Goal: Task Accomplishment & Management: Manage account settings

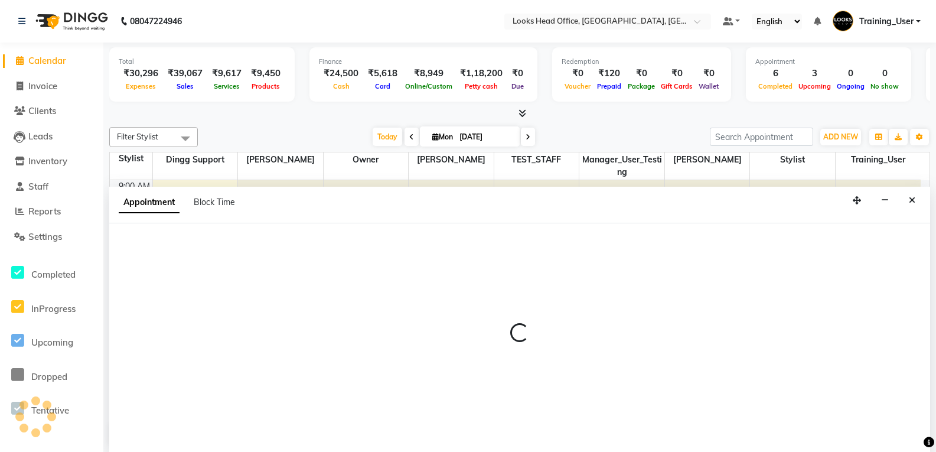
scroll to position [1, 0]
select select "48235"
select select "tentative"
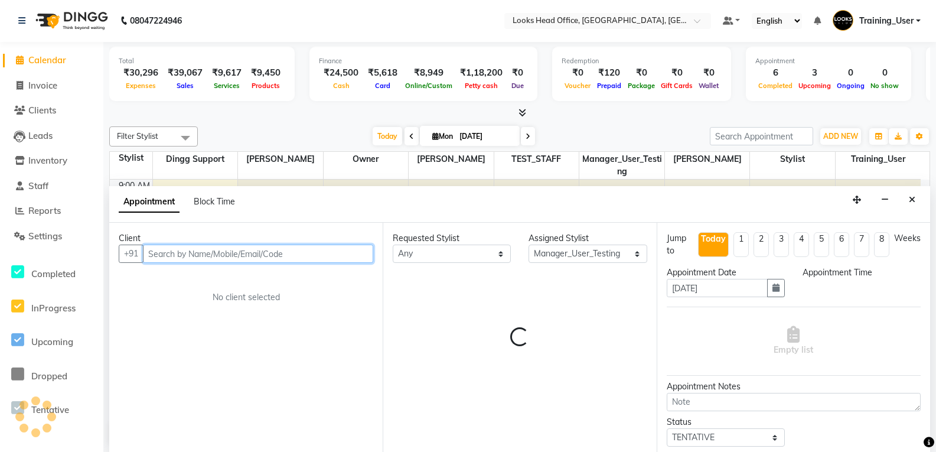
select select "690"
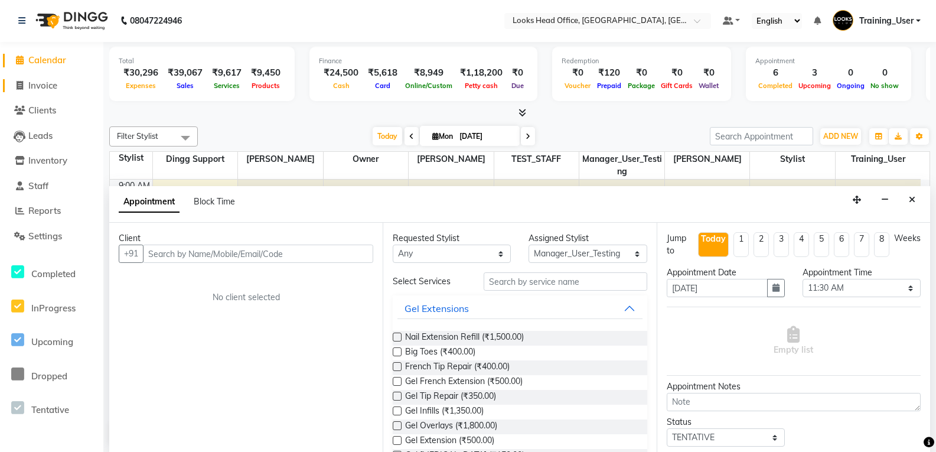
click at [63, 87] on link "Invoice" at bounding box center [51, 86] width 97 height 14
select select "service"
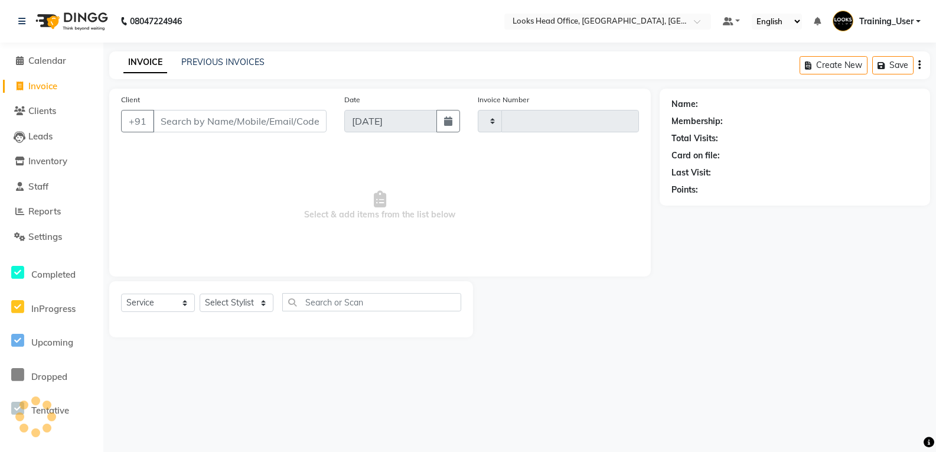
type input "0070"
select select "4313"
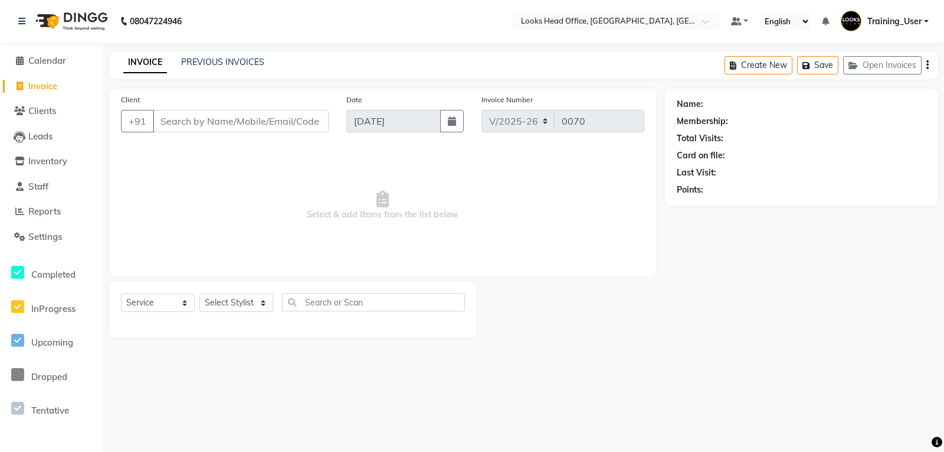
select select "35844"
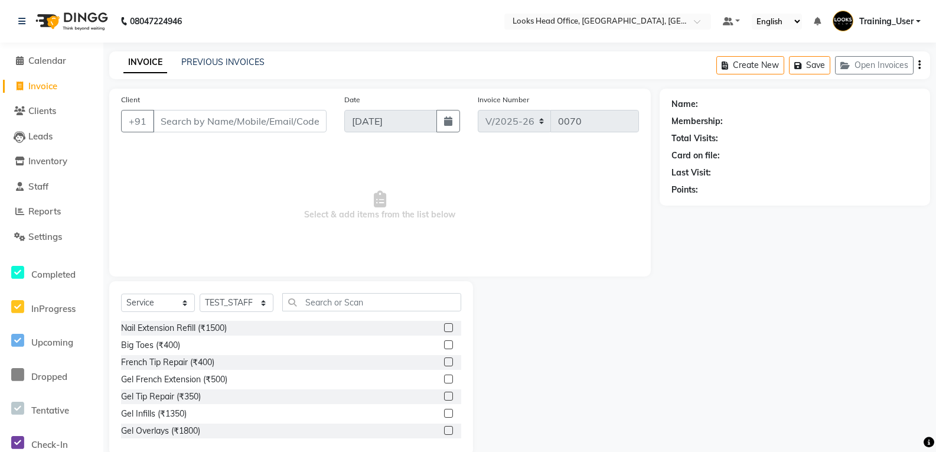
click at [200, 128] on input "Client" at bounding box center [240, 121] width 174 height 22
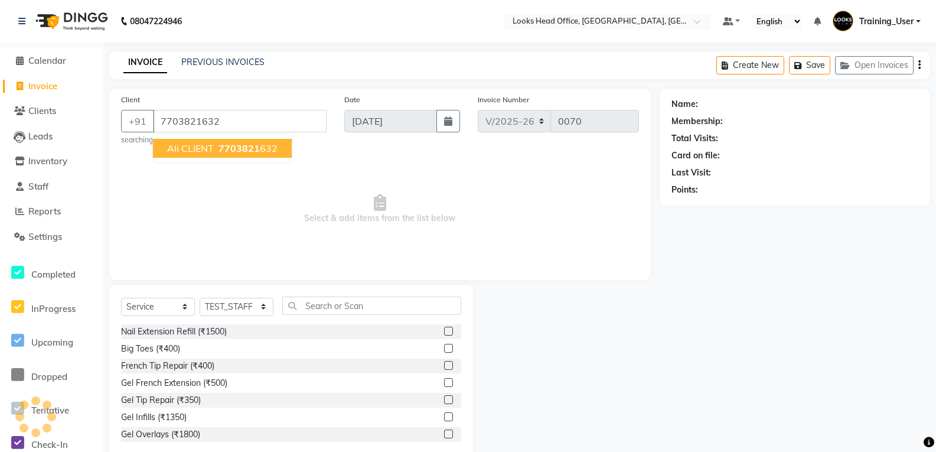
type input "7703821632"
select select "1: Object"
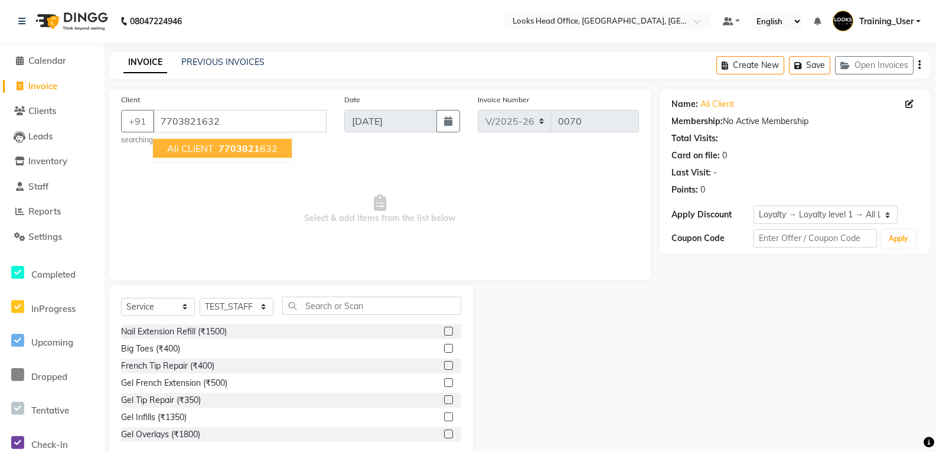
scroll to position [25, 0]
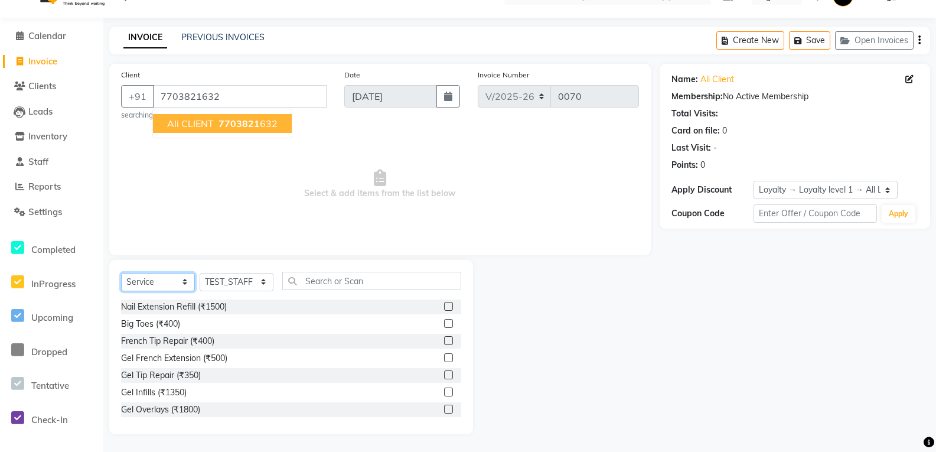
click at [180, 280] on select "Select Service Product Membership Package Voucher Prepaid Gift Card" at bounding box center [158, 282] width 74 height 18
click at [121, 273] on select "Select Service Product Membership Package Voucher Prepaid Gift Card" at bounding box center [158, 282] width 74 height 18
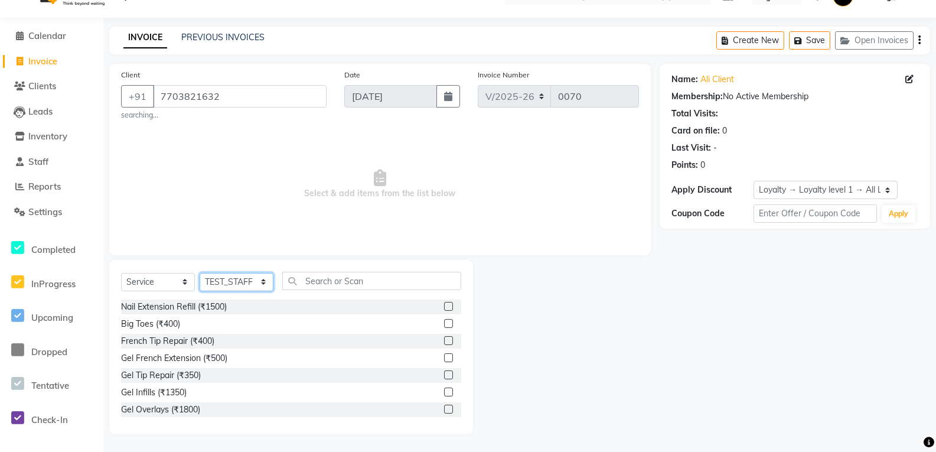
click at [254, 279] on select "Select Stylist Accounts Reports Ajay Choudhary Amrendra Singh Ashish Chaurasia …" at bounding box center [237, 282] width 74 height 18
select select "30146"
click at [200, 273] on select "Select Stylist Accounts Reports Ajay Choudhary Amrendra Singh Ashish Chaurasia …" at bounding box center [237, 282] width 74 height 18
click at [346, 280] on input "text" at bounding box center [371, 281] width 179 height 18
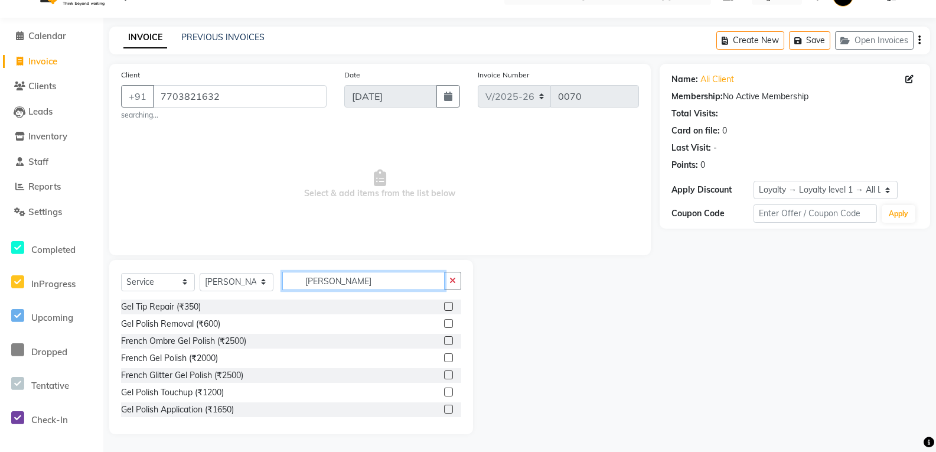
scroll to position [0, 0]
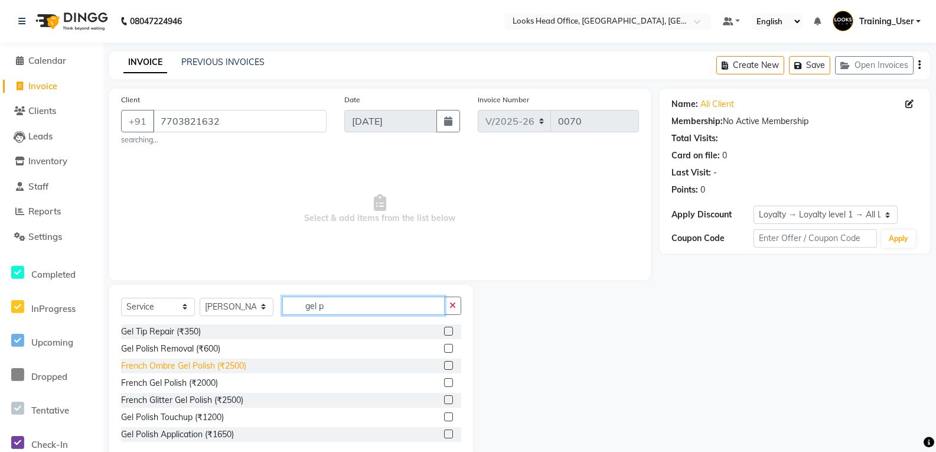
type input "gel p"
click at [185, 364] on div "French Ombre Gel Polish (₹2500)" at bounding box center [183, 365] width 125 height 12
checkbox input "false"
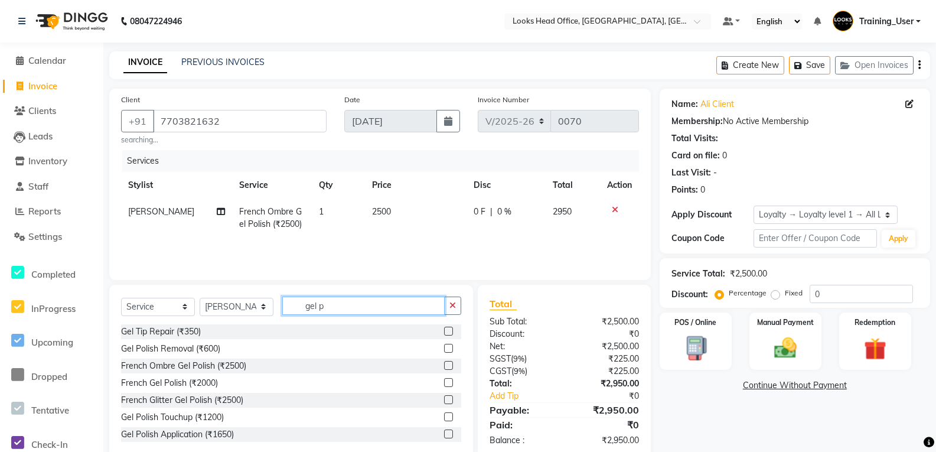
click at [332, 308] on input "gel p" at bounding box center [363, 305] width 162 height 18
type input "g"
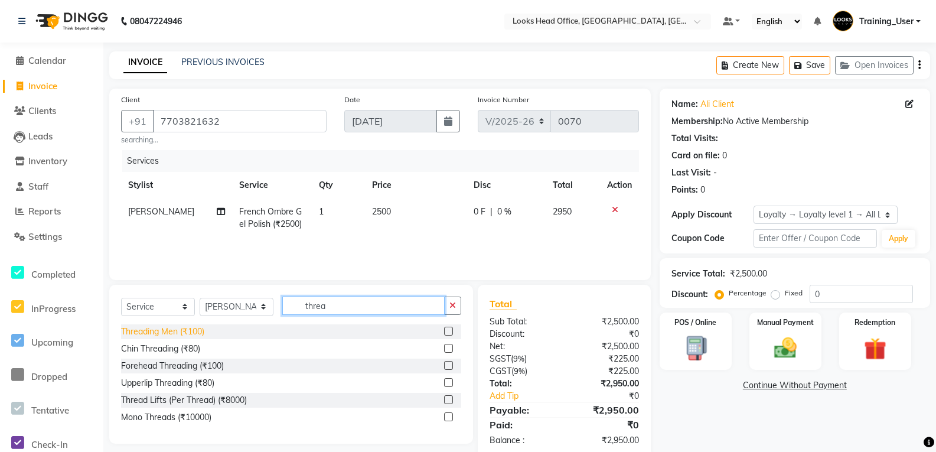
type input "threa"
click at [181, 332] on div "Threading Men (₹100)" at bounding box center [162, 331] width 83 height 12
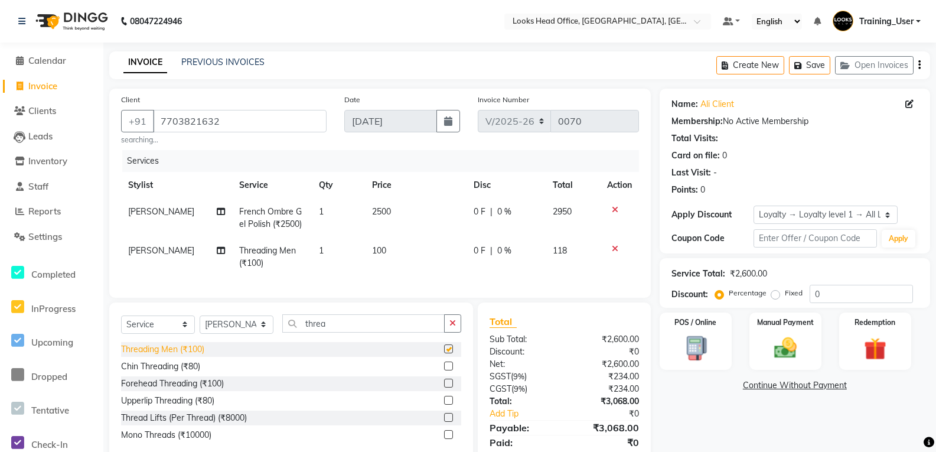
checkbox input "false"
click at [613, 210] on icon at bounding box center [614, 209] width 6 height 8
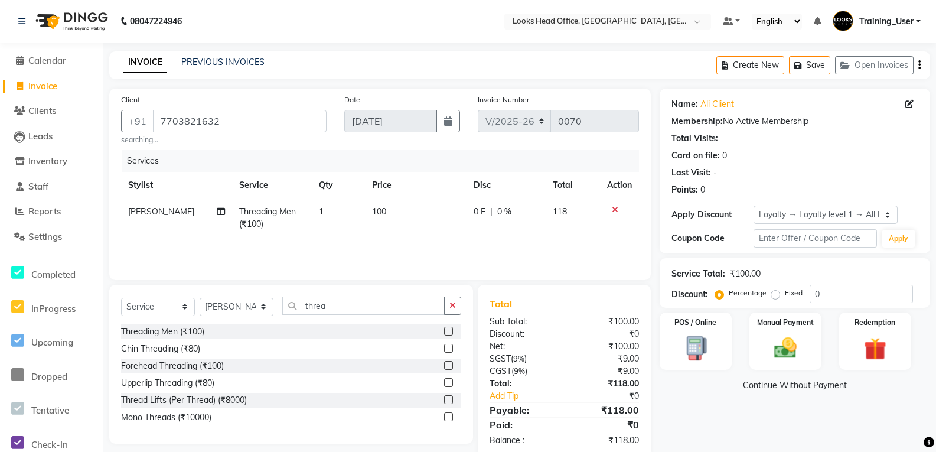
scroll to position [24, 0]
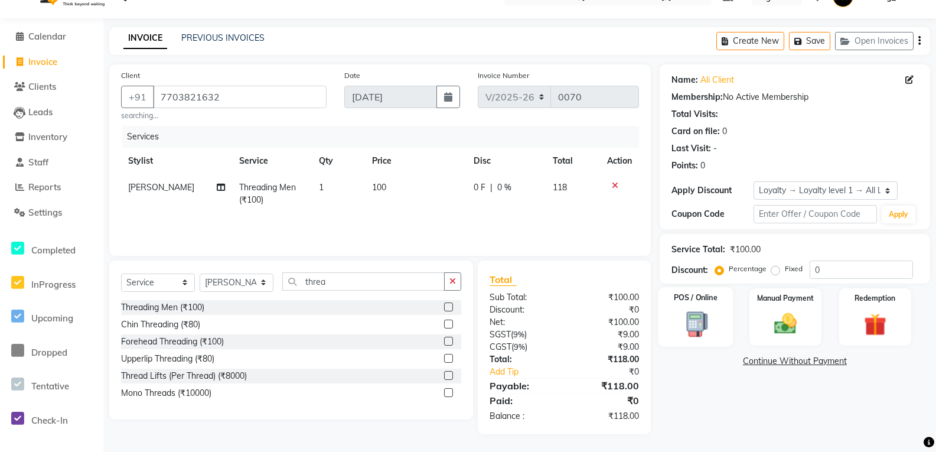
click at [696, 315] on img at bounding box center [695, 324] width 38 height 28
select select "36"
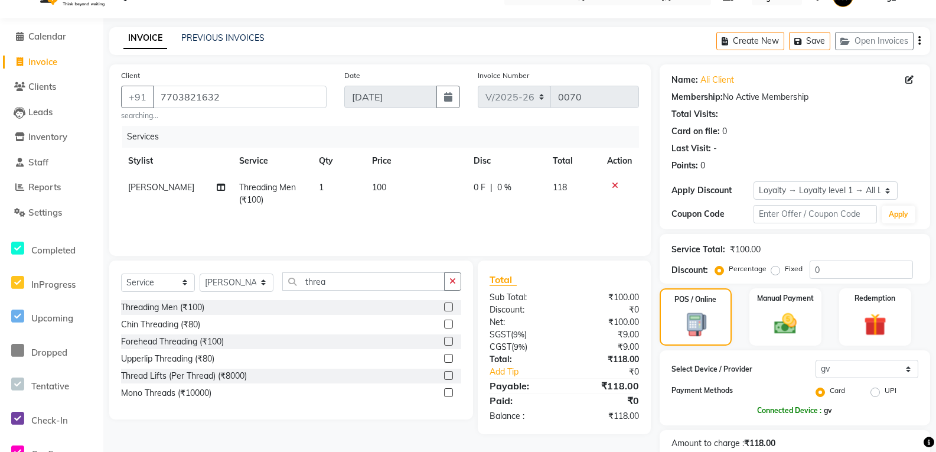
scroll to position [87, 0]
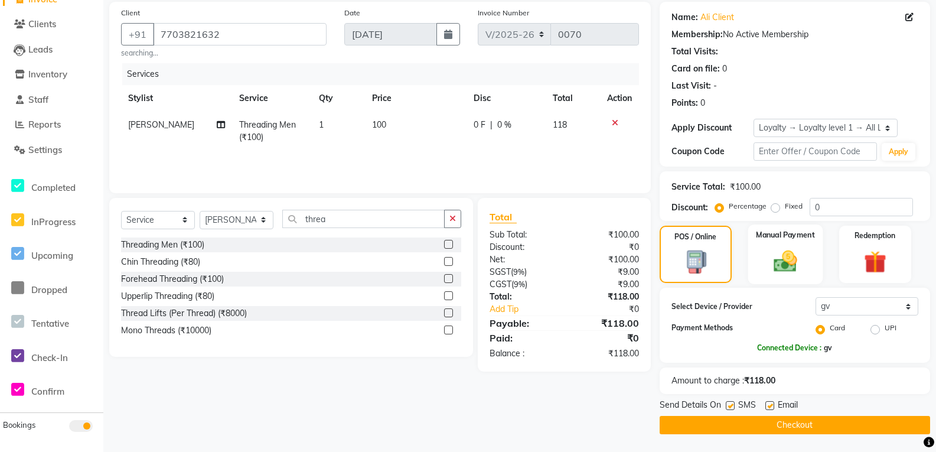
click at [768, 265] on img at bounding box center [785, 261] width 38 height 27
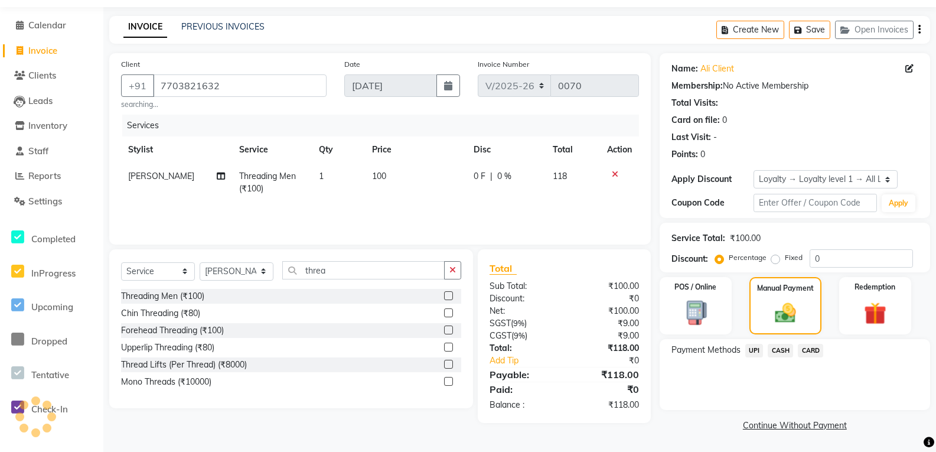
click at [758, 352] on span "UPI" at bounding box center [754, 351] width 18 height 14
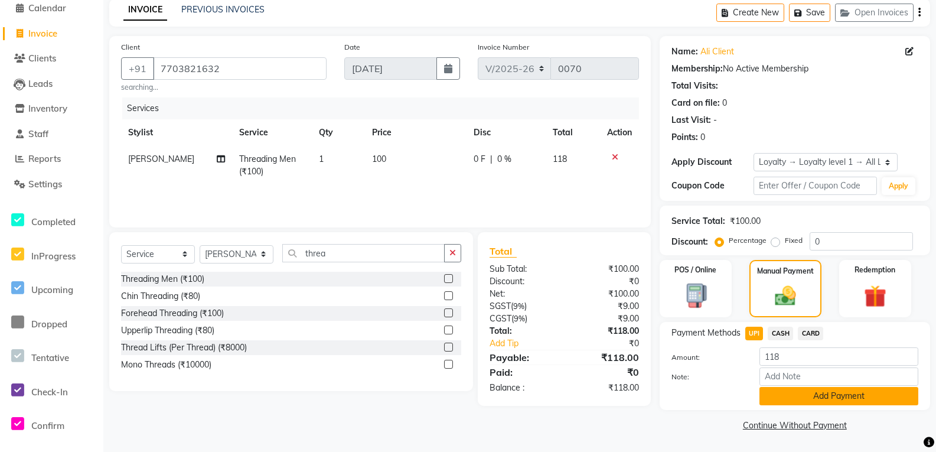
click at [798, 397] on button "Add Payment" at bounding box center [838, 396] width 159 height 18
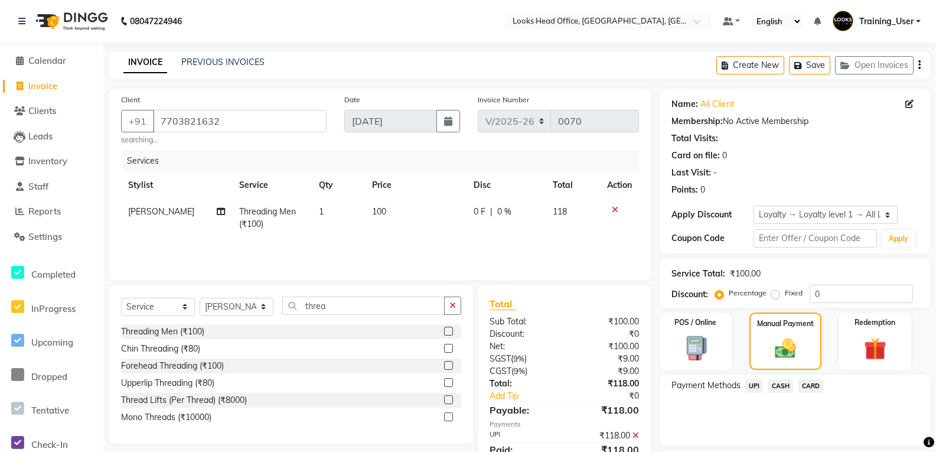
scroll to position [107, 0]
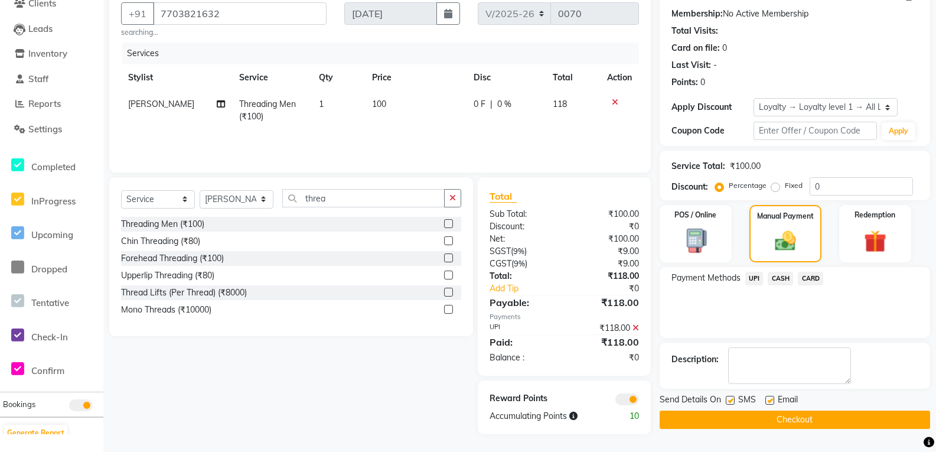
click at [770, 402] on label at bounding box center [769, 399] width 9 height 9
click at [770, 402] on input "checkbox" at bounding box center [769, 401] width 8 height 8
checkbox input "false"
click at [767, 420] on button "Checkout" at bounding box center [794, 419] width 270 height 18
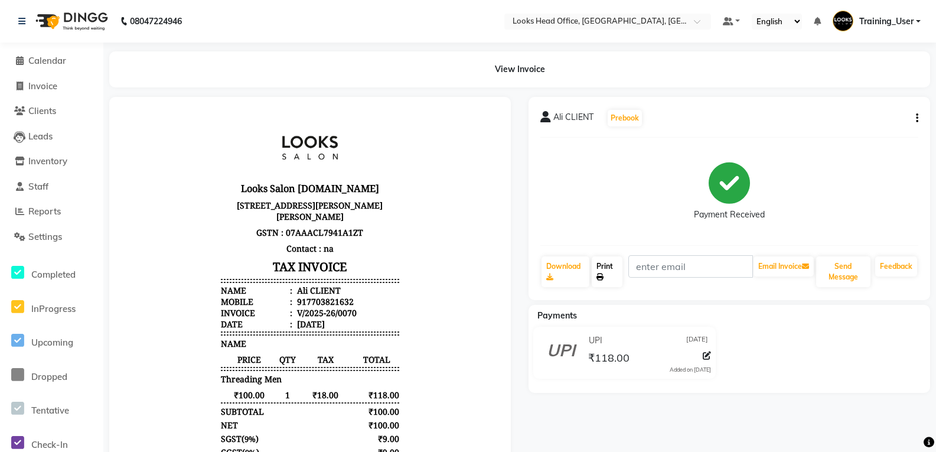
click at [600, 269] on link "Print" at bounding box center [606, 271] width 31 height 31
drag, startPoint x: 54, startPoint y: 87, endPoint x: 57, endPoint y: 93, distance: 7.1
click at [54, 87] on span "Invoice" at bounding box center [42, 85] width 29 height 11
select select "service"
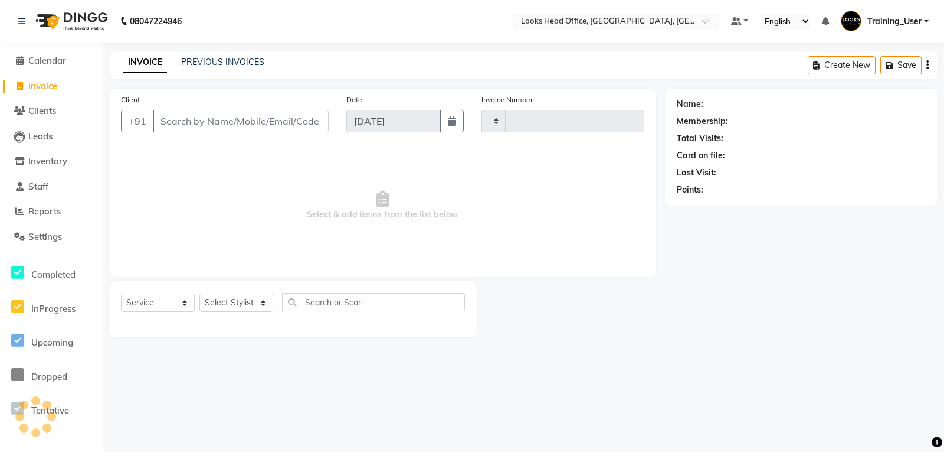
type input "0071"
select select "4313"
select select "35844"
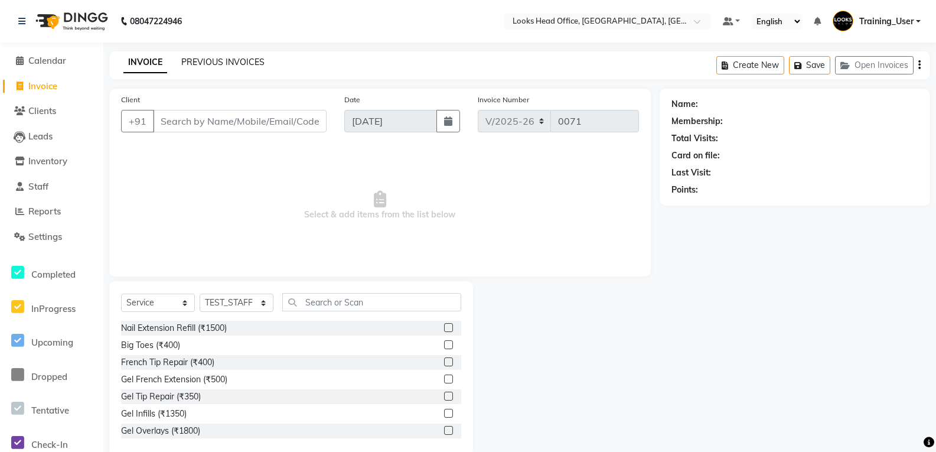
click at [238, 66] on link "PREVIOUS INVOICES" at bounding box center [222, 62] width 83 height 11
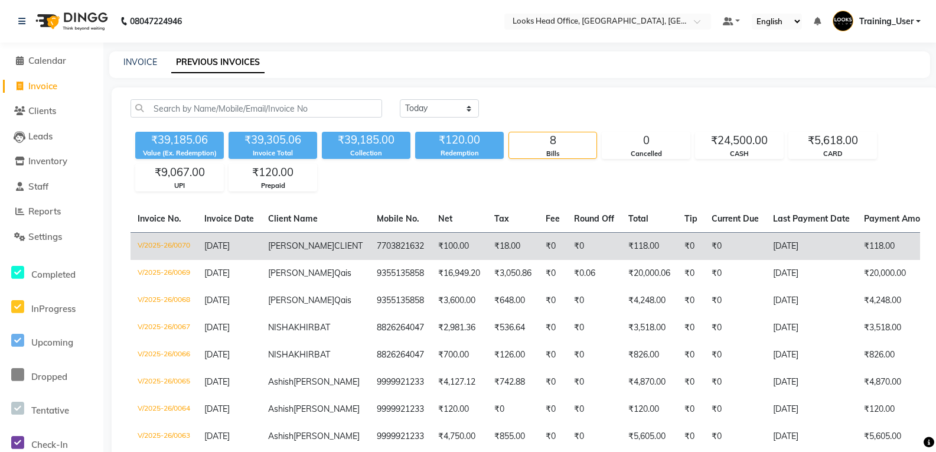
click at [369, 240] on td "7703821632" at bounding box center [399, 246] width 61 height 28
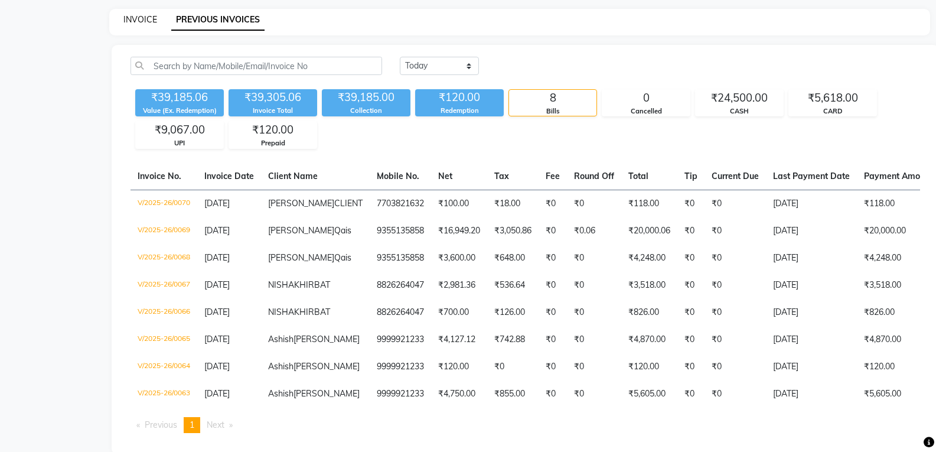
click at [132, 21] on link "INVOICE" at bounding box center [140, 19] width 34 height 11
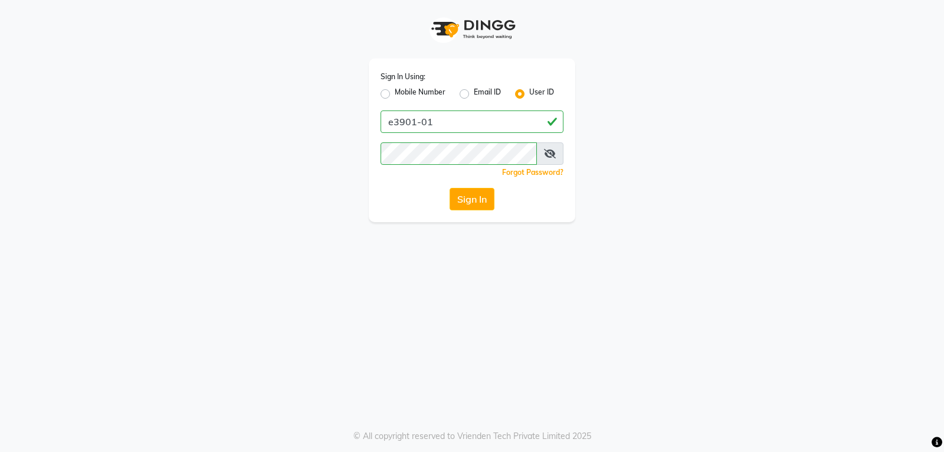
click at [545, 156] on icon at bounding box center [550, 153] width 12 height 9
click at [460, 196] on button "Sign In" at bounding box center [472, 199] width 45 height 22
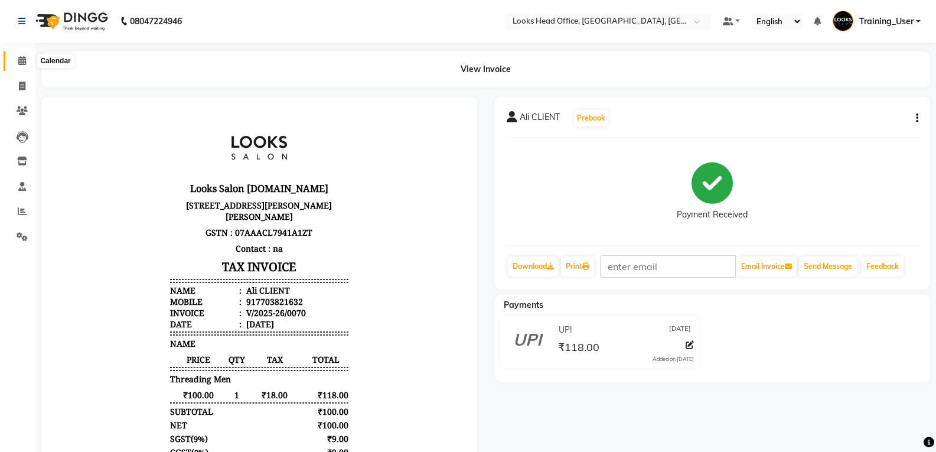
click at [23, 63] on icon at bounding box center [22, 60] width 8 height 9
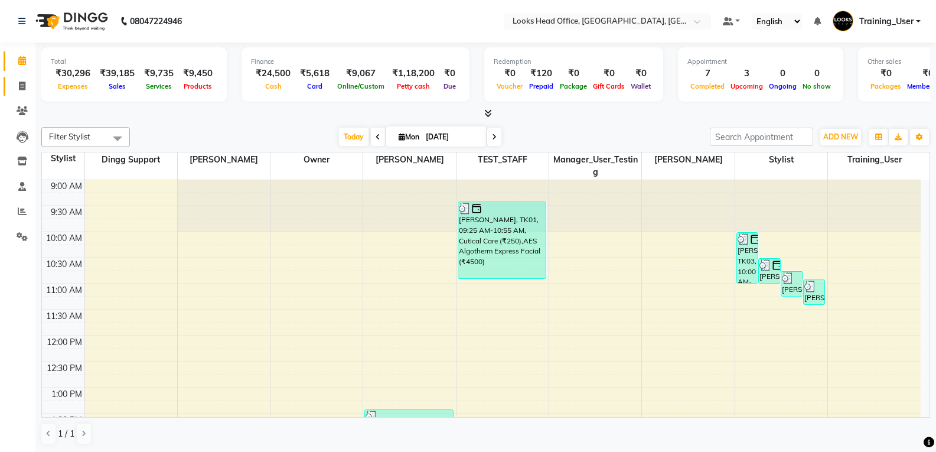
click at [24, 90] on icon at bounding box center [22, 85] width 6 height 9
select select "service"
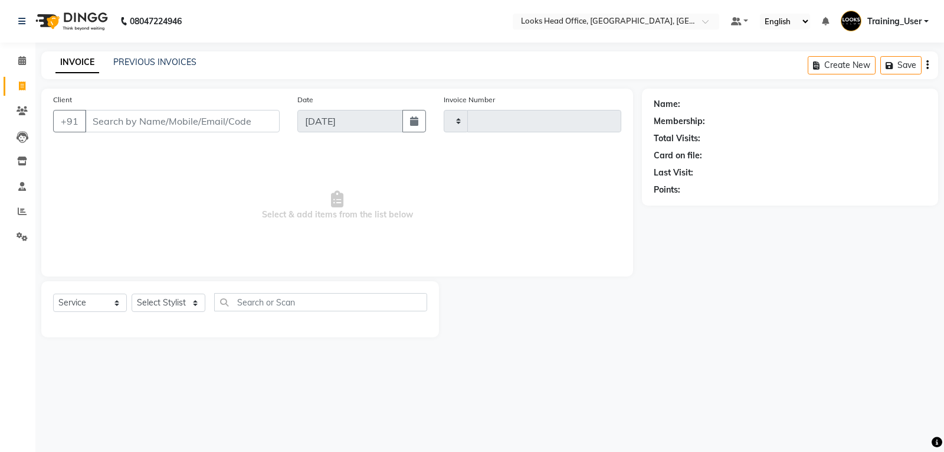
type input "0071"
select select "4313"
select select "35844"
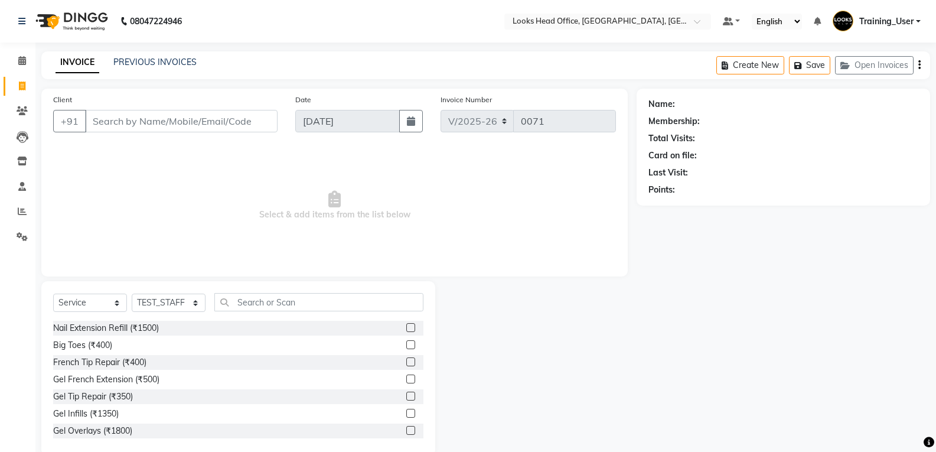
click at [152, 118] on input "Client" at bounding box center [181, 121] width 192 height 22
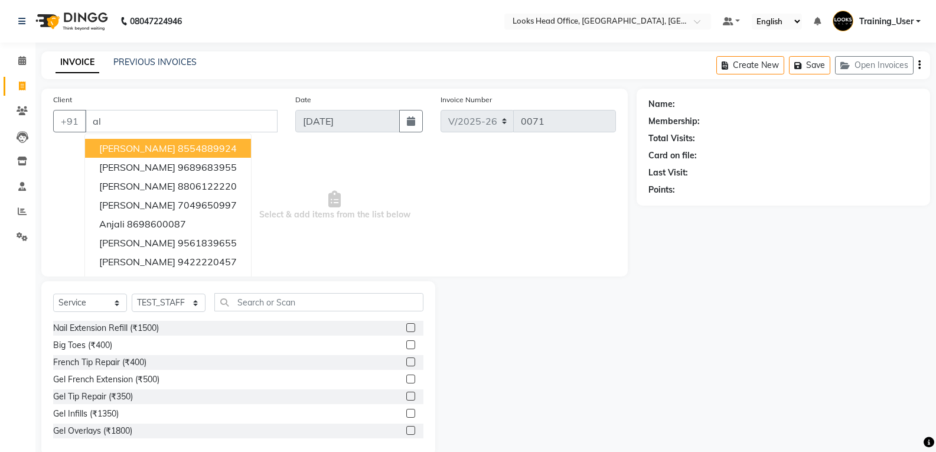
type input "a"
type input "[PERSON_NAME]"
click at [234, 120] on span "Add Client" at bounding box center [247, 121] width 47 height 12
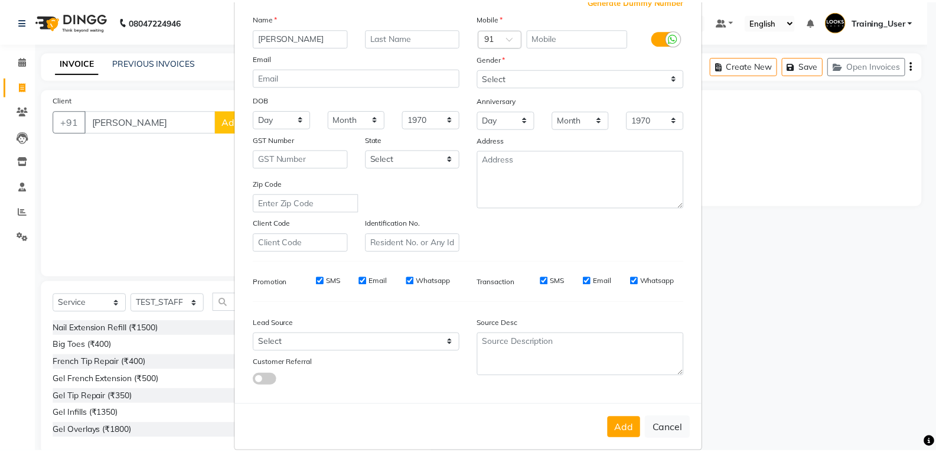
scroll to position [93, 0]
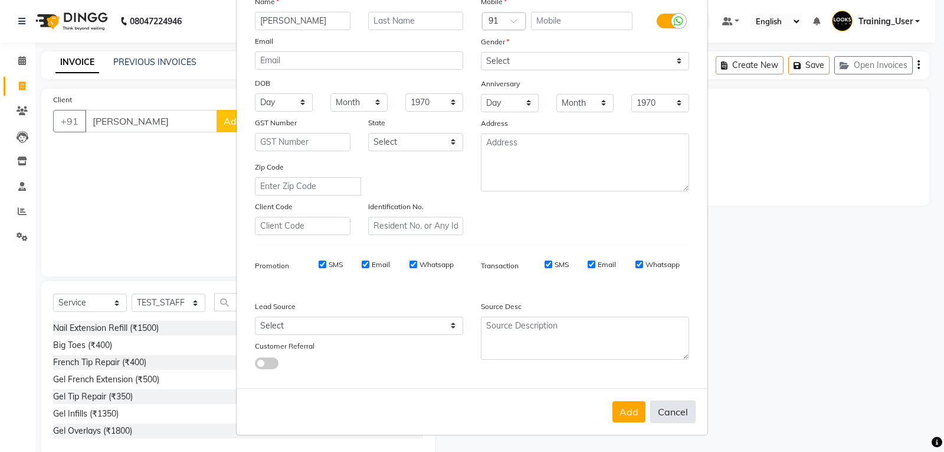
click at [669, 408] on button "Cancel" at bounding box center [672, 411] width 45 height 22
select select
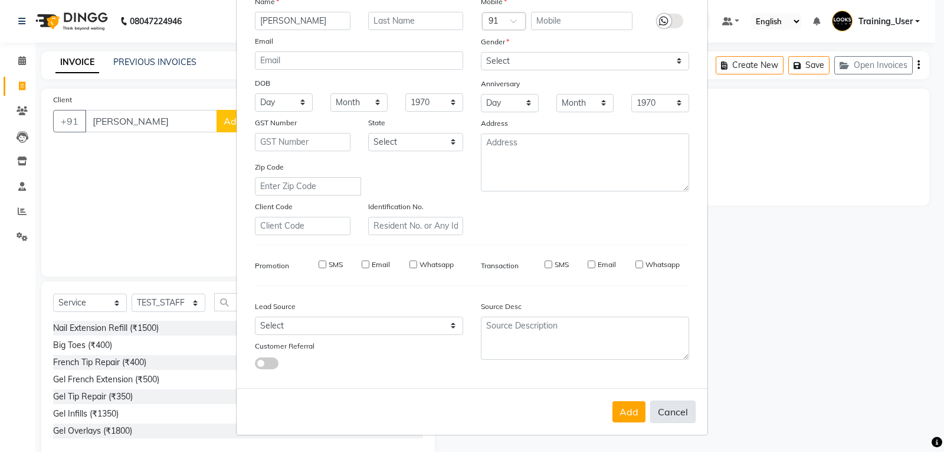
select select
checkbox input "false"
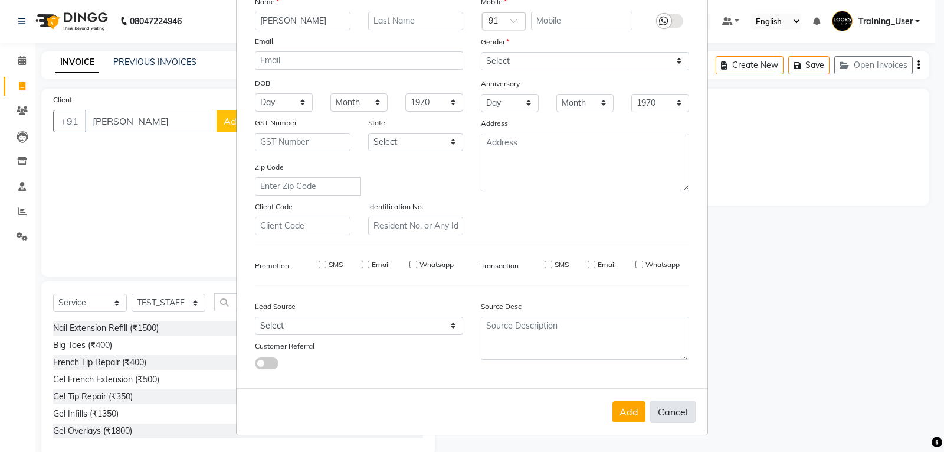
checkbox input "false"
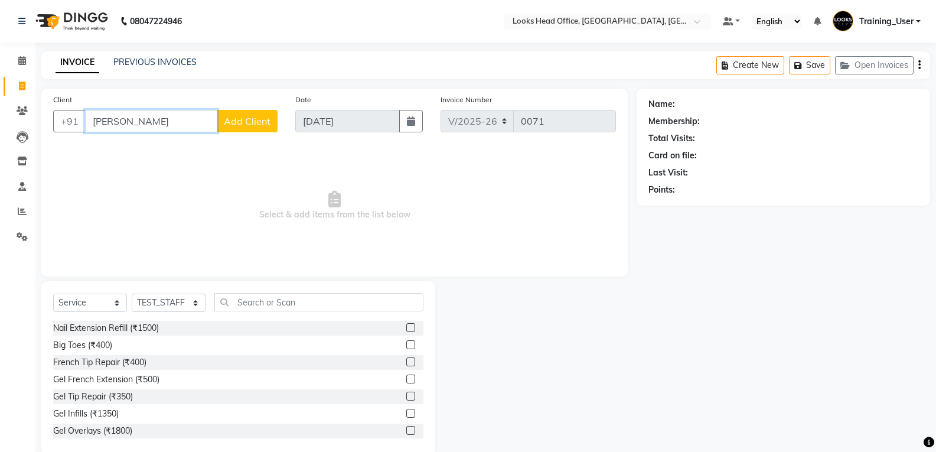
click at [100, 116] on input "[PERSON_NAME]" at bounding box center [151, 121] width 132 height 22
click at [110, 118] on input "[PERSON_NAME]" at bounding box center [151, 121] width 132 height 22
type input "A"
click at [193, 152] on ngb-highlight "7703821 632" at bounding box center [178, 148] width 61 height 12
type input "7703821632"
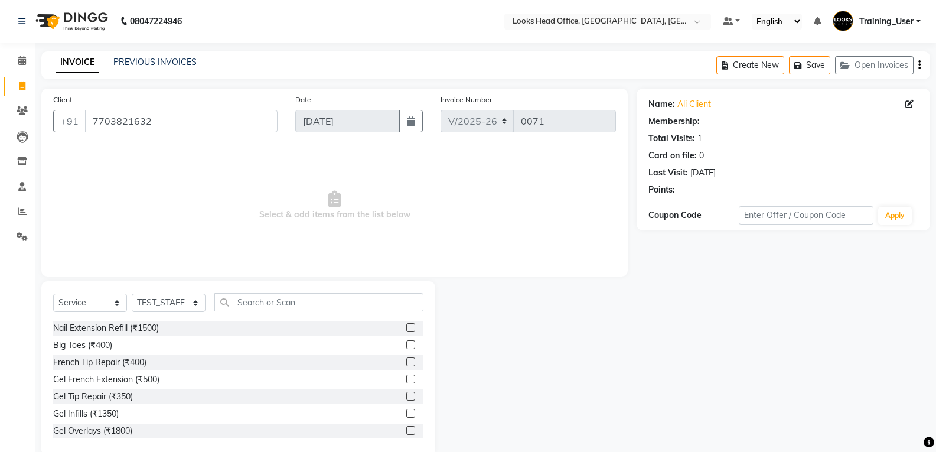
select select "1: Object"
click at [196, 302] on select "Select Stylist Accounts Reports Ajay Choudhary Amrendra Singh Ashish Chaurasia …" at bounding box center [169, 302] width 74 height 18
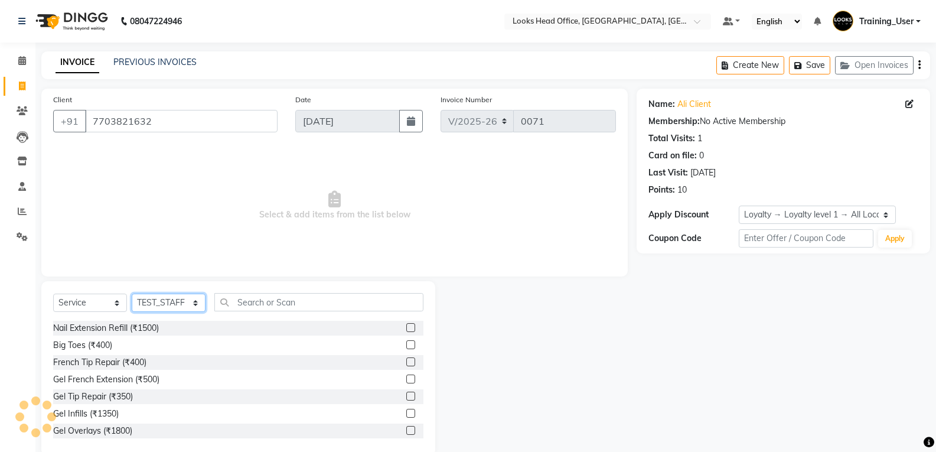
click at [196, 302] on select "Select Stylist Accounts Reports Ajay Choudhary Amrendra Singh Ashish Chaurasia …" at bounding box center [169, 302] width 74 height 18
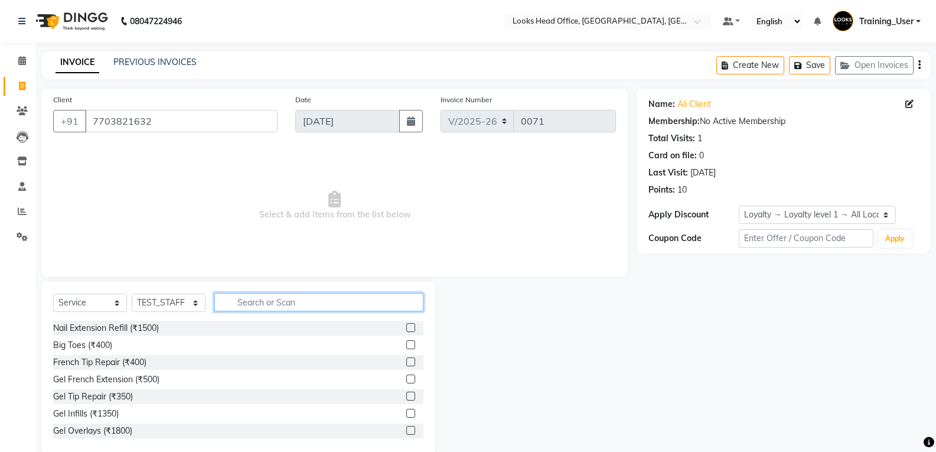
click at [303, 303] on input "text" at bounding box center [318, 302] width 209 height 18
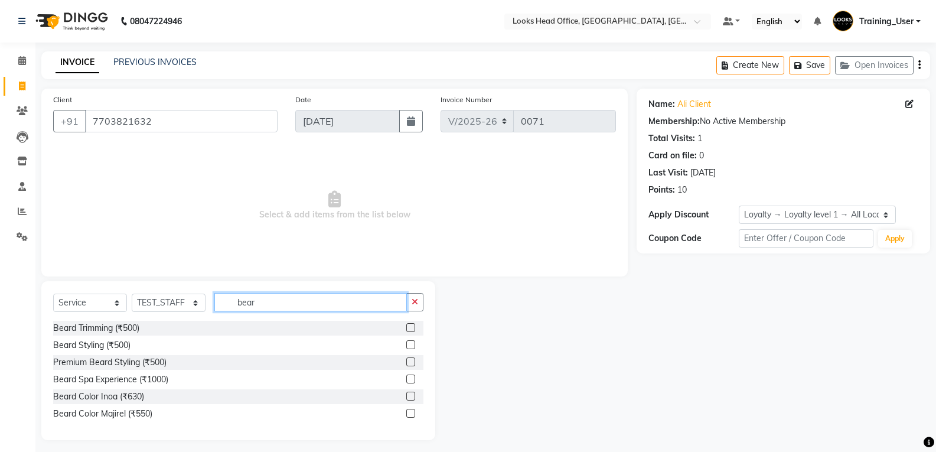
type input "bear"
click at [161, 323] on div "Beard Trimming (₹500)" at bounding box center [238, 328] width 370 height 15
click at [99, 328] on div "Beard Trimming (₹500)" at bounding box center [96, 328] width 86 height 12
checkbox input "false"
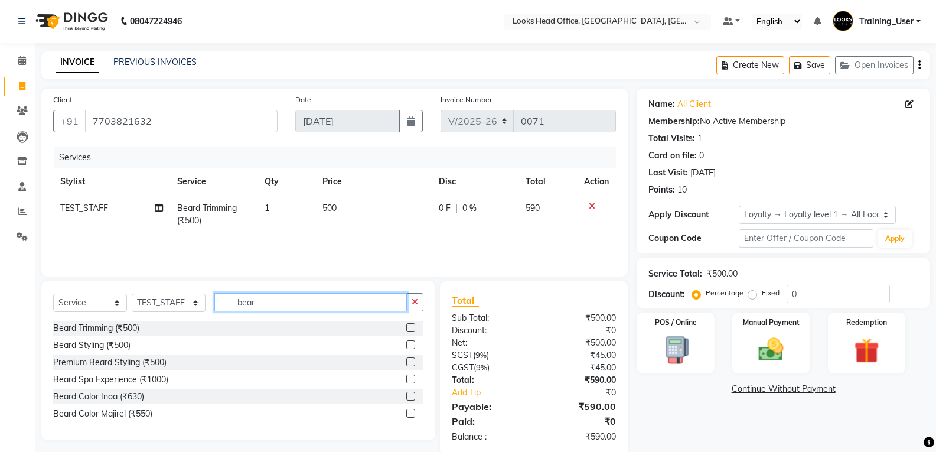
click at [300, 302] on input "bear" at bounding box center [310, 302] width 192 height 18
type input "b"
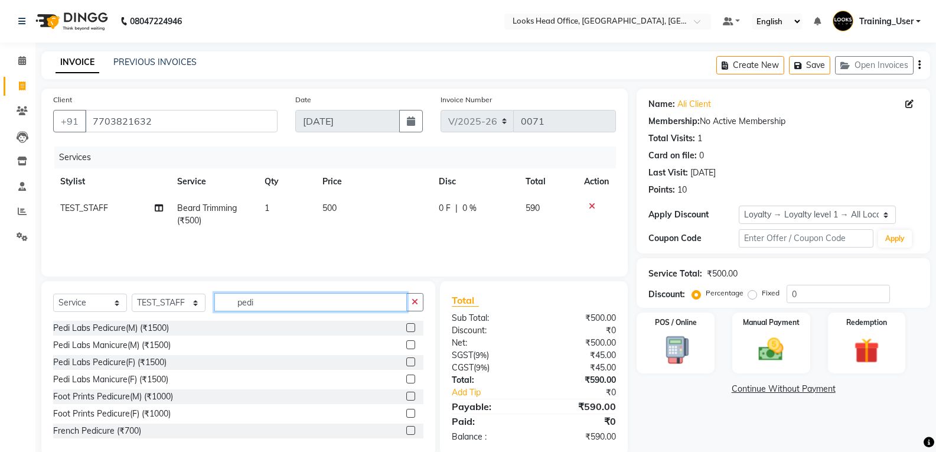
type input "pedi"
click at [199, 300] on select "Select Stylist Accounts Reports Ajay Choudhary Amrendra Singh Ashish Chaurasia …" at bounding box center [169, 302] width 74 height 18
select select "68081"
click at [132, 293] on select "Select Stylist Accounts Reports Ajay Choudhary Amrendra Singh Ashish Chaurasia …" at bounding box center [169, 302] width 74 height 18
click at [260, 303] on input "pedi" at bounding box center [310, 302] width 192 height 18
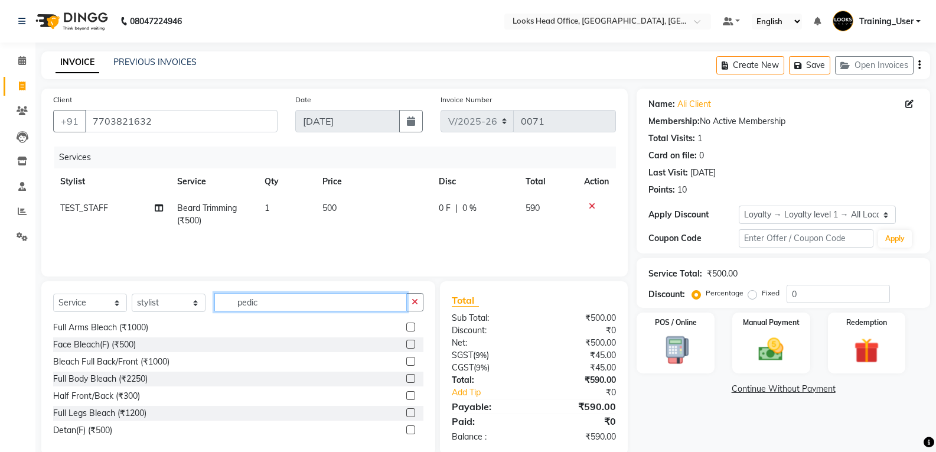
scroll to position [87, 0]
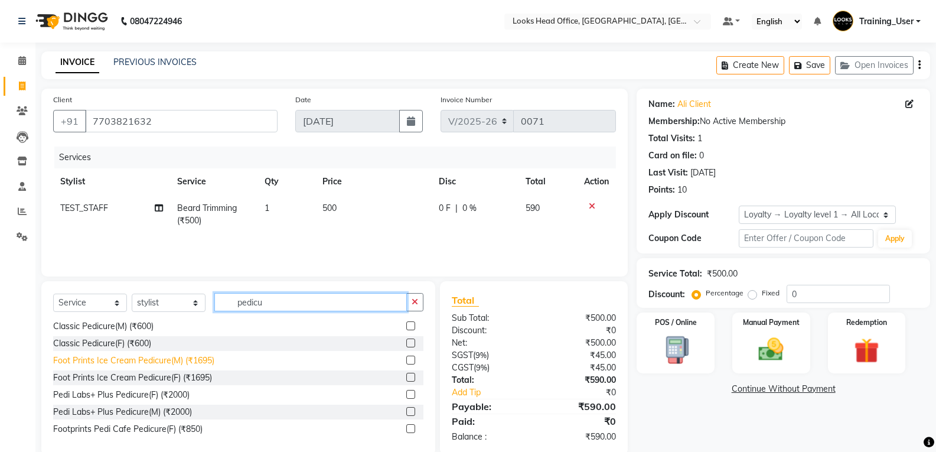
type input "pedicu"
click at [167, 362] on div "Foot Prints Ice Cream Pedicure(M) (₹1695)" at bounding box center [133, 360] width 161 height 12
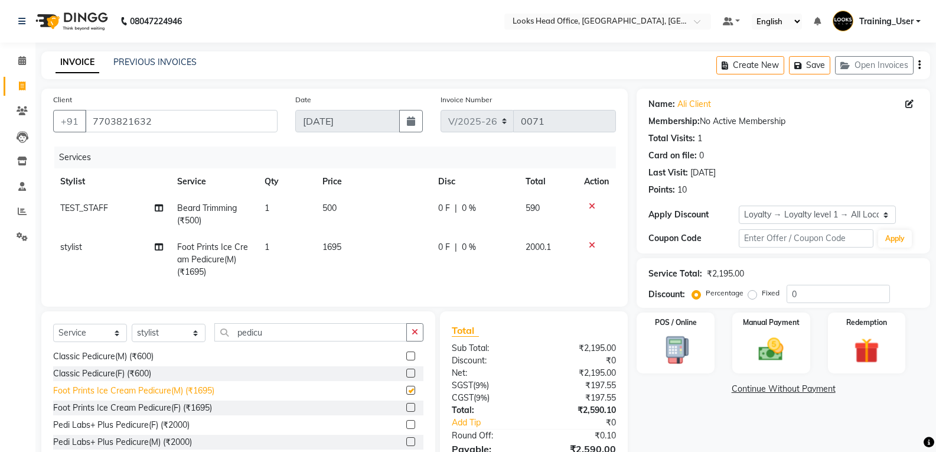
checkbox input "false"
click at [334, 247] on span "1695" at bounding box center [331, 246] width 19 height 11
select select "68081"
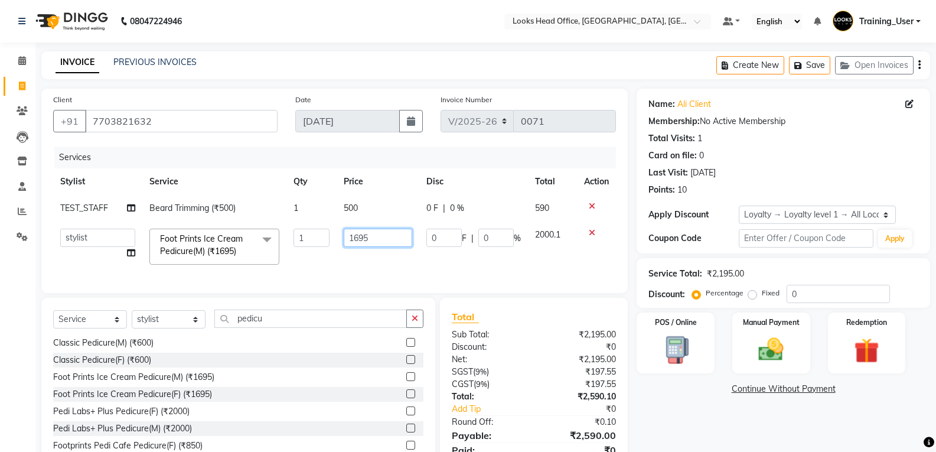
click at [372, 234] on input "1695" at bounding box center [378, 237] width 69 height 18
type input "1"
type input "1300"
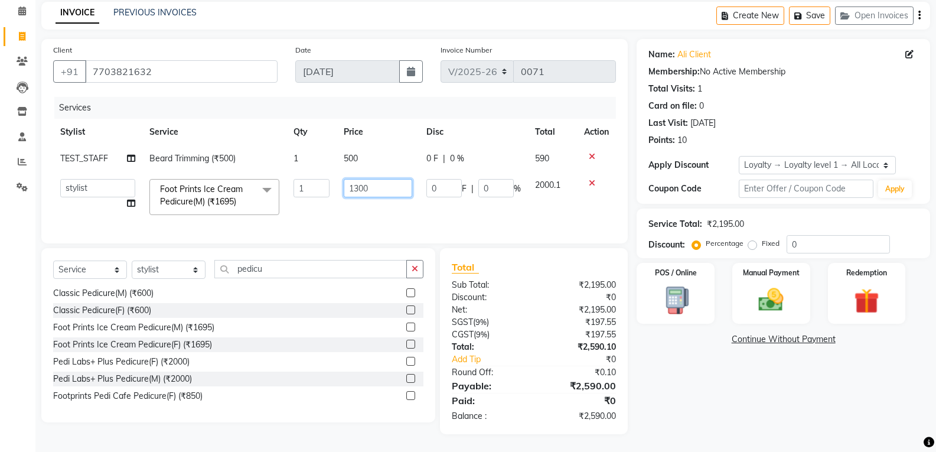
scroll to position [58, 0]
click at [195, 266] on div "Select Service Product Membership Package Voucher Prepaid Gift Card Select Styl…" at bounding box center [238, 335] width 394 height 174
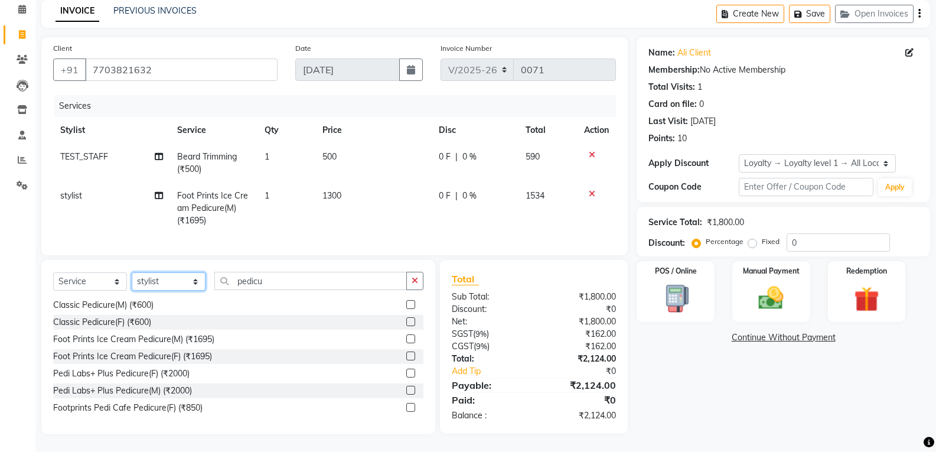
select select "25837"
click at [132, 274] on select "Select Stylist Accounts Reports Ajay Choudhary Amrendra Singh Ashish Chaurasia …" at bounding box center [169, 281] width 74 height 18
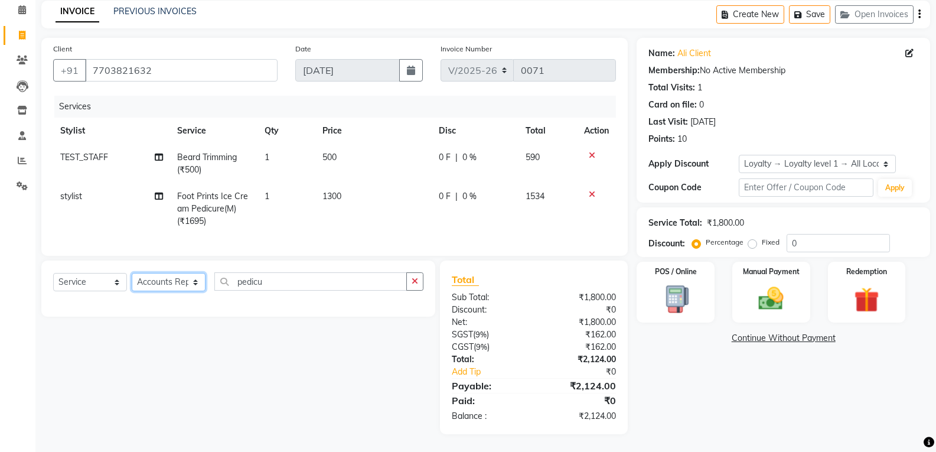
scroll to position [0, 0]
click at [305, 283] on input "pedicu" at bounding box center [310, 281] width 192 height 18
type input "p"
click at [289, 287] on input "hair cut" at bounding box center [310, 281] width 192 height 18
type input "h"
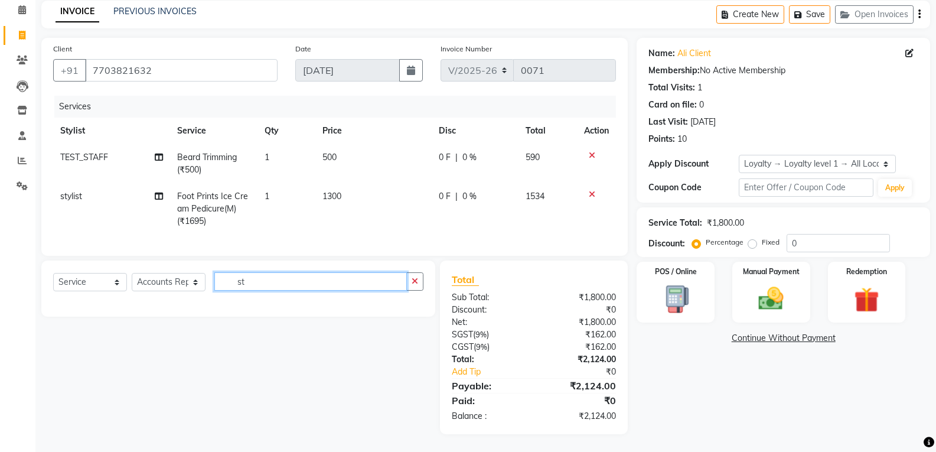
type input "s"
click at [116, 286] on select "Select Service Product Membership Package Voucher Prepaid Gift Card" at bounding box center [90, 282] width 74 height 18
click at [53, 274] on select "Select Service Product Membership Package Voucher Prepaid Gift Card" at bounding box center [90, 282] width 74 height 18
click at [264, 283] on input "hair" at bounding box center [310, 281] width 192 height 18
type input "h"
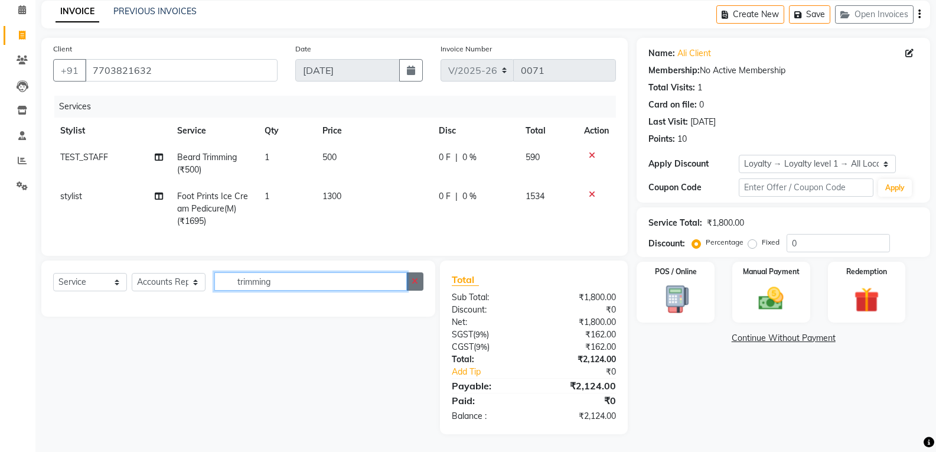
type input "trimming"
click at [411, 283] on button "button" at bounding box center [414, 281] width 17 height 18
click at [319, 284] on input "text" at bounding box center [318, 281] width 209 height 18
click at [314, 287] on input "hair cut" at bounding box center [310, 281] width 192 height 18
type input "hair cut"
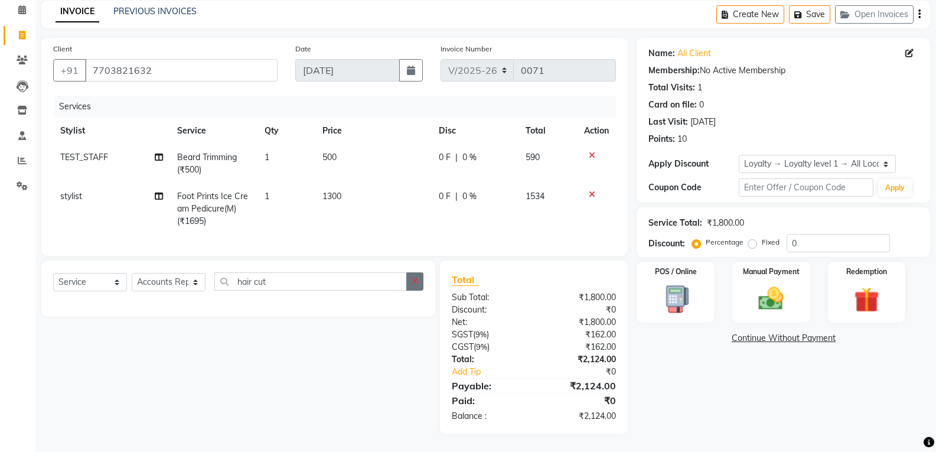
click at [414, 283] on icon "button" at bounding box center [414, 281] width 6 height 8
click at [335, 283] on input "text" at bounding box center [318, 281] width 209 height 18
click at [194, 284] on select "Select Stylist Accounts Reports Ajay Choudhary Amrendra Singh Ashish Chaurasia …" at bounding box center [169, 282] width 74 height 18
select select "25574"
click at [132, 274] on select "Select Stylist Accounts Reports Ajay Choudhary Amrendra Singh Ashish Chaurasia …" at bounding box center [169, 282] width 74 height 18
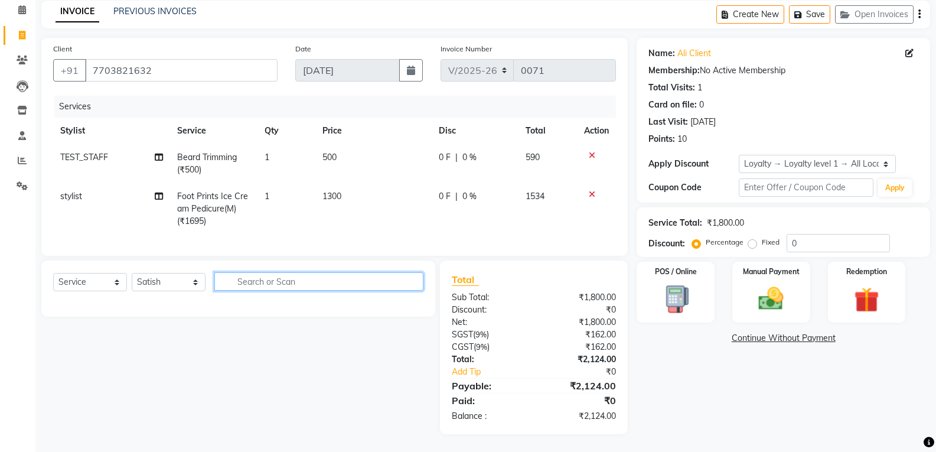
click at [299, 286] on input "text" at bounding box center [318, 281] width 209 height 18
type input "h"
type input "shave"
click at [413, 277] on icon "button" at bounding box center [414, 281] width 6 height 8
click at [348, 280] on input "text" at bounding box center [318, 281] width 209 height 18
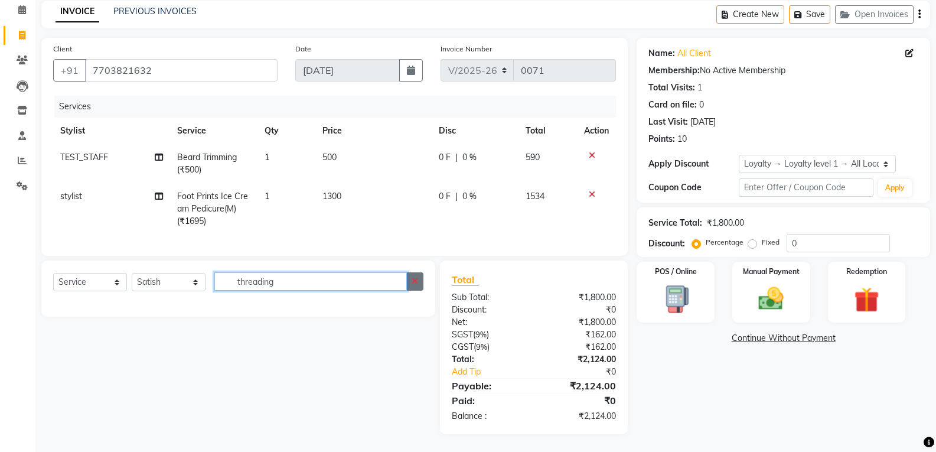
type input "threading"
drag, startPoint x: 419, startPoint y: 283, endPoint x: 400, endPoint y: 282, distance: 19.5
click at [417, 283] on button "button" at bounding box center [414, 281] width 17 height 18
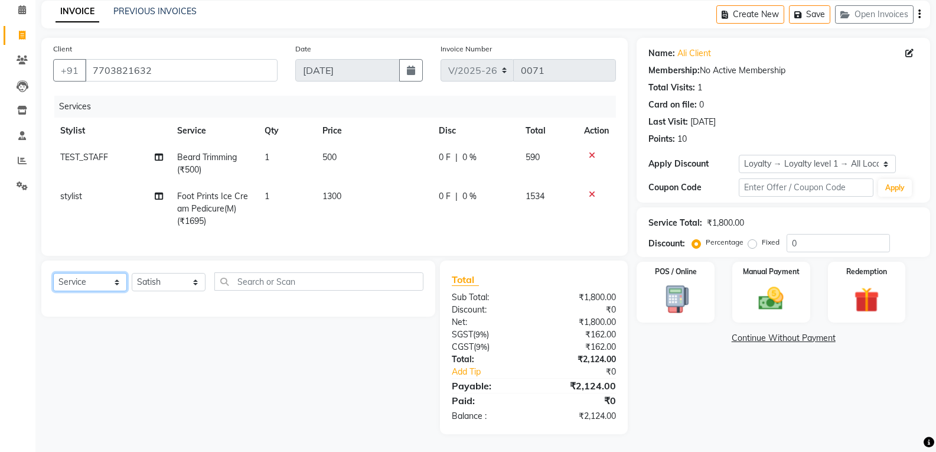
click at [121, 276] on select "Select Service Product Membership Package Voucher Prepaid Gift Card" at bounding box center [90, 282] width 74 height 18
click at [53, 274] on select "Select Service Product Membership Package Voucher Prepaid Gift Card" at bounding box center [90, 282] width 74 height 18
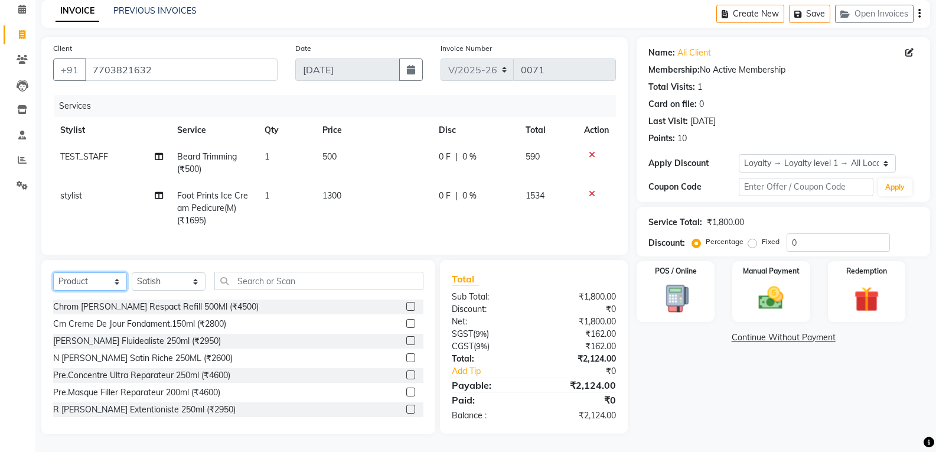
click at [116, 281] on select "Select Service Product Membership Package Voucher Prepaid Gift Card" at bounding box center [90, 281] width 74 height 18
click at [185, 282] on select "Select Stylist Accounts Reports Ajay Choudhary Amrendra Singh Ashish Chaurasia …" at bounding box center [169, 281] width 74 height 18
click at [103, 282] on select "Select Service Product Membership Package Voucher Prepaid Gift Card" at bounding box center [90, 281] width 74 height 18
select select "service"
click at [53, 274] on select "Select Service Product Membership Package Voucher Prepaid Gift Card" at bounding box center [90, 281] width 74 height 18
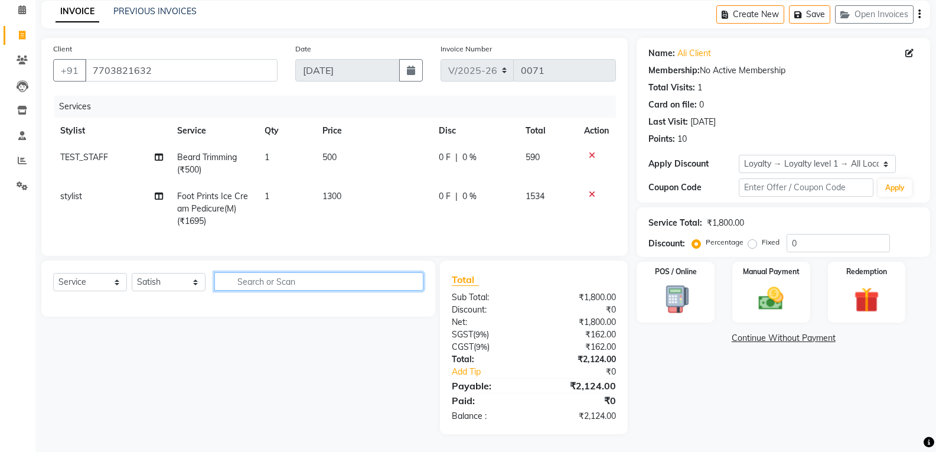
click at [276, 284] on input "text" at bounding box center [318, 281] width 209 height 18
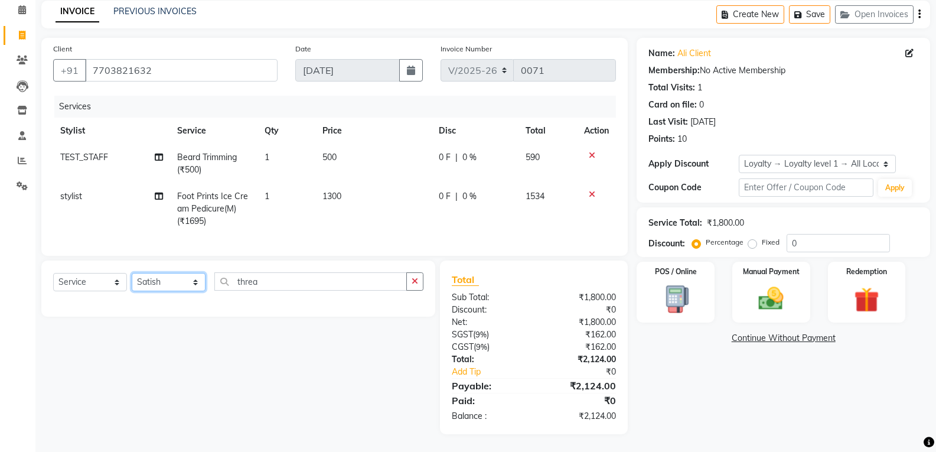
drag, startPoint x: 159, startPoint y: 279, endPoint x: 151, endPoint y: 282, distance: 9.0
click at [151, 282] on select "Select Stylist Accounts Reports Ajay Choudhary Amrendra Singh Ashish Chaurasia …" at bounding box center [169, 282] width 74 height 18
drag, startPoint x: 260, startPoint y: 277, endPoint x: 270, endPoint y: 279, distance: 10.2
click at [264, 277] on input "threa" at bounding box center [310, 281] width 192 height 18
type input "t"
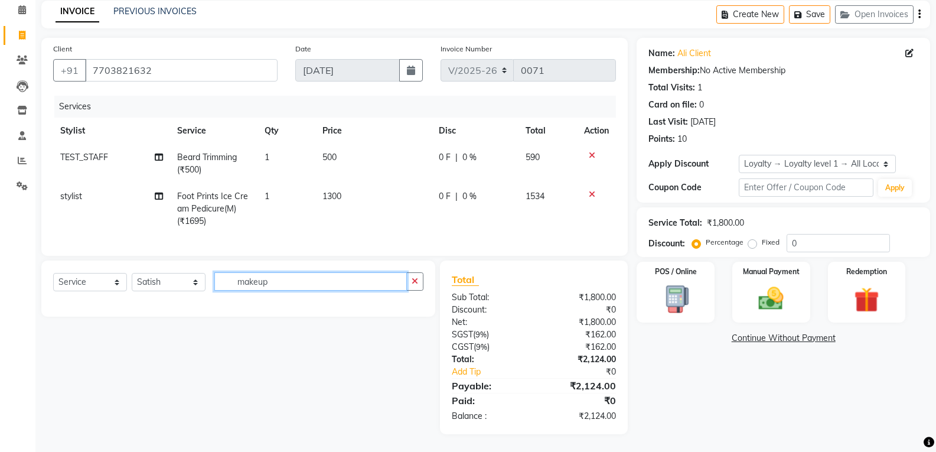
click at [279, 282] on input "makeup" at bounding box center [310, 281] width 192 height 18
type input "makeup"
click at [419, 280] on button "button" at bounding box center [414, 281] width 17 height 18
click at [381, 289] on input "text" at bounding box center [318, 281] width 209 height 18
click at [270, 274] on input "text" at bounding box center [318, 281] width 209 height 18
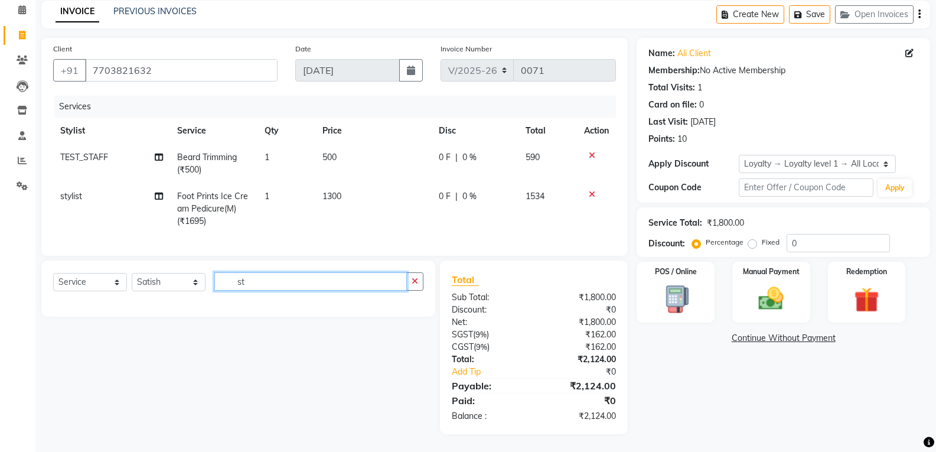
type input "s"
type input "threading"
click at [99, 288] on select "Select Service Product Membership Package Voucher Prepaid Gift Card" at bounding box center [90, 282] width 74 height 18
click at [53, 274] on select "Select Service Product Membership Package Voucher Prepaid Gift Card" at bounding box center [90, 282] width 74 height 18
click at [169, 287] on select "Select Stylist Accounts Reports Ajay Choudhary Amrendra Singh Ashish Chaurasia …" at bounding box center [169, 282] width 74 height 18
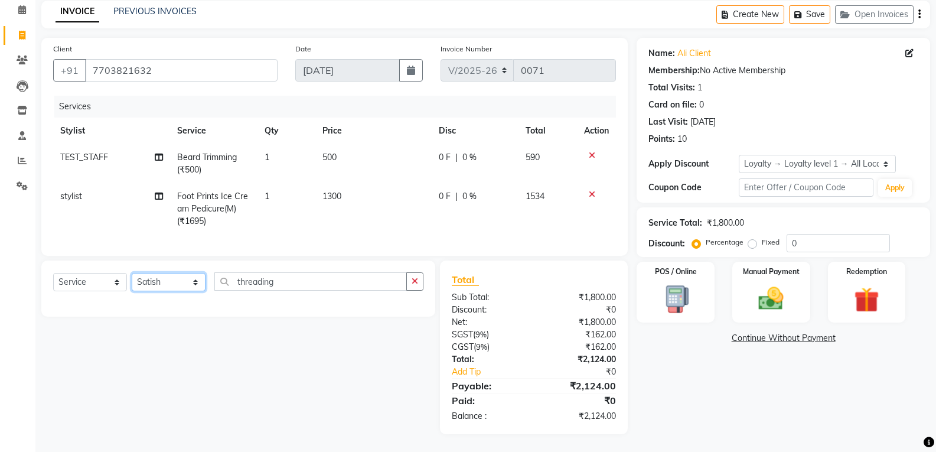
select select "46389"
click at [132, 274] on select "Select Stylist Accounts Reports Ajay Choudhary Amrendra Singh Ashish Chaurasia …" at bounding box center [169, 282] width 74 height 18
click at [355, 287] on input "threading" at bounding box center [310, 281] width 192 height 18
click at [412, 282] on icon "button" at bounding box center [414, 281] width 6 height 8
click at [342, 270] on div "Select Service Product Membership Package Voucher Prepaid Gift Card Select Styl…" at bounding box center [238, 288] width 394 height 56
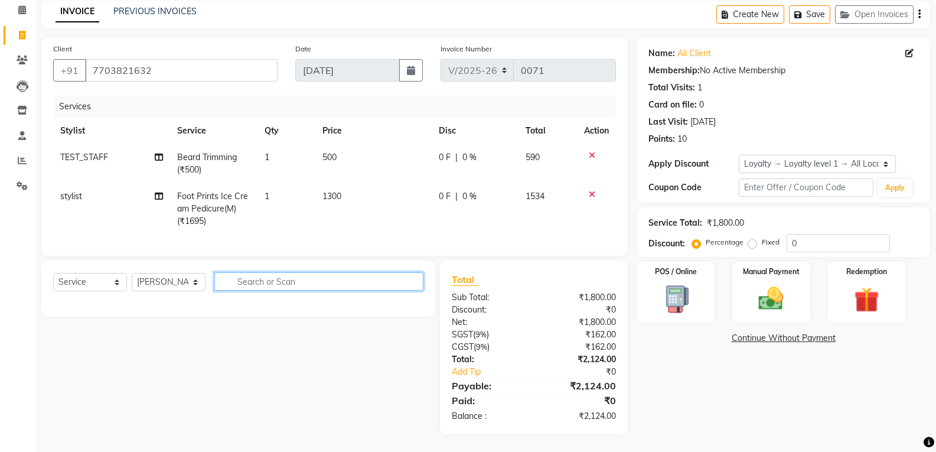
click at [340, 279] on input "text" at bounding box center [318, 281] width 209 height 18
type input "hair cut"
click at [421, 279] on button "button" at bounding box center [414, 281] width 17 height 18
click at [298, 283] on input "text" at bounding box center [318, 281] width 209 height 18
type input "shave"
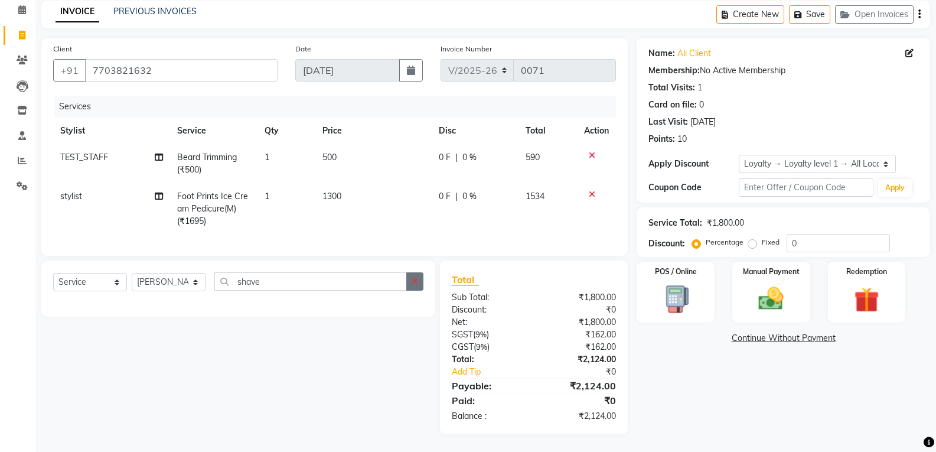
click at [414, 284] on icon "button" at bounding box center [414, 281] width 6 height 8
click at [118, 282] on select "Select Service Product Membership Package Voucher Prepaid Gift Card" at bounding box center [90, 282] width 74 height 18
select select "product"
click at [53, 274] on select "Select Service Product Membership Package Voucher Prepaid Gift Card" at bounding box center [90, 282] width 74 height 18
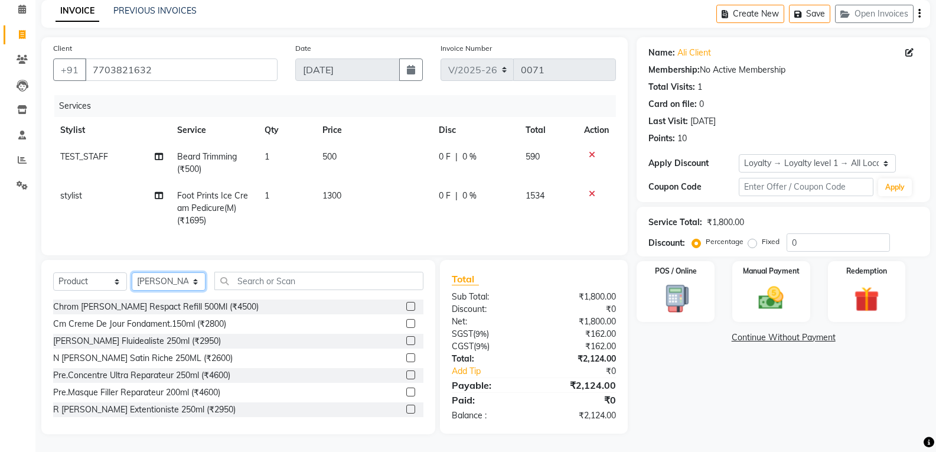
click at [188, 278] on select "Select Stylist Accounts Reports Ajay Choudhary Amrendra Singh Ashish Chaurasia …" at bounding box center [169, 281] width 74 height 18
click at [304, 284] on input "text" at bounding box center [318, 281] width 209 height 18
click at [182, 340] on div "Dp Bain Fluidealiste 250ml (₹2950)" at bounding box center [137, 341] width 168 height 12
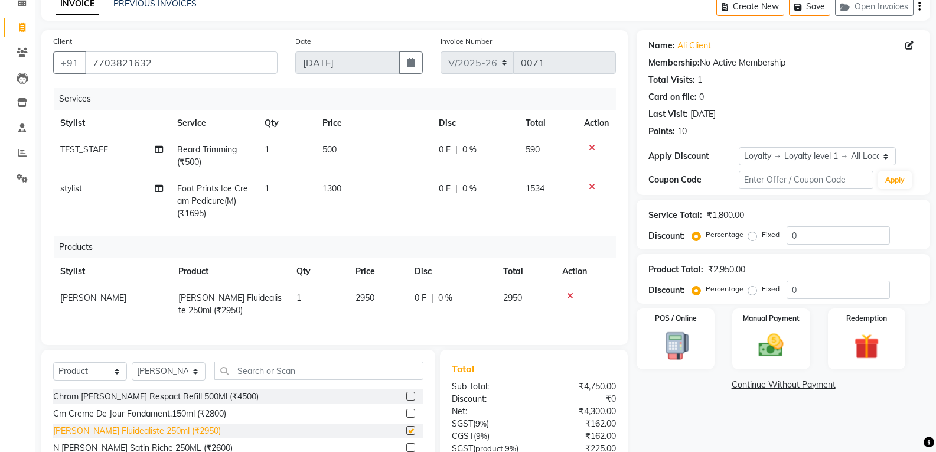
checkbox input "false"
click at [110, 380] on select "Select Service Product Membership Package Voucher Prepaid Gift Card" at bounding box center [90, 371] width 74 height 18
select select "service"
click at [53, 371] on select "Select Service Product Membership Package Voucher Prepaid Gift Card" at bounding box center [90, 371] width 74 height 18
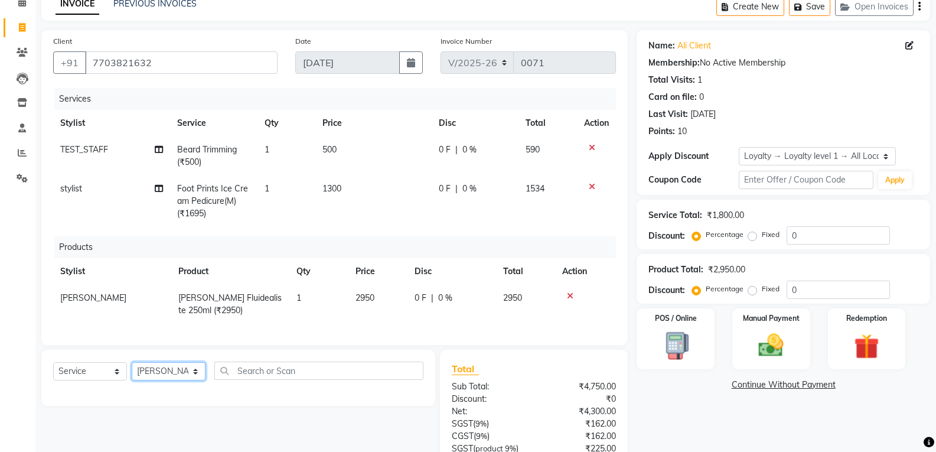
click at [197, 378] on select "Select Stylist Accounts Reports Ajay Choudhary Amrendra Singh Ashish Chaurasia …" at bounding box center [169, 371] width 74 height 18
select select "68081"
click at [132, 371] on select "Select Stylist Accounts Reports Ajay Choudhary Amrendra Singh Ashish Chaurasia …" at bounding box center [169, 371] width 74 height 18
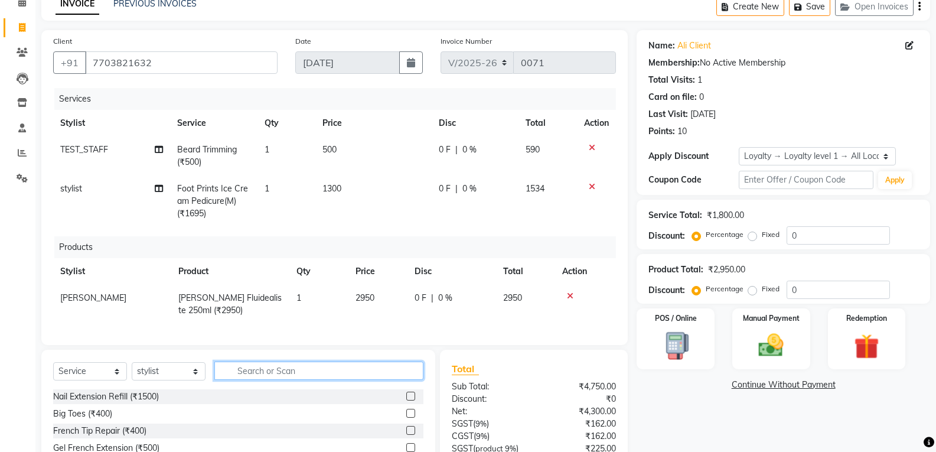
click at [298, 377] on input "text" at bounding box center [318, 370] width 209 height 18
type input "sty"
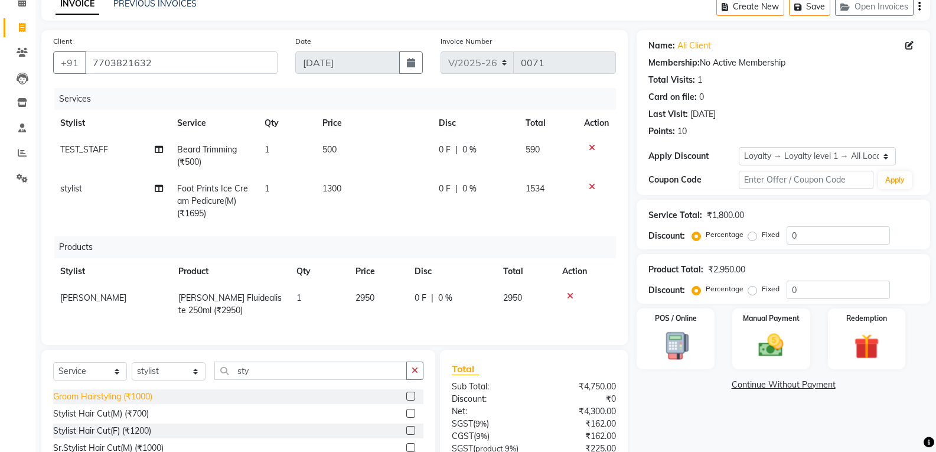
click at [139, 403] on div "Groom Hairstyling (₹1000)" at bounding box center [102, 396] width 99 height 12
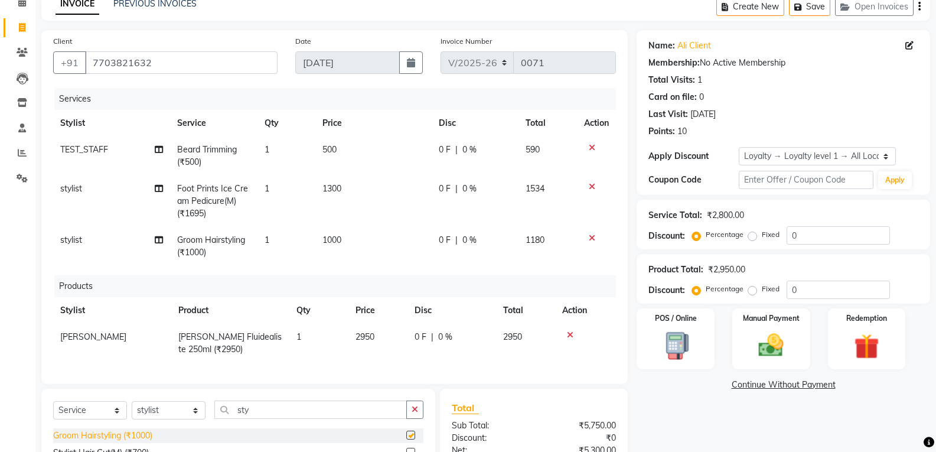
checkbox input "false"
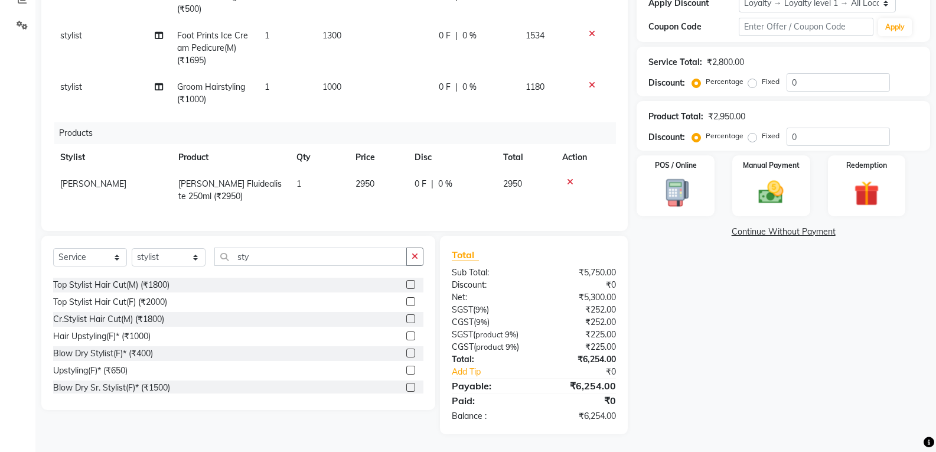
scroll to position [118, 0]
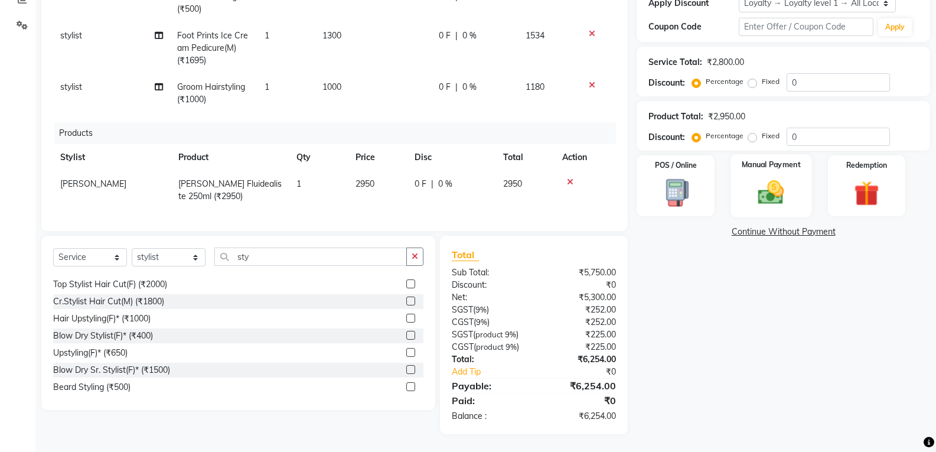
click at [759, 177] on img at bounding box center [771, 192] width 42 height 30
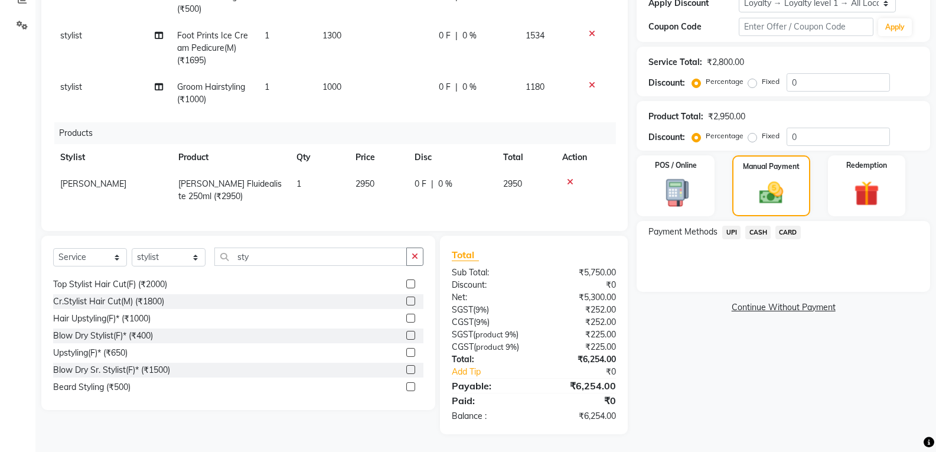
click at [728, 226] on span "UPI" at bounding box center [731, 232] width 18 height 14
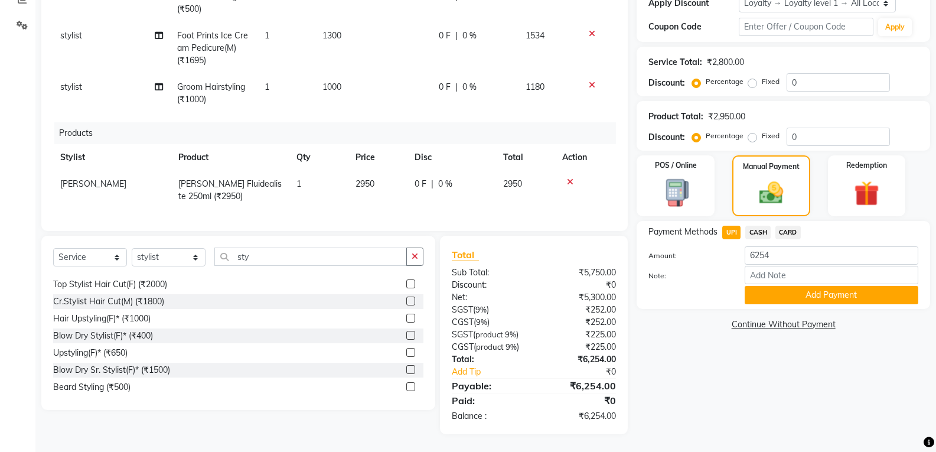
click at [758, 225] on span "CASH" at bounding box center [757, 232] width 25 height 14
click at [778, 183] on img at bounding box center [771, 193] width 40 height 28
click at [678, 167] on div "POS / Online" at bounding box center [675, 185] width 81 height 63
select select "36"
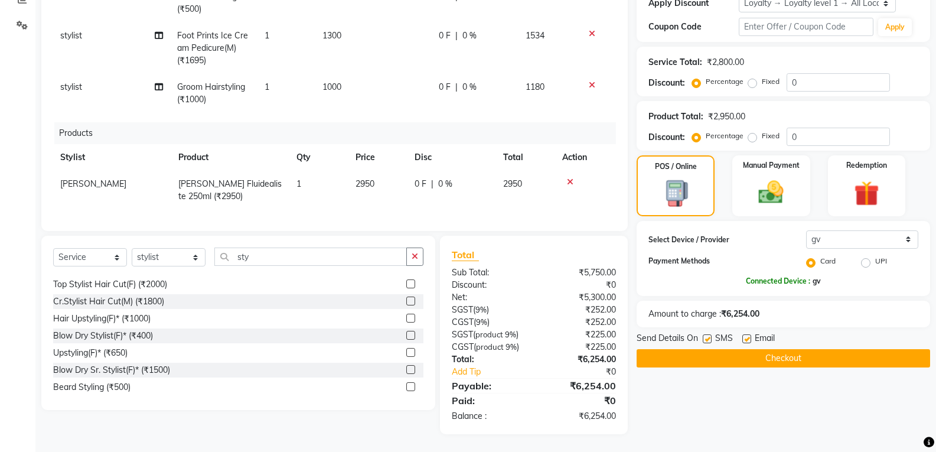
click at [820, 257] on label "Card" at bounding box center [827, 263] width 15 height 14
click at [820, 257] on input "Card" at bounding box center [824, 260] width 8 height 8
click at [859, 254] on div "UPI" at bounding box center [879, 261] width 55 height 15
click at [875, 256] on label "UPI" at bounding box center [881, 263] width 12 height 14
click at [875, 256] on input "UPI" at bounding box center [879, 260] width 8 height 8
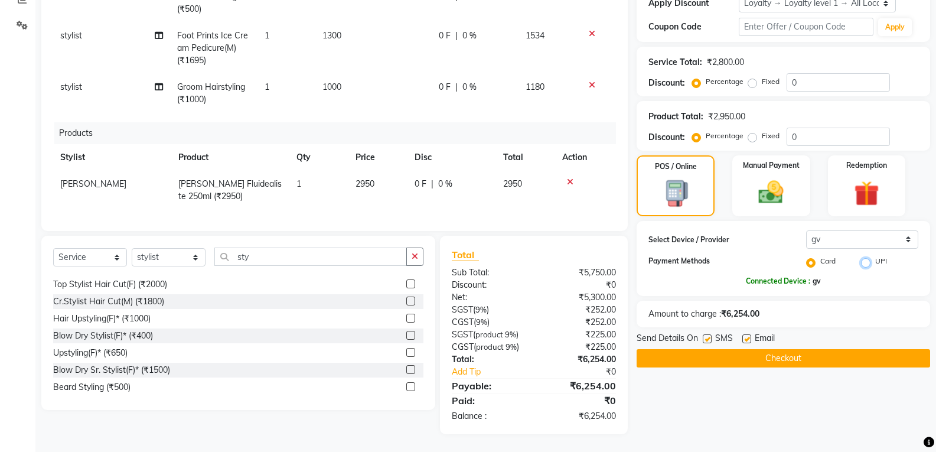
radio input "true"
click at [763, 192] on img at bounding box center [771, 192] width 42 height 30
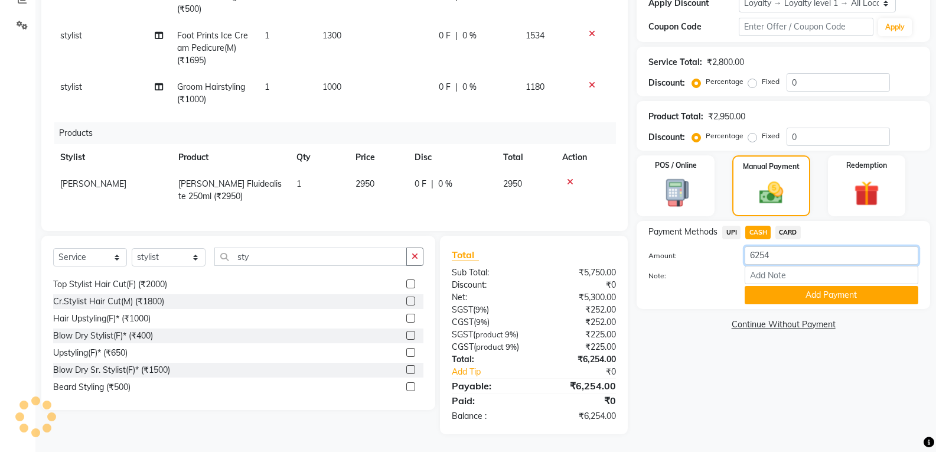
click at [808, 250] on input "6254" at bounding box center [831, 255] width 174 height 18
drag, startPoint x: 808, startPoint y: 250, endPoint x: 730, endPoint y: 240, distance: 79.1
click at [730, 246] on div "Amount: 6254" at bounding box center [782, 256] width 287 height 20
click at [738, 225] on span "UPI" at bounding box center [731, 232] width 18 height 14
click at [779, 247] on input "6254" at bounding box center [831, 255] width 174 height 18
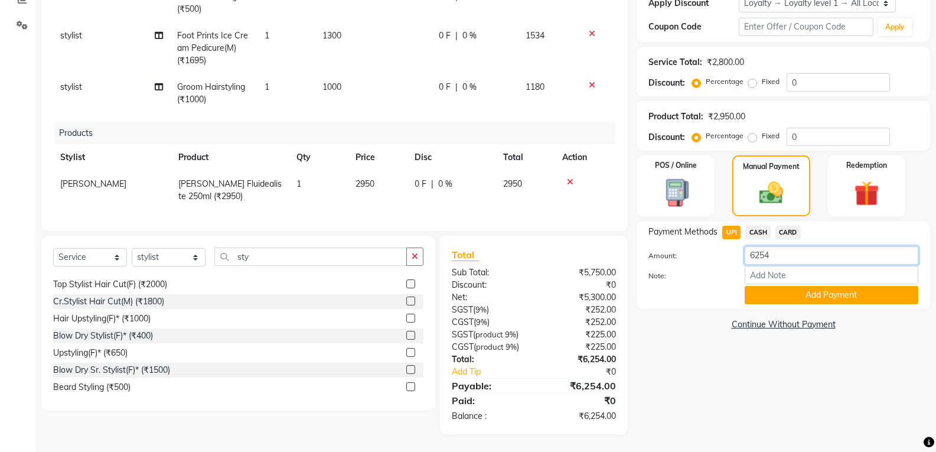
drag, startPoint x: 779, startPoint y: 247, endPoint x: 720, endPoint y: 231, distance: 61.3
click at [720, 231] on div "Payment Methods UPI CASH CARD Amount: 6254 Note: Add Payment" at bounding box center [783, 264] width 270 height 79
click at [759, 225] on span "CASH" at bounding box center [757, 232] width 25 height 14
click at [784, 253] on input "6254" at bounding box center [831, 255] width 174 height 18
click at [783, 246] on input "6254" at bounding box center [831, 255] width 174 height 18
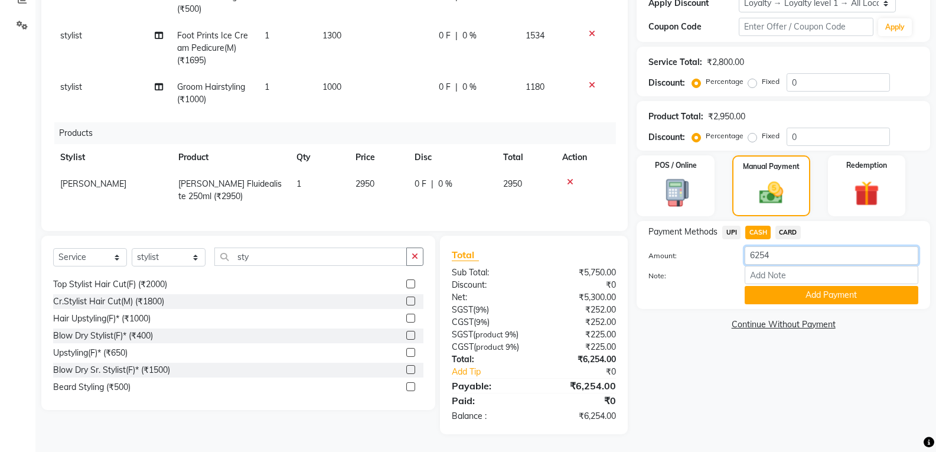
drag, startPoint x: 783, startPoint y: 244, endPoint x: 722, endPoint y: 242, distance: 60.8
click at [722, 246] on div "Amount: 6254" at bounding box center [782, 256] width 287 height 20
click at [793, 253] on input "6254" at bounding box center [831, 255] width 174 height 18
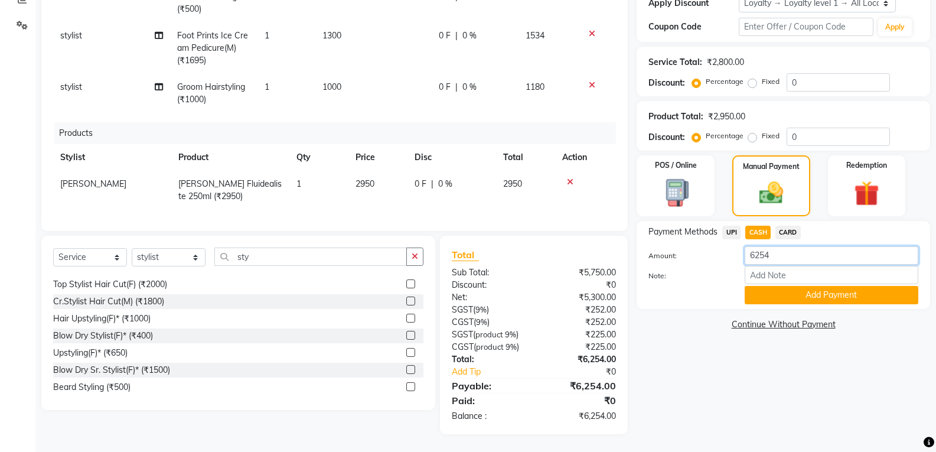
click at [793, 253] on input "6254" at bounding box center [831, 255] width 174 height 18
type input "2000"
click at [836, 287] on button "Add Payment" at bounding box center [831, 295] width 174 height 18
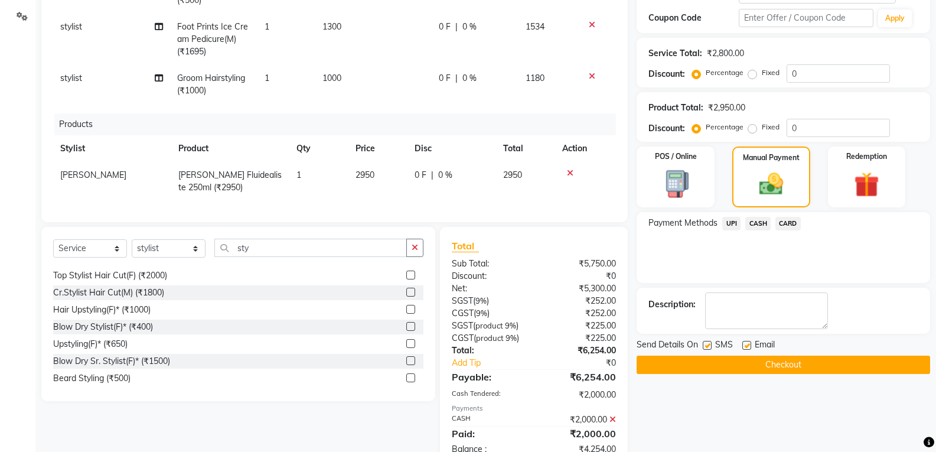
click at [692, 224] on span "Payment Methods" at bounding box center [682, 223] width 69 height 12
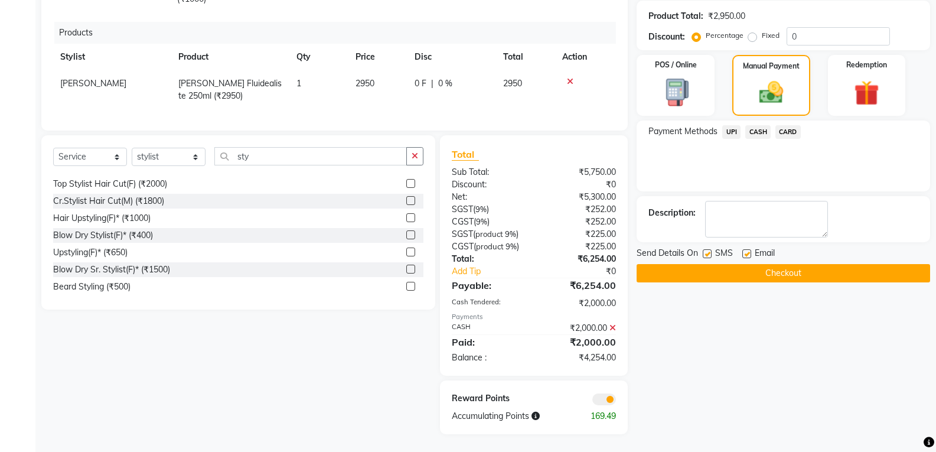
scroll to position [321, 0]
click at [612, 328] on icon at bounding box center [612, 327] width 6 height 8
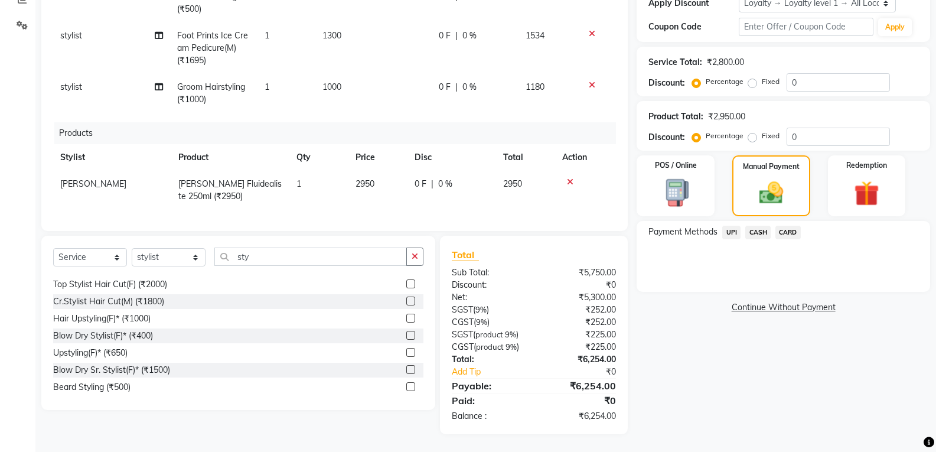
scroll to position [220, 0]
click at [744, 177] on div "Manual Payment" at bounding box center [770, 185] width 81 height 63
click at [734, 225] on span "UPI" at bounding box center [731, 232] width 18 height 14
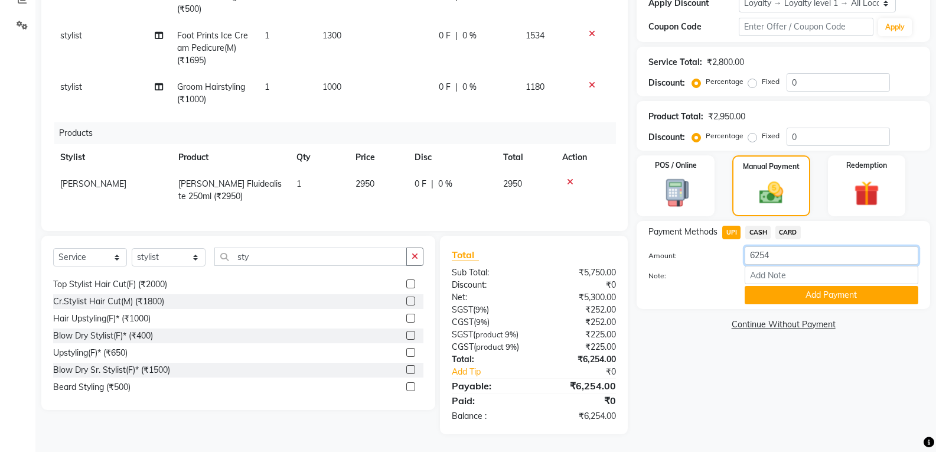
drag, startPoint x: 735, startPoint y: 239, endPoint x: 704, endPoint y: 238, distance: 31.3
click at [704, 246] on div "Amount: 6254" at bounding box center [782, 256] width 287 height 20
click at [764, 225] on span "CASH" at bounding box center [757, 232] width 25 height 14
drag, startPoint x: 767, startPoint y: 247, endPoint x: 707, endPoint y: 240, distance: 60.0
click at [707, 246] on div "Amount: 6254" at bounding box center [782, 256] width 287 height 20
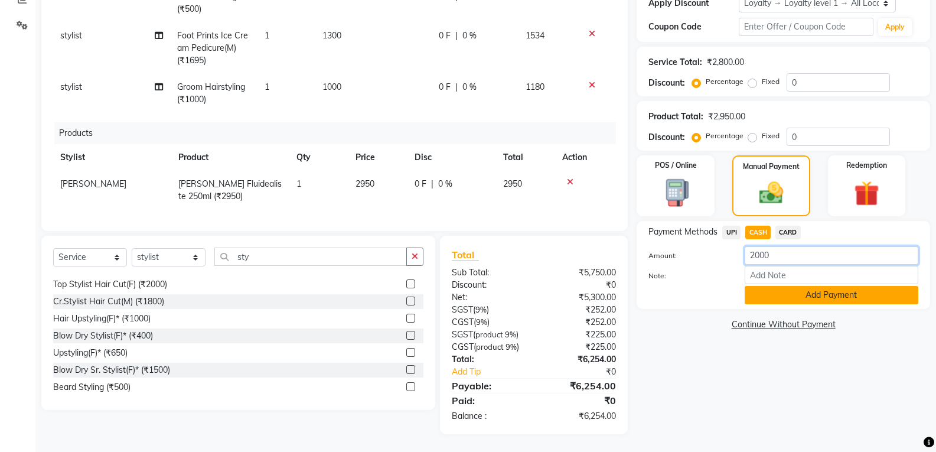
type input "2000"
click at [771, 289] on button "Add Payment" at bounding box center [831, 295] width 174 height 18
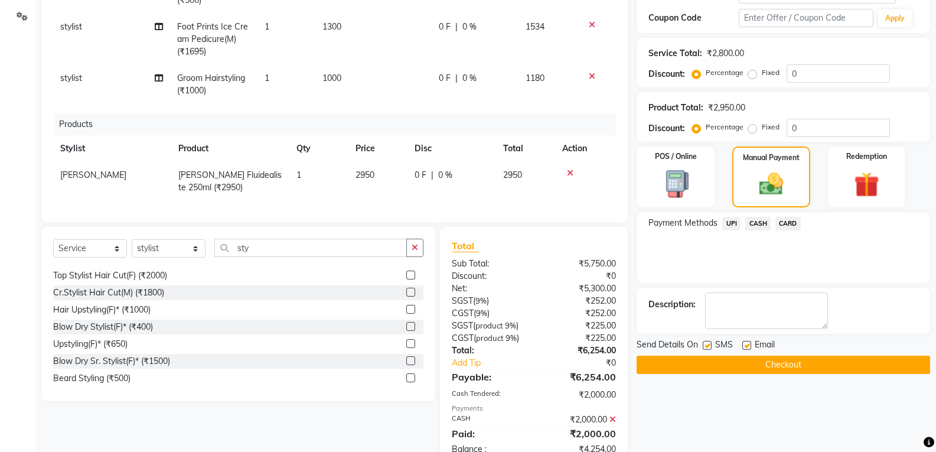
click at [732, 222] on span "UPI" at bounding box center [731, 224] width 18 height 14
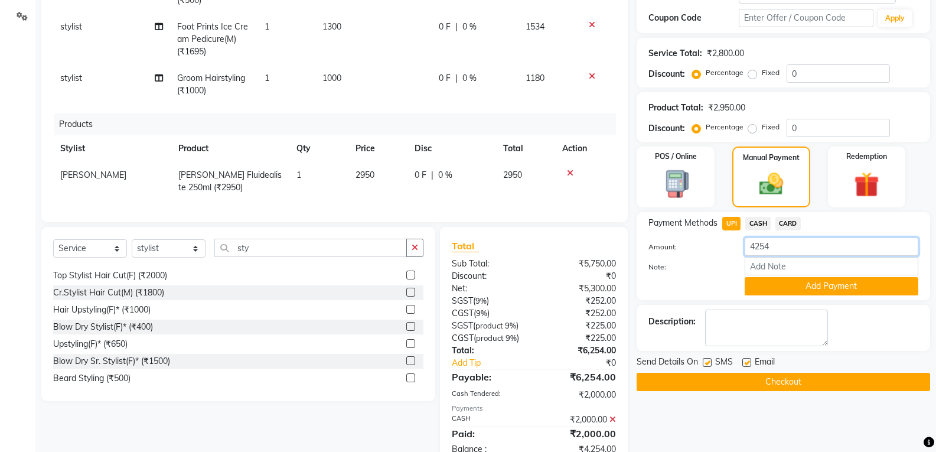
click at [771, 250] on input "4254" at bounding box center [831, 246] width 174 height 18
click at [781, 283] on button "Add Payment" at bounding box center [831, 286] width 174 height 18
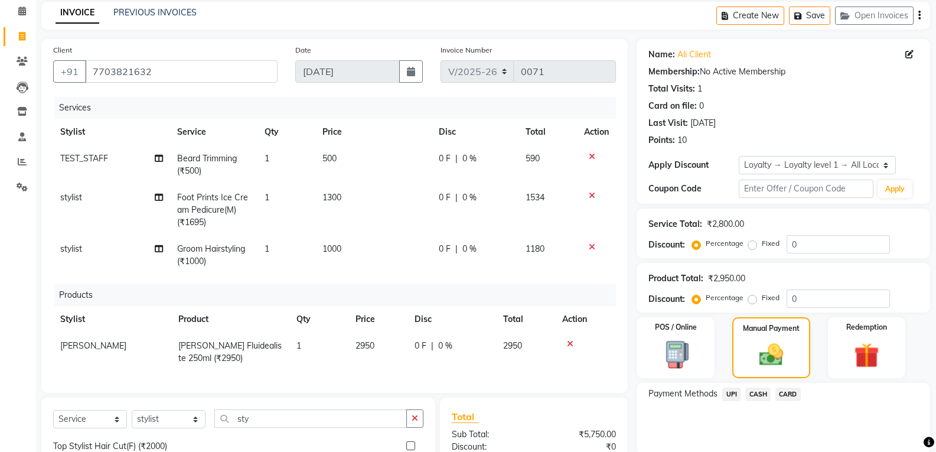
scroll to position [118, 0]
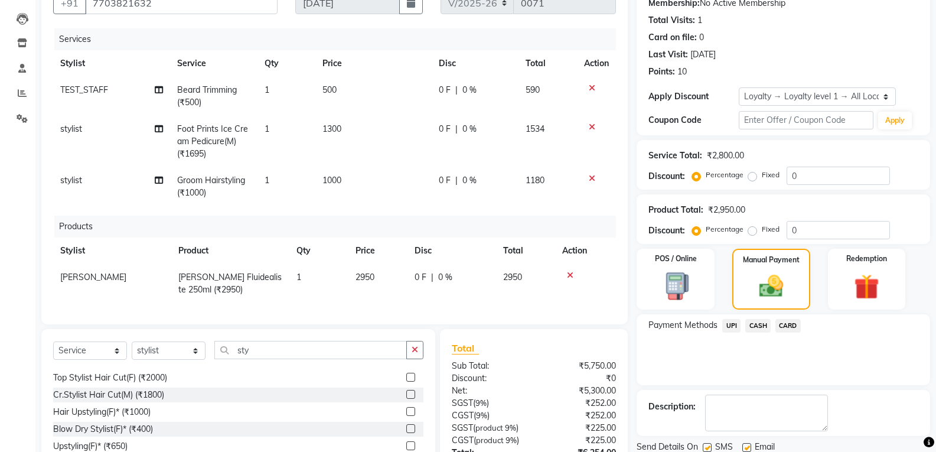
click at [755, 322] on span "CASH" at bounding box center [757, 326] width 25 height 14
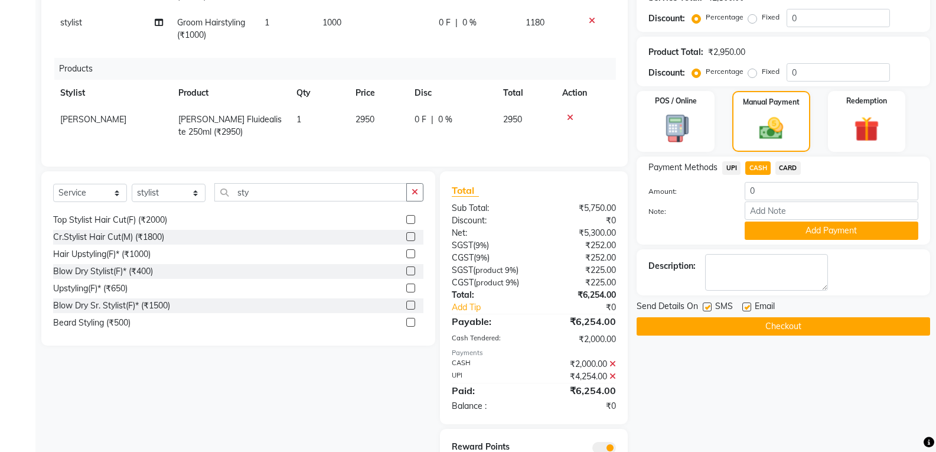
scroll to position [333, 0]
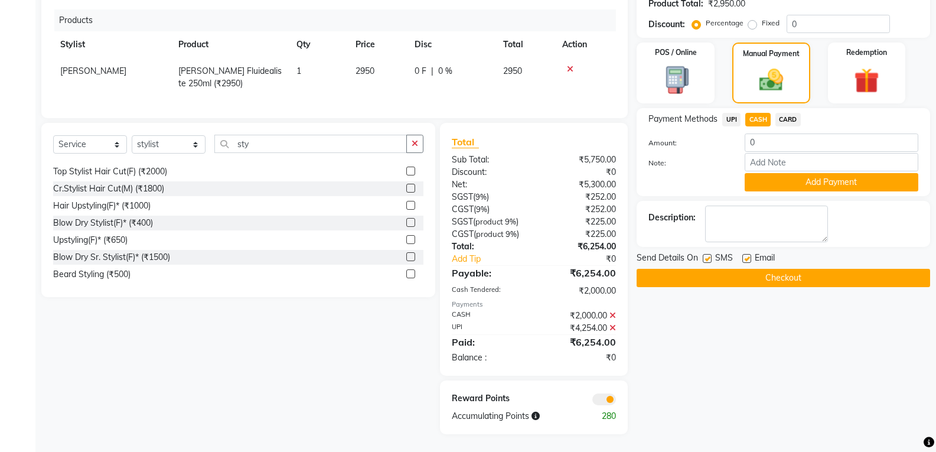
click at [731, 113] on span "UPI" at bounding box center [731, 120] width 18 height 14
click at [707, 254] on label at bounding box center [706, 258] width 9 height 9
click at [707, 255] on input "checkbox" at bounding box center [706, 259] width 8 height 8
checkbox input "false"
click at [745, 254] on label at bounding box center [746, 258] width 9 height 9
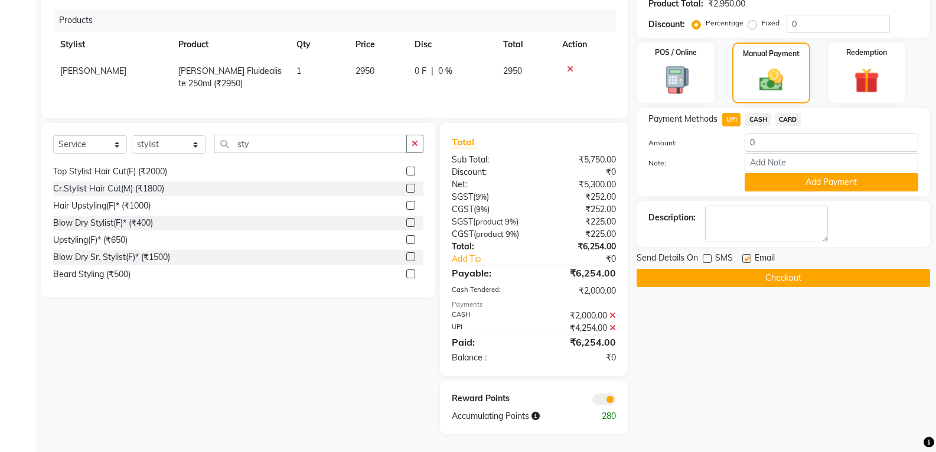
click at [745, 255] on input "checkbox" at bounding box center [746, 259] width 8 height 8
checkbox input "false"
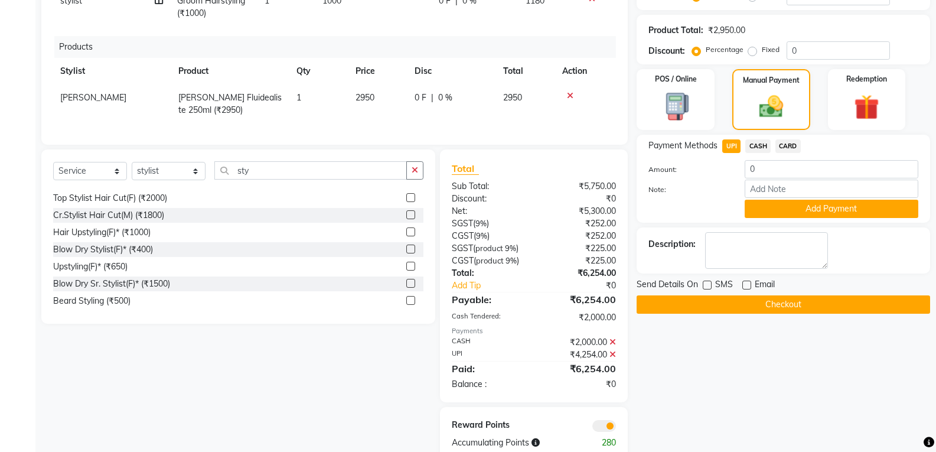
scroll to position [97, 0]
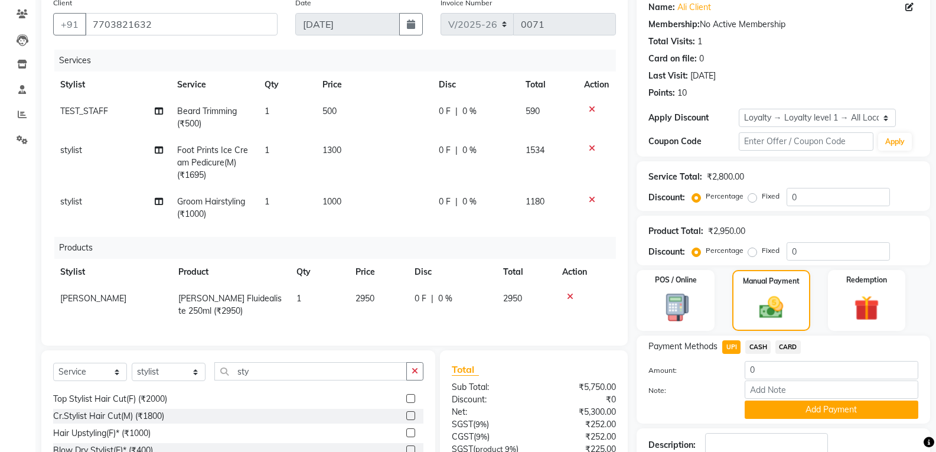
click at [571, 295] on icon at bounding box center [570, 296] width 6 height 8
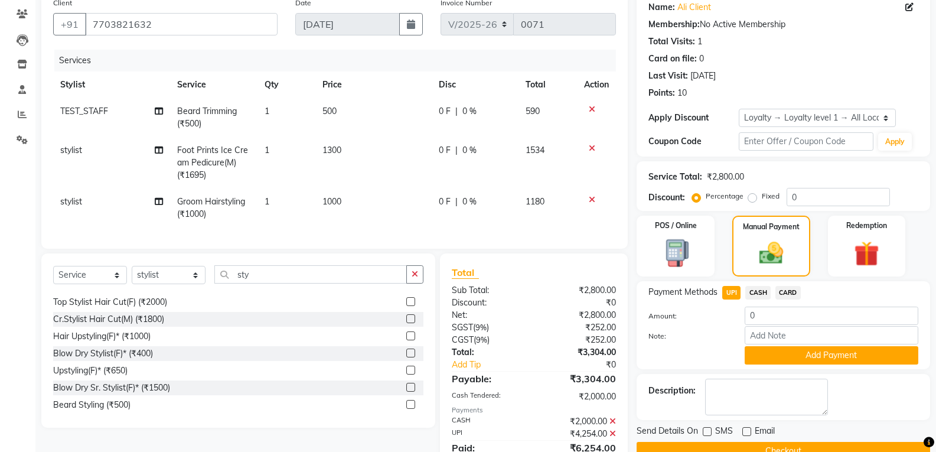
click at [591, 199] on icon at bounding box center [591, 199] width 6 height 8
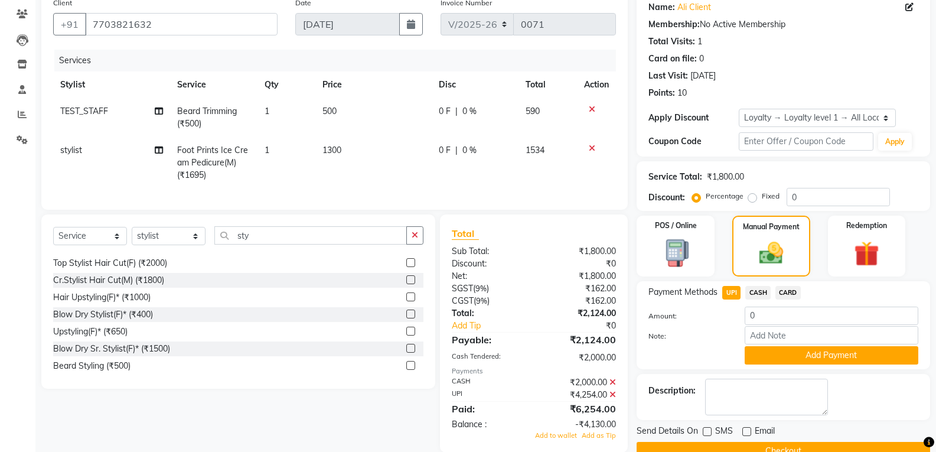
click at [593, 146] on icon at bounding box center [591, 148] width 6 height 8
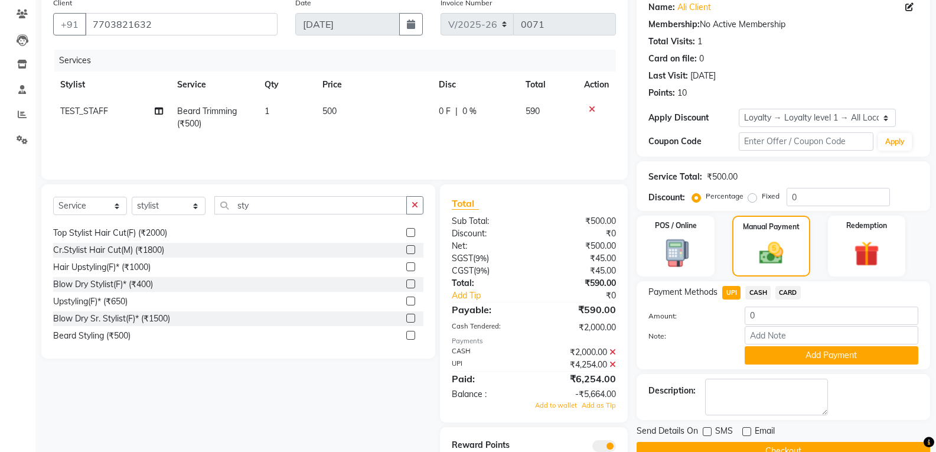
click at [335, 108] on span "500" at bounding box center [329, 111] width 14 height 11
select select "35844"
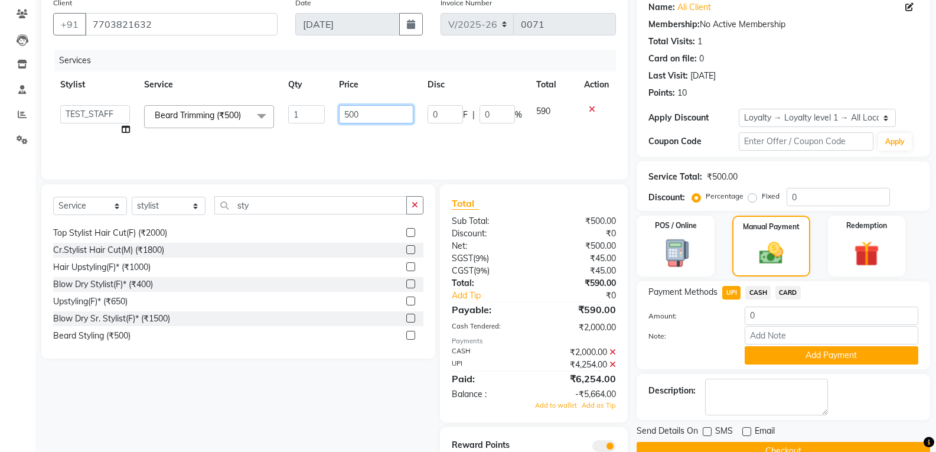
click at [372, 120] on input "500" at bounding box center [376, 114] width 74 height 18
type input "5"
type input "100"
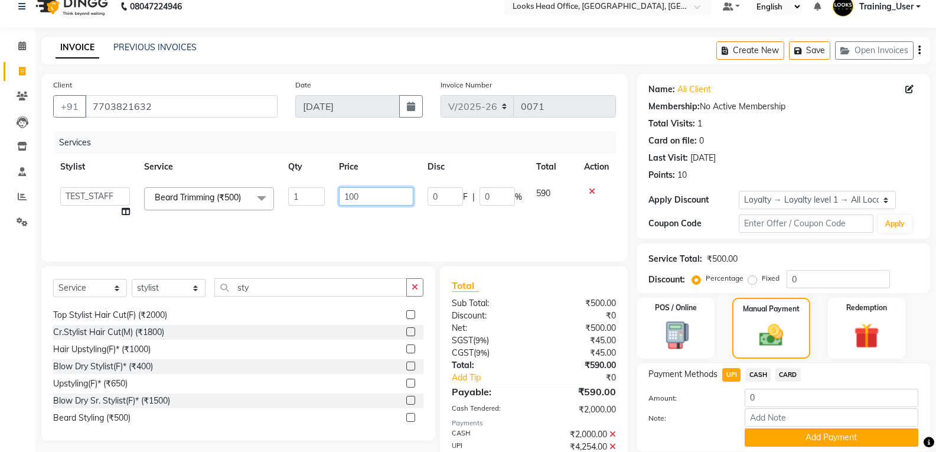
scroll to position [0, 0]
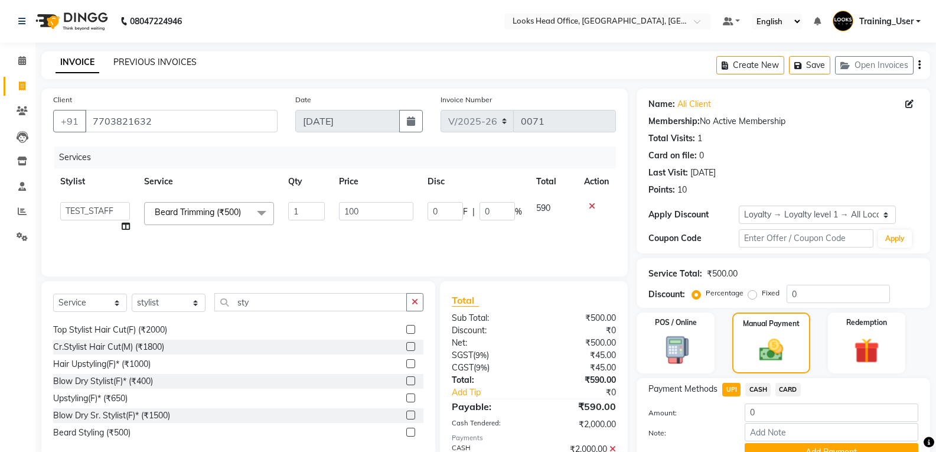
click at [148, 61] on link "PREVIOUS INVOICES" at bounding box center [154, 62] width 83 height 11
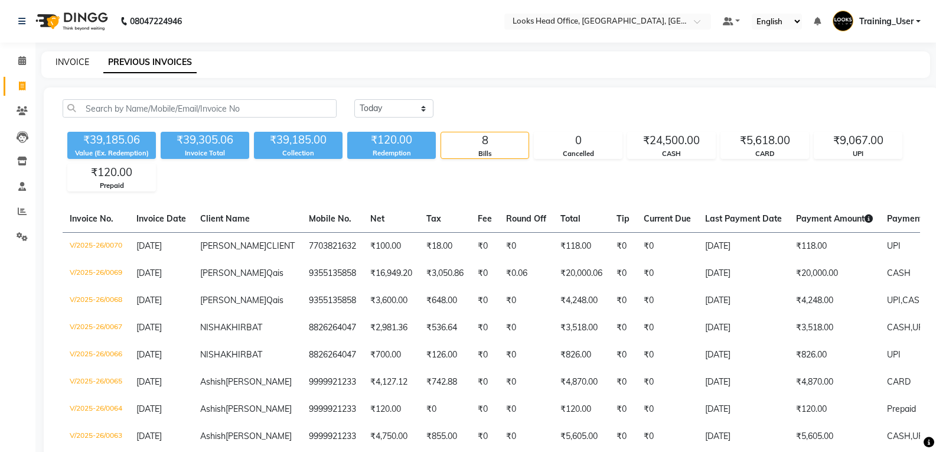
click at [85, 63] on link "INVOICE" at bounding box center [72, 62] width 34 height 11
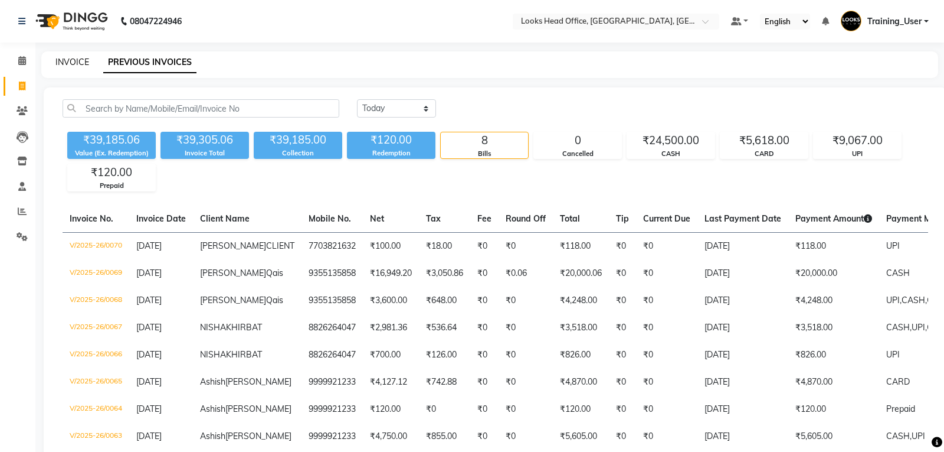
select select "4313"
select select "service"
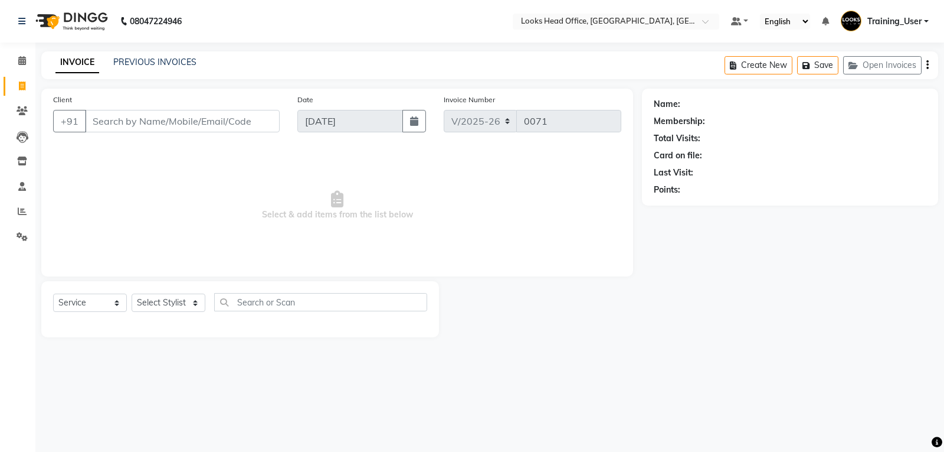
select select "35844"
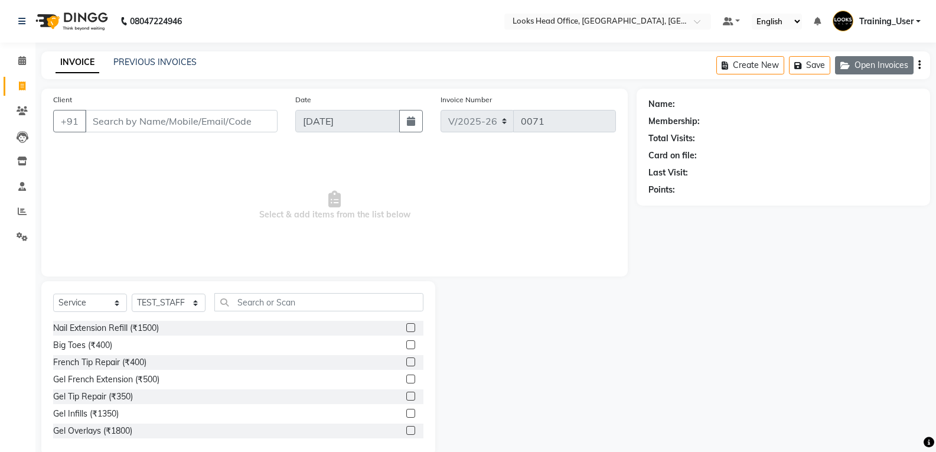
click at [878, 57] on button "Open Invoices" at bounding box center [874, 65] width 79 height 18
click at [22, 84] on icon at bounding box center [22, 85] width 6 height 9
select select "service"
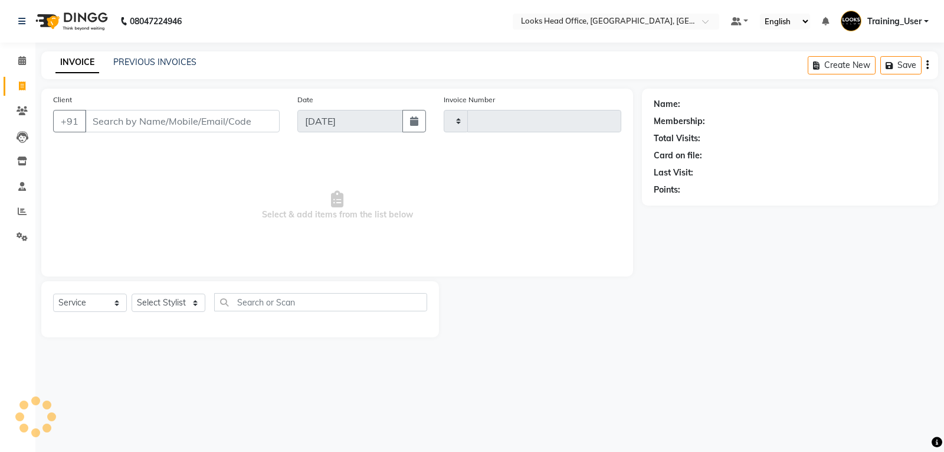
type input "0071"
select select "4313"
select select "35844"
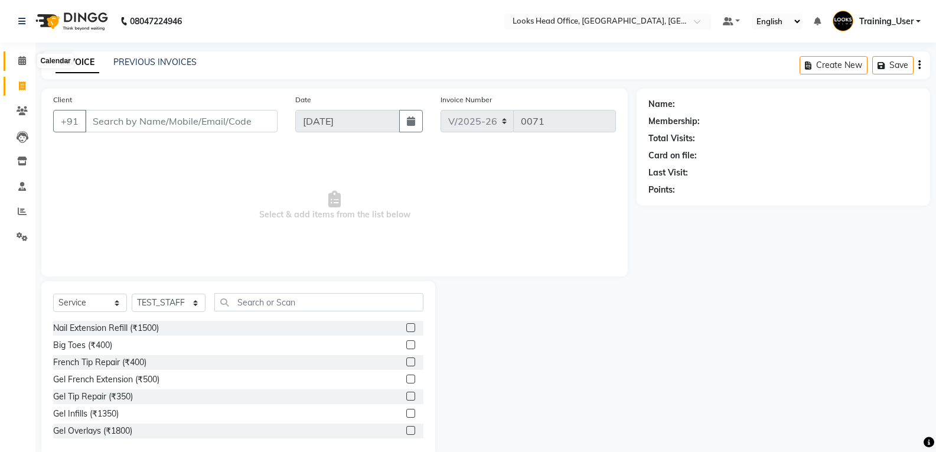
click at [21, 60] on icon at bounding box center [22, 60] width 8 height 9
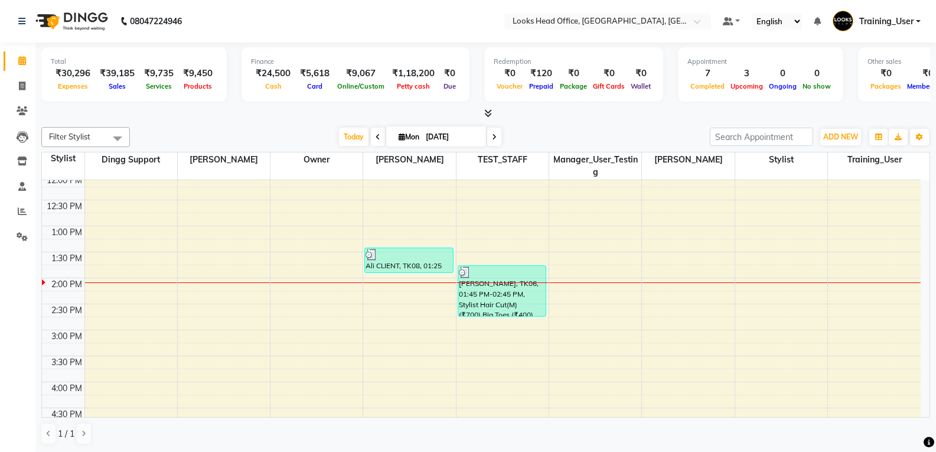
scroll to position [177, 0]
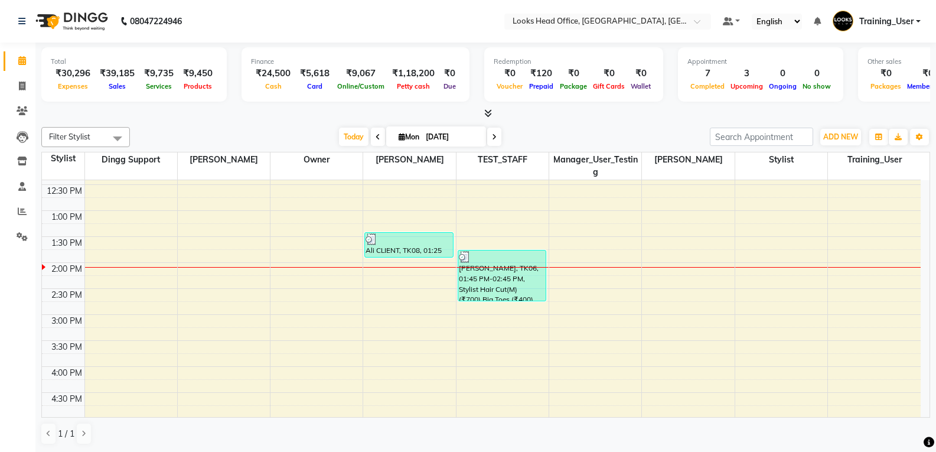
drag, startPoint x: 500, startPoint y: 279, endPoint x: 614, endPoint y: 321, distance: 121.9
click at [614, 321] on div "9:00 AM 9:30 AM 10:00 AM 10:30 AM 11:00 AM 11:30 AM 12:00 PM 12:30 PM 1:00 PM 1…" at bounding box center [481, 340] width 878 height 675
drag, startPoint x: 466, startPoint y: 256, endPoint x: 585, endPoint y: 360, distance: 158.1
click at [585, 360] on div "9:00 AM 9:30 AM 10:00 AM 10:30 AM 11:00 AM 11:30 AM 12:00 PM 12:30 PM 1:00 PM 1…" at bounding box center [481, 340] width 878 height 675
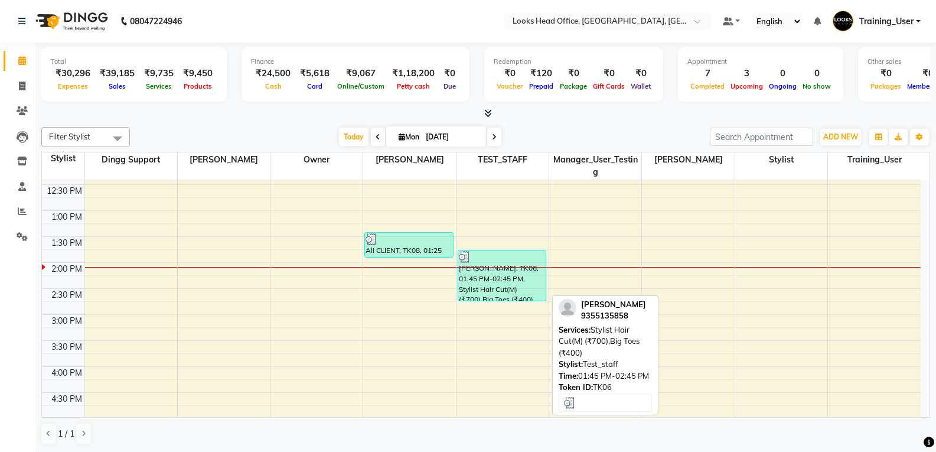
click at [464, 256] on img at bounding box center [465, 257] width 12 height 12
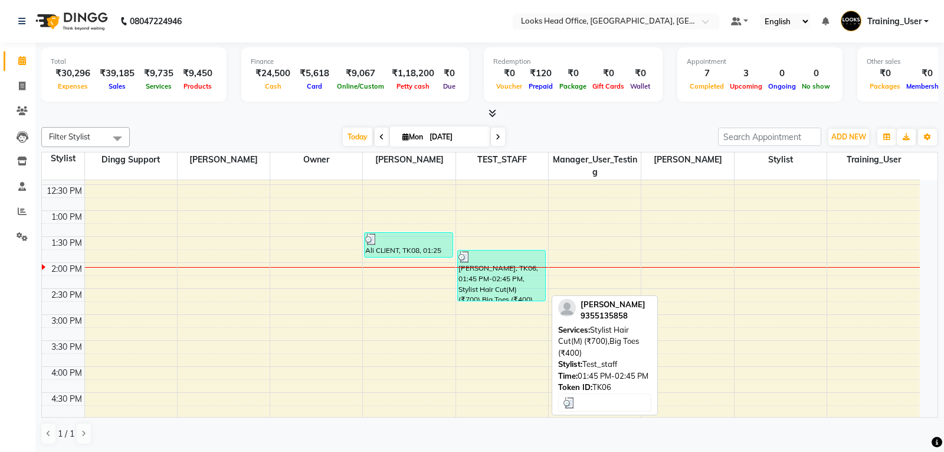
select select "3"
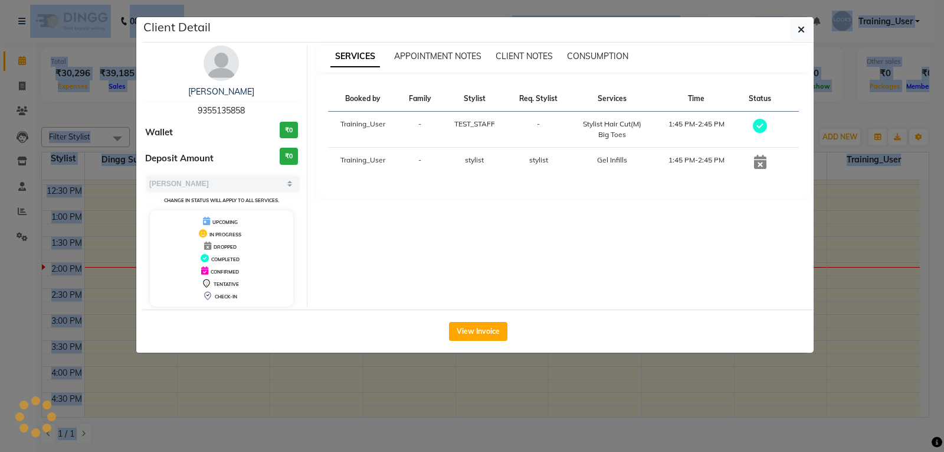
click at [464, 256] on ngb-modal-window "Client Detail Ahmad Qais 9355135858 Wallet ₹0 Deposit Amount ₹0 Select MARK DON…" at bounding box center [472, 226] width 944 height 452
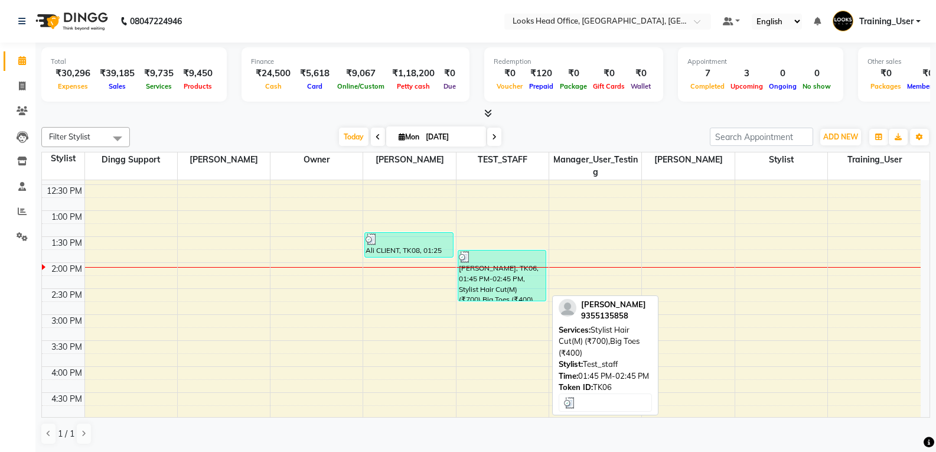
click at [472, 260] on div at bounding box center [502, 257] width 86 height 12
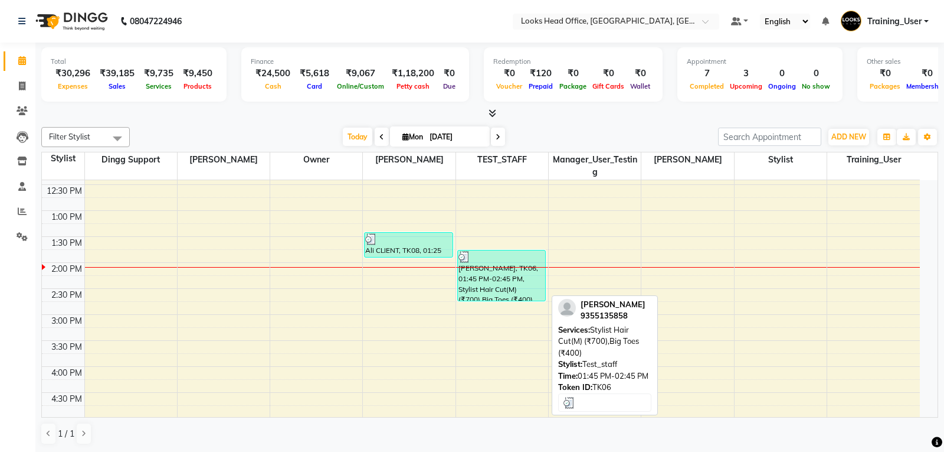
select select "3"
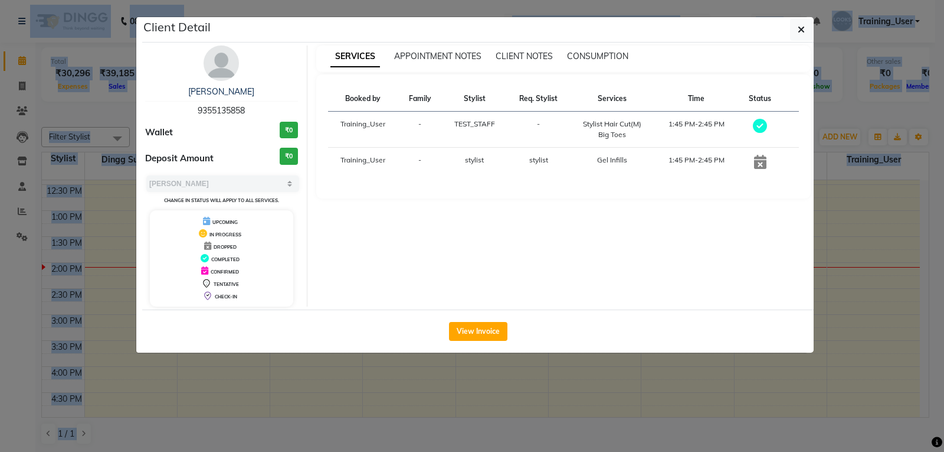
click at [387, 123] on td "Training_User" at bounding box center [363, 130] width 70 height 36
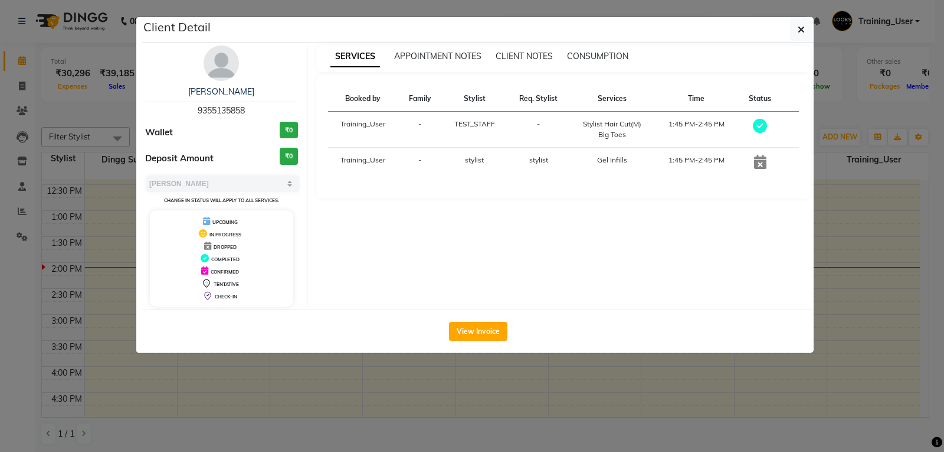
click at [385, 125] on td "Training_User" at bounding box center [363, 130] width 70 height 36
click at [380, 124] on td "Training_User" at bounding box center [363, 130] width 70 height 36
click at [501, 130] on td "TEST_STAFF" at bounding box center [475, 130] width 66 height 36
click at [796, 24] on button "button" at bounding box center [801, 29] width 22 height 22
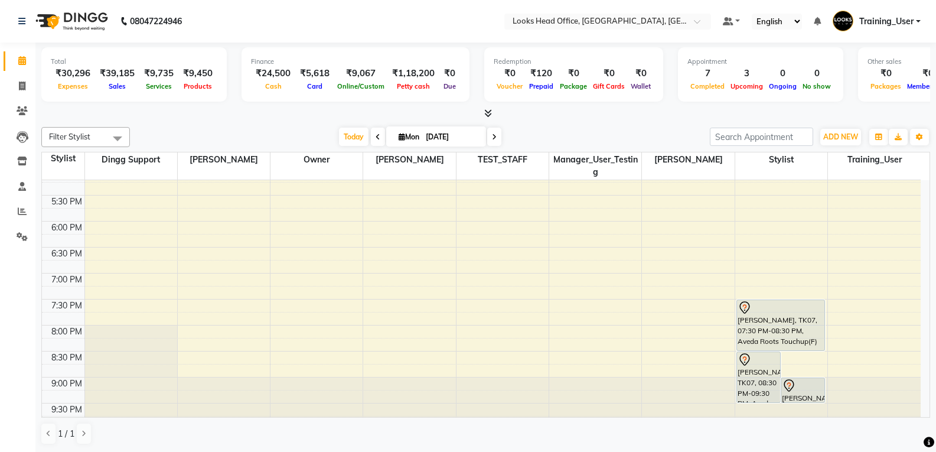
scroll to position [438, 0]
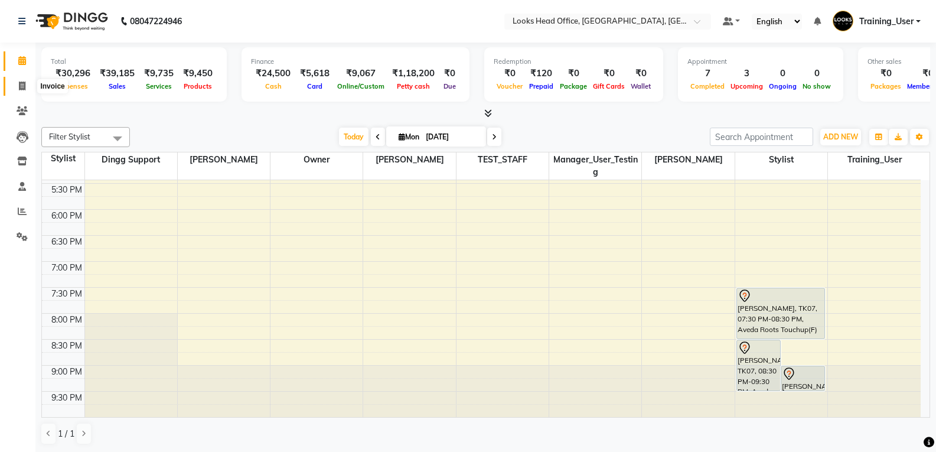
click at [21, 83] on icon at bounding box center [22, 85] width 6 height 9
select select "service"
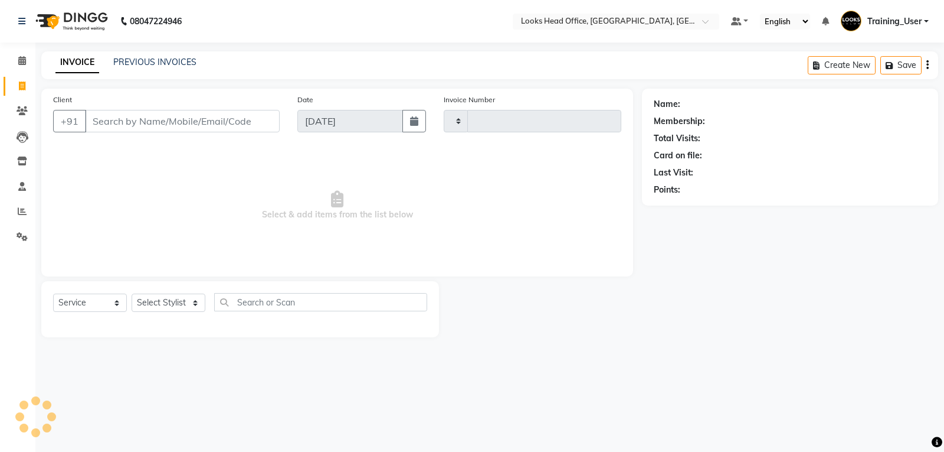
type input "0071"
select select "4313"
click at [148, 121] on input "Client" at bounding box center [182, 121] width 195 height 22
select select "35844"
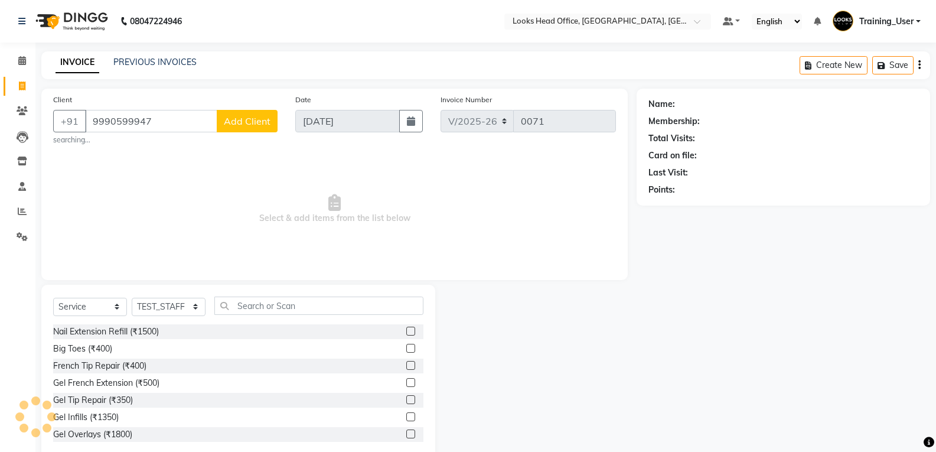
type input "9990599947"
select select "1: Object"
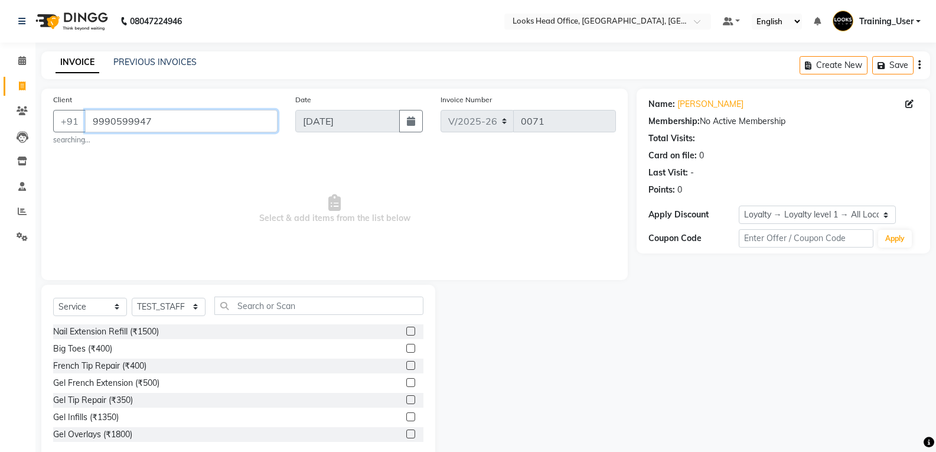
click at [205, 122] on input "9990599947" at bounding box center [181, 121] width 192 height 22
click at [109, 306] on select "Select Service Product Membership Package Voucher Prepaid Gift Card" at bounding box center [90, 306] width 74 height 18
click at [53, 297] on select "Select Service Product Membership Package Voucher Prepaid Gift Card" at bounding box center [90, 306] width 74 height 18
click at [183, 305] on select "Select Stylist Accounts Reports Ajay Choudhary Amrendra Singh Ashish Chaurasia …" at bounding box center [169, 306] width 74 height 18
select select "68081"
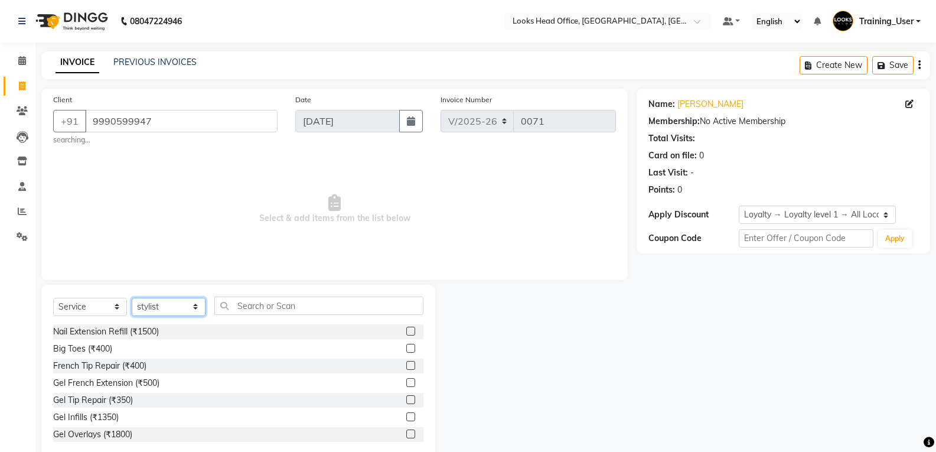
click at [132, 297] on select "Select Stylist Accounts Reports Ajay Choudhary Amrendra Singh Ashish Chaurasia …" at bounding box center [169, 306] width 74 height 18
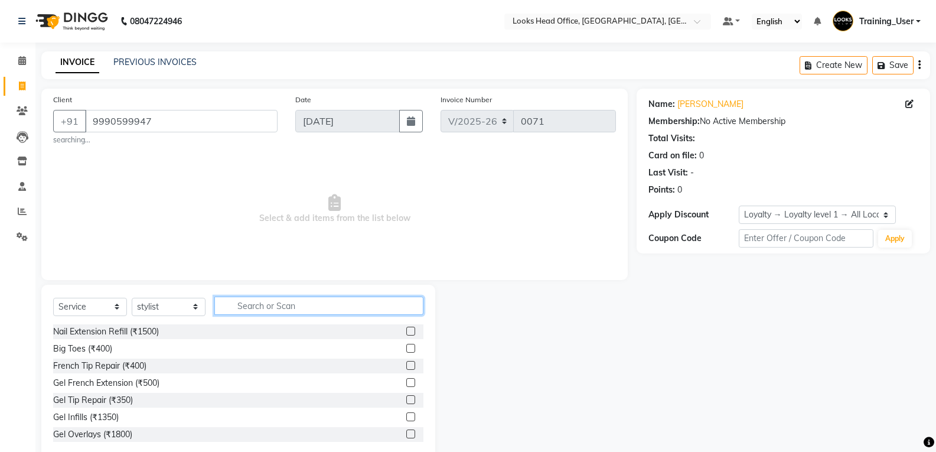
click at [274, 305] on input "text" at bounding box center [318, 305] width 209 height 18
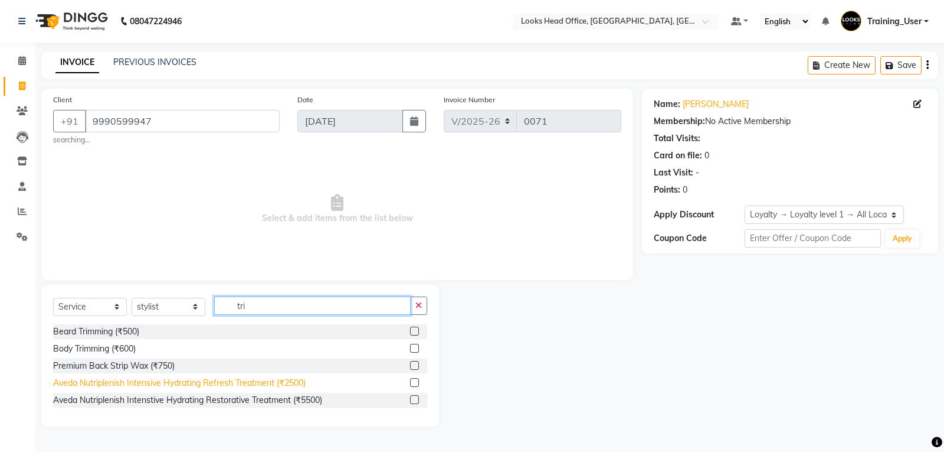
type input "tri"
click at [175, 382] on div "Aveda Nutriplenish Intensive Hydrating Refresh Treatment (₹2500)" at bounding box center [179, 383] width 253 height 12
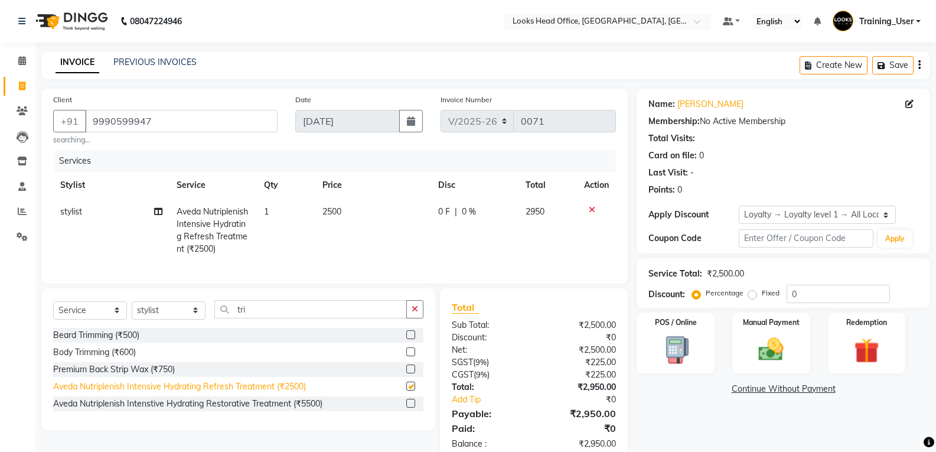
checkbox input "false"
click at [889, 62] on button "Save" at bounding box center [892, 65] width 41 height 18
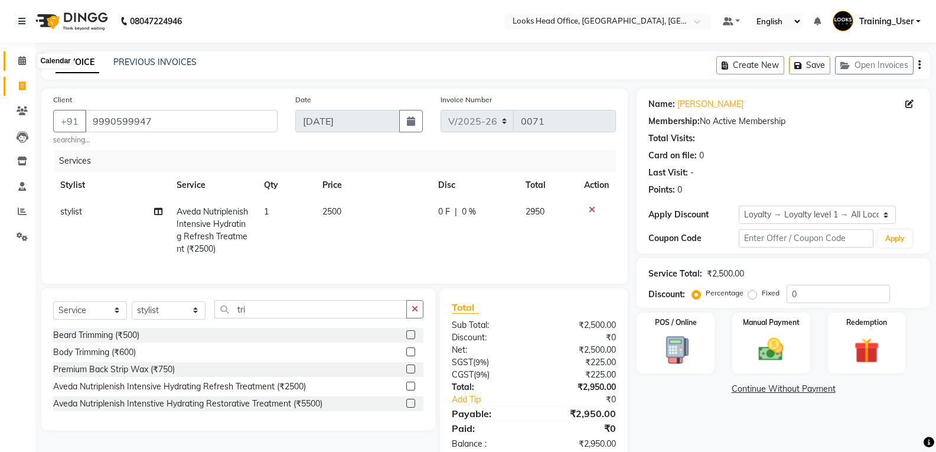
click at [19, 64] on icon at bounding box center [22, 60] width 8 height 9
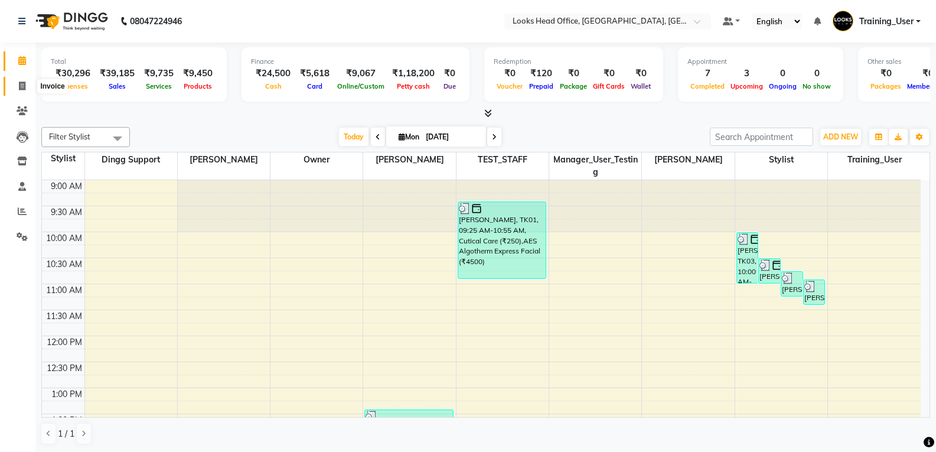
click at [24, 84] on icon at bounding box center [22, 85] width 6 height 9
select select "4313"
select select "service"
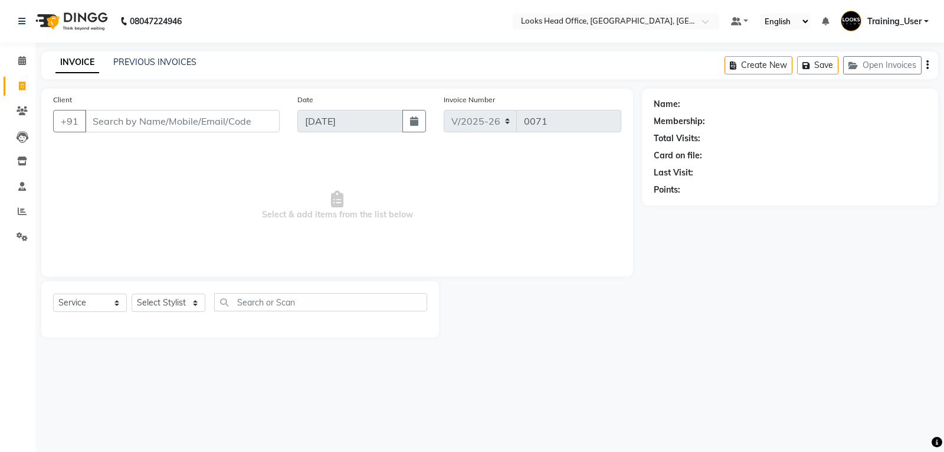
select select "35844"
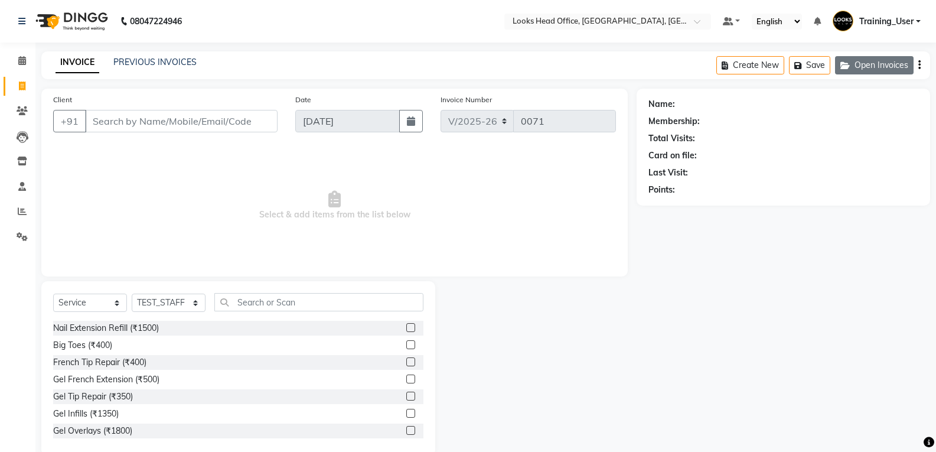
click at [865, 65] on button "Open Invoices" at bounding box center [874, 65] width 79 height 18
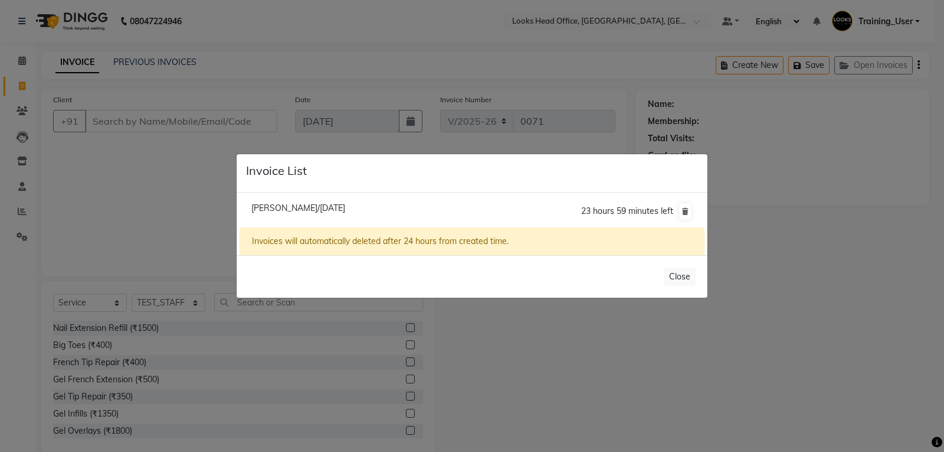
click at [594, 209] on span "23 hours 59 minutes left" at bounding box center [627, 210] width 92 height 11
click at [377, 236] on div "Invoices will automatically deleted after 24 hours from created time." at bounding box center [472, 241] width 465 height 28
click at [591, 207] on span "23 hours 59 minutes left" at bounding box center [627, 210] width 92 height 11
click at [596, 208] on span "23 hours 59 minutes left" at bounding box center [627, 210] width 92 height 11
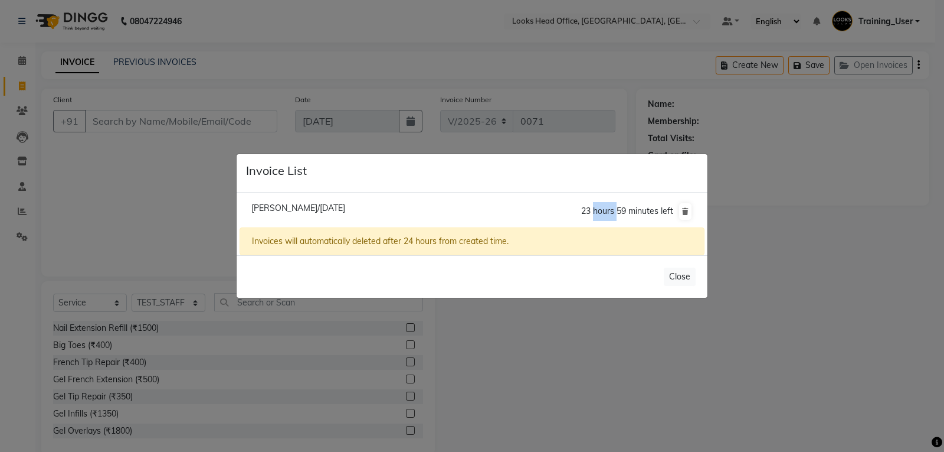
click at [596, 208] on span "23 hours 59 minutes left" at bounding box center [627, 210] width 92 height 11
click at [685, 280] on button "Close" at bounding box center [680, 276] width 32 height 18
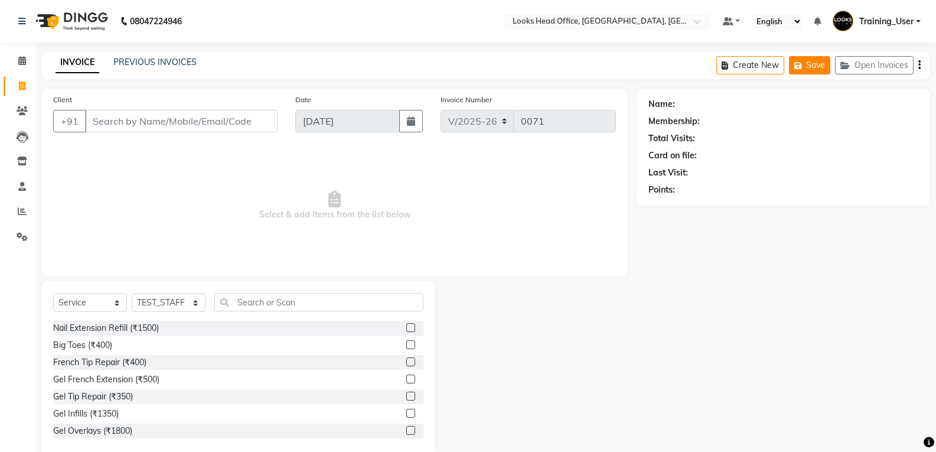
click at [801, 66] on icon "button" at bounding box center [800, 65] width 12 height 8
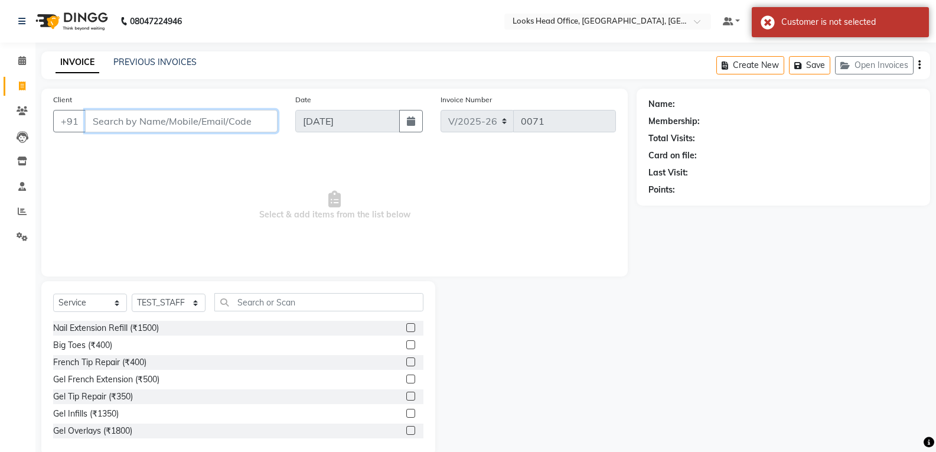
click at [163, 123] on input "Client" at bounding box center [181, 121] width 192 height 22
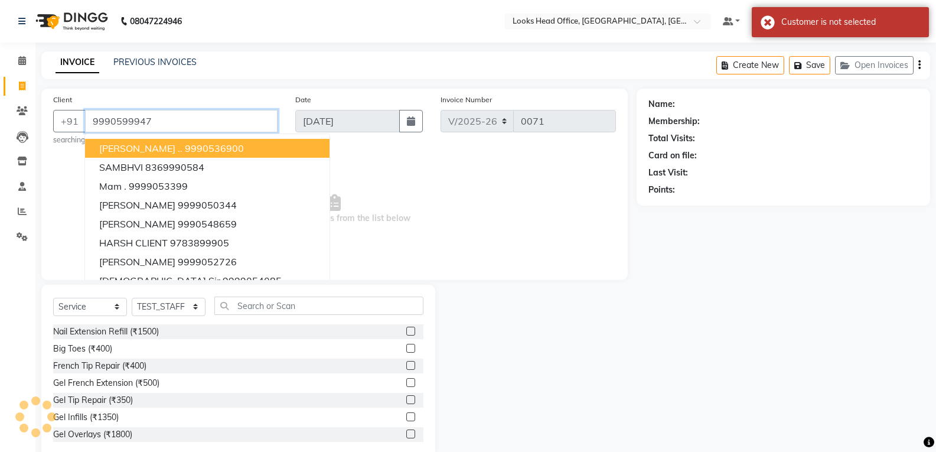
type input "9990599947"
select select "1: Object"
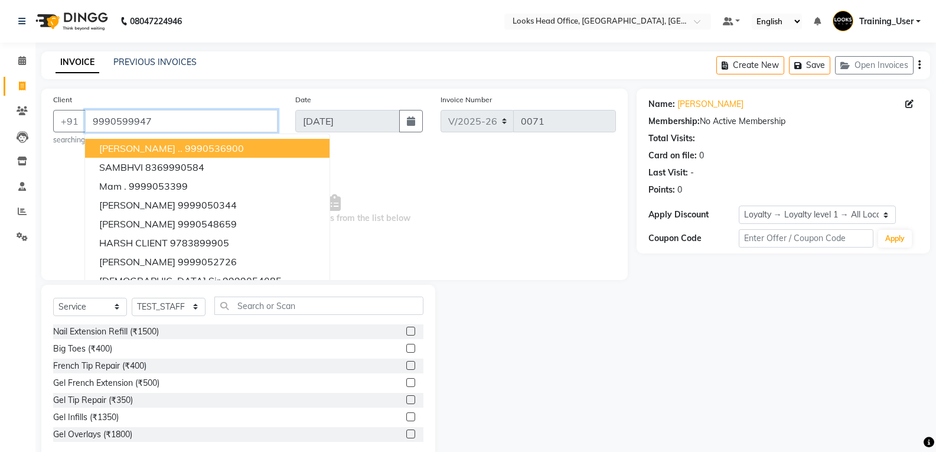
click at [194, 123] on input "9990599947" at bounding box center [181, 121] width 192 height 22
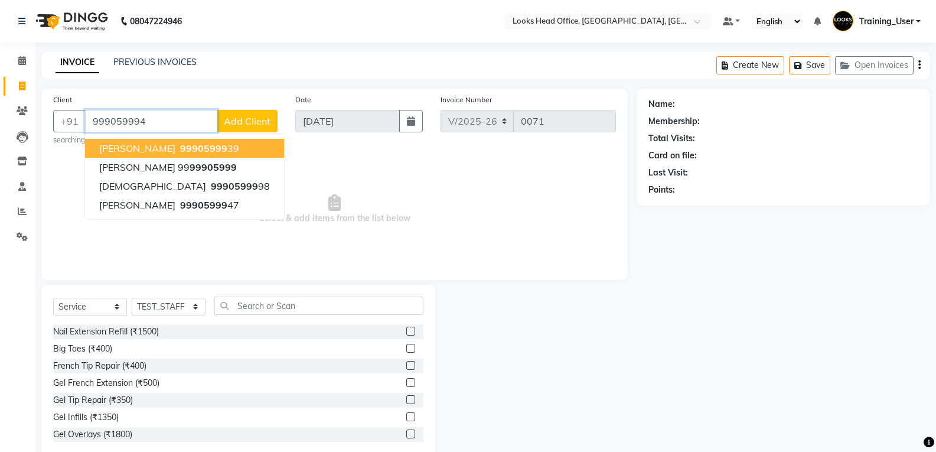
type input "9990599947"
select select "1: Object"
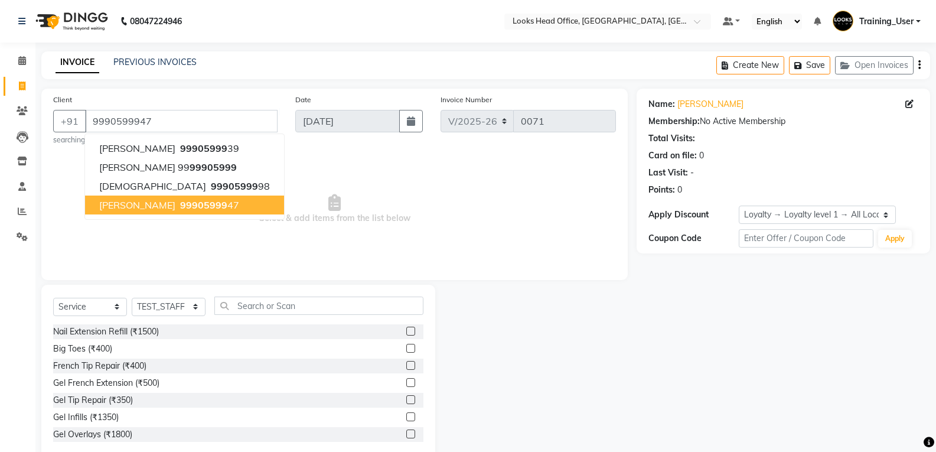
click at [100, 204] on span "irra bhasin" at bounding box center [137, 205] width 76 height 12
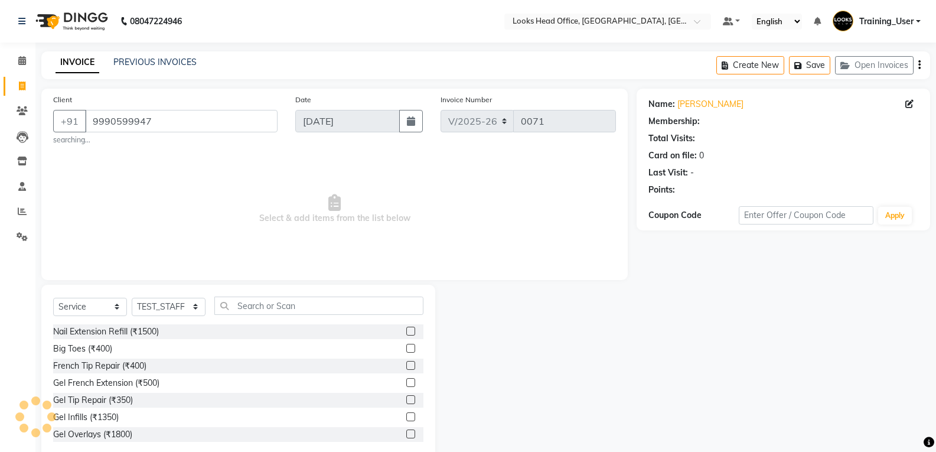
select select "1: Object"
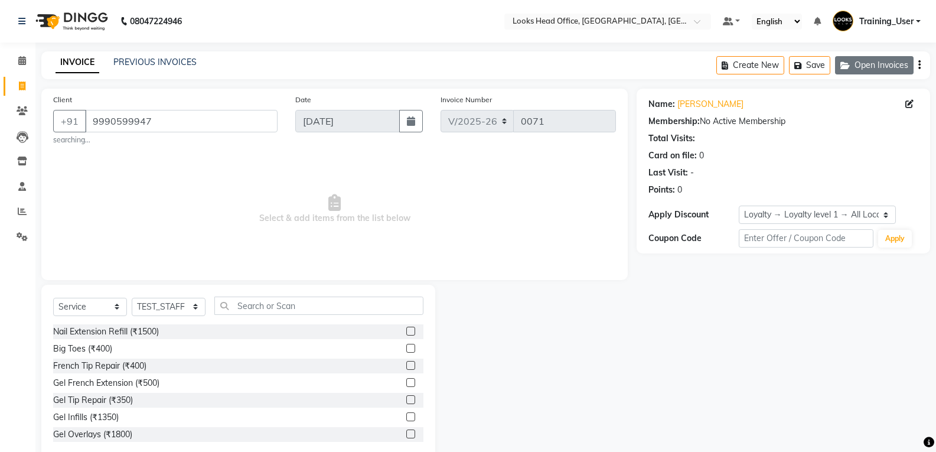
click at [881, 66] on button "Open Invoices" at bounding box center [874, 65] width 79 height 18
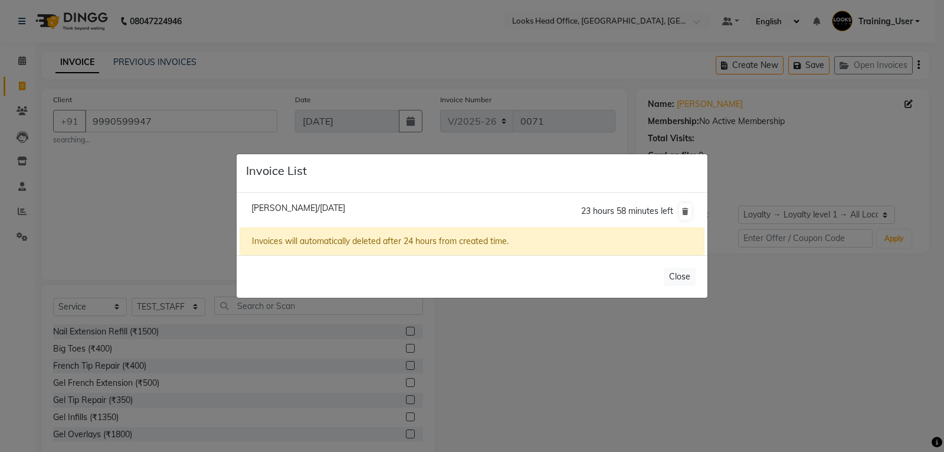
click at [726, 297] on ngb-modal-window "Invoice List Irra Bhasin/01 September 2025 23 hours 58 minutes left Invoices wi…" at bounding box center [472, 226] width 944 height 452
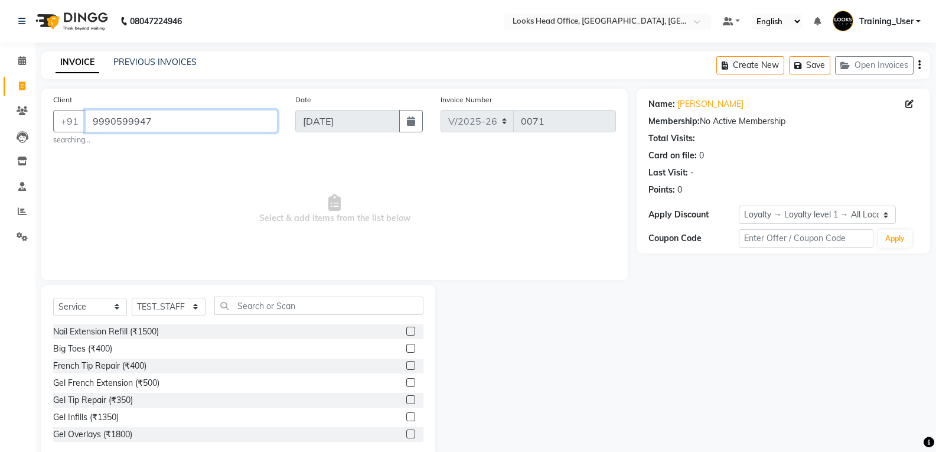
click at [198, 126] on input "9990599947" at bounding box center [181, 121] width 192 height 22
click at [718, 120] on div "Membership: No Active Membership" at bounding box center [783, 121] width 270 height 12
click at [748, 66] on button "Create New" at bounding box center [750, 65] width 68 height 18
click at [817, 65] on button "Save" at bounding box center [809, 65] width 41 height 18
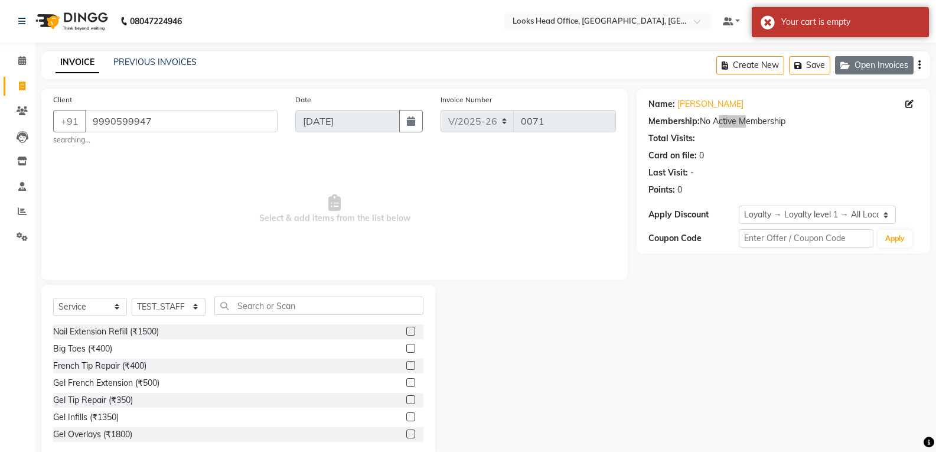
click at [893, 62] on button "Open Invoices" at bounding box center [874, 65] width 79 height 18
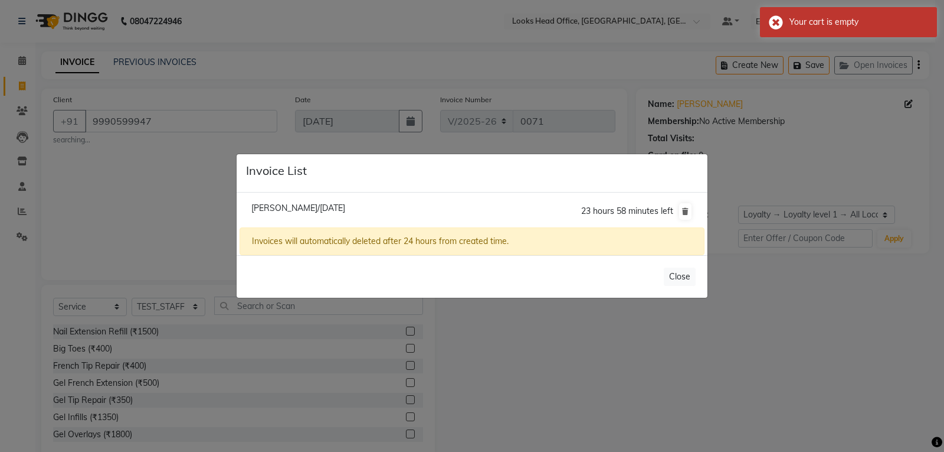
click at [669, 247] on div "Invoices will automatically deleted after 24 hours from created time." at bounding box center [472, 241] width 465 height 28
click at [681, 280] on button "Close" at bounding box center [680, 276] width 32 height 18
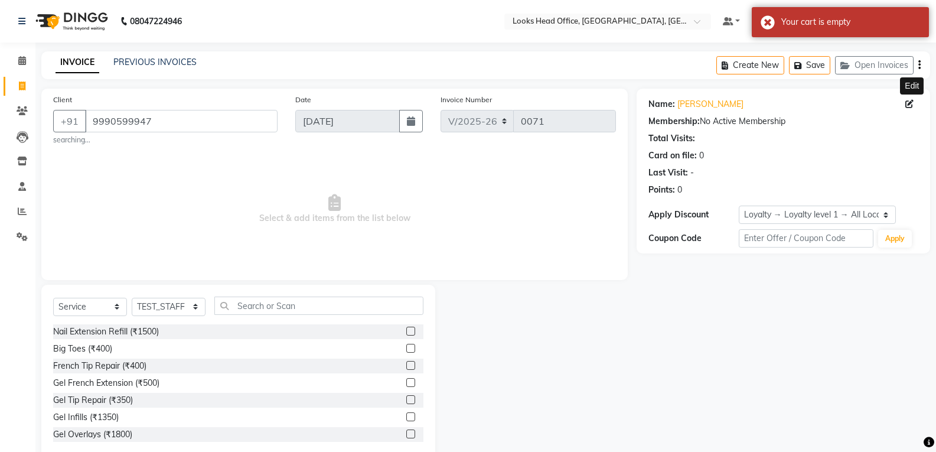
click at [912, 101] on icon at bounding box center [909, 104] width 8 height 8
click at [911, 105] on icon at bounding box center [909, 104] width 8 height 8
click at [901, 241] on button "Apply" at bounding box center [895, 239] width 34 height 18
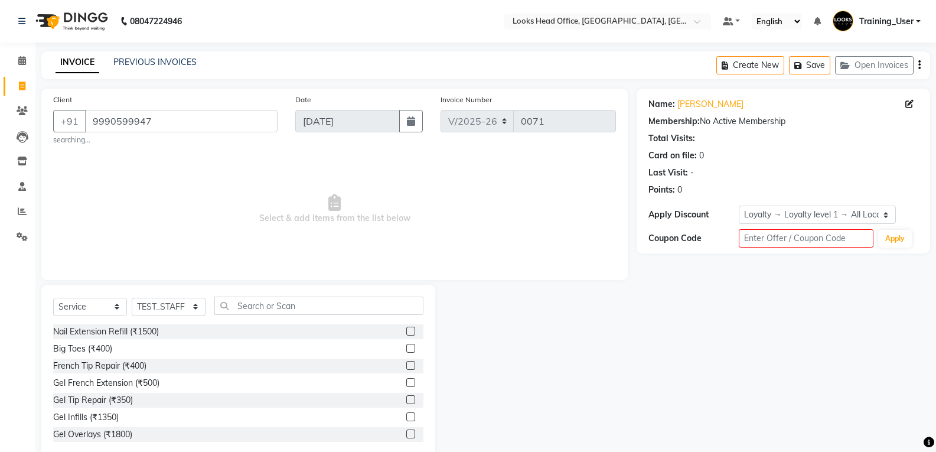
click at [839, 157] on div "Card on file: 0" at bounding box center [783, 155] width 270 height 12
click at [918, 66] on icon "button" at bounding box center [919, 65] width 2 height 1
select select "35844"
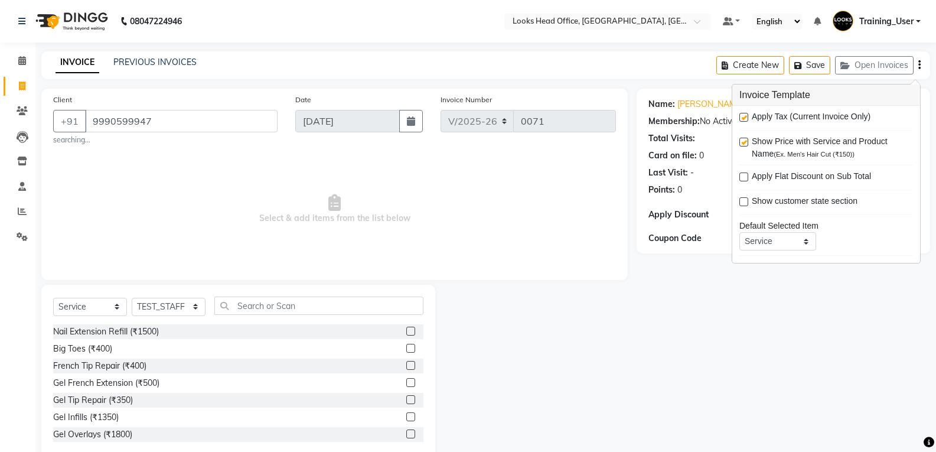
click at [743, 342] on div "Name: Irra Bhasin Membership: No Active Membership Total Visits: Card on file: …" at bounding box center [787, 274] width 302 height 370
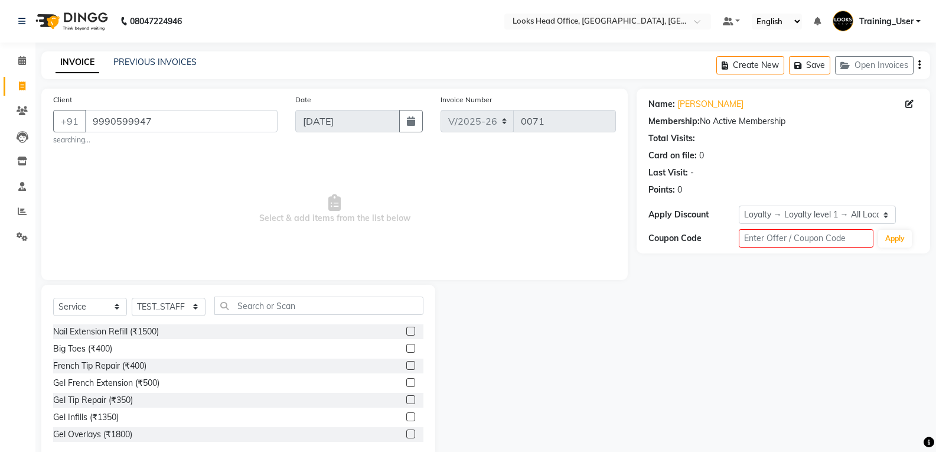
click at [325, 256] on span "Select & add items from the list below" at bounding box center [334, 209] width 562 height 118
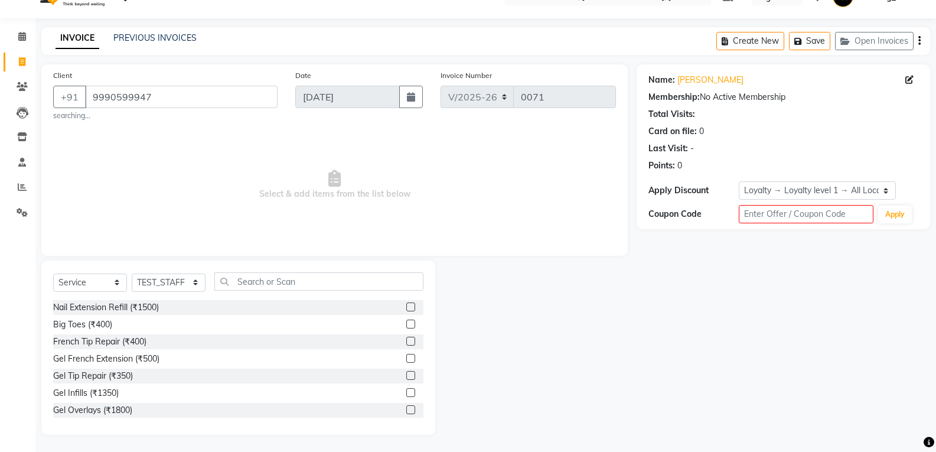
scroll to position [25, 0]
click at [264, 93] on input "9990599947" at bounding box center [181, 96] width 192 height 22
drag, startPoint x: 200, startPoint y: 93, endPoint x: 68, endPoint y: 97, distance: 131.7
click at [68, 97] on div "+91 9990599947" at bounding box center [165, 96] width 224 height 22
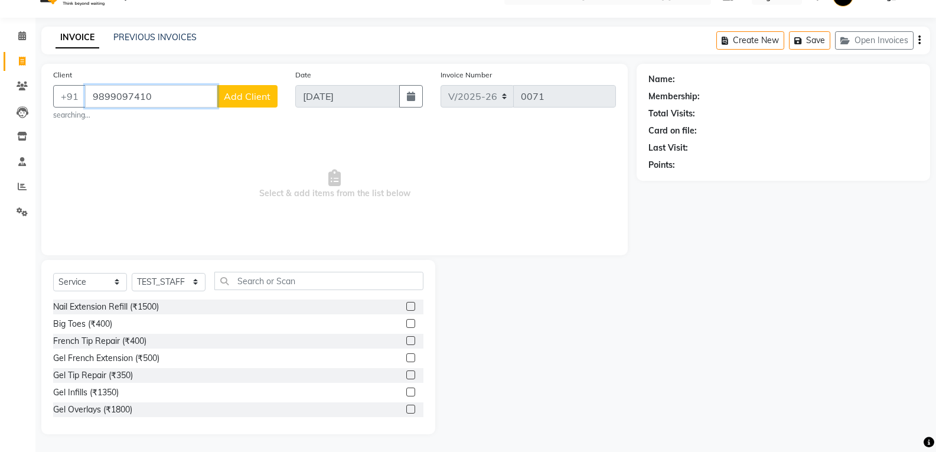
type input "9899097410"
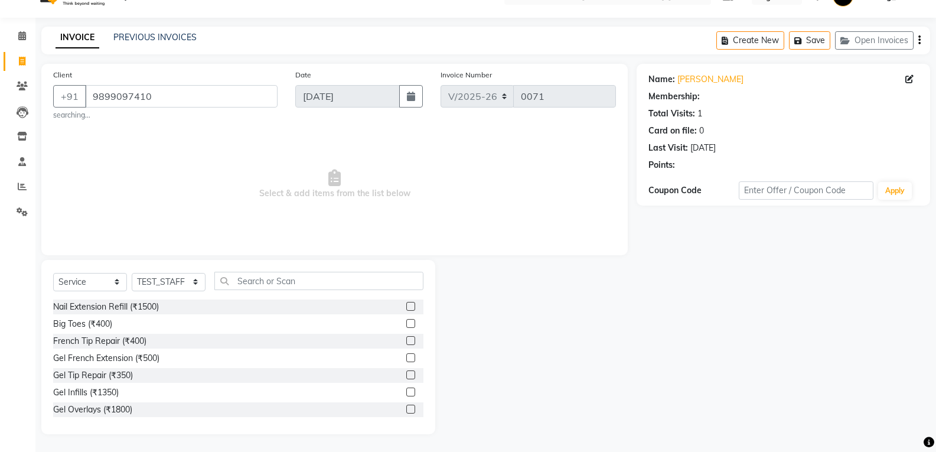
select select "1: Object"
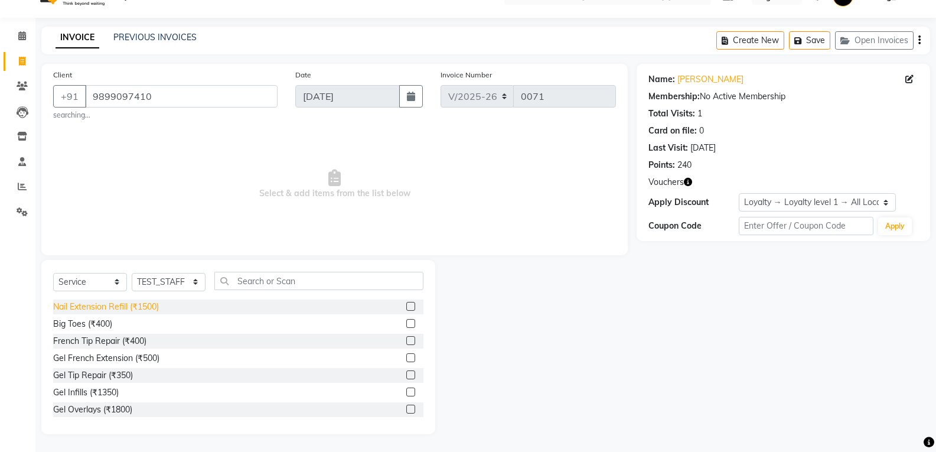
click at [102, 303] on div "Nail Extension Refill (₹1500)" at bounding box center [106, 306] width 106 height 12
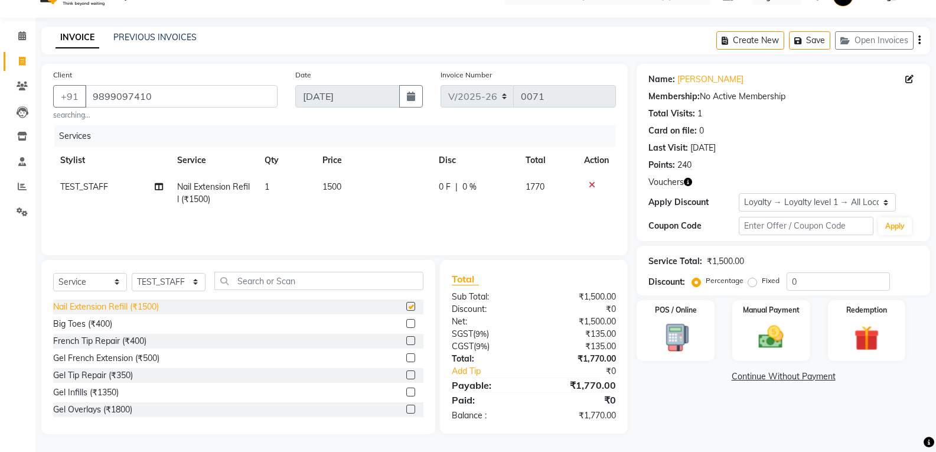
checkbox input "false"
click at [194, 282] on select "Select Stylist Accounts Reports Ajay Choudhary Amrendra Singh Ashish Chaurasia …" at bounding box center [169, 282] width 74 height 18
select select "24534"
click at [132, 273] on select "Select Stylist Accounts Reports Ajay Choudhary Amrendra Singh Ashish Chaurasia …" at bounding box center [169, 282] width 74 height 18
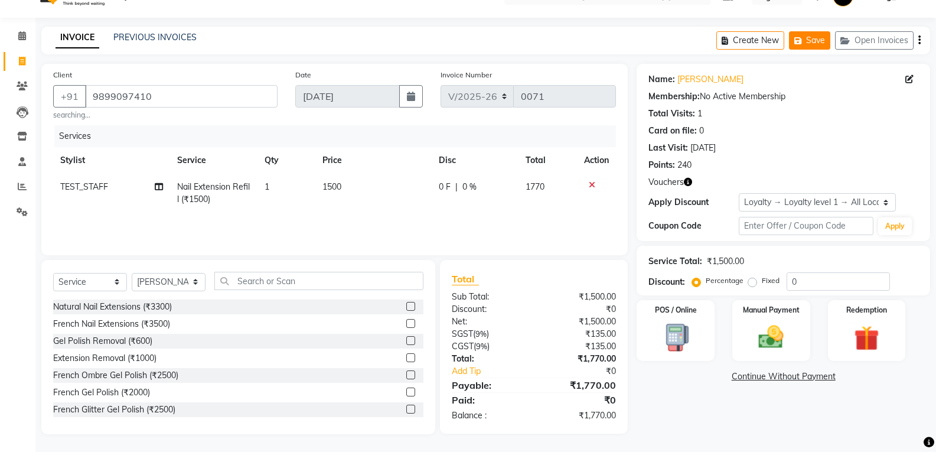
click at [816, 42] on button "Save" at bounding box center [809, 40] width 41 height 18
click at [15, 37] on span at bounding box center [22, 37] width 21 height 14
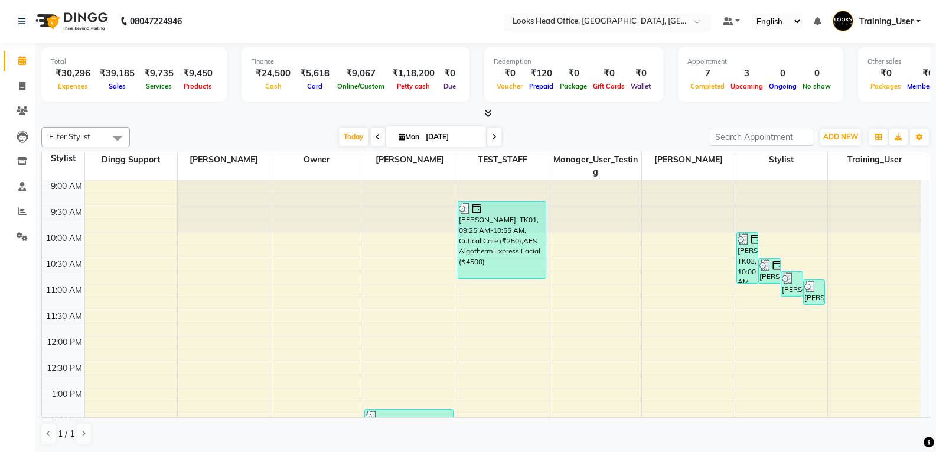
click at [695, 20] on span at bounding box center [701, 25] width 15 height 12
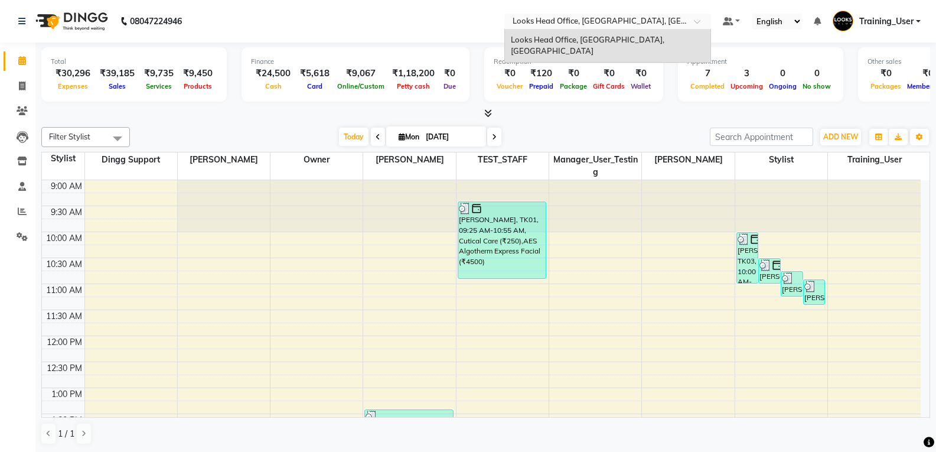
click at [695, 20] on span at bounding box center [701, 25] width 15 height 12
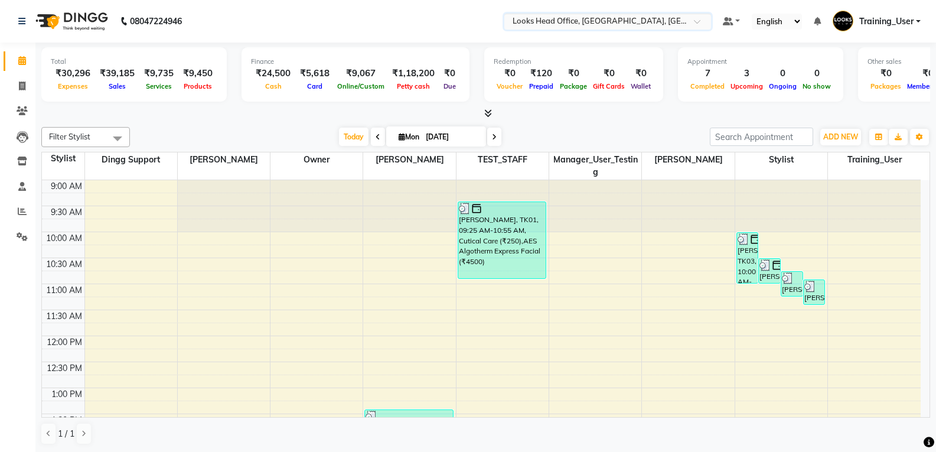
click at [885, 15] on span "Training_User" at bounding box center [886, 21] width 54 height 12
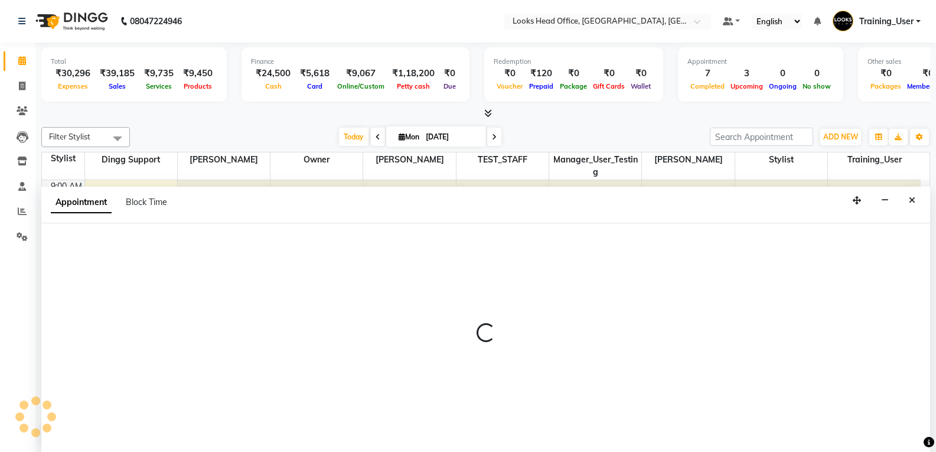
scroll to position [1, 0]
select select "54603"
select select "660"
select select "tentative"
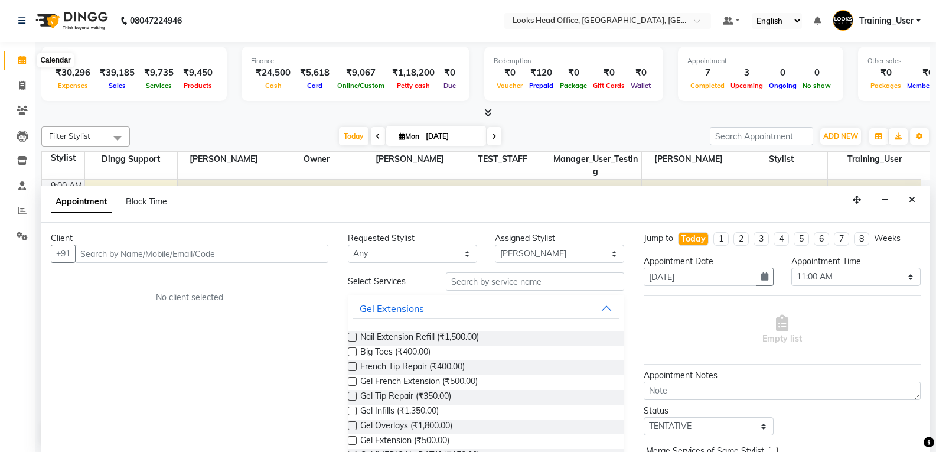
click at [28, 60] on span at bounding box center [22, 61] width 21 height 14
click at [26, 61] on icon at bounding box center [22, 59] width 8 height 9
click at [19, 61] on icon at bounding box center [22, 59] width 8 height 9
click at [18, 63] on icon at bounding box center [22, 59] width 8 height 9
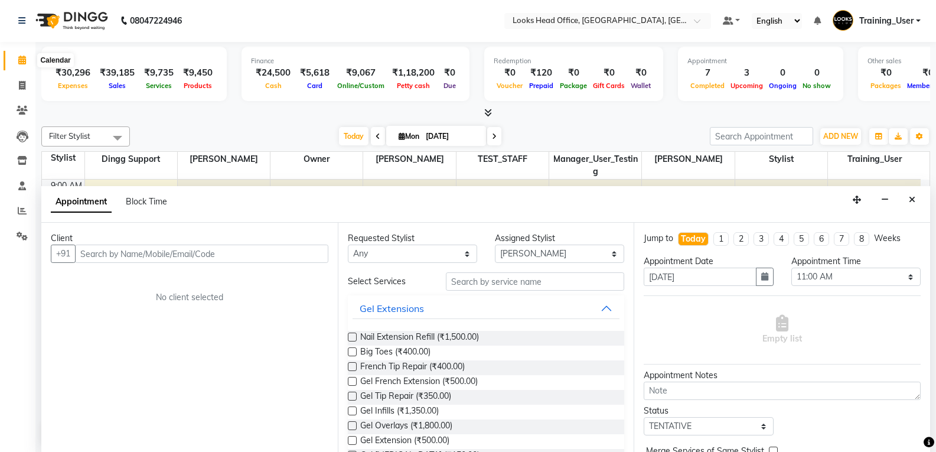
click at [24, 58] on icon at bounding box center [22, 59] width 8 height 9
click at [22, 63] on icon at bounding box center [22, 59] width 8 height 9
click at [22, 25] on link at bounding box center [24, 20] width 12 height 33
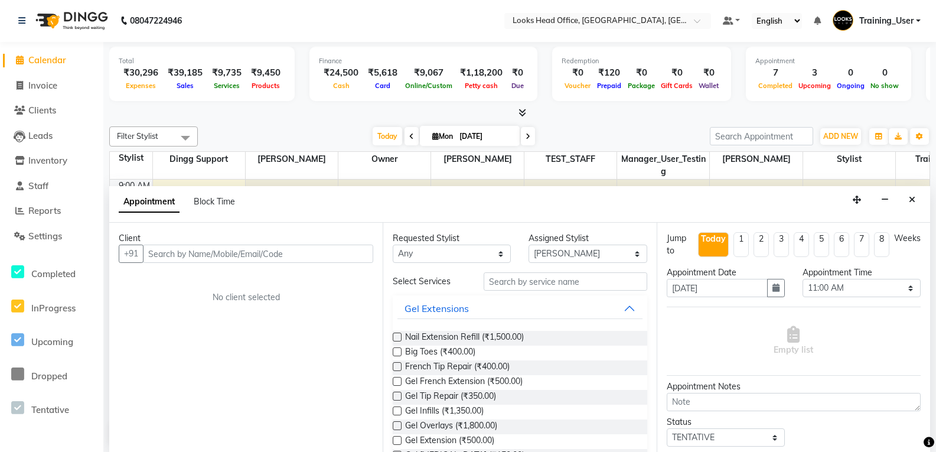
click at [53, 59] on span "Calendar" at bounding box center [47, 59] width 38 height 11
click at [54, 86] on span "Invoice" at bounding box center [42, 85] width 29 height 11
select select "4313"
select select "service"
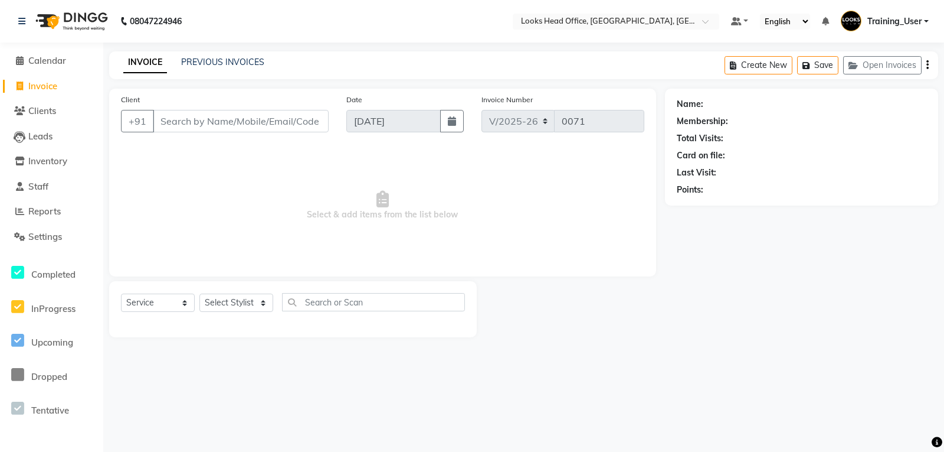
select select "35844"
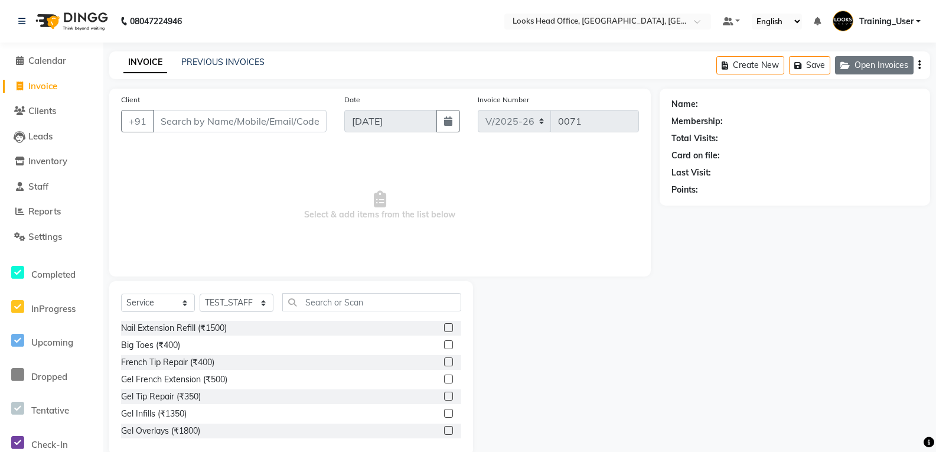
click at [863, 64] on button "Open Invoices" at bounding box center [874, 65] width 79 height 18
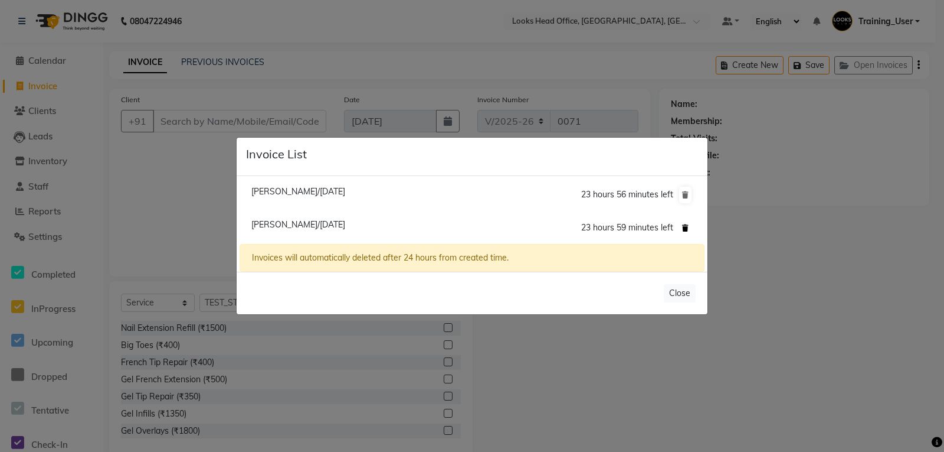
click at [688, 231] on icon at bounding box center [685, 227] width 6 height 7
click at [686, 227] on icon at bounding box center [685, 227] width 6 height 7
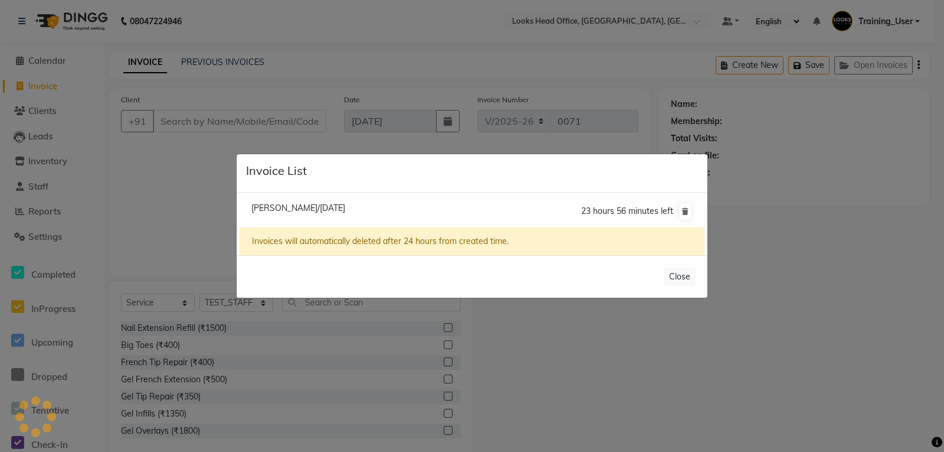
click at [335, 201] on li "Irra Bhasin/01 September 2025 23 hours 56 minutes left" at bounding box center [472, 211] width 465 height 33
drag, startPoint x: 174, startPoint y: 193, endPoint x: 195, endPoint y: 192, distance: 21.3
click at [179, 192] on ngb-modal-window "Invoice List Irra Bhasin/01 September 2025 23 hours 56 minutes left Invoices wi…" at bounding box center [472, 226] width 944 height 452
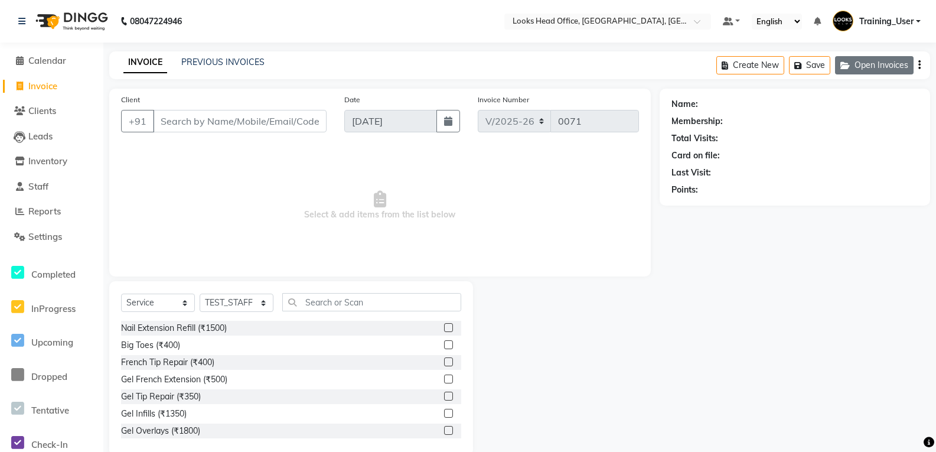
click at [882, 66] on button "Open Invoices" at bounding box center [874, 65] width 79 height 18
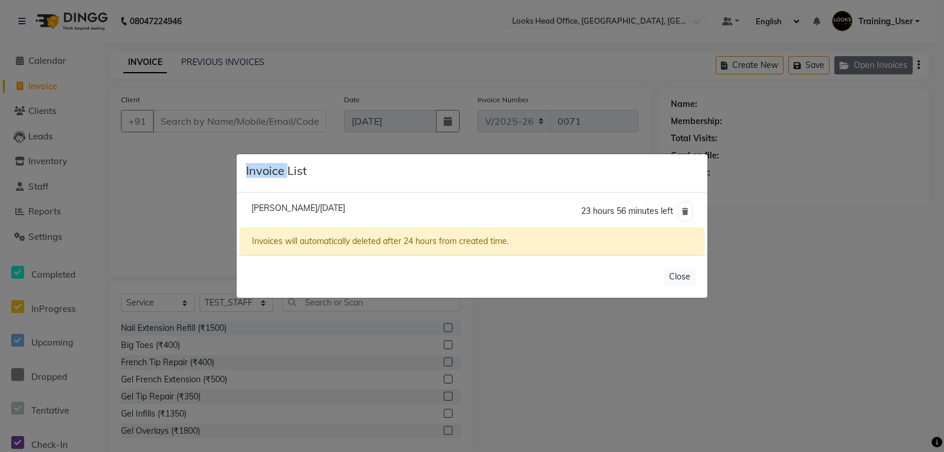
click at [882, 66] on ngb-modal-window "Invoice List Irra Bhasin/01 September 2025 23 hours 56 minutes left Invoices wi…" at bounding box center [472, 226] width 944 height 452
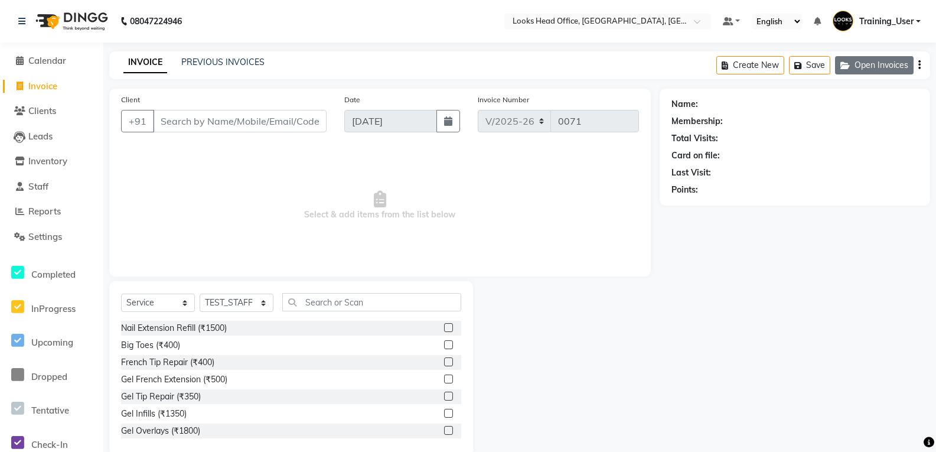
click at [882, 66] on button "Open Invoices" at bounding box center [874, 65] width 79 height 18
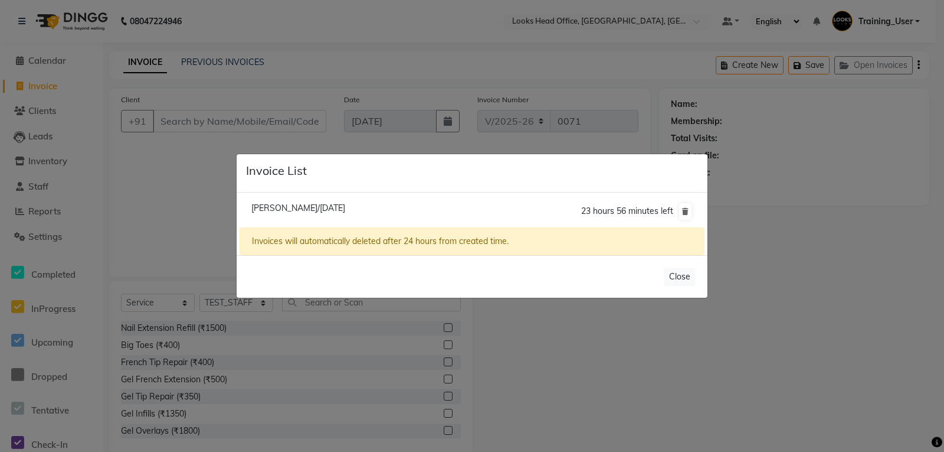
click at [576, 204] on li "Irra Bhasin/01 September 2025 23 hours 56 minutes left" at bounding box center [472, 211] width 465 height 33
click at [815, 250] on ngb-modal-window "Invoice List Irra Bhasin/01 September 2025 23 hours 56 minutes left Invoices wi…" at bounding box center [472, 226] width 944 height 452
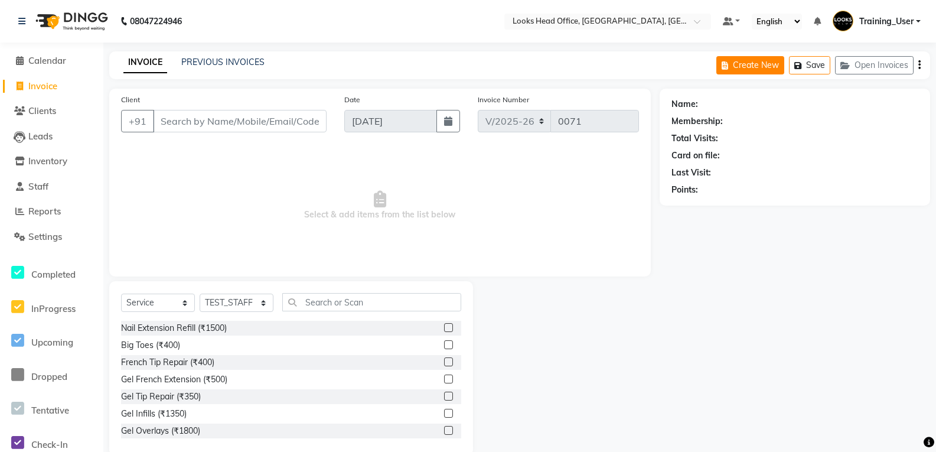
click at [761, 61] on button "Create New" at bounding box center [750, 65] width 68 height 18
select select "4313"
select select "service"
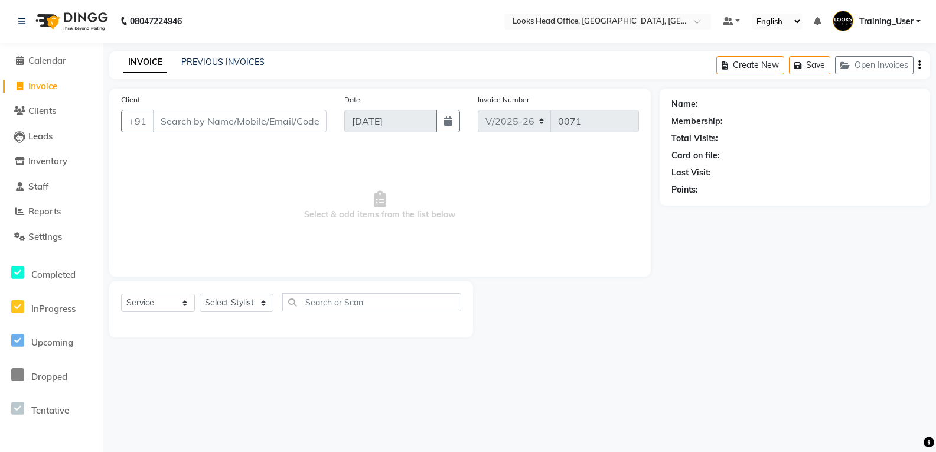
select select "35844"
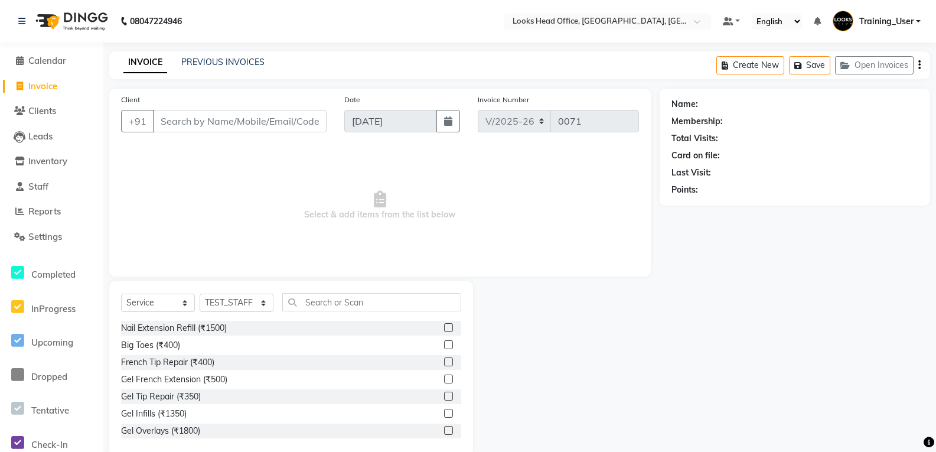
click at [213, 117] on input "Client" at bounding box center [240, 121] width 174 height 22
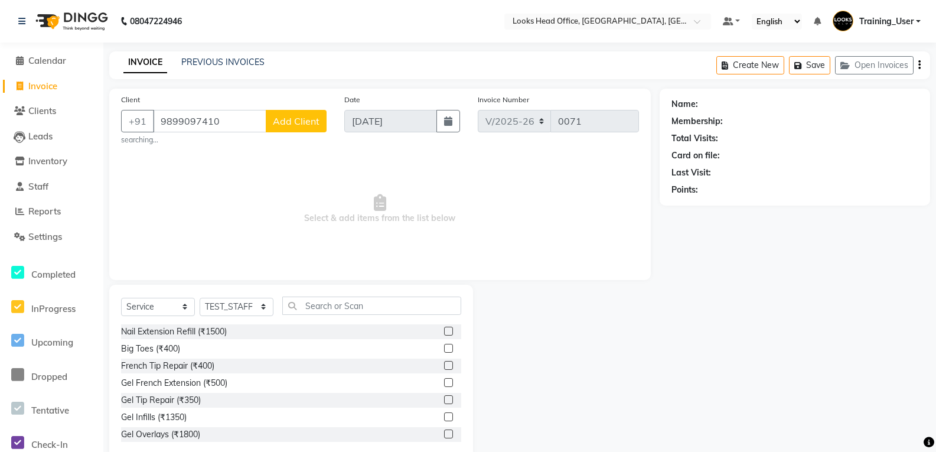
type input "9899097410"
select select "1: Object"
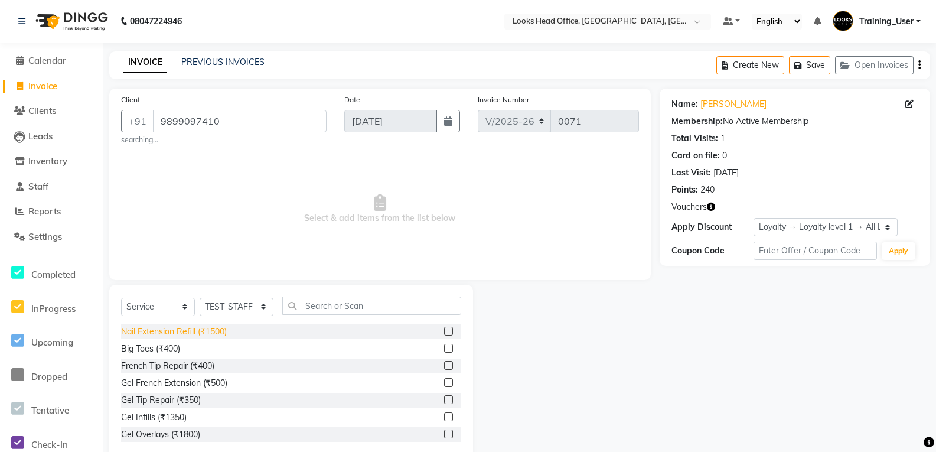
click at [189, 330] on div "Nail Extension Refill (₹1500)" at bounding box center [174, 331] width 106 height 12
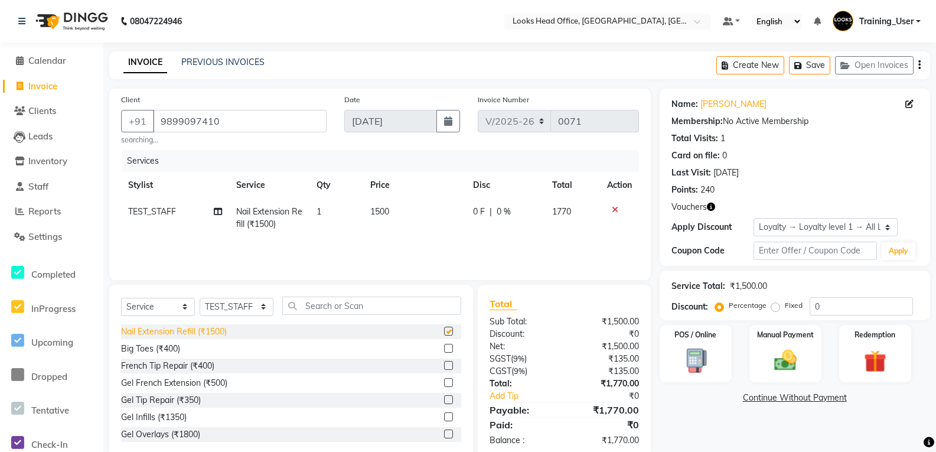
checkbox input "false"
click at [266, 308] on select "Select Stylist Accounts Reports Ajay Choudhary Amrendra Singh Ashish Chaurasia …" at bounding box center [237, 306] width 74 height 18
select select "69410"
click at [200, 297] on select "Select Stylist Accounts Reports Ajay Choudhary Amrendra Singh Ashish Chaurasia …" at bounding box center [237, 306] width 74 height 18
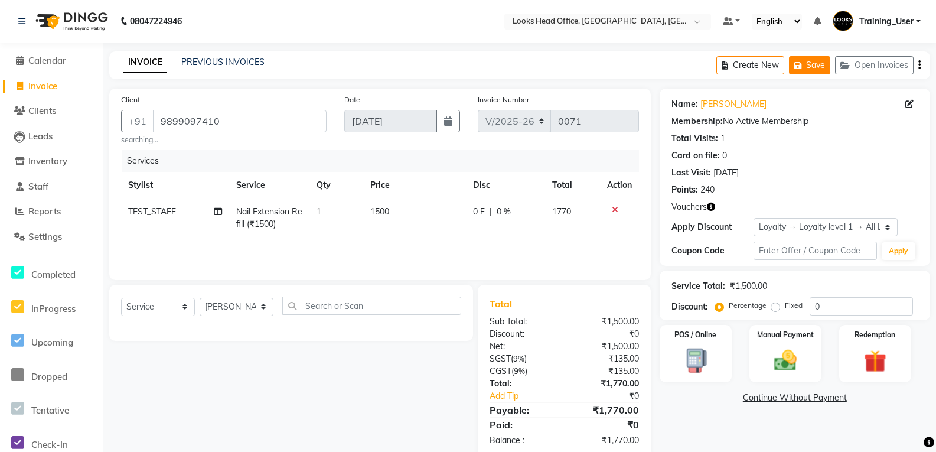
click at [815, 61] on button "Save" at bounding box center [809, 65] width 41 height 18
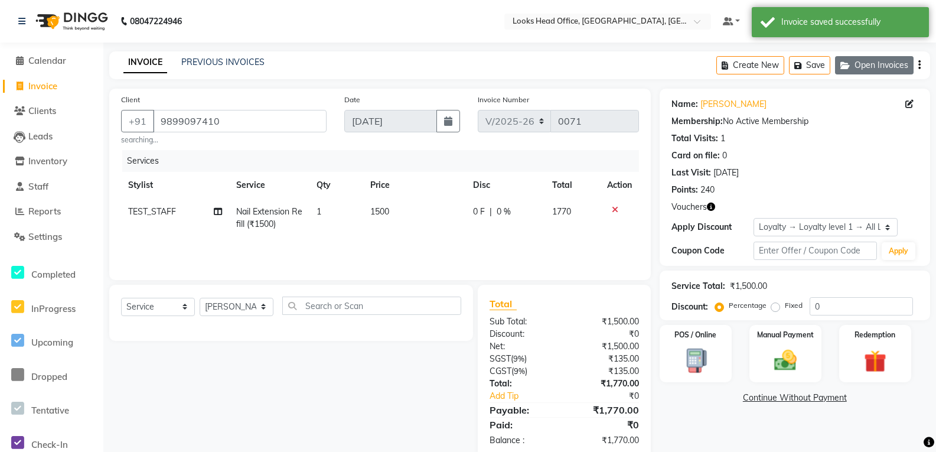
click at [908, 67] on button "Open Invoices" at bounding box center [874, 65] width 79 height 18
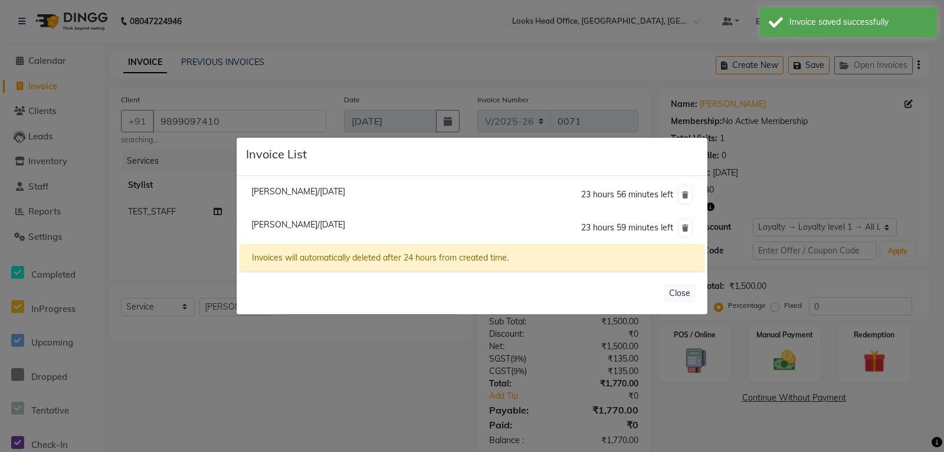
click at [826, 174] on ngb-modal-window "Invoice List Irra Bhasin/01 September 2025 23 hours 56 minutes left Praveen Sis…" at bounding box center [472, 226] width 944 height 452
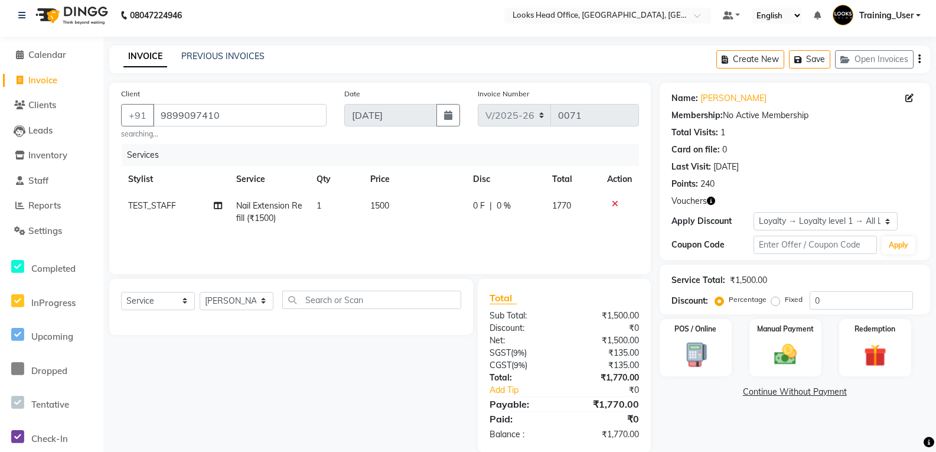
scroll to position [24, 0]
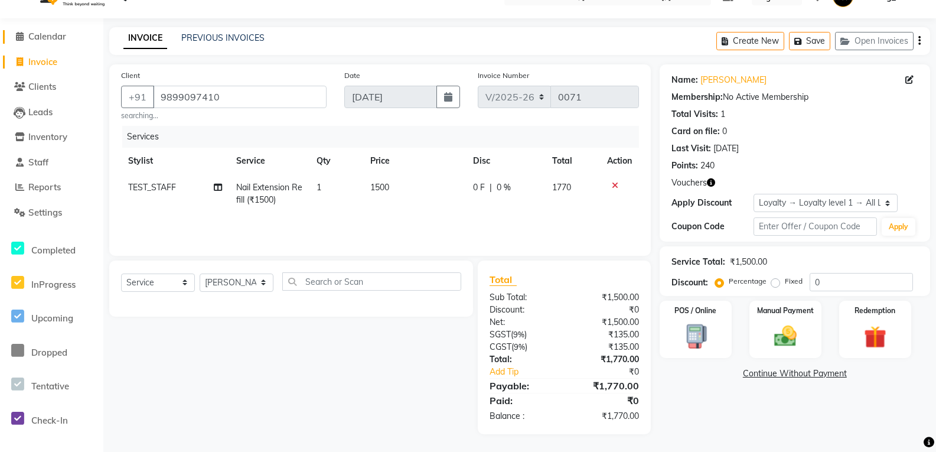
click at [60, 35] on span "Calendar" at bounding box center [47, 36] width 38 height 11
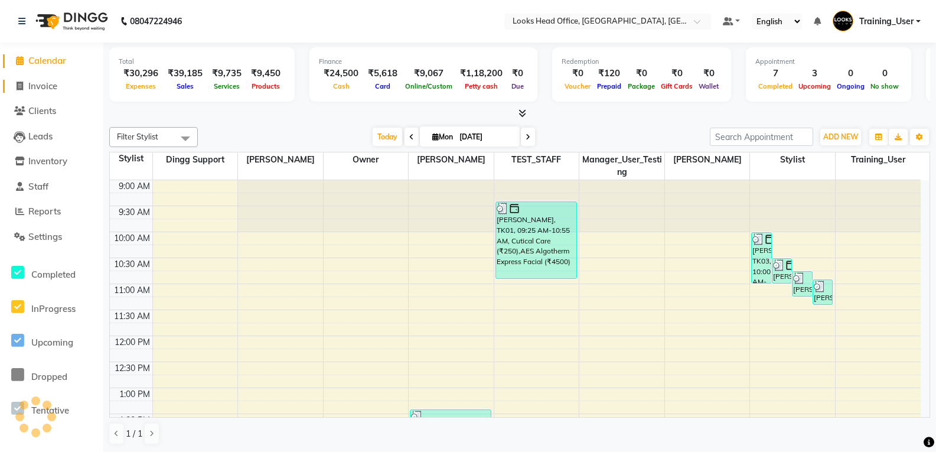
click at [44, 85] on span "Invoice" at bounding box center [42, 85] width 29 height 11
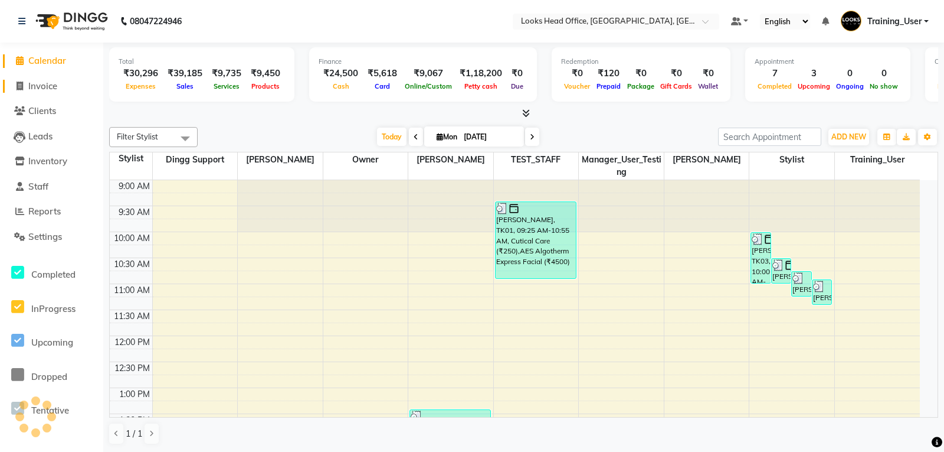
select select "service"
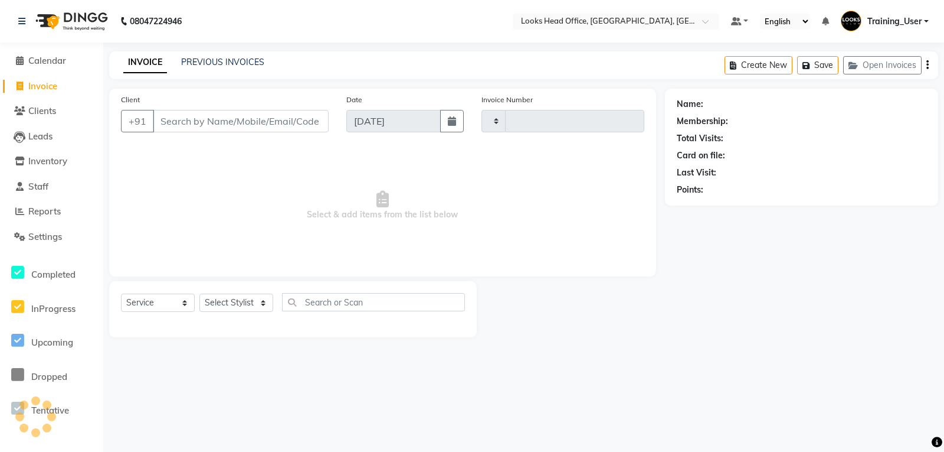
type input "0071"
select select "4313"
select select "35844"
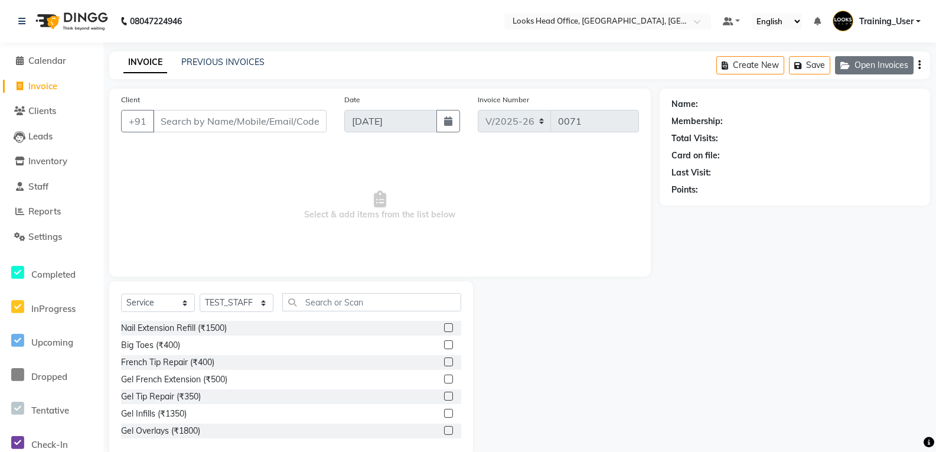
click at [898, 59] on button "Open Invoices" at bounding box center [874, 65] width 79 height 18
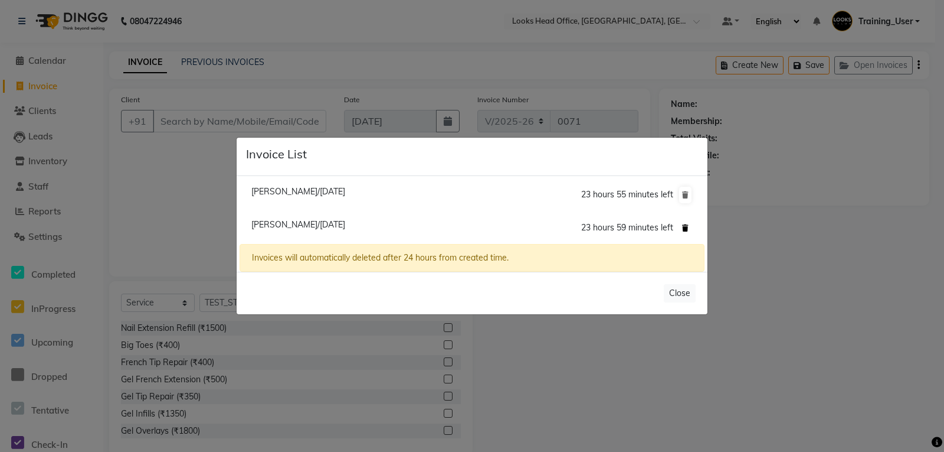
click at [683, 226] on icon at bounding box center [685, 227] width 6 height 7
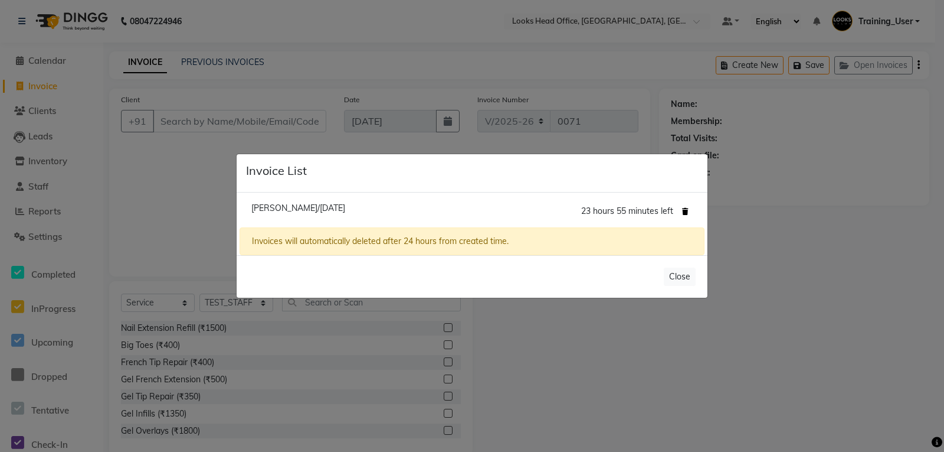
click at [686, 212] on icon at bounding box center [685, 211] width 6 height 7
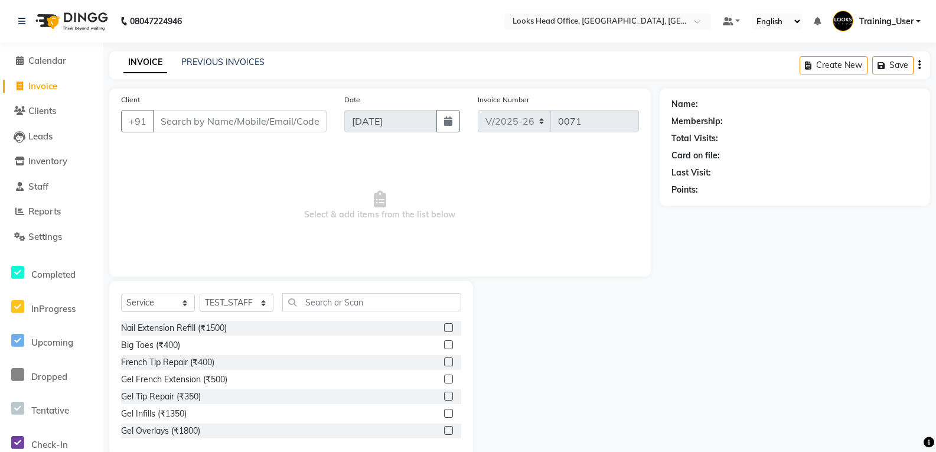
click at [918, 66] on button "button" at bounding box center [919, 65] width 2 height 28
select select "35844"
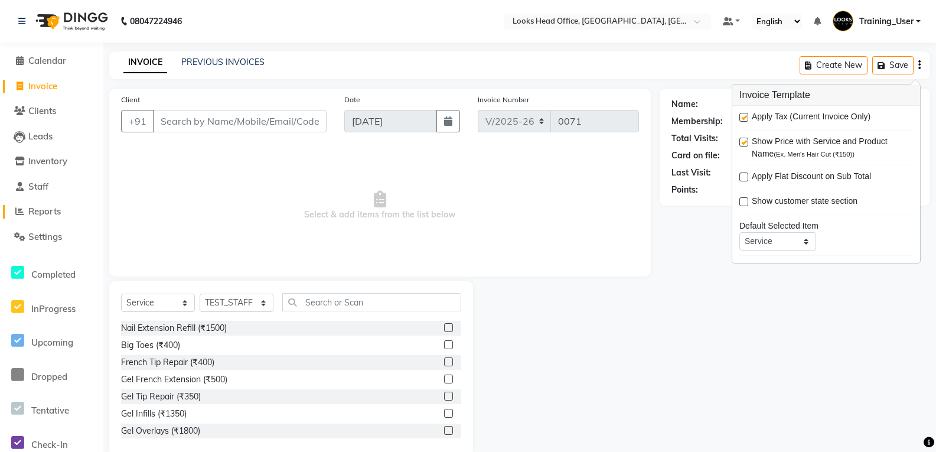
click at [40, 208] on span "Reports" at bounding box center [44, 210] width 32 height 11
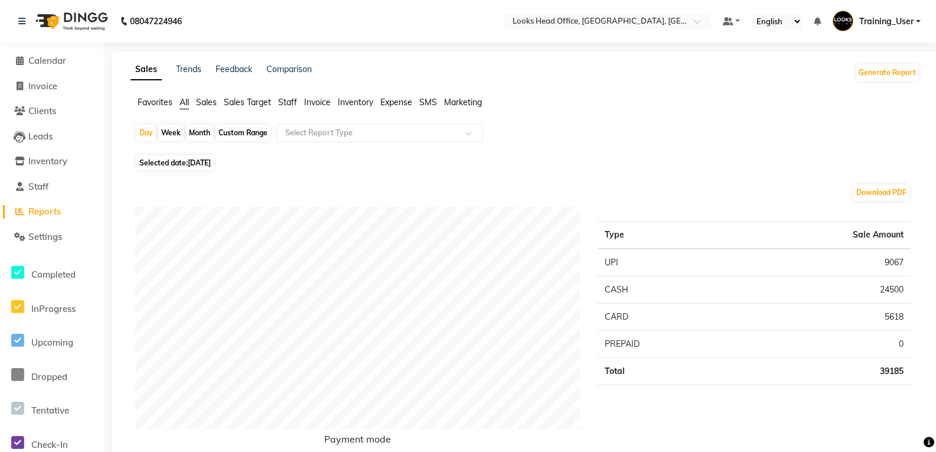
click at [50, 207] on span "Reports" at bounding box center [44, 210] width 32 height 11
click at [295, 100] on span "Staff" at bounding box center [287, 102] width 19 height 11
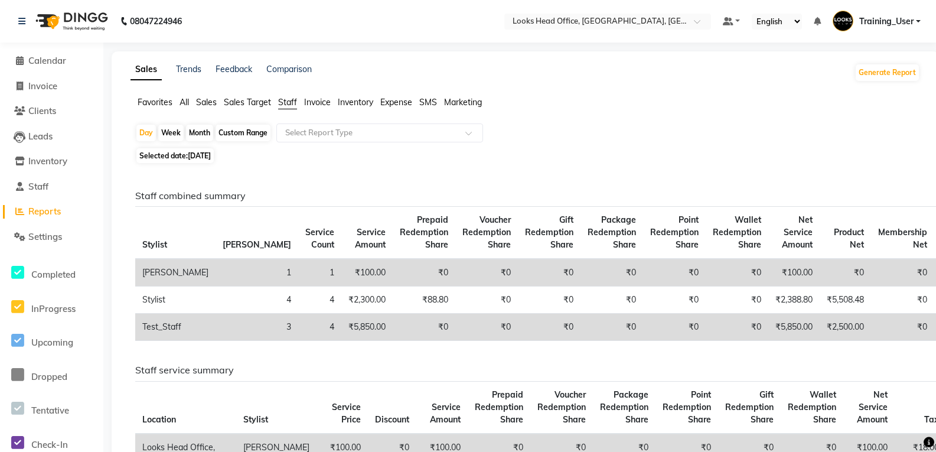
click at [405, 142] on div "Day Week Month Custom Range Select Report Type" at bounding box center [525, 133] width 780 height 21
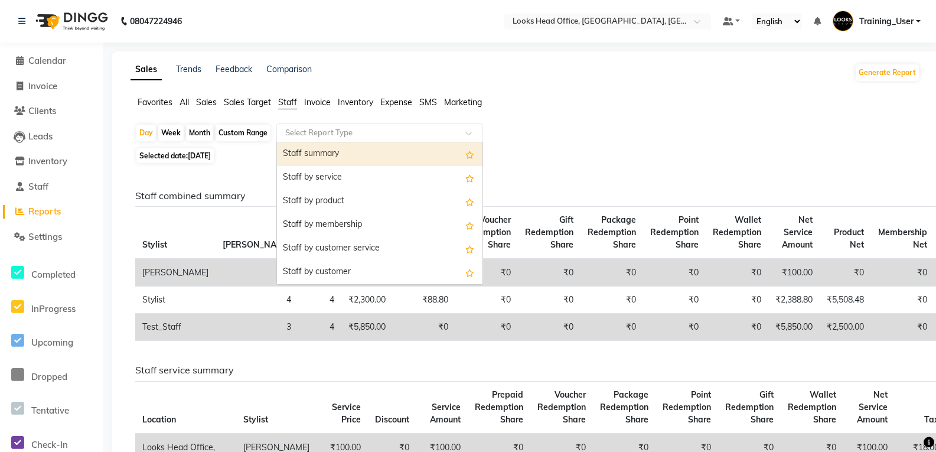
click at [405, 132] on input "text" at bounding box center [368, 133] width 170 height 12
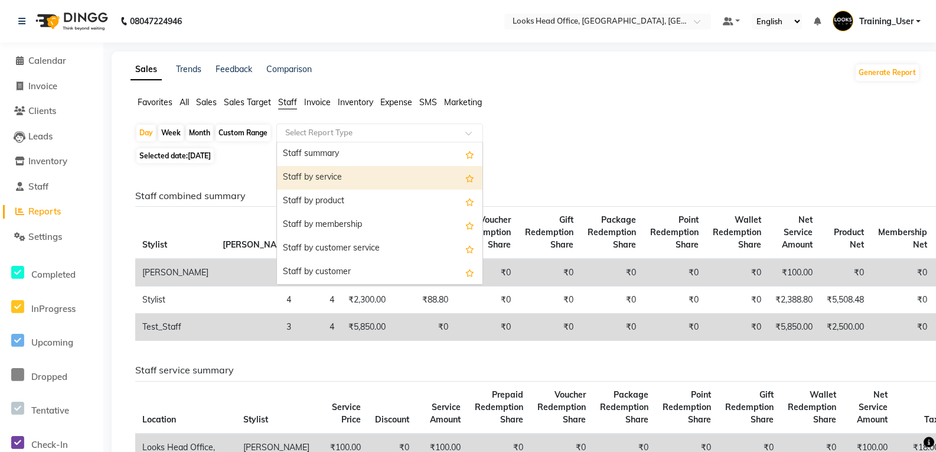
click at [371, 173] on div "Staff by service" at bounding box center [379, 178] width 205 height 24
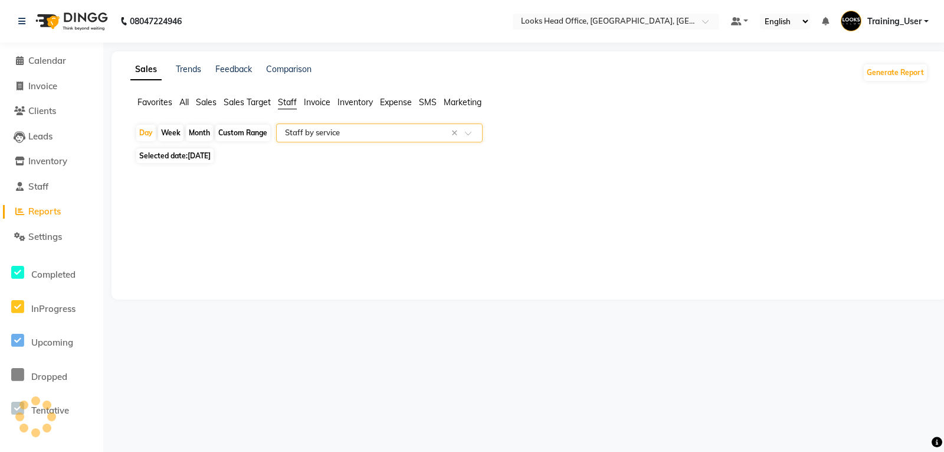
select select "full_report"
select select "csv"
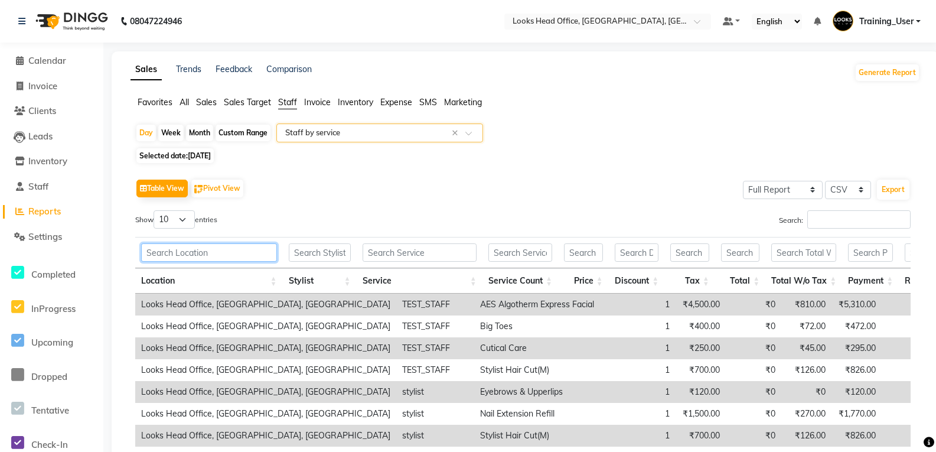
click at [187, 253] on input "text" at bounding box center [209, 252] width 136 height 18
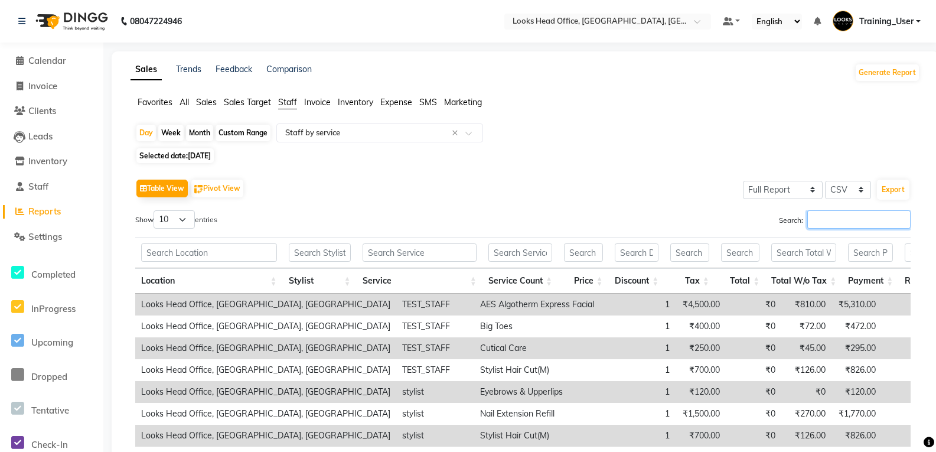
click at [832, 215] on input "Search:" at bounding box center [858, 219] width 103 height 18
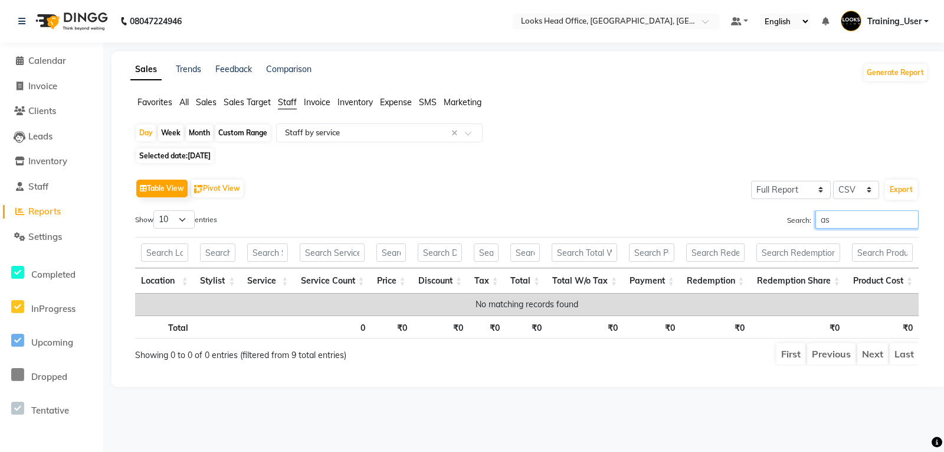
type input "a"
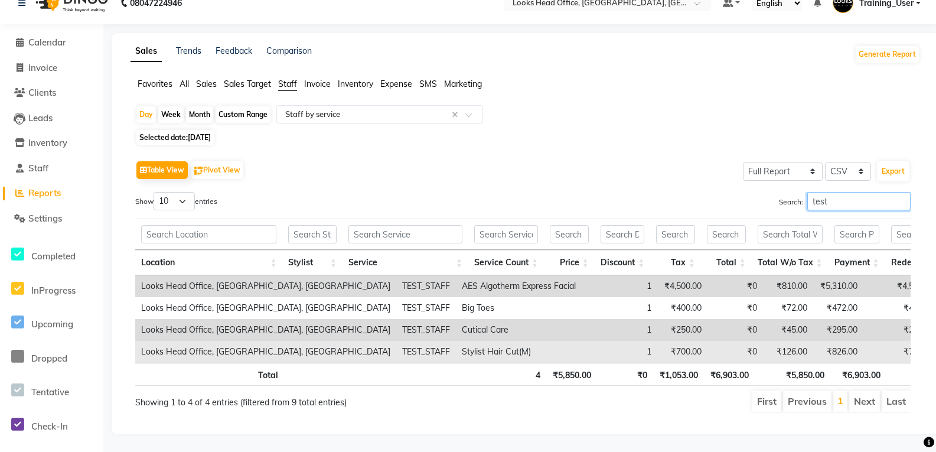
scroll to position [36, 0]
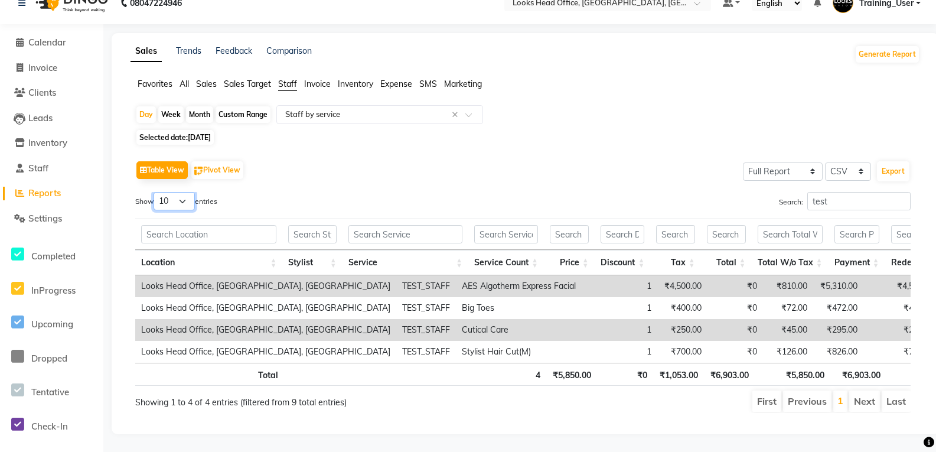
click at [182, 192] on select "10 25 50 100" at bounding box center [173, 201] width 41 height 18
drag, startPoint x: 48, startPoint y: 176, endPoint x: 37, endPoint y: 183, distance: 13.0
click at [50, 187] on span "Reports" at bounding box center [44, 192] width 32 height 11
click at [841, 192] on input "test" at bounding box center [858, 201] width 103 height 18
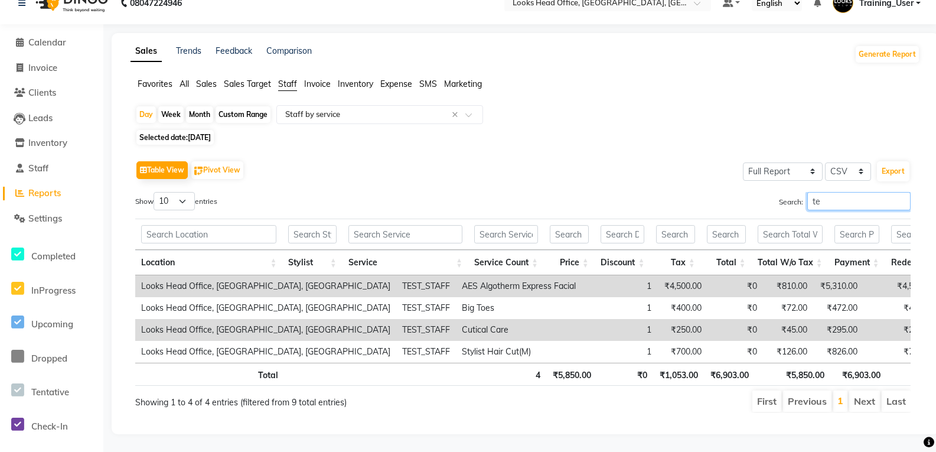
type input "t"
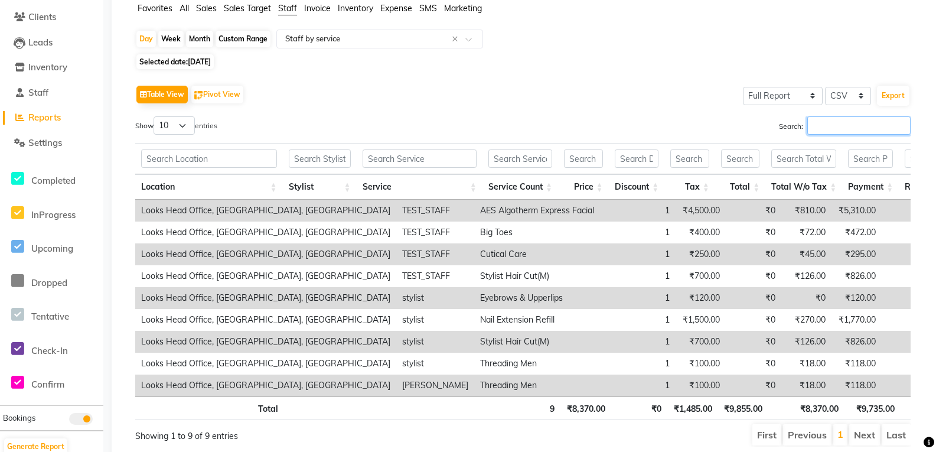
scroll to position [86, 0]
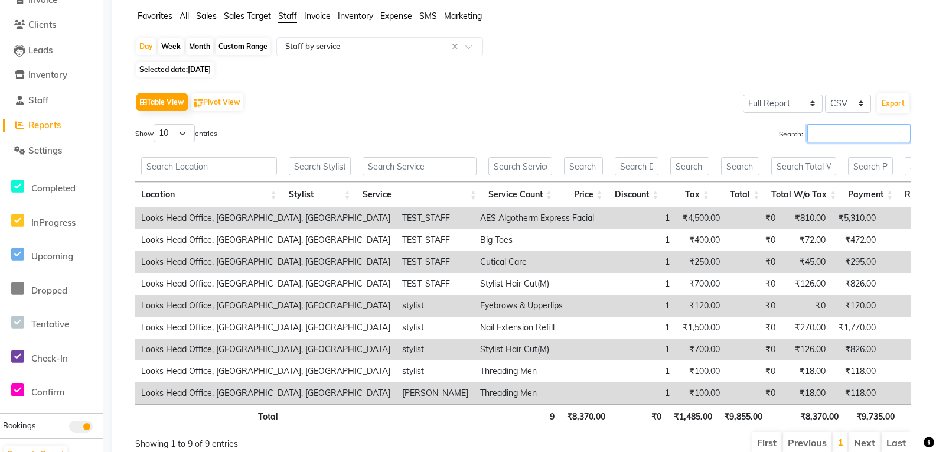
click at [839, 138] on input "Search:" at bounding box center [858, 133] width 103 height 18
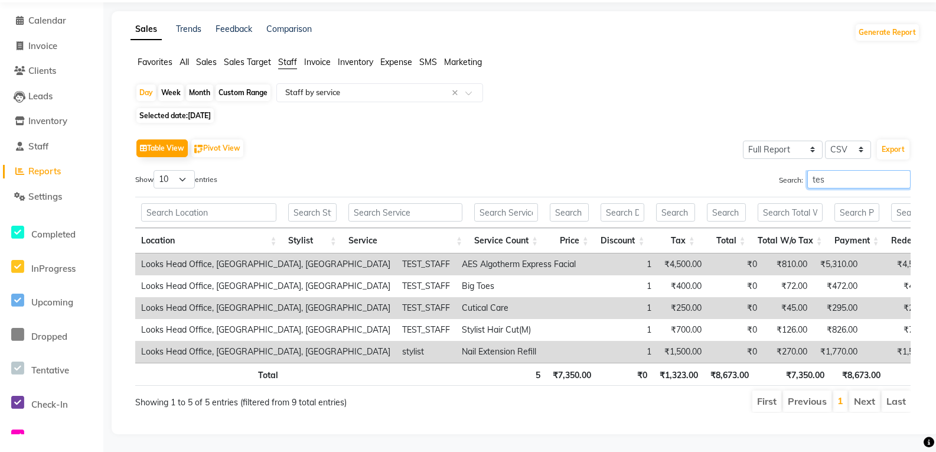
scroll to position [36, 0]
type input "t"
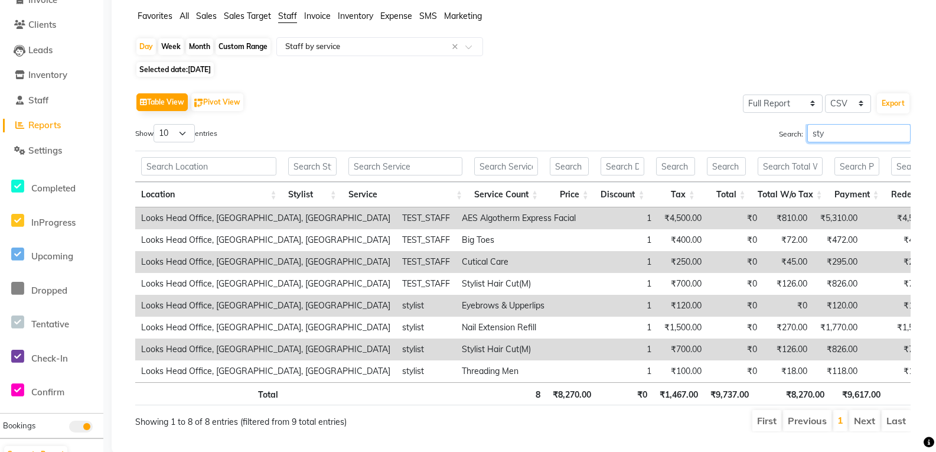
scroll to position [58, 0]
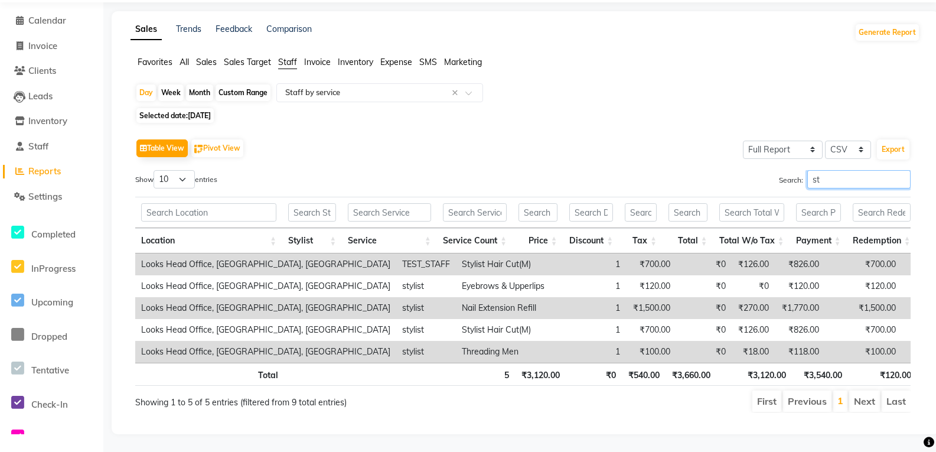
type input "s"
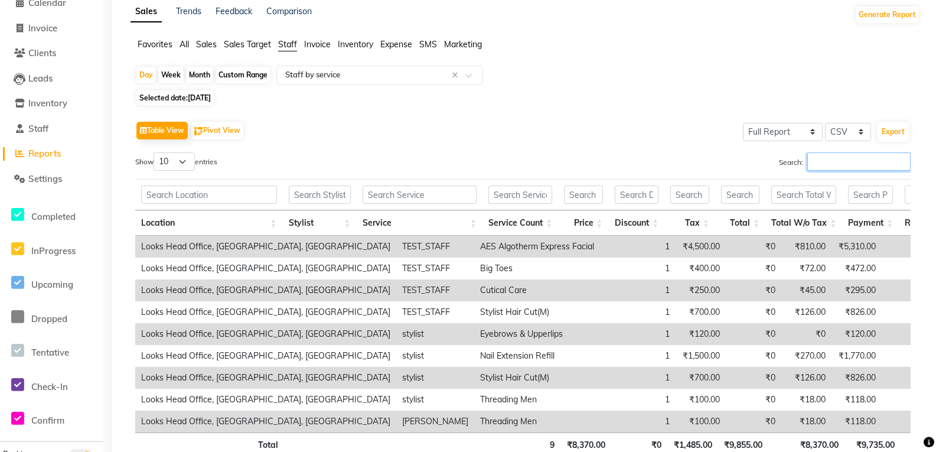
scroll to position [86, 0]
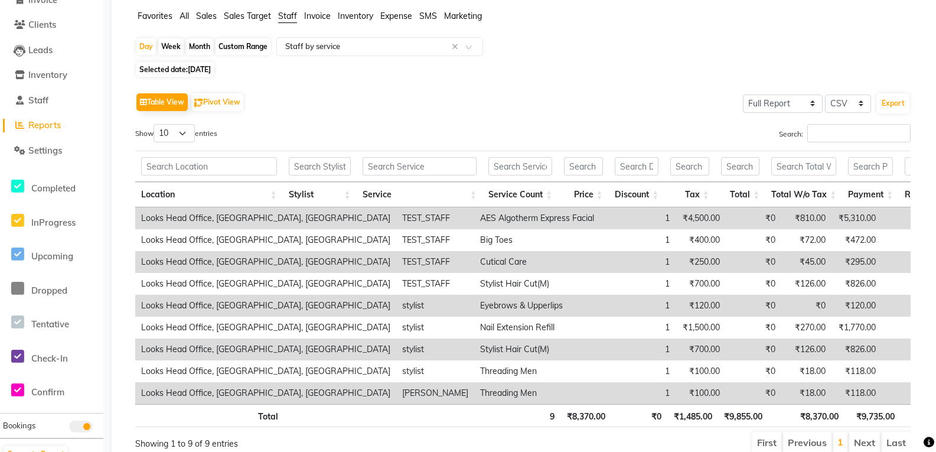
click at [386, 91] on div "Table View Pivot View Select Full Report Filtered Report Select CSV PDF Export" at bounding box center [522, 102] width 775 height 25
click at [181, 134] on select "10 25 50 100" at bounding box center [173, 133] width 41 height 18
click at [188, 132] on select "10 25 50 100" at bounding box center [173, 133] width 41 height 18
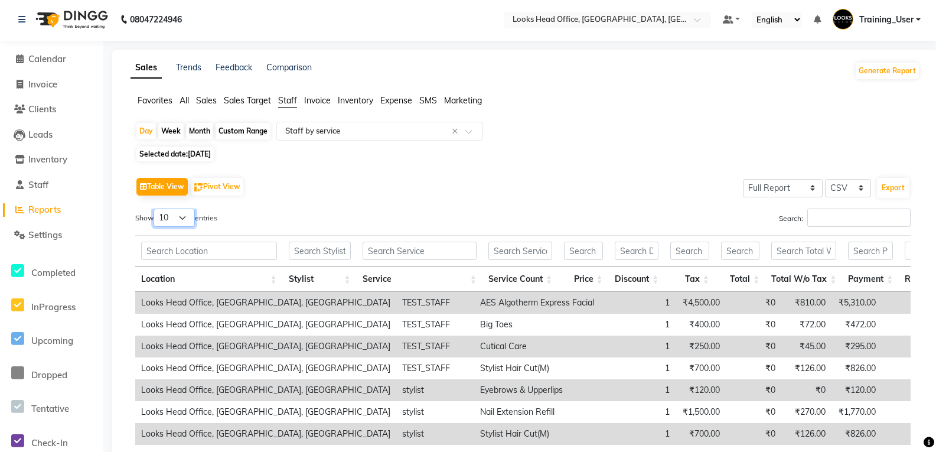
scroll to position [0, 0]
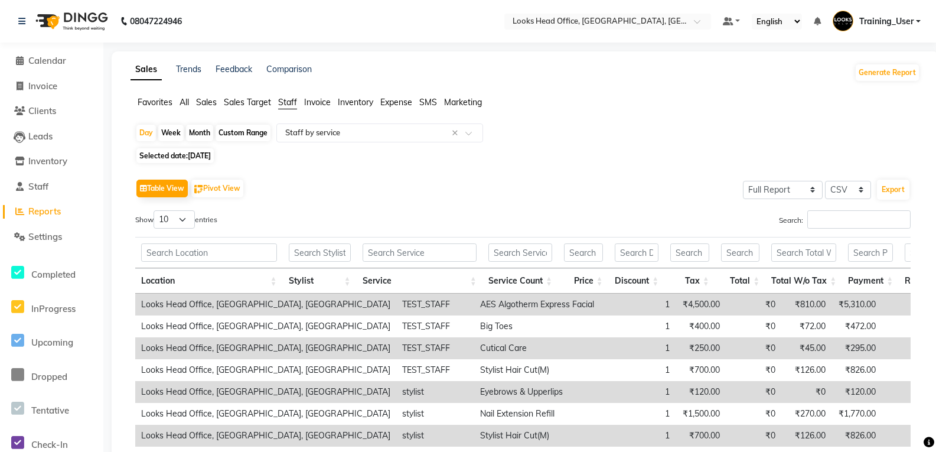
click at [184, 159] on span "Selected date: 01-09-2025" at bounding box center [174, 155] width 77 height 15
select select "9"
select select "2025"
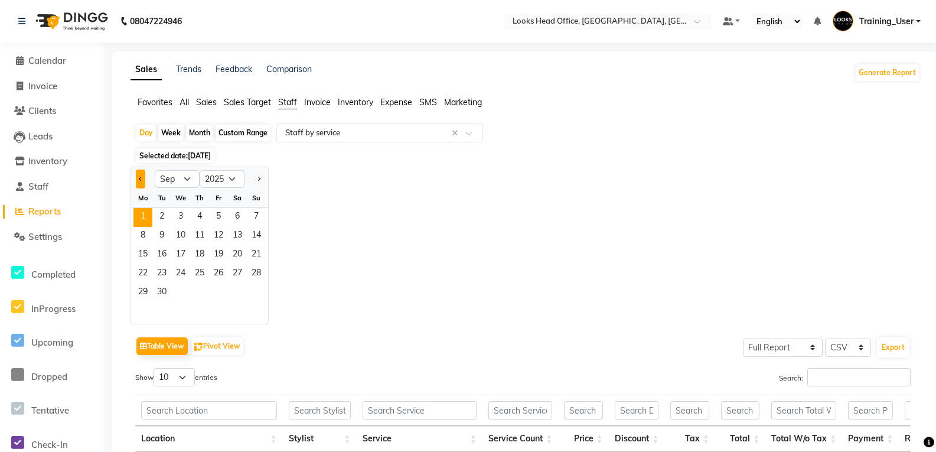
click at [142, 179] on button "Previous month" at bounding box center [140, 178] width 9 height 19
select select "8"
click at [220, 215] on span "1" at bounding box center [218, 217] width 19 height 19
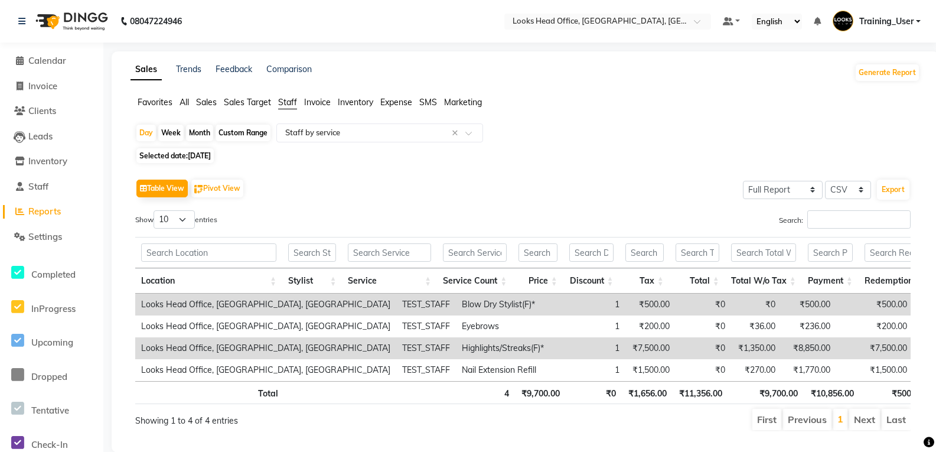
click at [211, 153] on span "[DATE]" at bounding box center [199, 155] width 23 height 9
select select "8"
select select "2025"
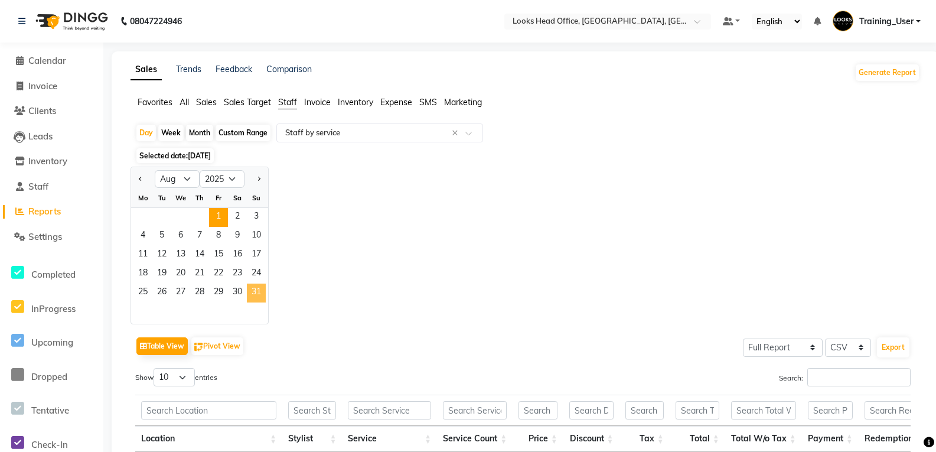
click at [256, 287] on span "31" at bounding box center [256, 292] width 19 height 19
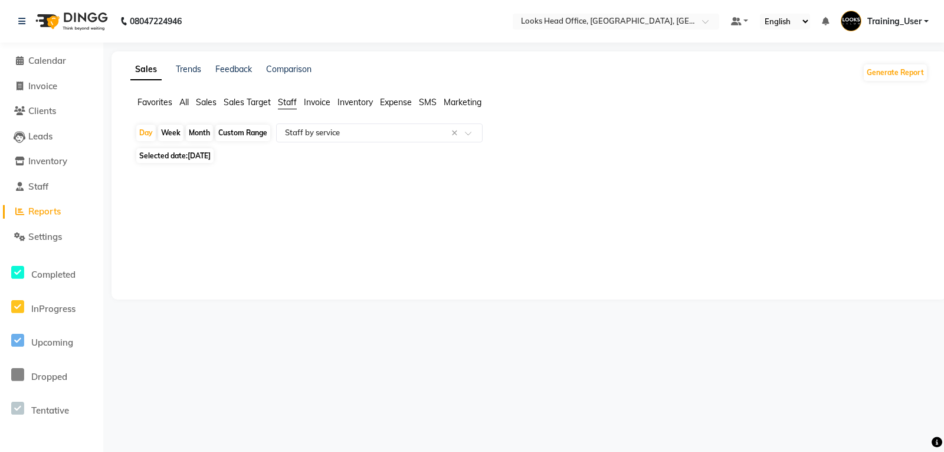
click at [207, 127] on div "Month" at bounding box center [199, 133] width 27 height 17
select select "8"
select select "2025"
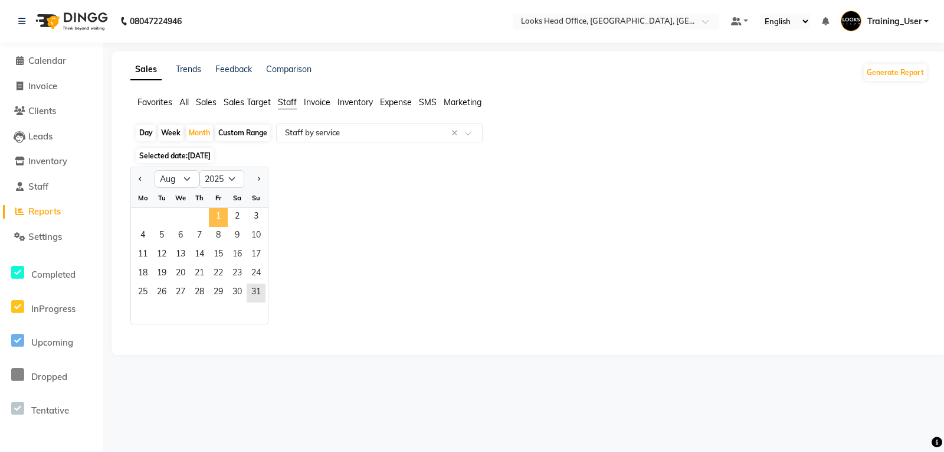
click at [217, 217] on span "1" at bounding box center [218, 217] width 19 height 19
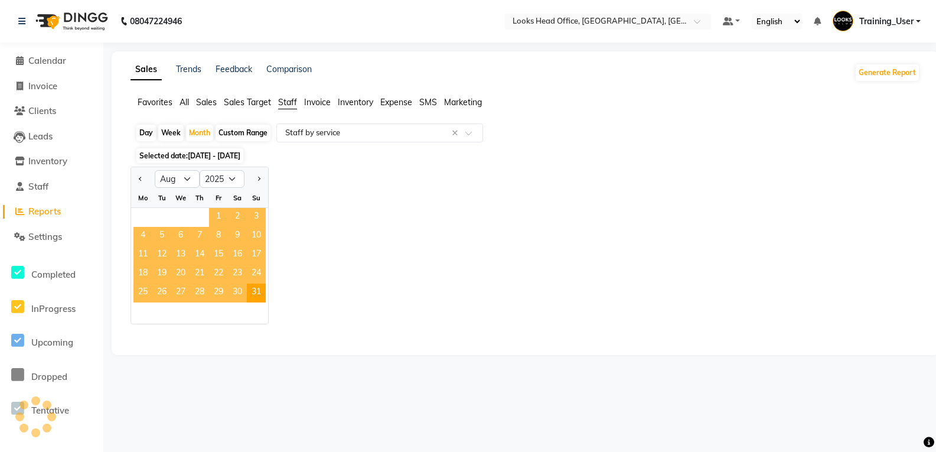
select select "full_report"
select select "csv"
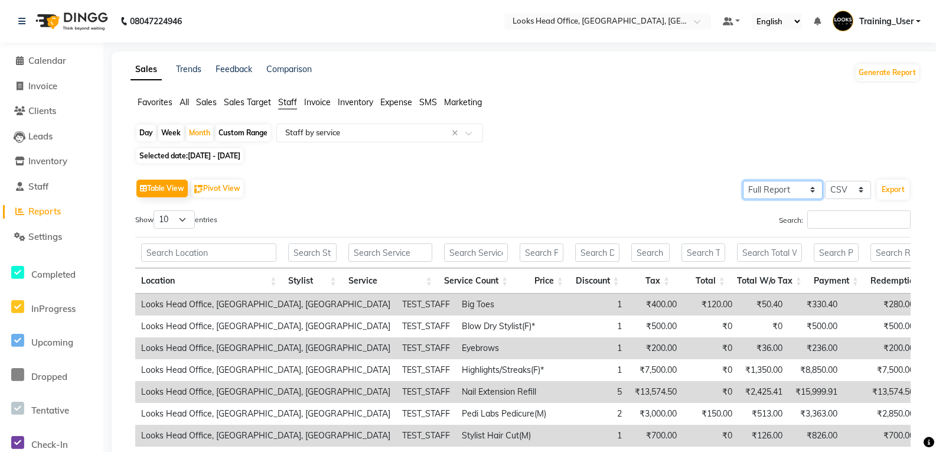
click at [815, 191] on select "Select Full Report Filtered Report" at bounding box center [783, 190] width 80 height 18
select select "filtered_report"
click at [743, 181] on select "Select Full Report Filtered Report" at bounding box center [783, 190] width 80 height 18
click at [574, 172] on div "Table View Pivot View Select Full Report Filtered Report Select CSV PDF Export …" at bounding box center [523, 368] width 794 height 405
click at [240, 157] on span "01-08-2025 - 31-08-2025" at bounding box center [214, 155] width 53 height 9
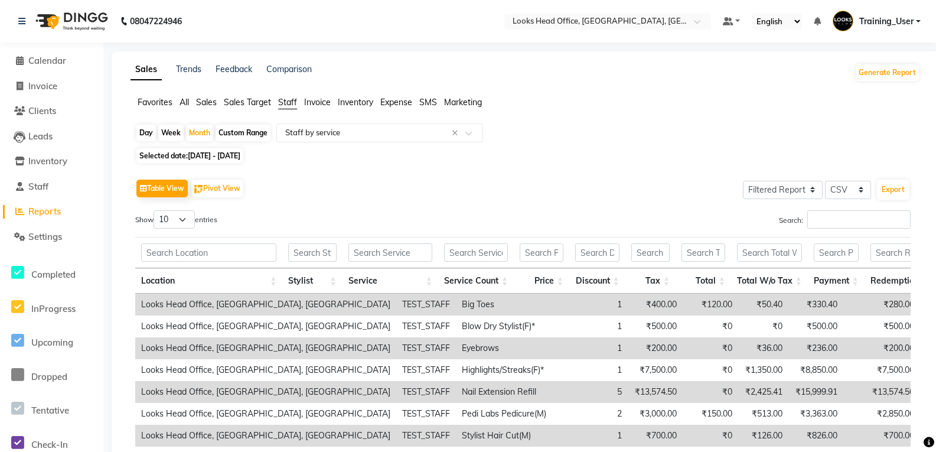
select select "8"
select select "2025"
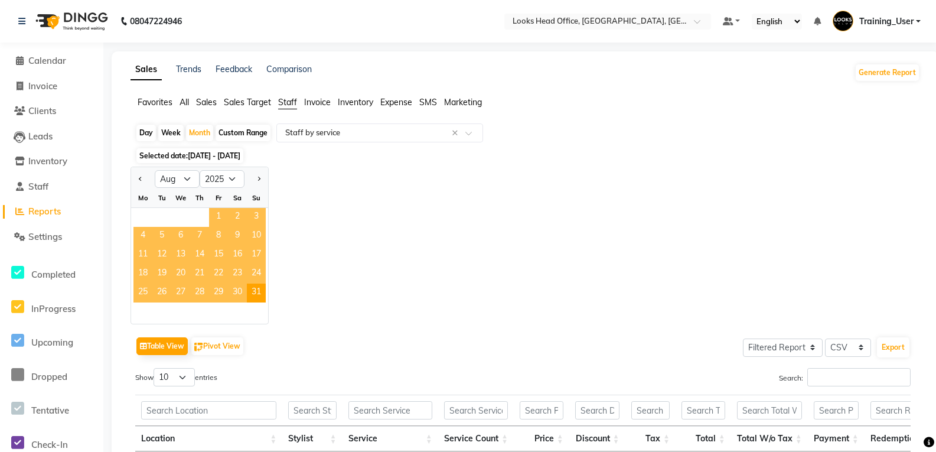
click at [214, 213] on span "1" at bounding box center [218, 217] width 19 height 19
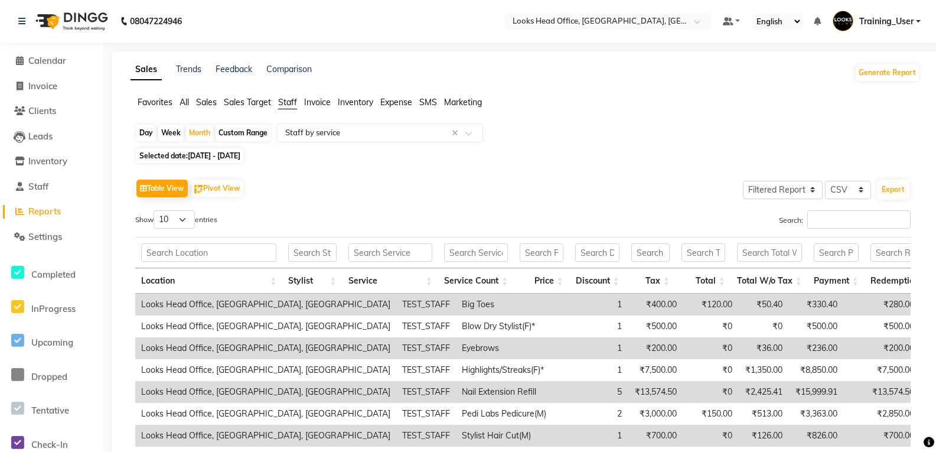
click at [39, 68] on li "Calendar" at bounding box center [51, 60] width 103 height 25
click at [40, 63] on span "Calendar" at bounding box center [47, 60] width 38 height 11
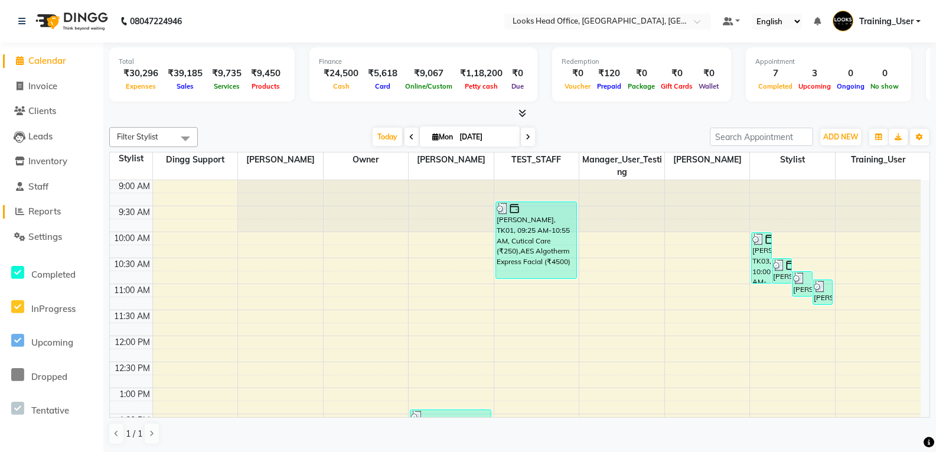
click at [48, 207] on span "Reports" at bounding box center [44, 210] width 32 height 11
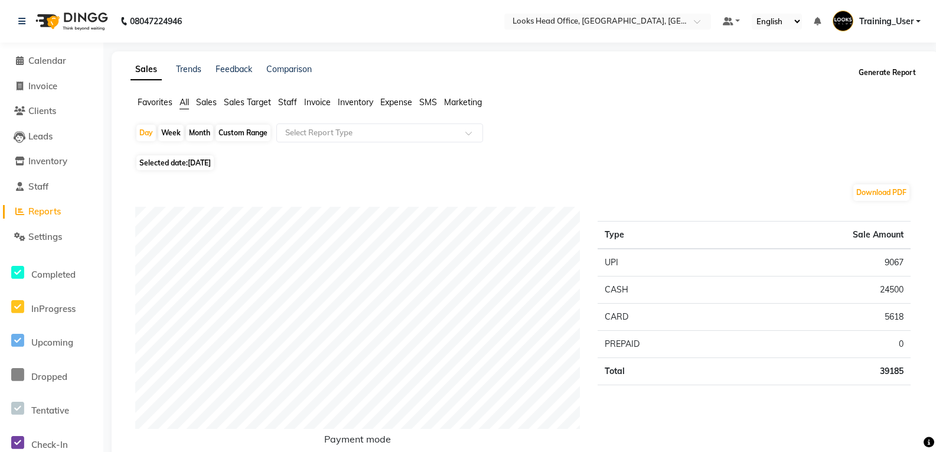
click at [910, 77] on button "Generate Report" at bounding box center [886, 72] width 63 height 17
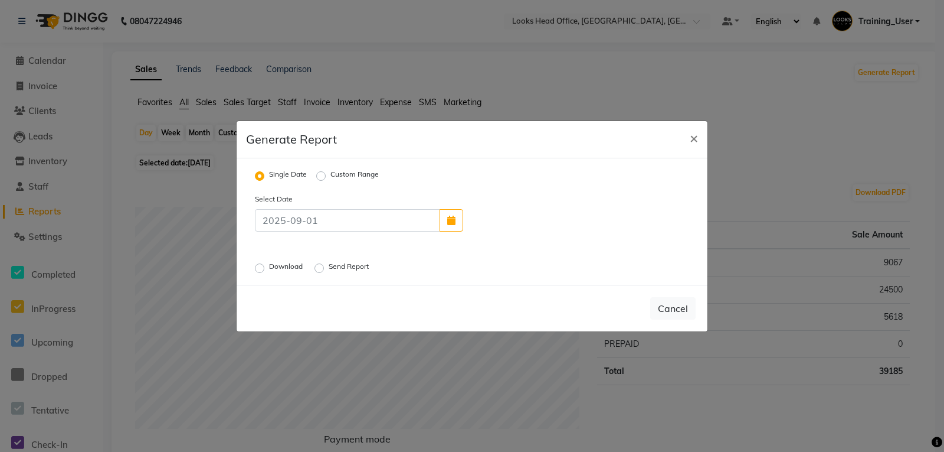
click at [269, 270] on label "Download" at bounding box center [287, 268] width 36 height 14
click at [259, 270] on input "Download" at bounding box center [261, 267] width 8 height 8
radio input "true"
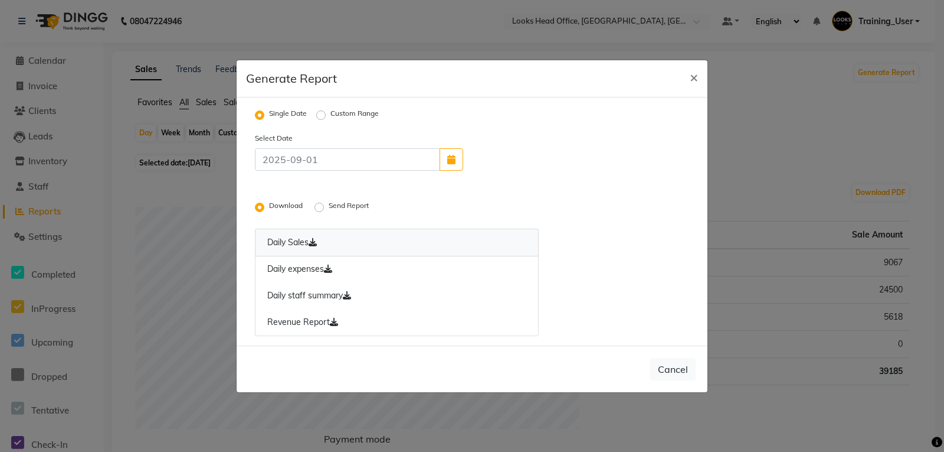
click at [312, 240] on icon at bounding box center [313, 242] width 8 height 8
click at [316, 242] on icon at bounding box center [313, 242] width 8 height 8
drag, startPoint x: 336, startPoint y: 264, endPoint x: 335, endPoint y: 274, distance: 9.5
click at [336, 265] on link "Daily expenses" at bounding box center [397, 269] width 284 height 27
click at [343, 296] on link "Daily staff summary" at bounding box center [397, 295] width 284 height 27
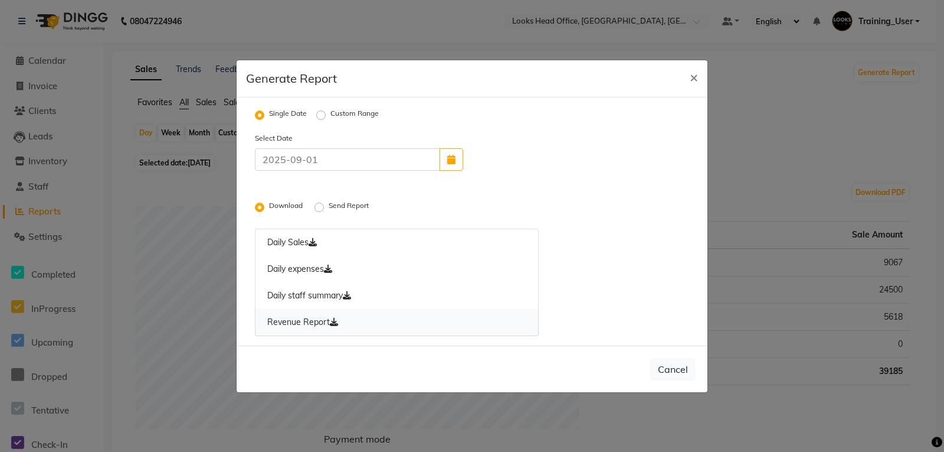
click at [337, 314] on link "Revenue Report" at bounding box center [397, 322] width 284 height 27
click at [376, 318] on link "Revenue Report" at bounding box center [397, 322] width 284 height 27
click at [329, 208] on label "Send Report" at bounding box center [350, 207] width 42 height 14
click at [323, 208] on input "Send Report" at bounding box center [321, 206] width 8 height 8
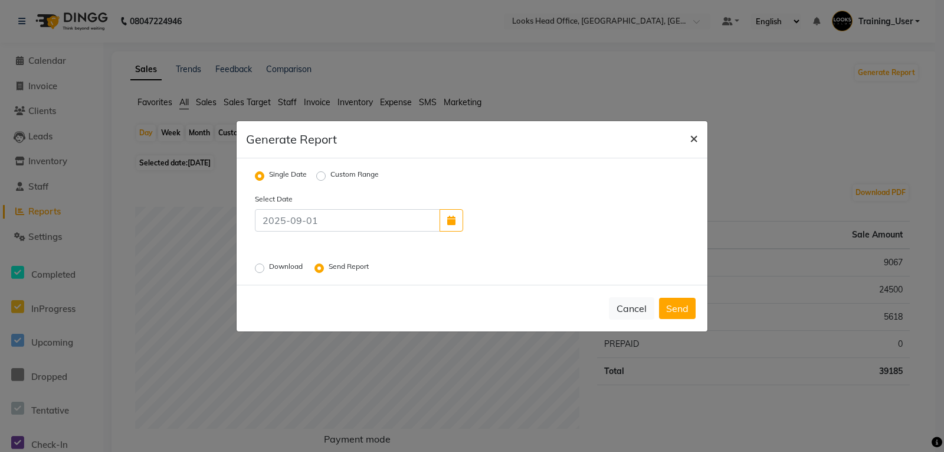
click at [694, 139] on span "×" at bounding box center [694, 138] width 8 height 18
radio input "false"
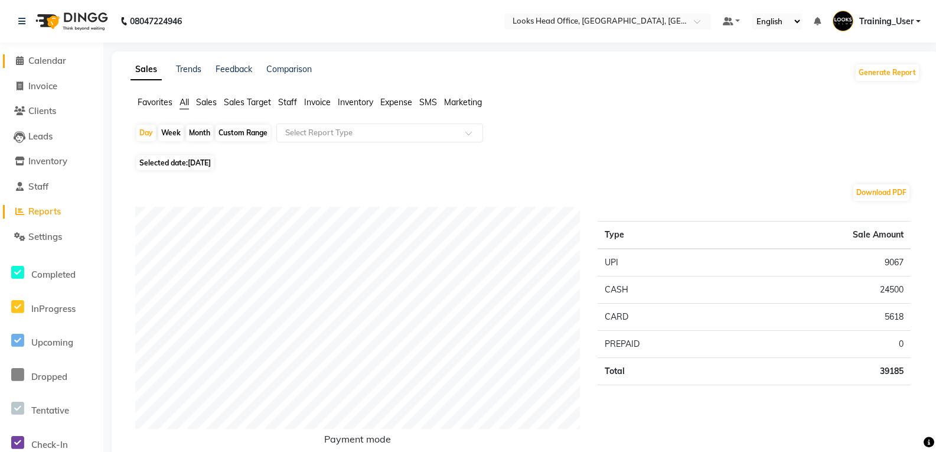
click at [42, 62] on span "Calendar" at bounding box center [47, 60] width 38 height 11
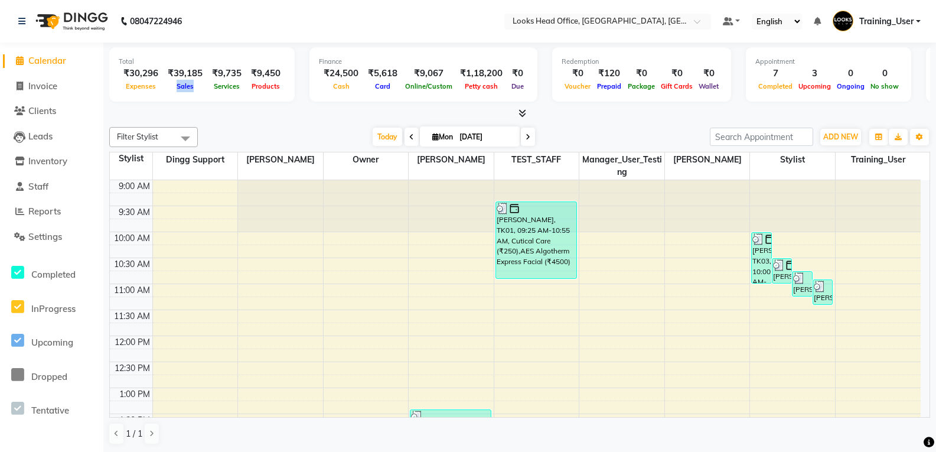
drag, startPoint x: 195, startPoint y: 83, endPoint x: 169, endPoint y: 86, distance: 25.6
click at [169, 86] on div "Sales" at bounding box center [185, 86] width 44 height 12
drag, startPoint x: 325, startPoint y: 89, endPoint x: 333, endPoint y: 86, distance: 9.3
click at [325, 89] on div "Cash" at bounding box center [341, 86] width 44 height 12
click at [384, 83] on span "Card" at bounding box center [382, 86] width 21 height 8
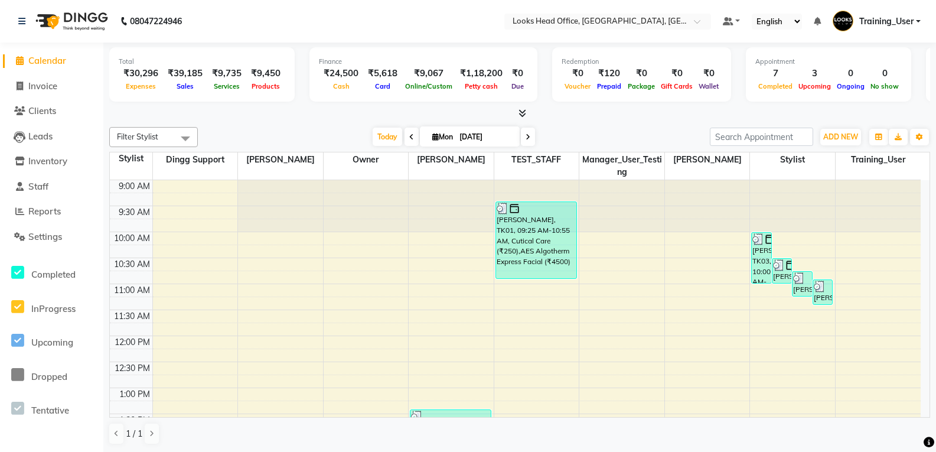
click at [142, 84] on span "Expenses" at bounding box center [141, 86] width 36 height 8
click at [133, 86] on span "Expenses" at bounding box center [141, 86] width 36 height 8
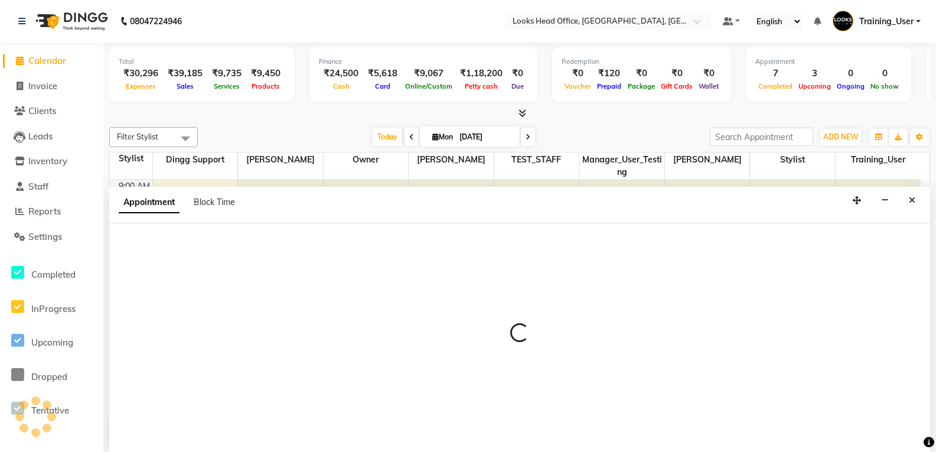
scroll to position [1, 0]
select select "30146"
select select "690"
select select "tentative"
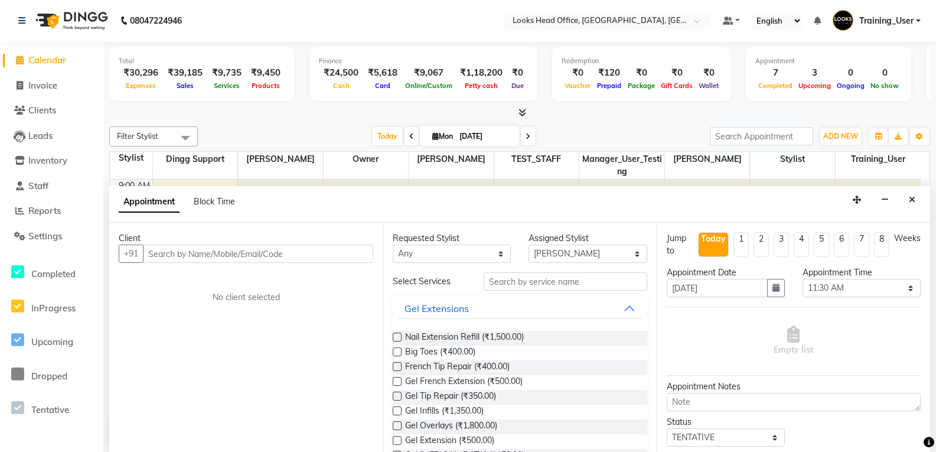
click at [51, 54] on link "Calendar" at bounding box center [51, 61] width 97 height 14
click at [48, 57] on span "Calendar" at bounding box center [47, 59] width 38 height 11
click at [44, 82] on span "Invoice" at bounding box center [42, 85] width 29 height 11
select select "service"
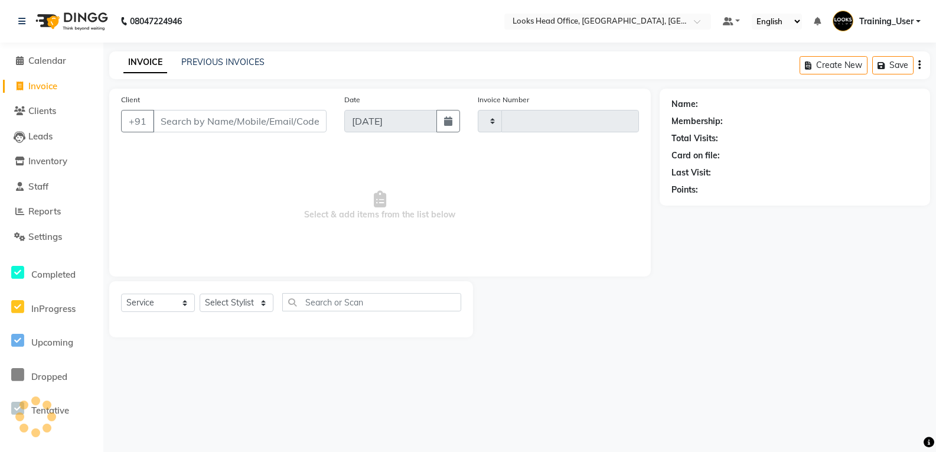
type input "0071"
select select "4313"
select select "35844"
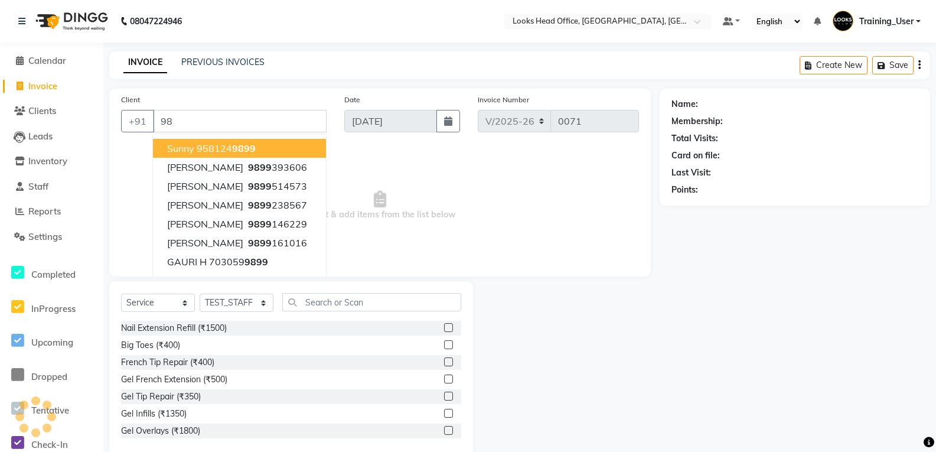
type input "9"
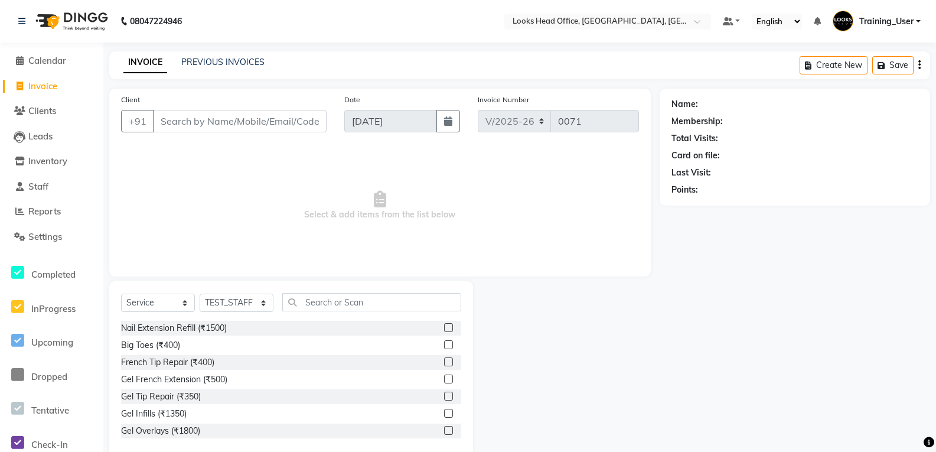
click at [734, 367] on div "Name: Membership: Total Visits: Card on file: Last Visit: Points:" at bounding box center [798, 272] width 279 height 367
click at [182, 122] on input "Client" at bounding box center [240, 121] width 174 height 22
type input "7619124558"
click at [290, 119] on span "Add Client" at bounding box center [296, 121] width 47 height 12
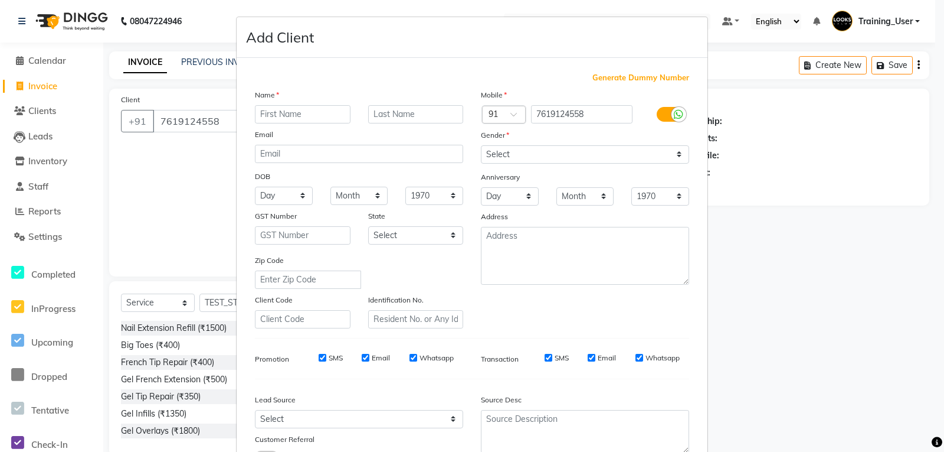
click at [297, 112] on input "text" at bounding box center [303, 114] width 96 height 18
type input "Bella"
click at [371, 109] on input "text" at bounding box center [416, 114] width 96 height 18
type input "Client"
click at [676, 156] on select "Select Male Female Other Prefer Not To Say" at bounding box center [585, 154] width 208 height 18
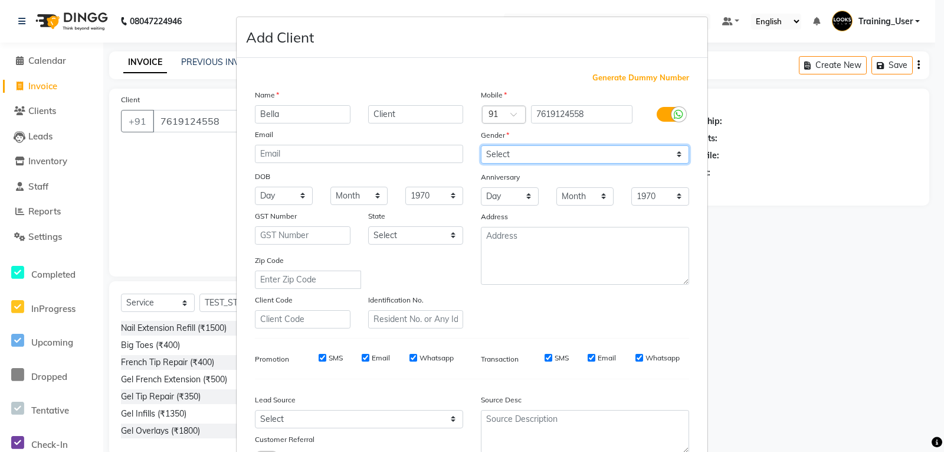
select select "female"
click at [481, 145] on select "Select Male Female Other Prefer Not To Say" at bounding box center [585, 154] width 208 height 18
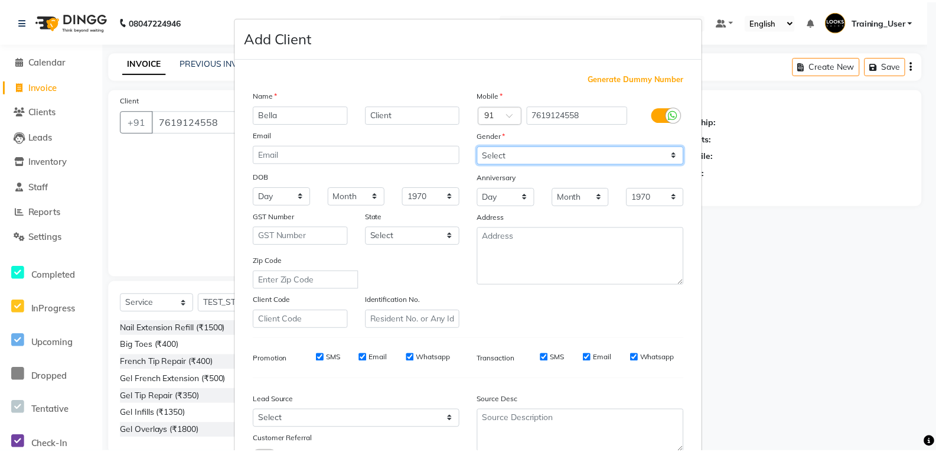
scroll to position [93, 0]
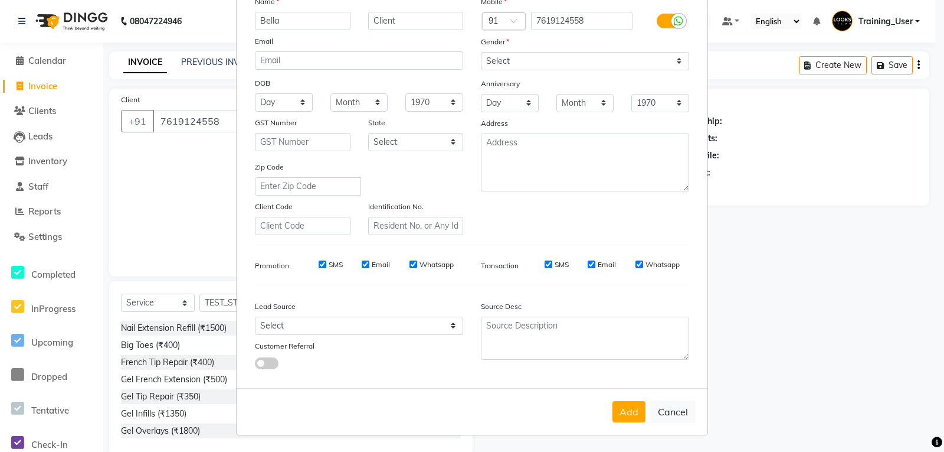
click at [319, 266] on input "SMS" at bounding box center [323, 264] width 8 height 8
checkbox input "false"
click at [362, 269] on div "Email" at bounding box center [376, 264] width 28 height 11
click at [362, 266] on input "Email" at bounding box center [366, 264] width 8 height 8
checkbox input "false"
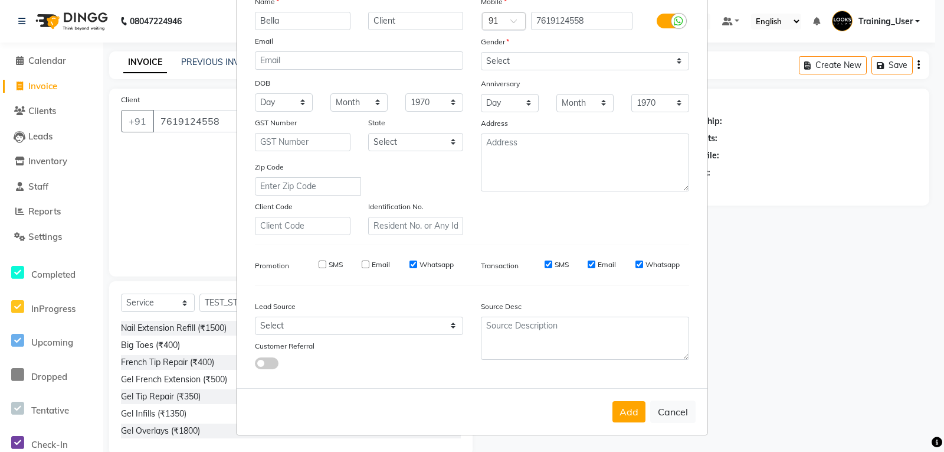
click at [545, 269] on div "SMS" at bounding box center [548, 264] width 41 height 11
click at [545, 267] on input "SMS" at bounding box center [549, 264] width 8 height 8
checkbox input "false"
click at [588, 265] on input "Email" at bounding box center [592, 264] width 8 height 8
checkbox input "false"
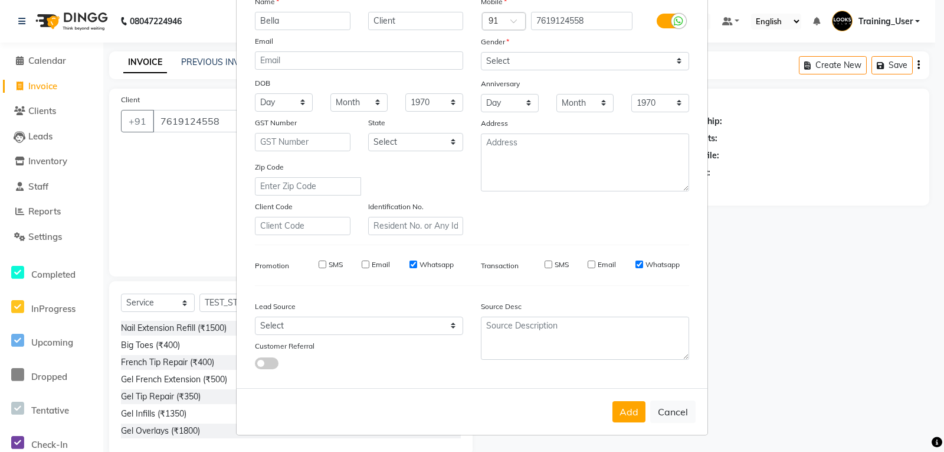
click at [636, 266] on input "Whatsapp" at bounding box center [640, 264] width 8 height 8
click at [636, 264] on input "Whatsapp" at bounding box center [640, 264] width 8 height 8
checkbox input "false"
click at [625, 414] on button "Add" at bounding box center [629, 411] width 33 height 21
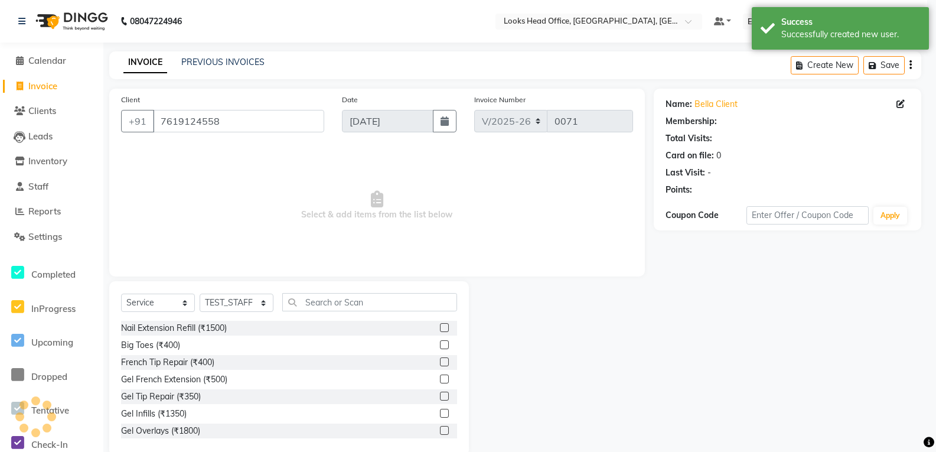
select select "1: Object"
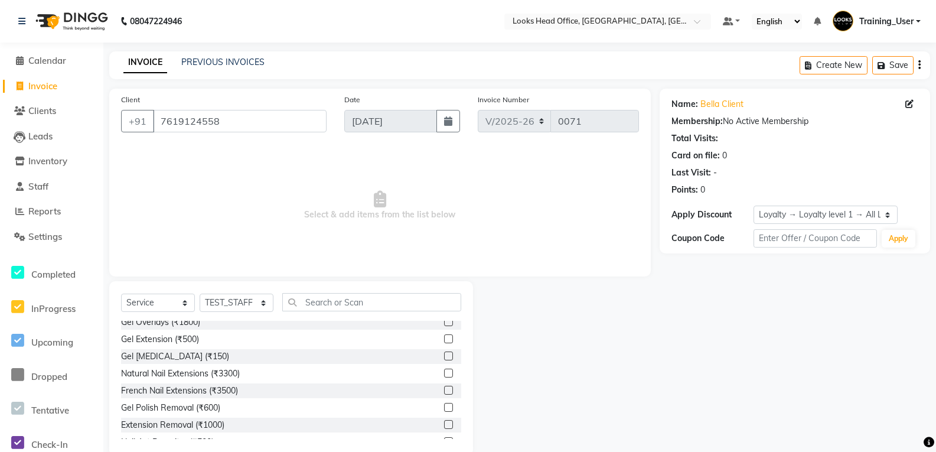
scroll to position [0, 0]
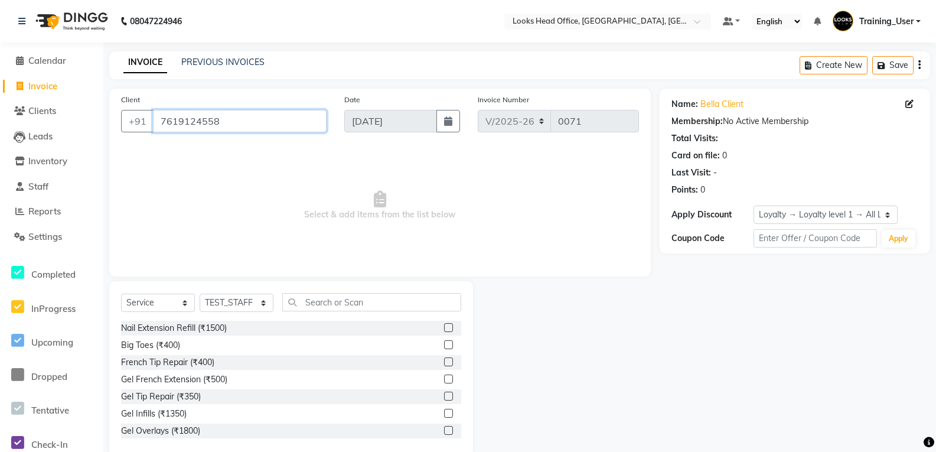
click at [290, 125] on input "7619124558" at bounding box center [240, 121] width 174 height 22
click at [155, 303] on select "Select Service Product Membership Package Voucher Prepaid Gift Card" at bounding box center [158, 302] width 74 height 18
click at [121, 293] on select "Select Service Product Membership Package Voucher Prepaid Gift Card" at bounding box center [158, 302] width 74 height 18
click at [342, 302] on input "text" at bounding box center [371, 302] width 179 height 18
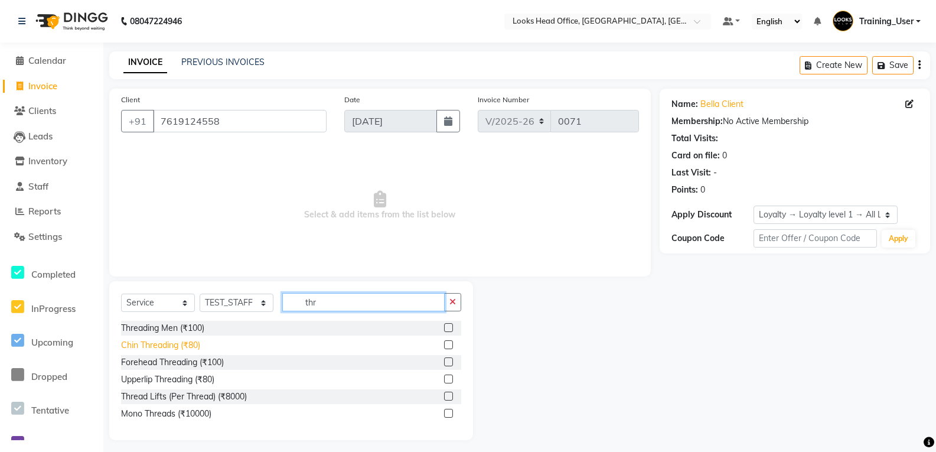
type input "thr"
click at [192, 349] on div "Chin Threading (₹80)" at bounding box center [160, 345] width 79 height 12
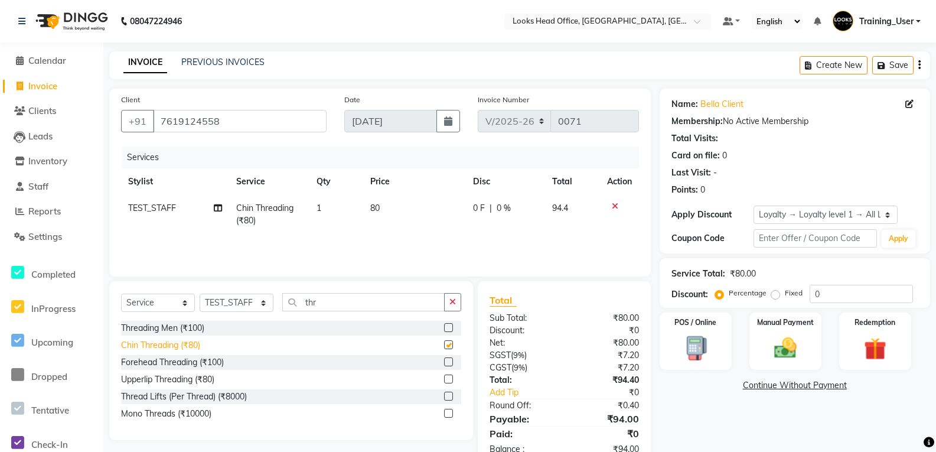
checkbox input "false"
click at [878, 350] on img at bounding box center [875, 349] width 38 height 29
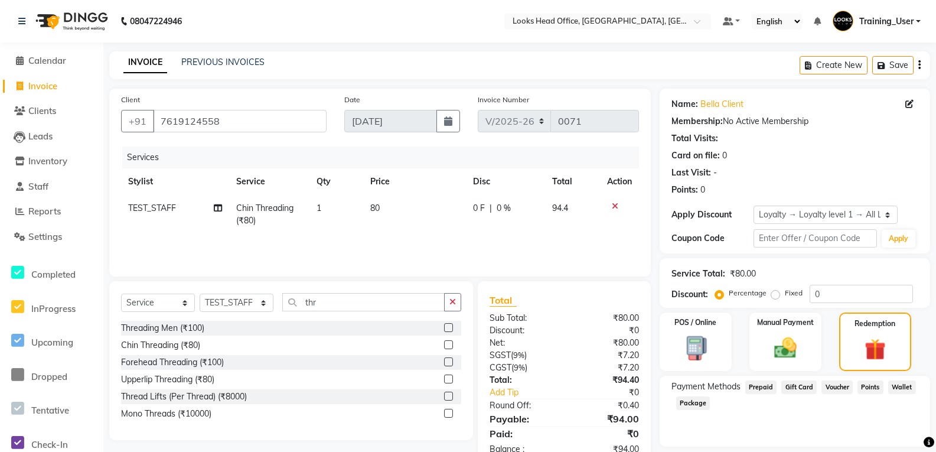
click at [866, 388] on span "Points" at bounding box center [870, 387] width 26 height 14
click at [342, 305] on input "thr" at bounding box center [363, 302] width 162 height 18
click at [257, 304] on select "Select Stylist Accounts Reports Ajay Choudhary Amrendra Singh Ashish Chaurasia …" at bounding box center [237, 302] width 74 height 18
select select "68081"
click at [200, 293] on select "Select Stylist Accounts Reports Ajay Choudhary Amrendra Singh Ashish Chaurasia …" at bounding box center [237, 302] width 74 height 18
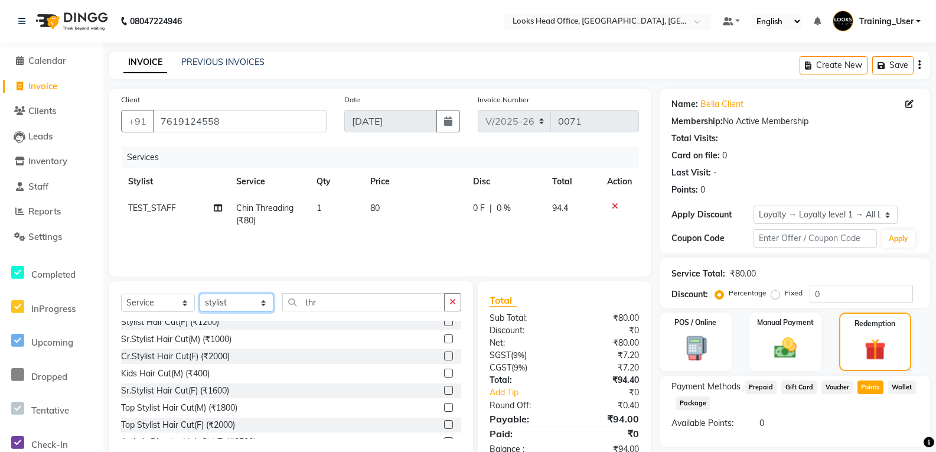
scroll to position [1180, 0]
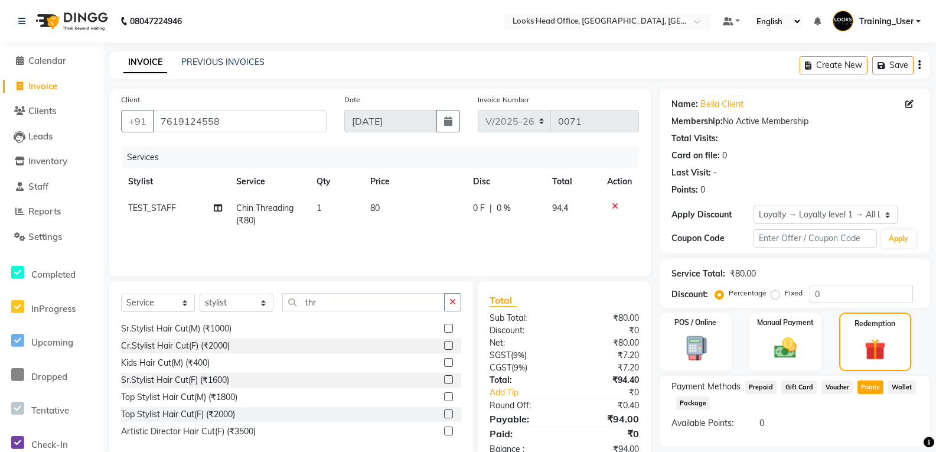
click at [247, 362] on div "Kids Hair Cut(M) (₹400)" at bounding box center [291, 362] width 340 height 15
click at [434, 365] on div "Kids Hair Cut(M) (₹400)" at bounding box center [291, 362] width 340 height 15
click at [444, 362] on label at bounding box center [448, 362] width 9 height 9
click at [444, 362] on input "checkbox" at bounding box center [448, 363] width 8 height 8
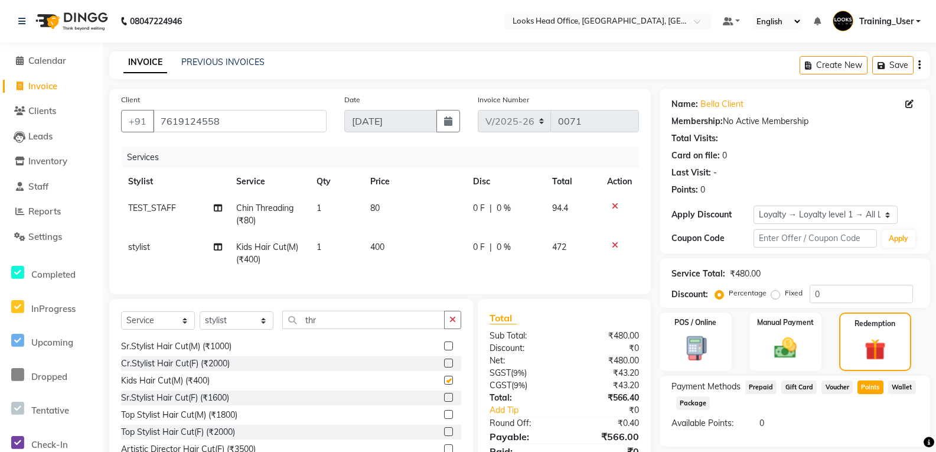
checkbox input "false"
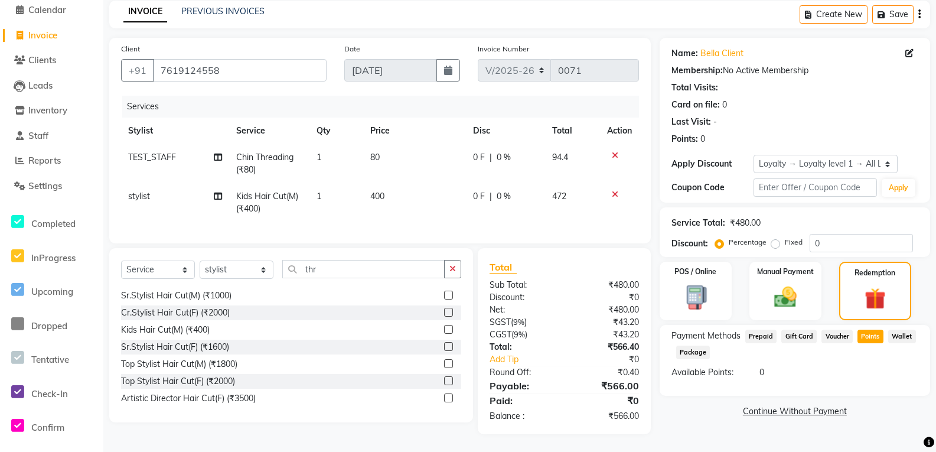
click at [775, 405] on link "Continue Without Payment" at bounding box center [795, 411] width 266 height 12
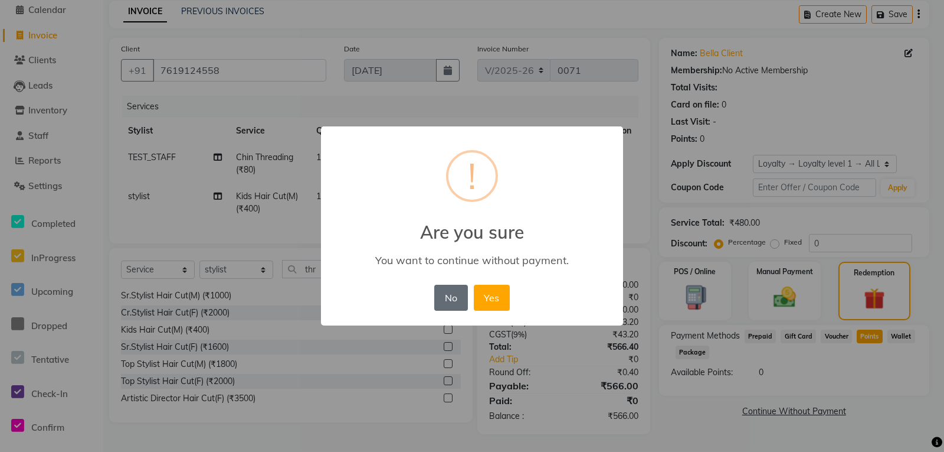
click at [456, 299] on button "No" at bounding box center [450, 297] width 33 height 26
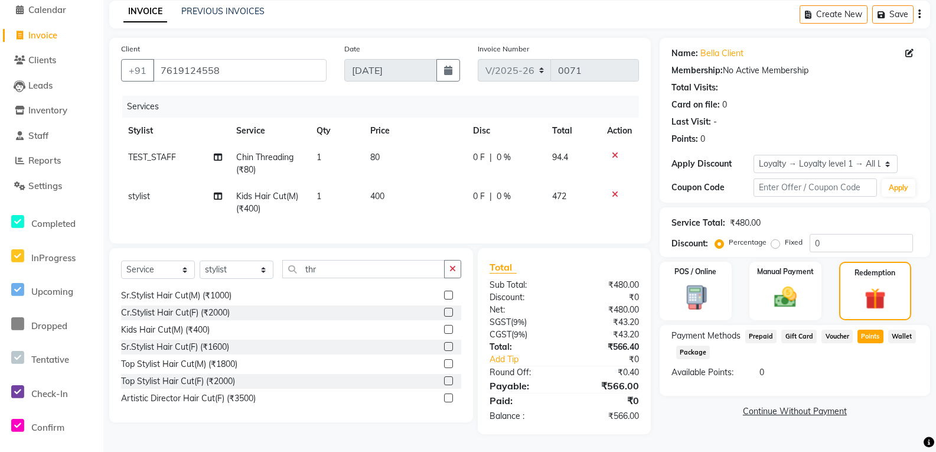
scroll to position [0, 0]
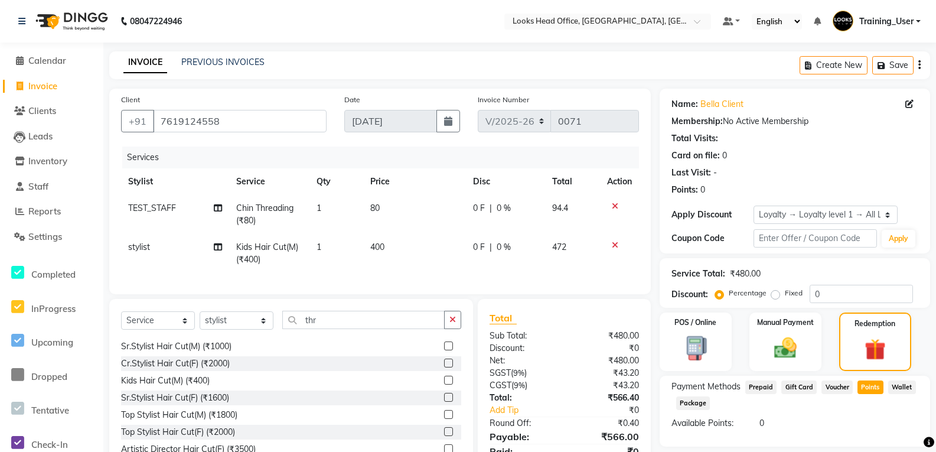
click at [614, 246] on icon at bounding box center [614, 245] width 6 height 8
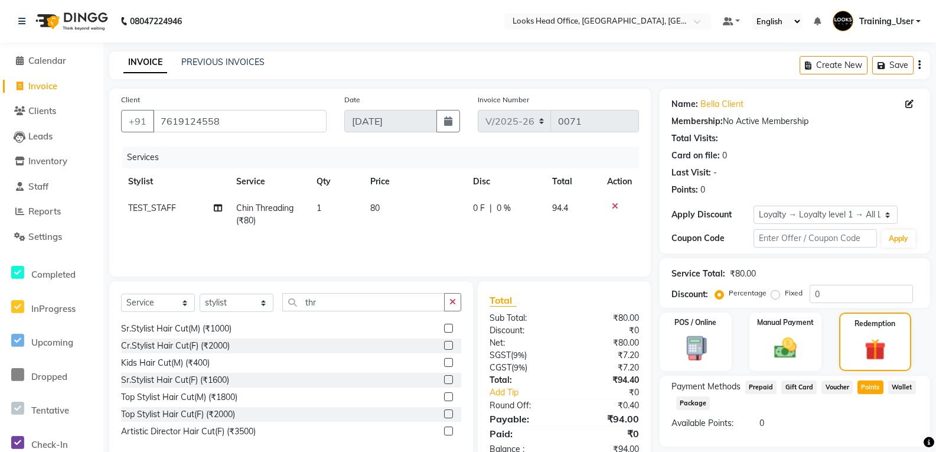
click at [617, 205] on div at bounding box center [619, 206] width 25 height 8
click at [614, 205] on icon at bounding box center [614, 206] width 6 height 8
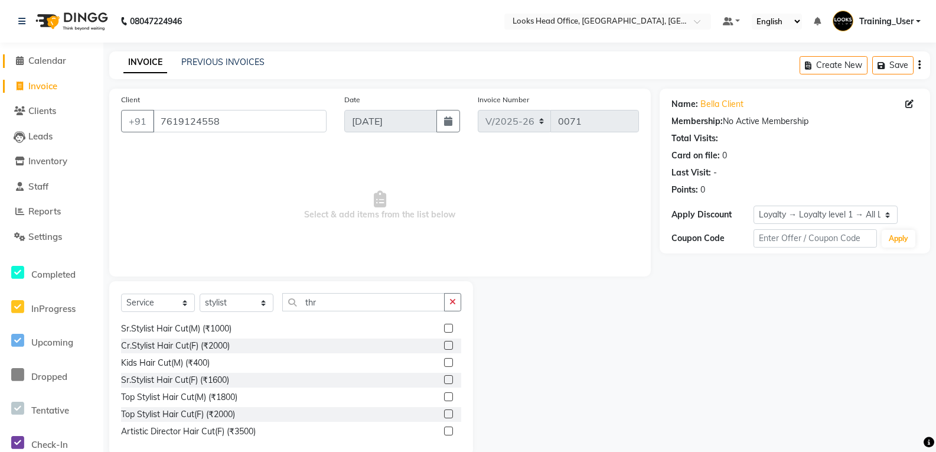
click at [57, 60] on span "Calendar" at bounding box center [47, 60] width 38 height 11
click at [264, 124] on input "7619124558" at bounding box center [240, 121] width 174 height 22
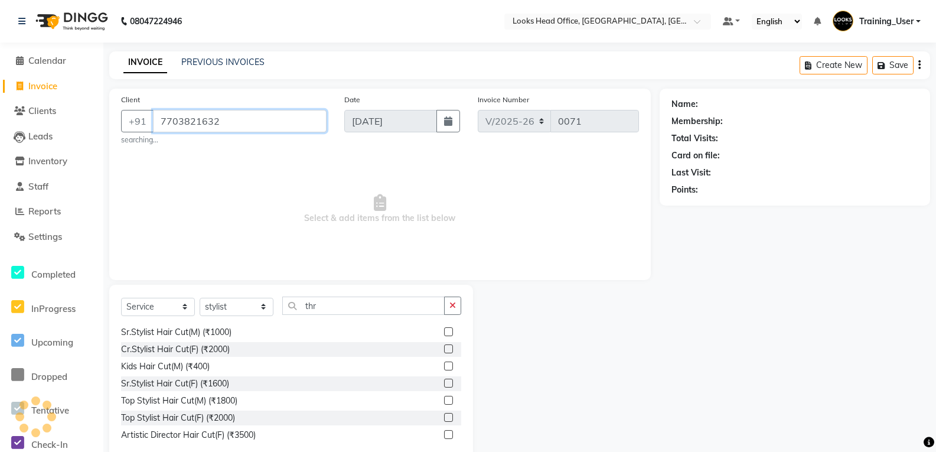
type input "7703821632"
select select "1: Object"
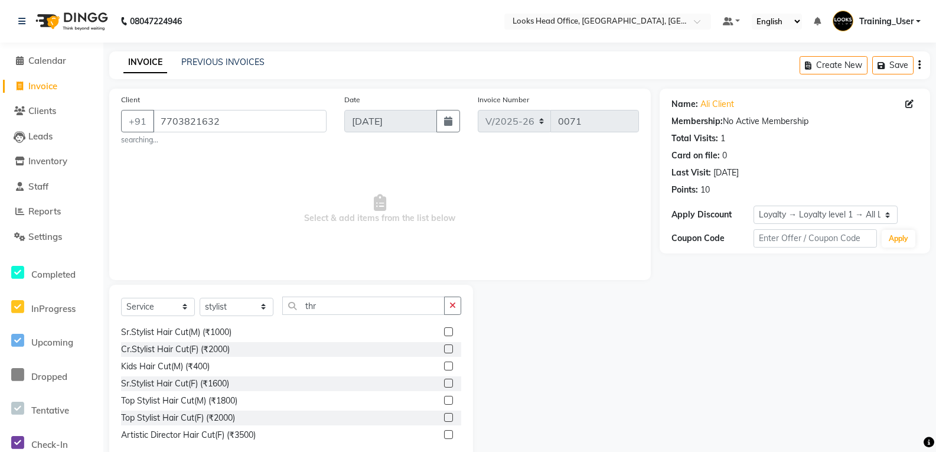
scroll to position [25, 0]
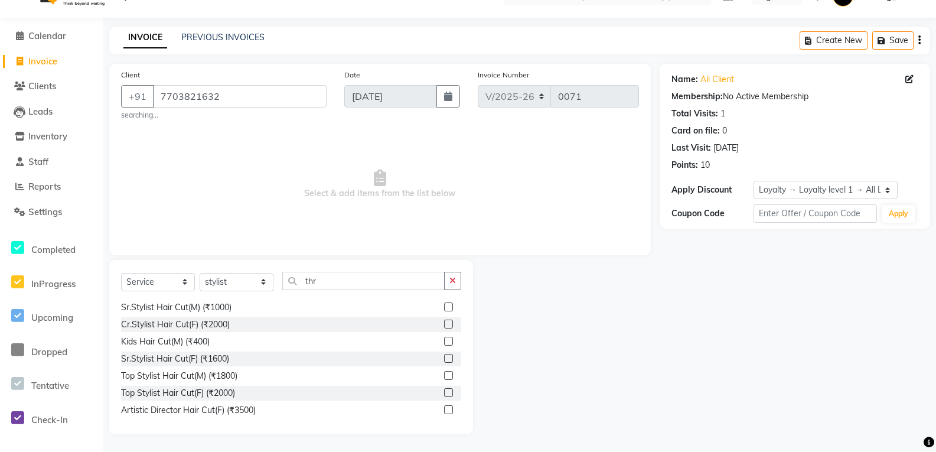
click at [345, 198] on span "Select & add items from the list below" at bounding box center [380, 184] width 518 height 118
click at [346, 198] on span "Select & add items from the list below" at bounding box center [380, 184] width 518 height 118
click at [449, 225] on span "Select & add items from the list below" at bounding box center [380, 184] width 518 height 118
click at [369, 280] on input "thr" at bounding box center [363, 281] width 162 height 18
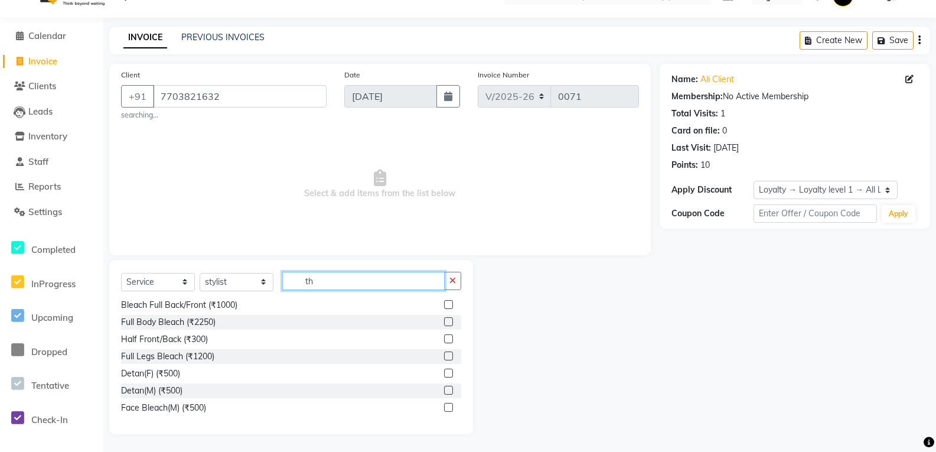
type input "t"
click at [918, 41] on icon "button" at bounding box center [919, 40] width 2 height 1
select select "35844"
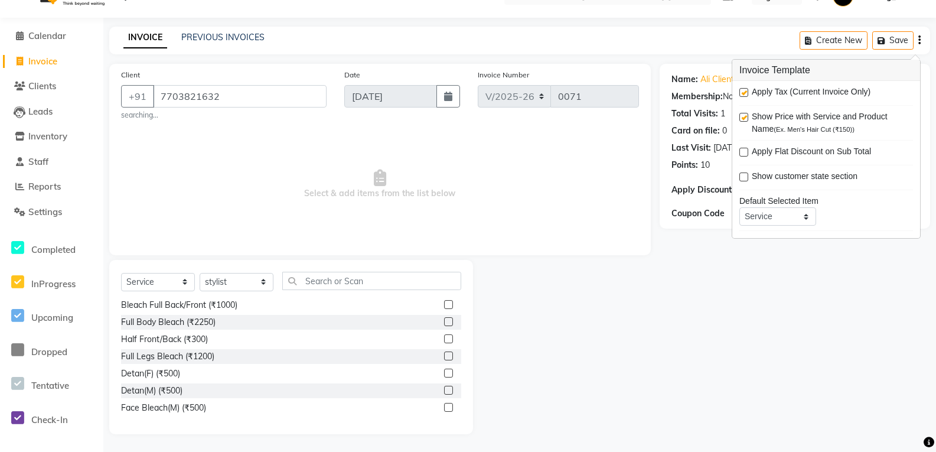
click at [760, 317] on div "Name: Ali Client Membership: No Active Membership Total Visits: 1 Card on file:…" at bounding box center [798, 249] width 279 height 370
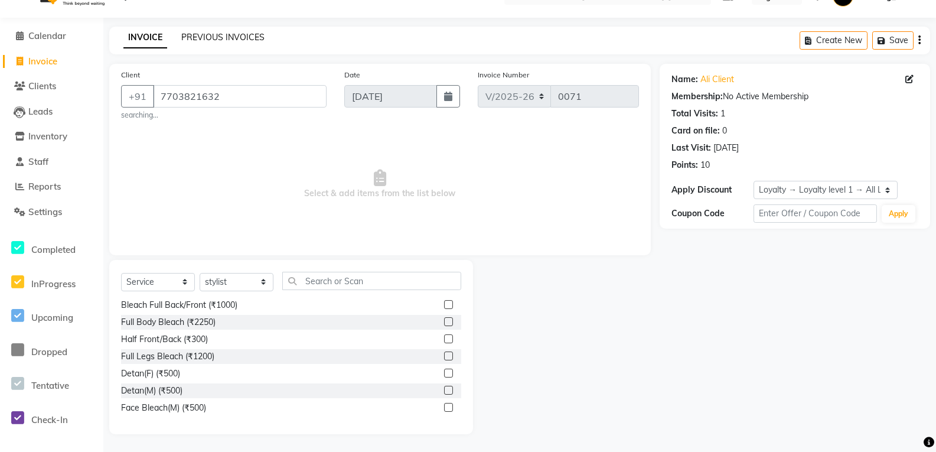
drag, startPoint x: 223, startPoint y: 41, endPoint x: 567, endPoint y: 83, distance: 346.6
click at [223, 41] on link "PREVIOUS INVOICES" at bounding box center [222, 37] width 83 height 11
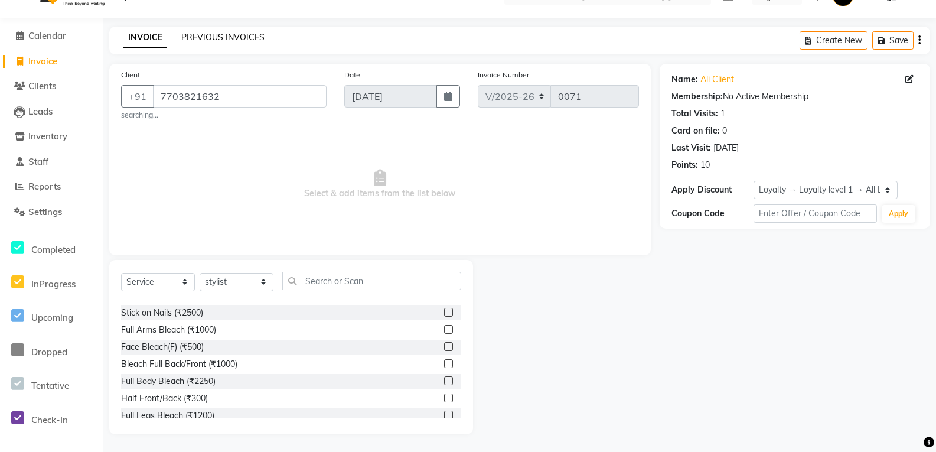
scroll to position [0, 0]
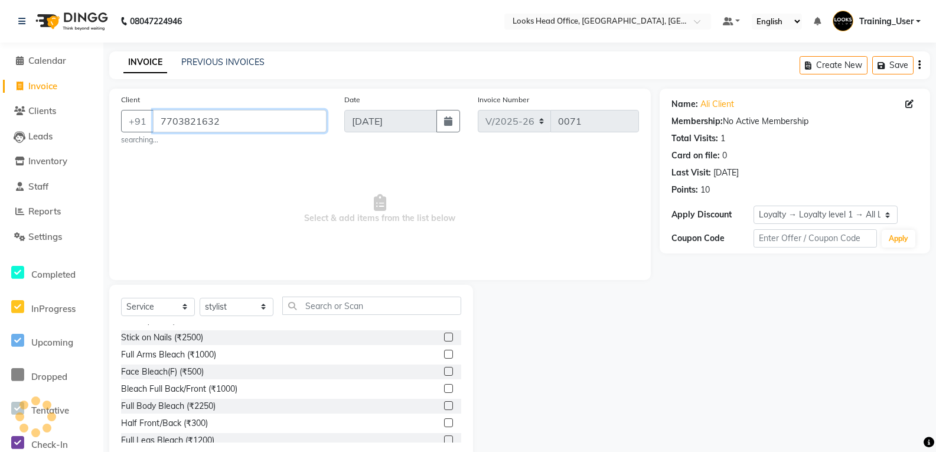
click at [230, 124] on input "7703821632" at bounding box center [240, 121] width 174 height 22
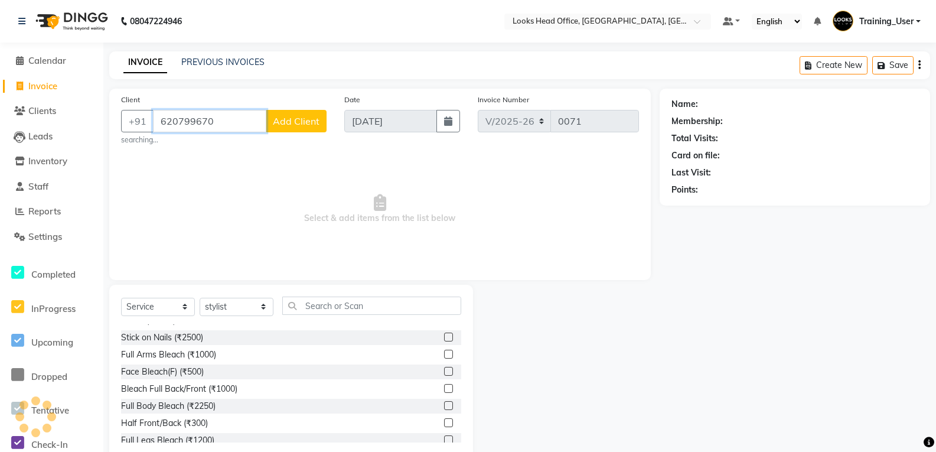
type input "6207996700"
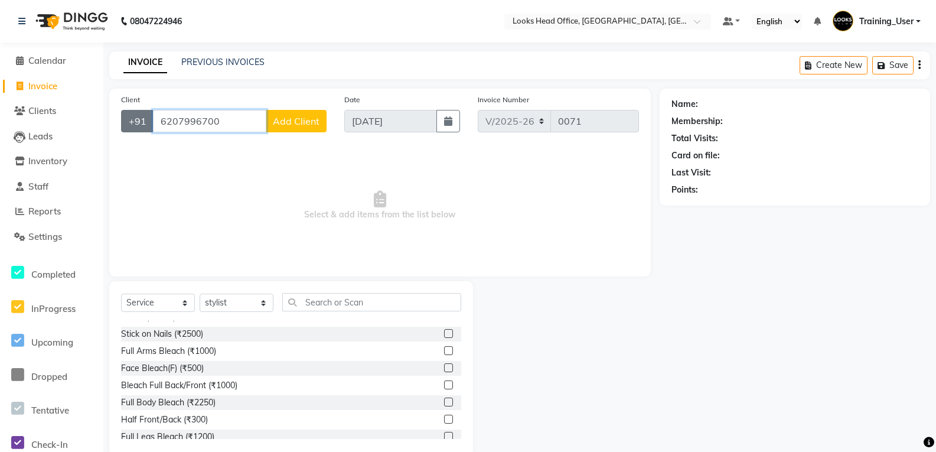
drag, startPoint x: 231, startPoint y: 122, endPoint x: 144, endPoint y: 120, distance: 86.8
click at [144, 120] on div "+91 6207996700 Add Client" at bounding box center [223, 121] width 205 height 22
click at [253, 127] on input "Client" at bounding box center [240, 121] width 174 height 22
click at [209, 112] on input "Client" at bounding box center [240, 121] width 174 height 22
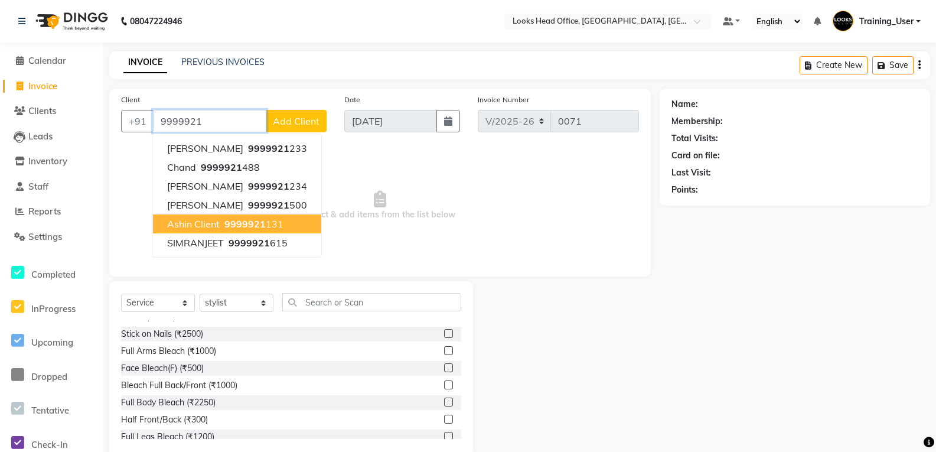
click at [280, 220] on ngb-highlight "9999921 131" at bounding box center [252, 224] width 61 height 12
type input "9999921131"
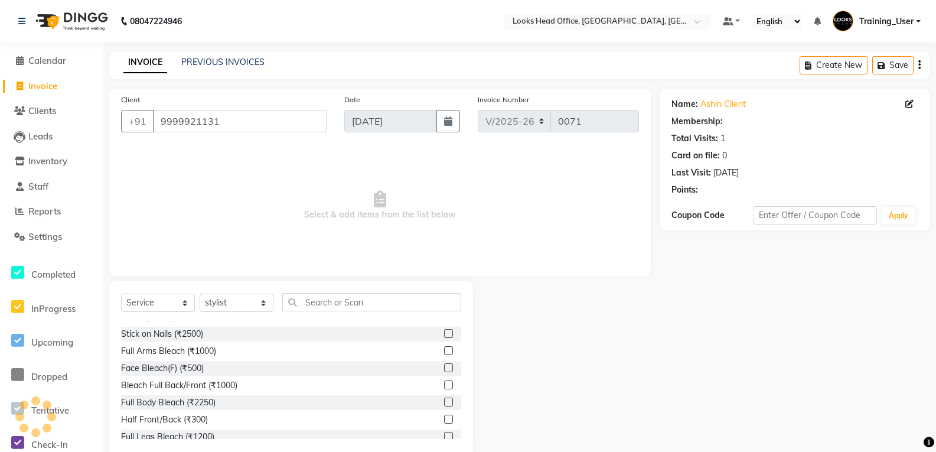
select select "1: Object"
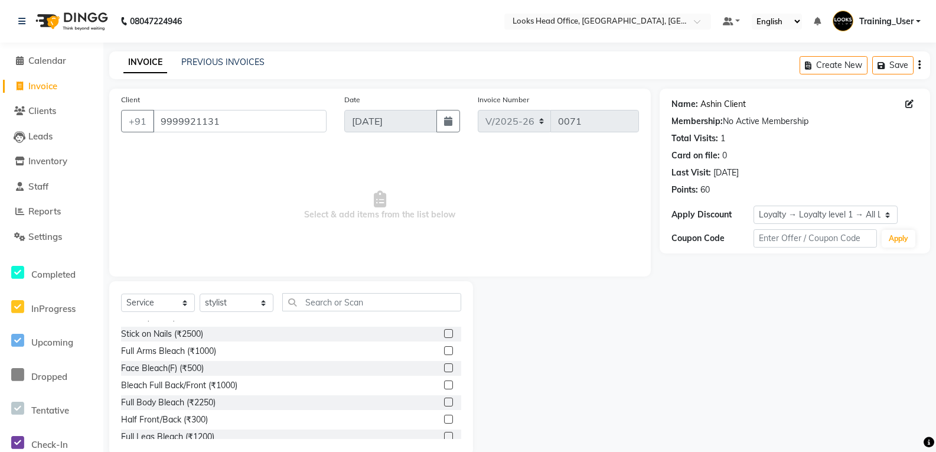
click at [724, 103] on link "Ashin Client" at bounding box center [722, 104] width 45 height 12
click at [238, 118] on input "9999921131" at bounding box center [240, 121] width 174 height 22
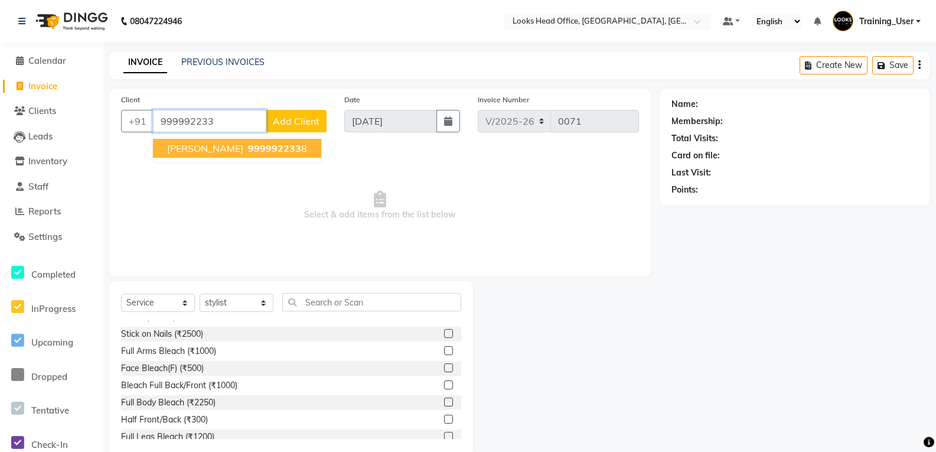
click at [193, 120] on input "999992233" at bounding box center [209, 121] width 113 height 22
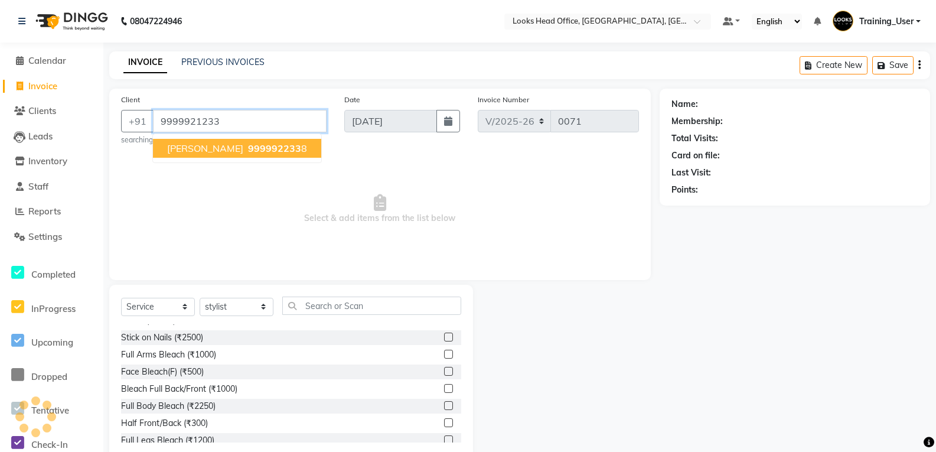
type input "9999921233"
click at [280, 120] on input "9999921233" at bounding box center [240, 121] width 174 height 22
select select "1: Object"
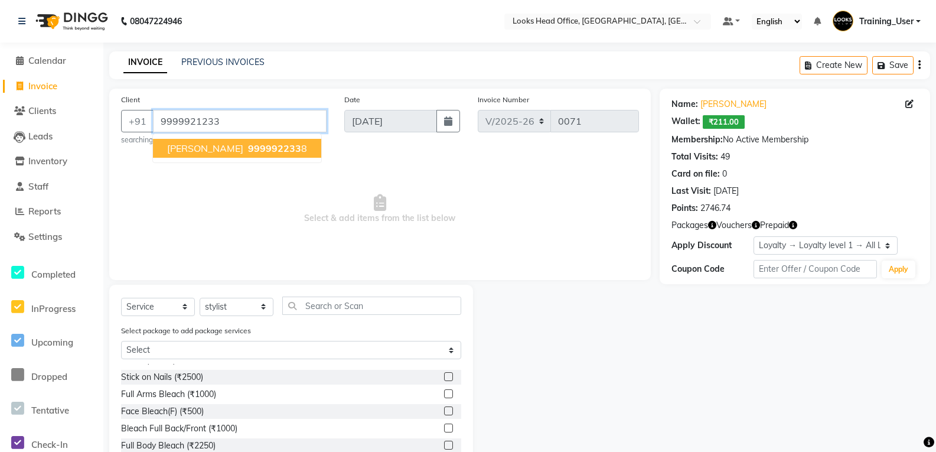
click at [282, 120] on input "9999921233" at bounding box center [240, 121] width 174 height 22
click at [247, 129] on input "9999921233" at bounding box center [240, 121] width 174 height 22
drag, startPoint x: 247, startPoint y: 129, endPoint x: 121, endPoint y: 126, distance: 125.8
click at [122, 126] on div "+91 9999921233 ANISH MAHAJAN 999992233 8" at bounding box center [223, 121] width 205 height 22
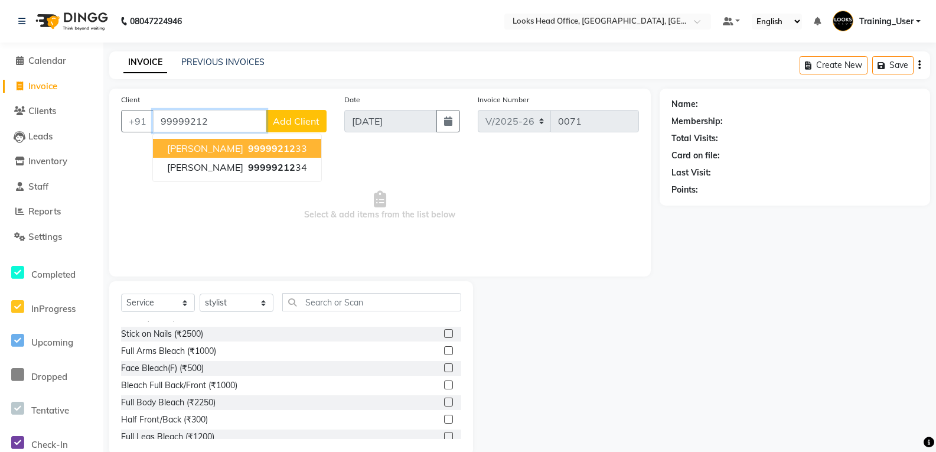
click at [243, 149] on span "[PERSON_NAME]" at bounding box center [205, 148] width 76 height 12
type input "9999921233"
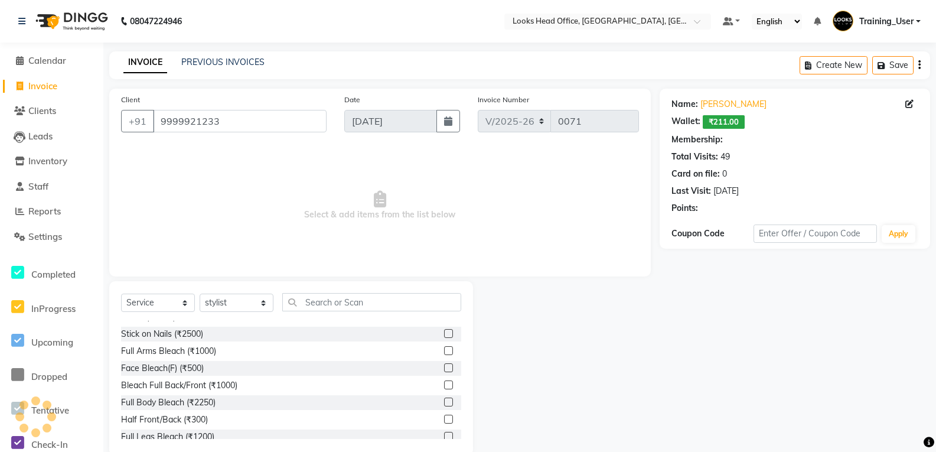
select select "1: Object"
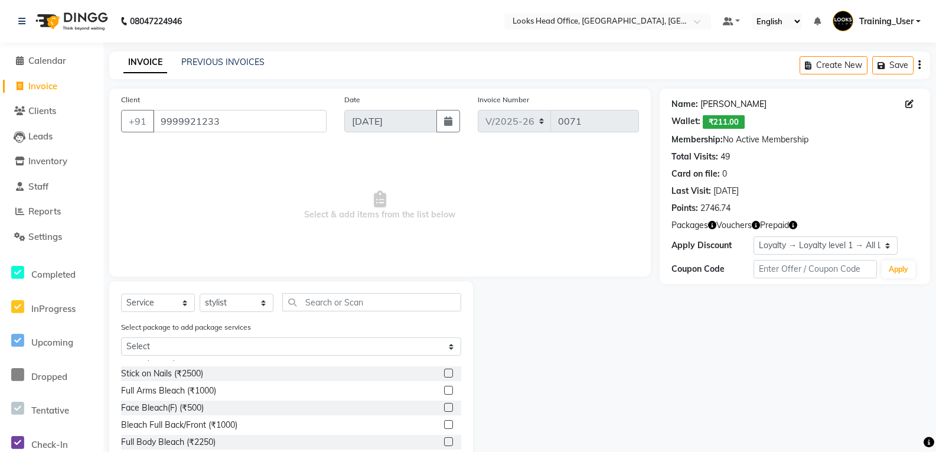
click at [740, 105] on link "[PERSON_NAME]" at bounding box center [733, 104] width 66 height 12
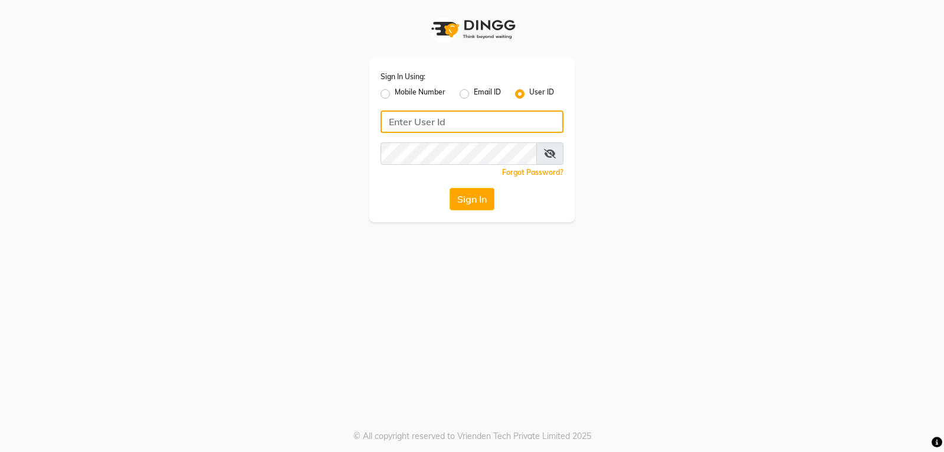
type input "e3901-01"
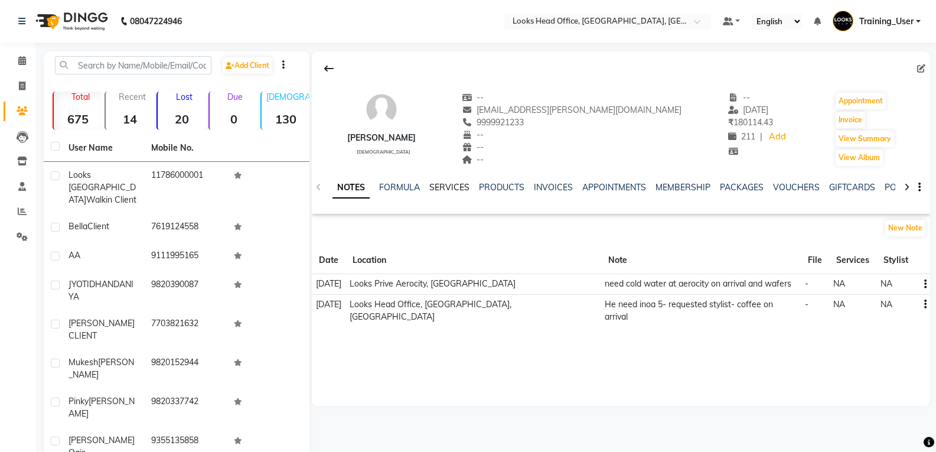
click at [434, 185] on link "SERVICES" at bounding box center [449, 187] width 40 height 11
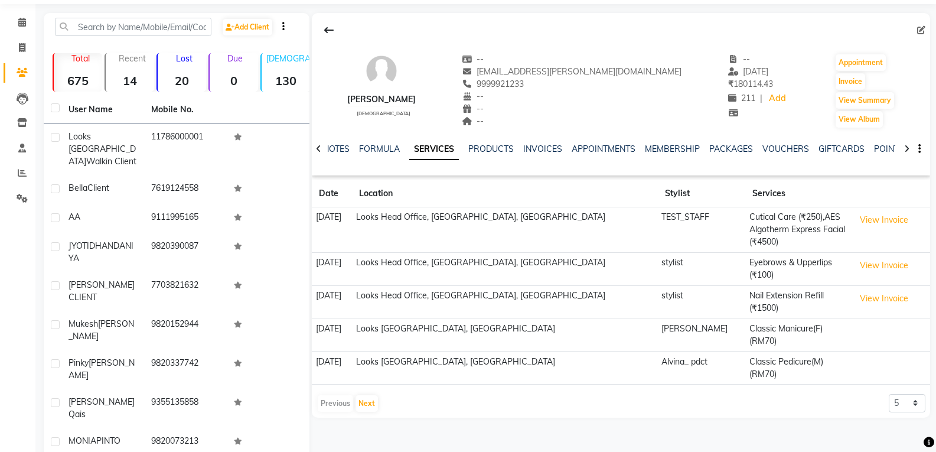
scroll to position [93, 0]
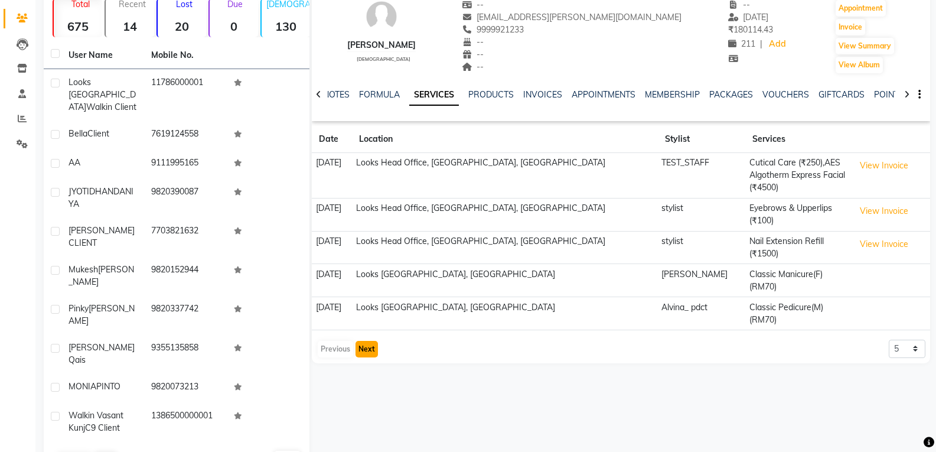
click at [368, 341] on button "Next" at bounding box center [366, 349] width 22 height 17
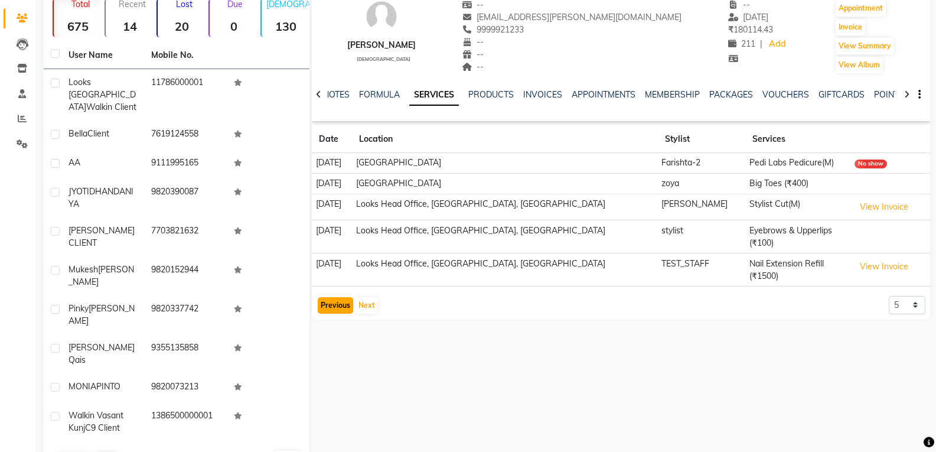
click at [328, 297] on button "Previous" at bounding box center [335, 305] width 35 height 17
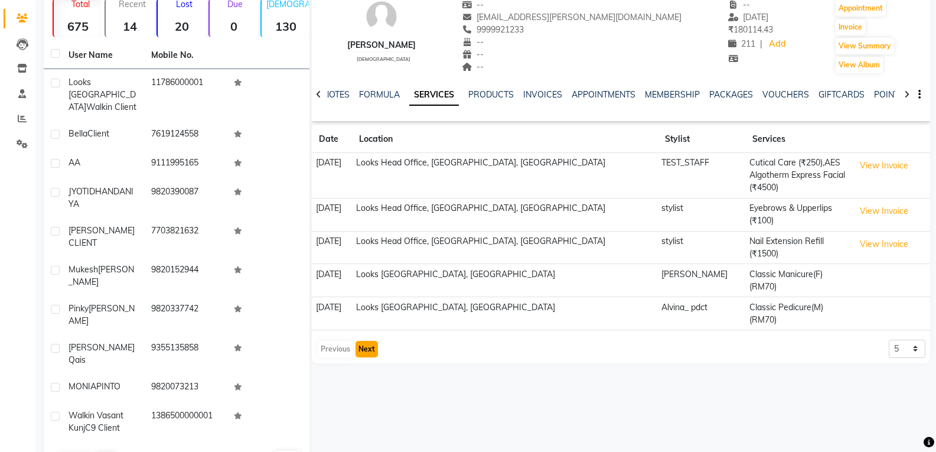
click at [369, 341] on button "Next" at bounding box center [366, 349] width 22 height 17
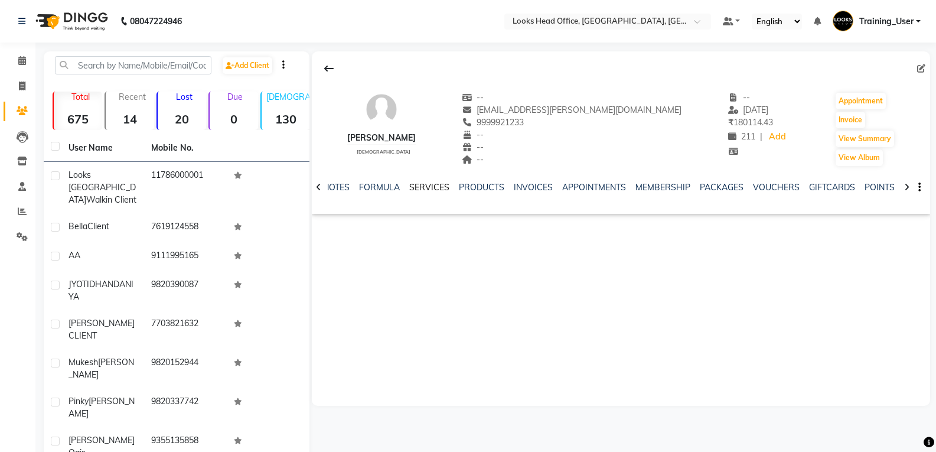
click at [436, 189] on link "SERVICES" at bounding box center [429, 187] width 40 height 11
click at [22, 21] on icon at bounding box center [21, 21] width 7 height 8
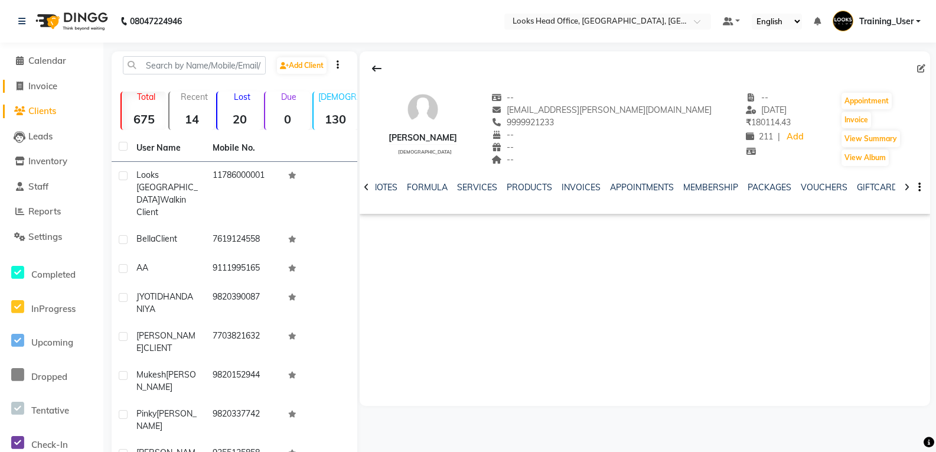
click at [45, 87] on span "Invoice" at bounding box center [42, 85] width 29 height 11
select select "service"
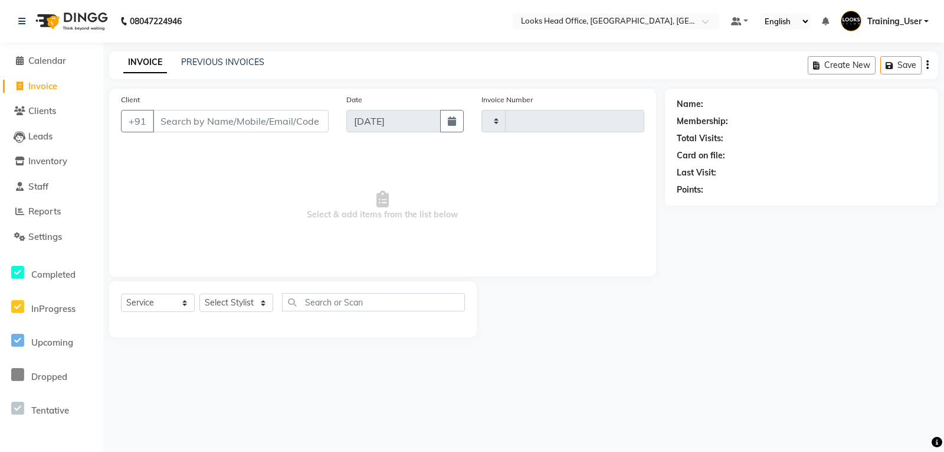
type input "0071"
select select "4313"
select select "35844"
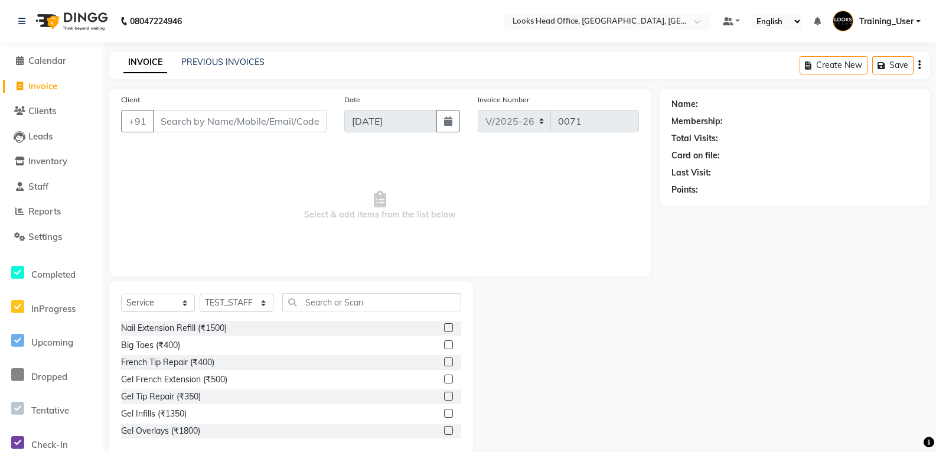
click at [236, 122] on input "Client" at bounding box center [240, 121] width 174 height 22
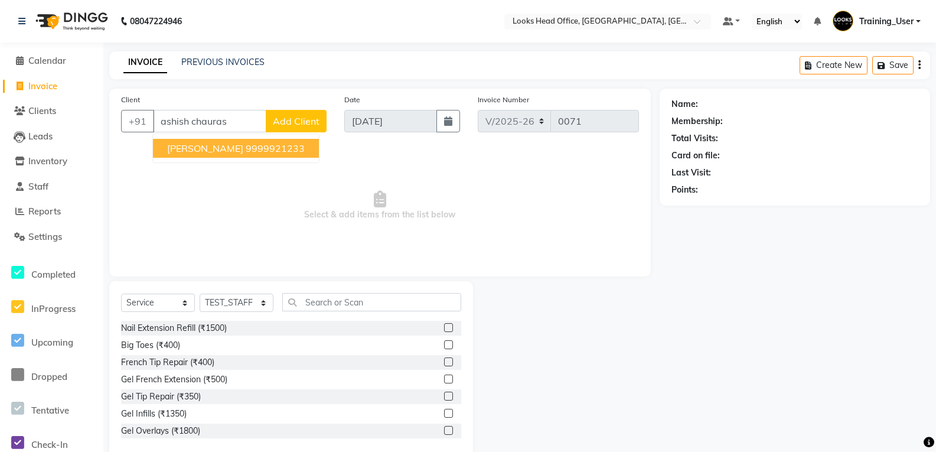
click at [208, 150] on span "[PERSON_NAME]" at bounding box center [205, 148] width 76 height 12
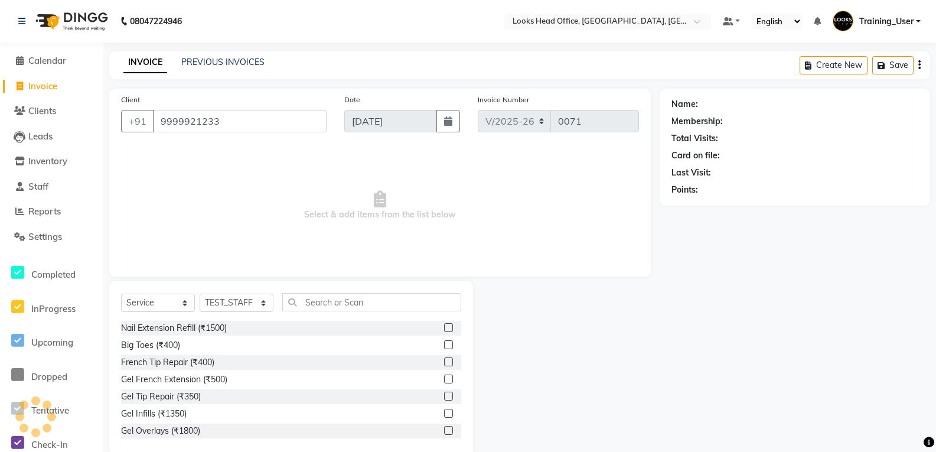
type input "9999921233"
select select "1: Object"
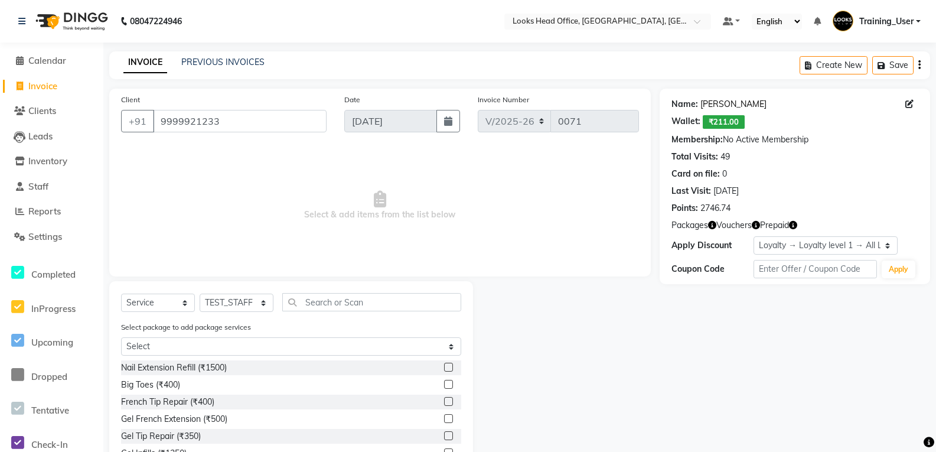
click at [754, 107] on link "[PERSON_NAME]" at bounding box center [733, 104] width 66 height 12
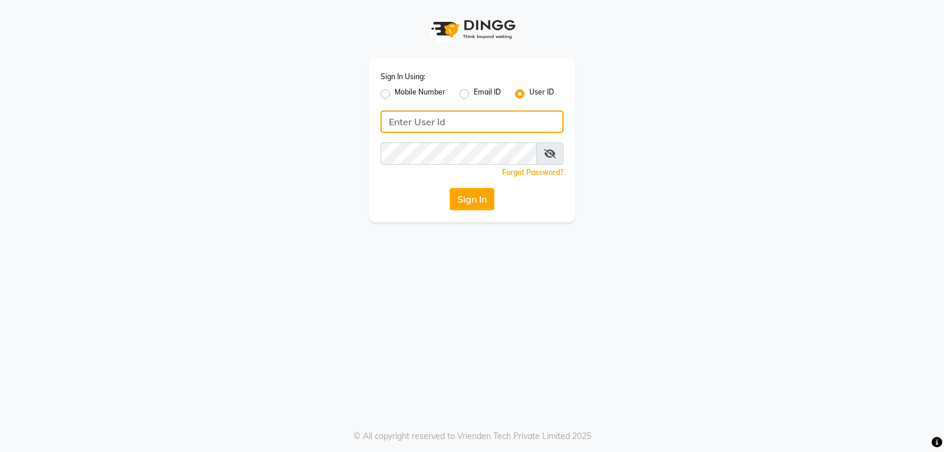
type input "e3901-01"
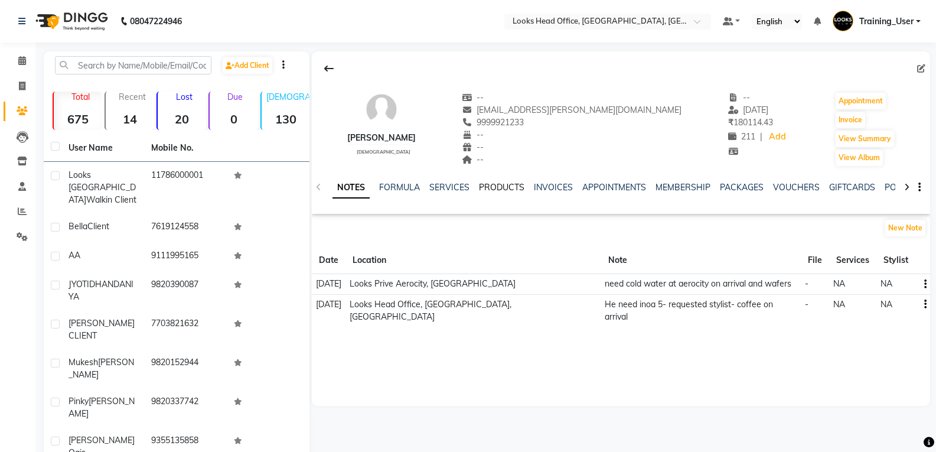
click at [505, 188] on link "PRODUCTS" at bounding box center [501, 187] width 45 height 11
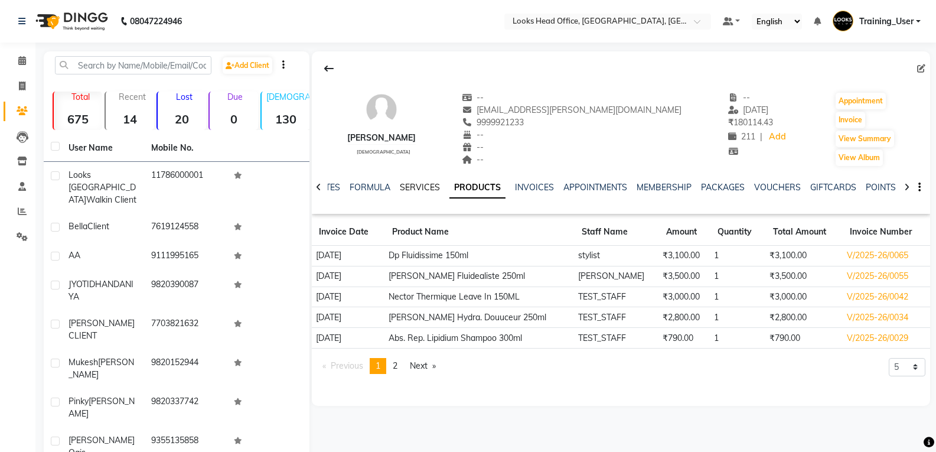
click at [414, 184] on link "SERVICES" at bounding box center [420, 187] width 40 height 11
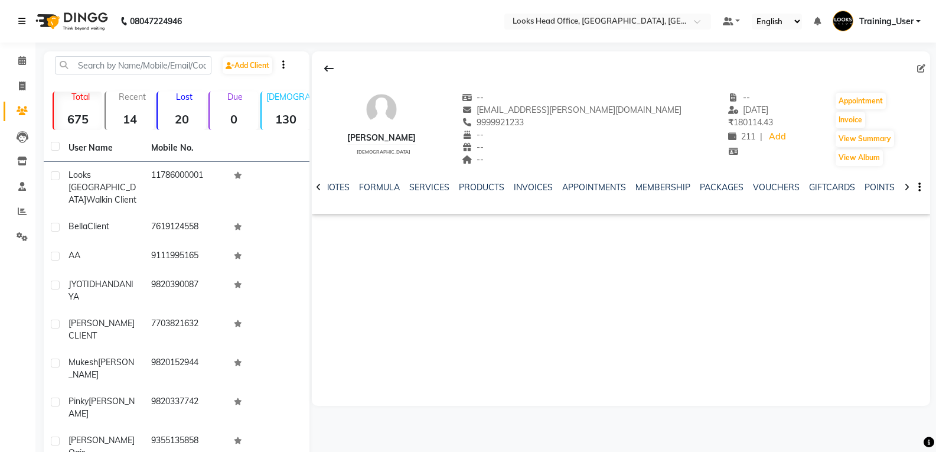
click at [27, 21] on link at bounding box center [24, 21] width 12 height 33
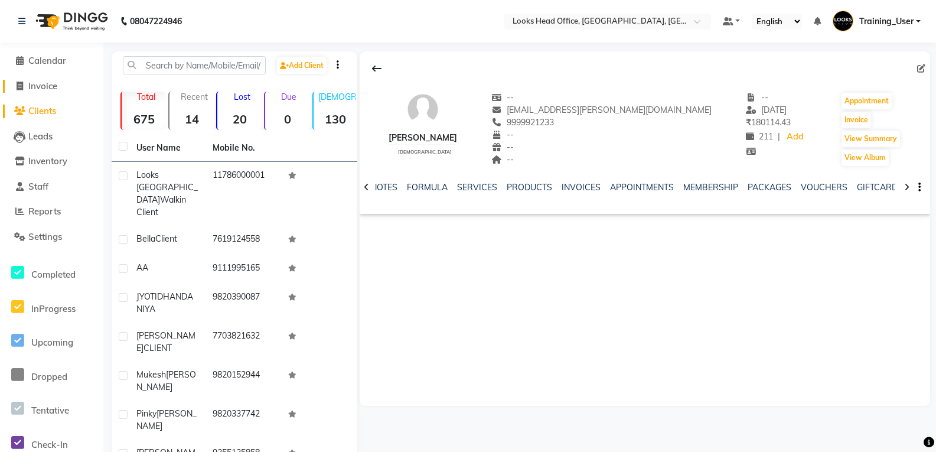
click at [46, 89] on span "Invoice" at bounding box center [42, 85] width 29 height 11
select select "service"
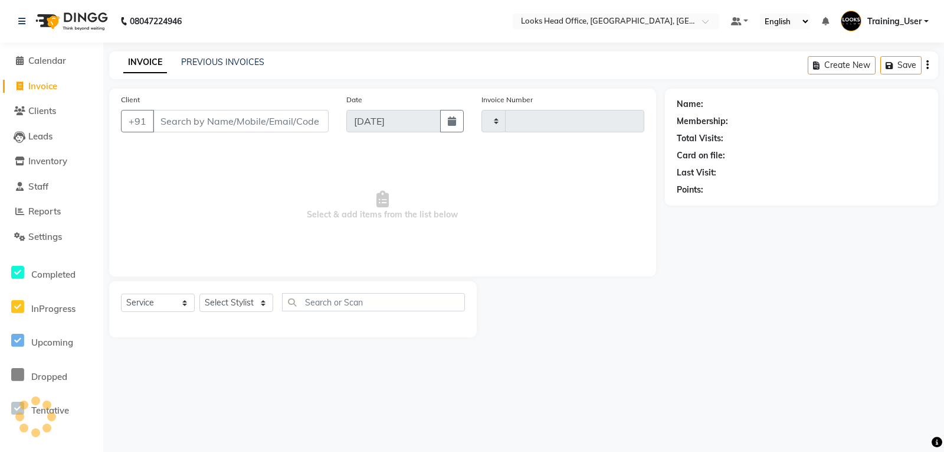
type input "0071"
select select "4313"
select select "35844"
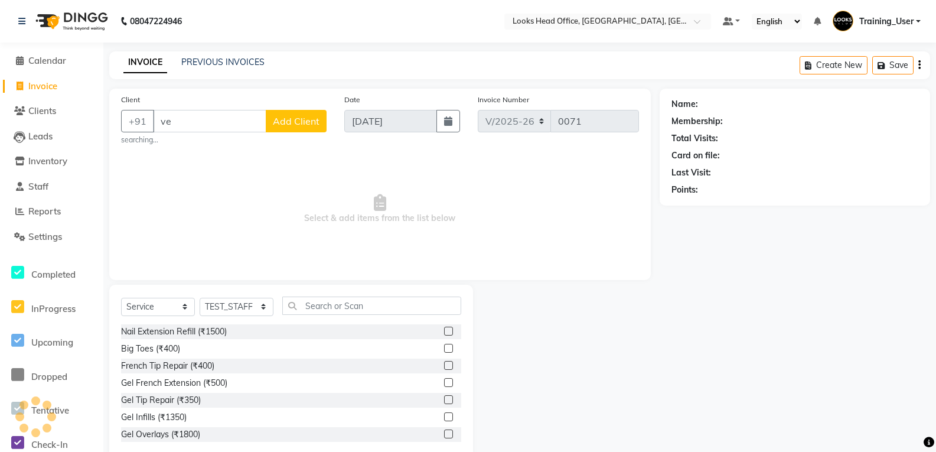
type input "v"
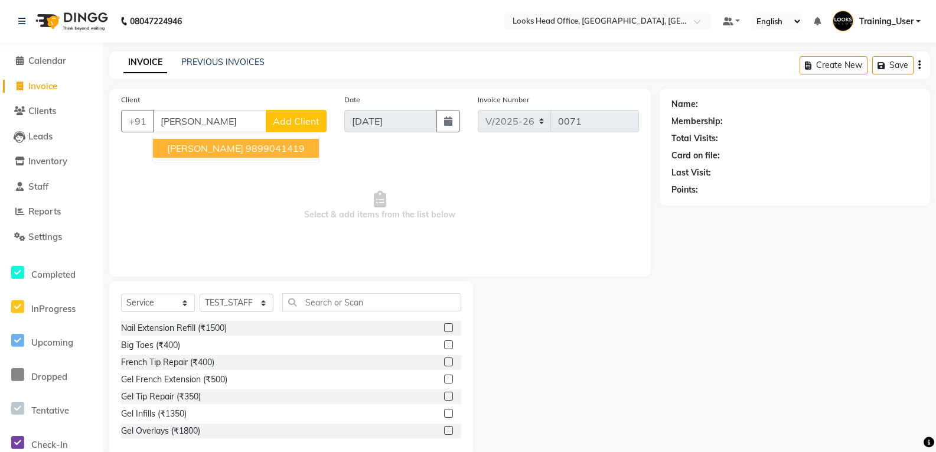
click at [185, 148] on span "NIDHI SURI" at bounding box center [205, 148] width 76 height 12
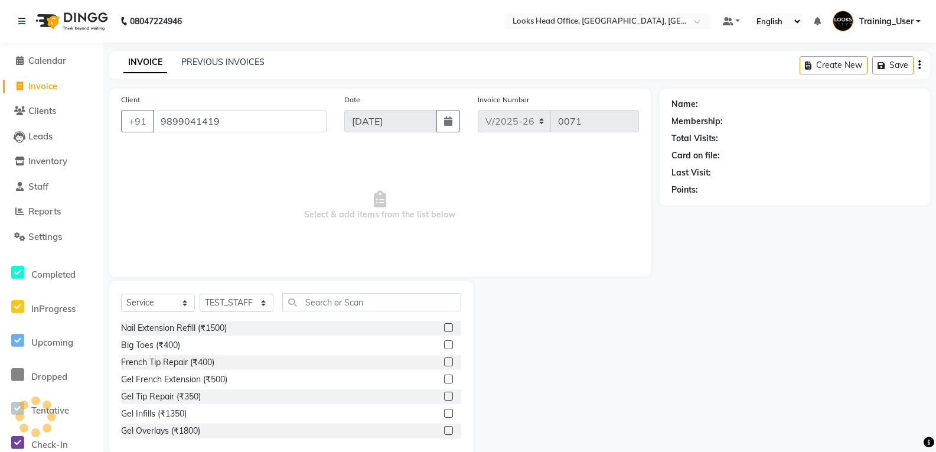
type input "9899041419"
select select "1: Object"
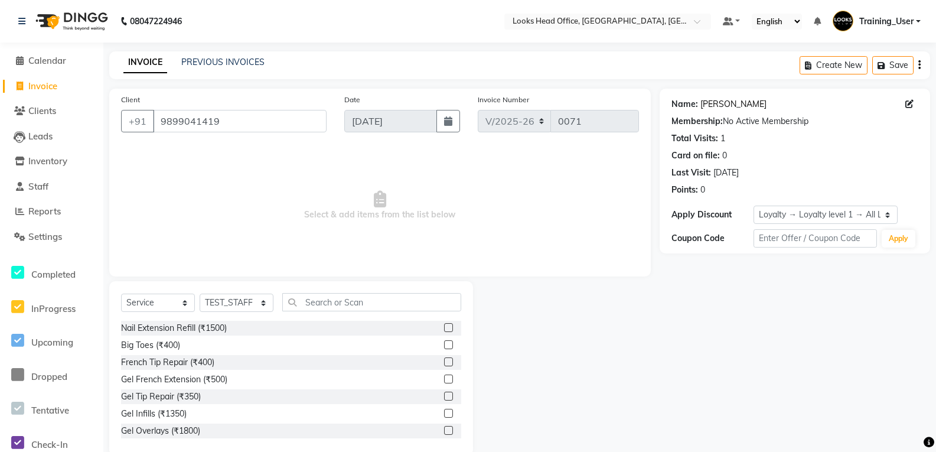
click at [722, 106] on link "Nidhi Suri" at bounding box center [733, 104] width 66 height 12
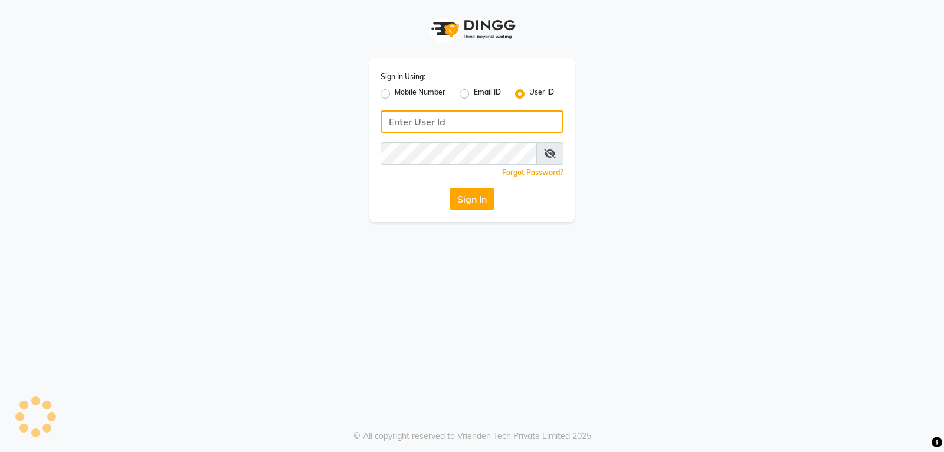
type input "e3901-01"
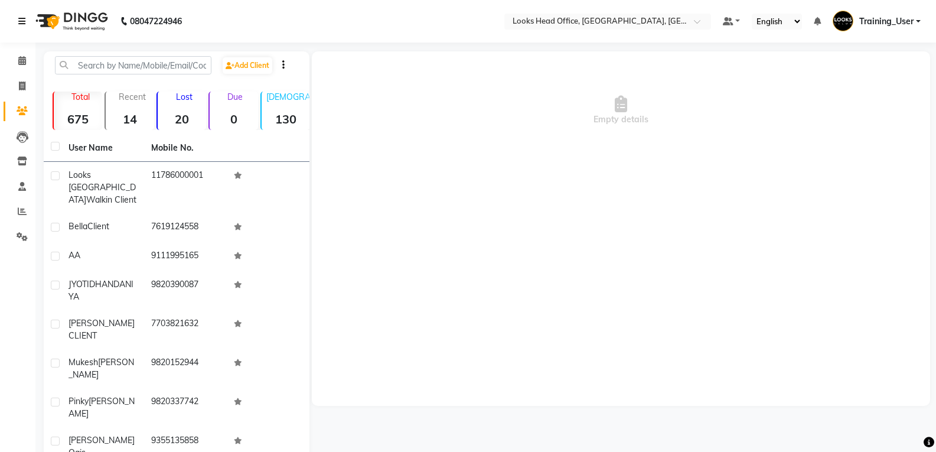
click at [19, 22] on icon at bounding box center [21, 21] width 7 height 8
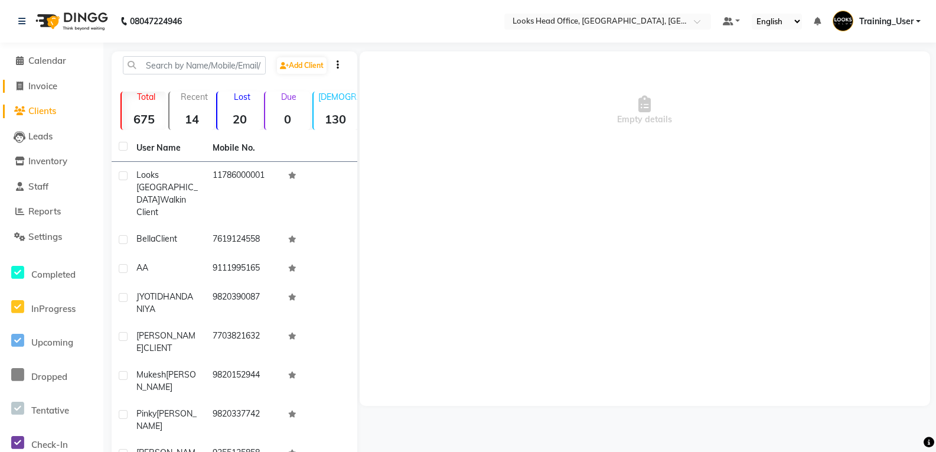
click at [50, 87] on span "Invoice" at bounding box center [42, 85] width 29 height 11
select select "4313"
select select "service"
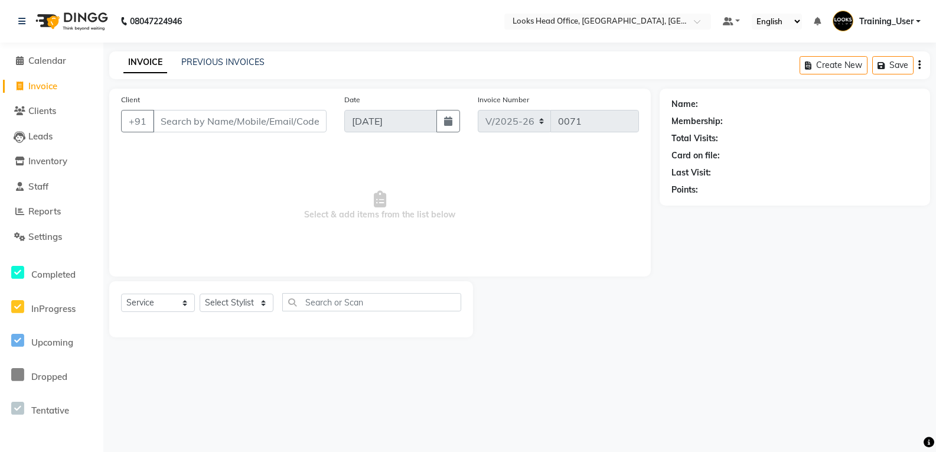
select select "35844"
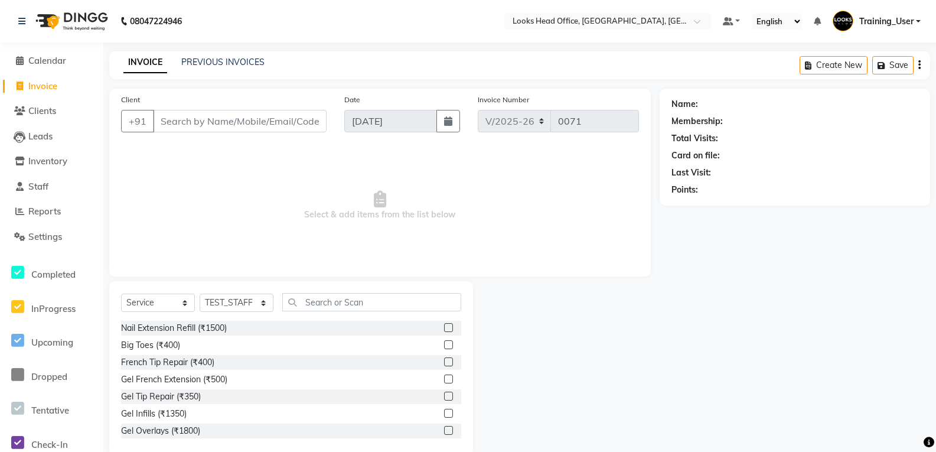
click at [237, 123] on input "Client" at bounding box center [240, 121] width 174 height 22
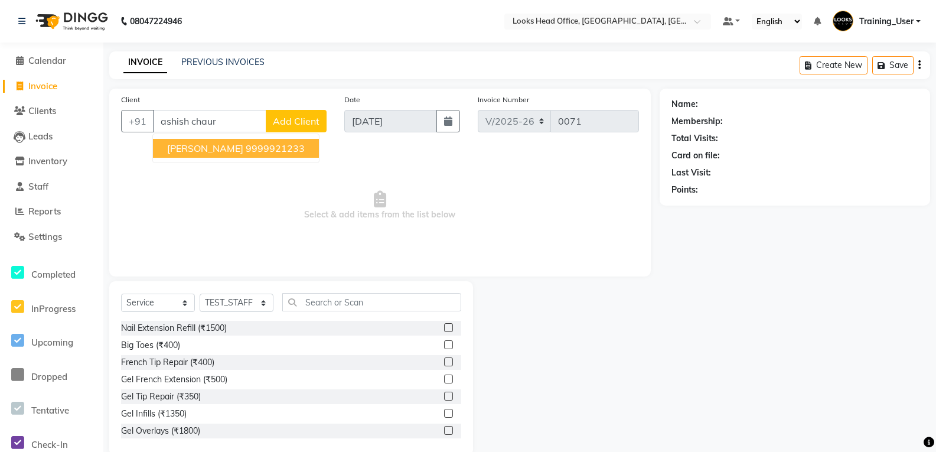
click at [210, 148] on span "[PERSON_NAME]" at bounding box center [205, 148] width 76 height 12
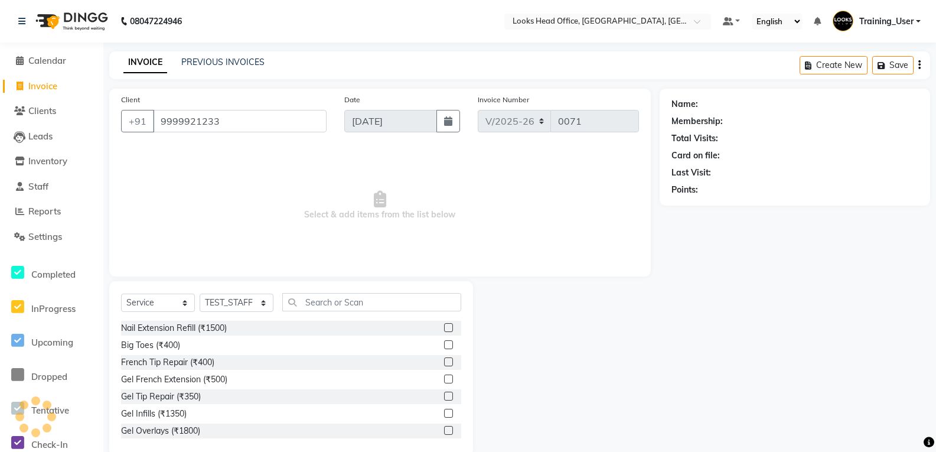
type input "9999921233"
select select "1: Object"
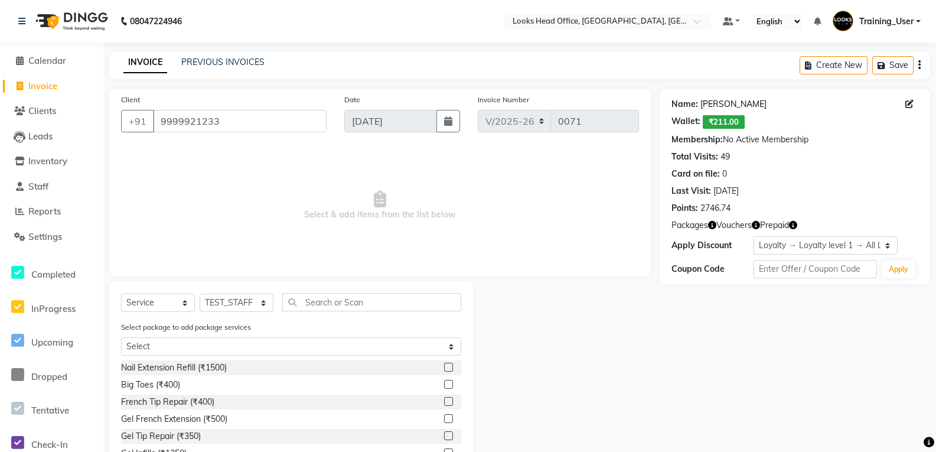
click at [744, 105] on link "[PERSON_NAME]" at bounding box center [733, 104] width 66 height 12
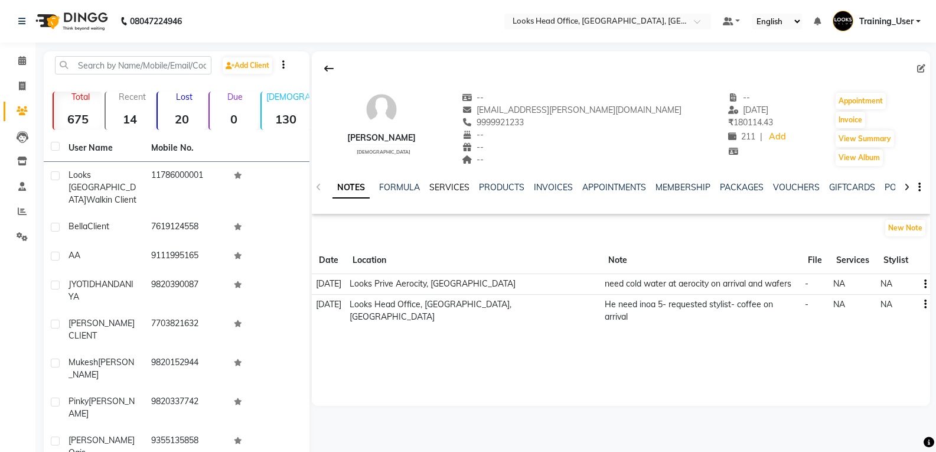
click at [452, 187] on link "SERVICES" at bounding box center [449, 187] width 40 height 11
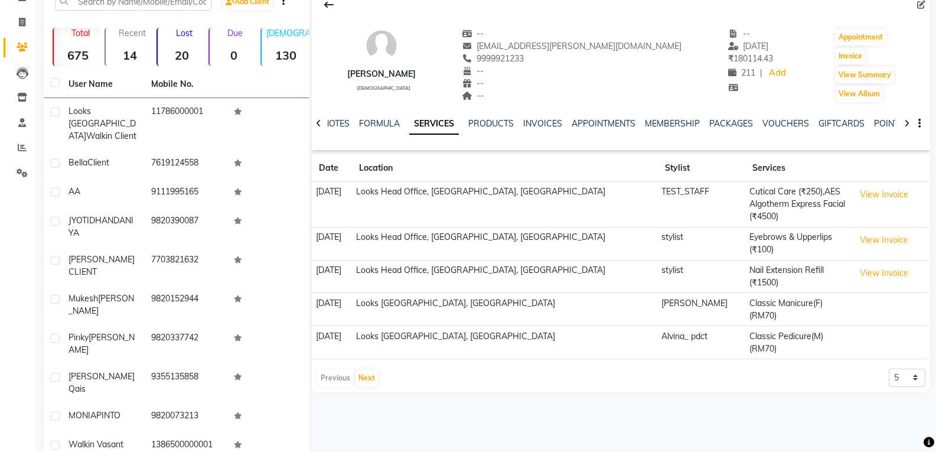
scroll to position [93, 0]
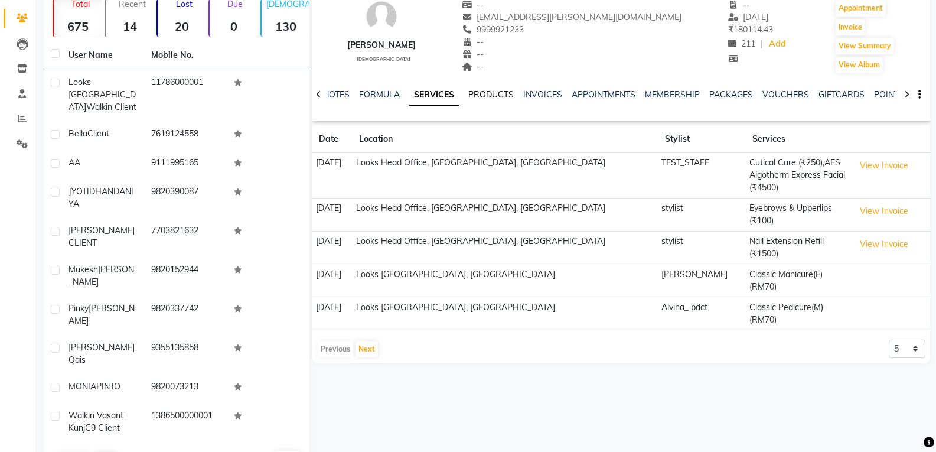
click at [481, 90] on link "PRODUCTS" at bounding box center [490, 94] width 45 height 11
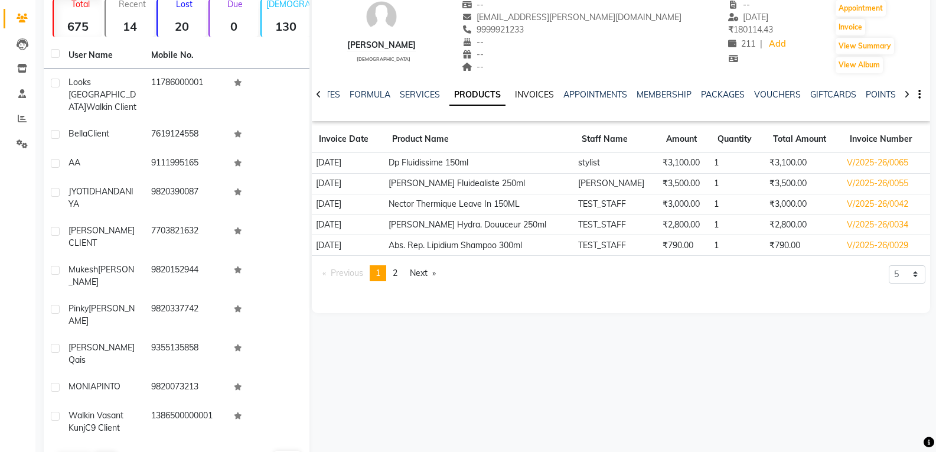
click at [529, 96] on link "INVOICES" at bounding box center [534, 94] width 39 height 11
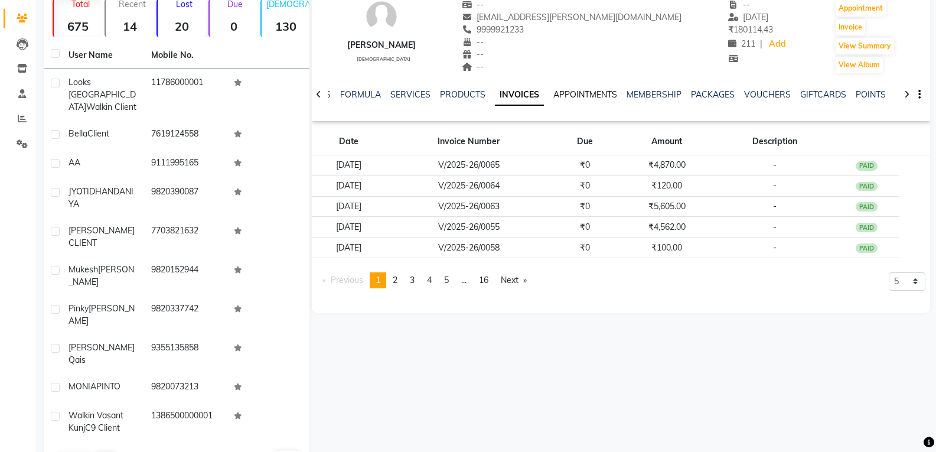
click at [583, 92] on link "APPOINTMENTS" at bounding box center [585, 94] width 64 height 11
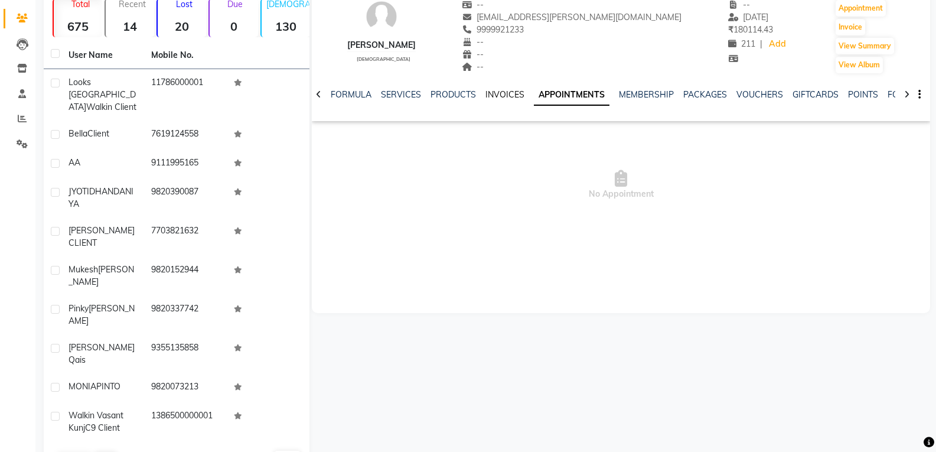
click at [506, 95] on link "INVOICES" at bounding box center [504, 94] width 39 height 11
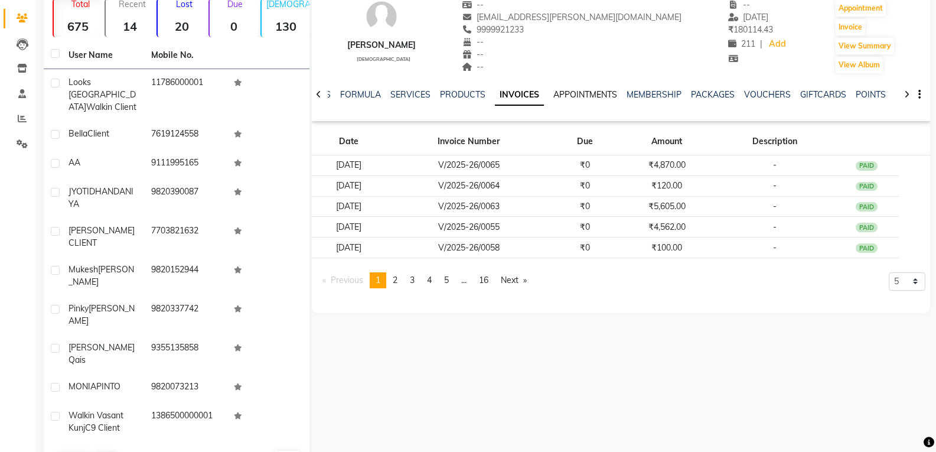
click at [595, 92] on link "APPOINTMENTS" at bounding box center [585, 94] width 64 height 11
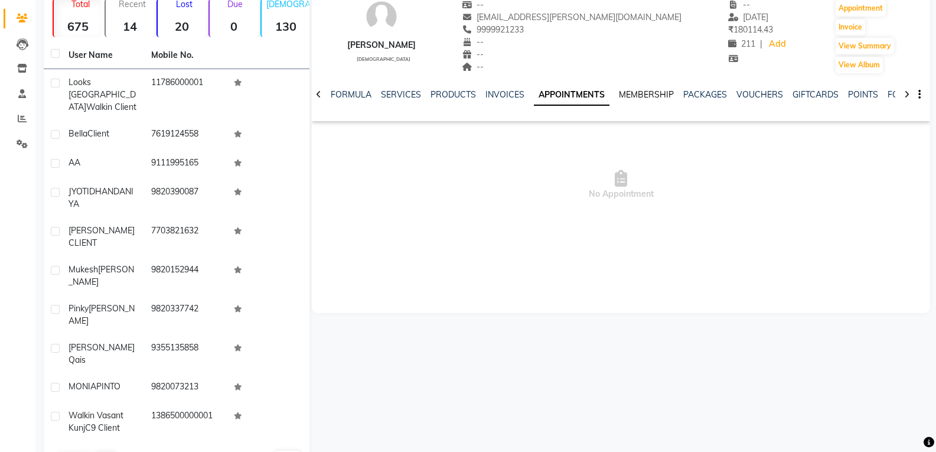
click at [635, 90] on link "MEMBERSHIP" at bounding box center [646, 94] width 55 height 11
click at [686, 90] on link "PACKAGES" at bounding box center [693, 94] width 44 height 11
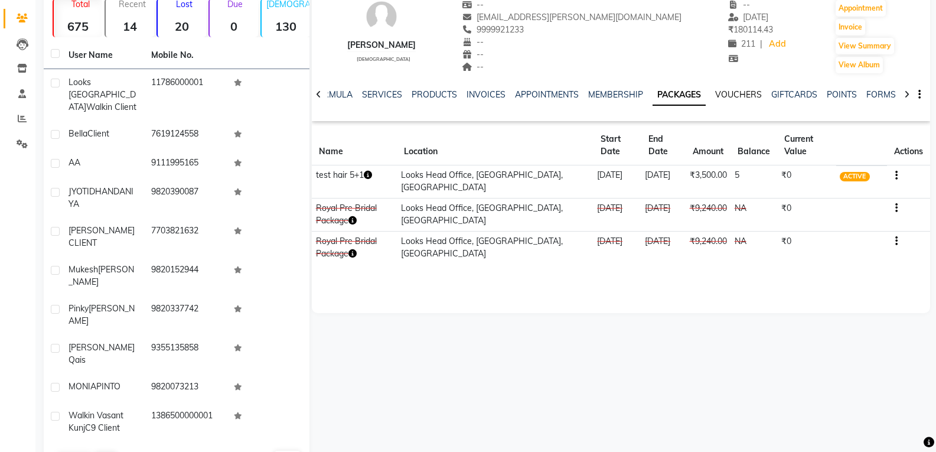
click at [733, 95] on link "VOUCHERS" at bounding box center [738, 94] width 47 height 11
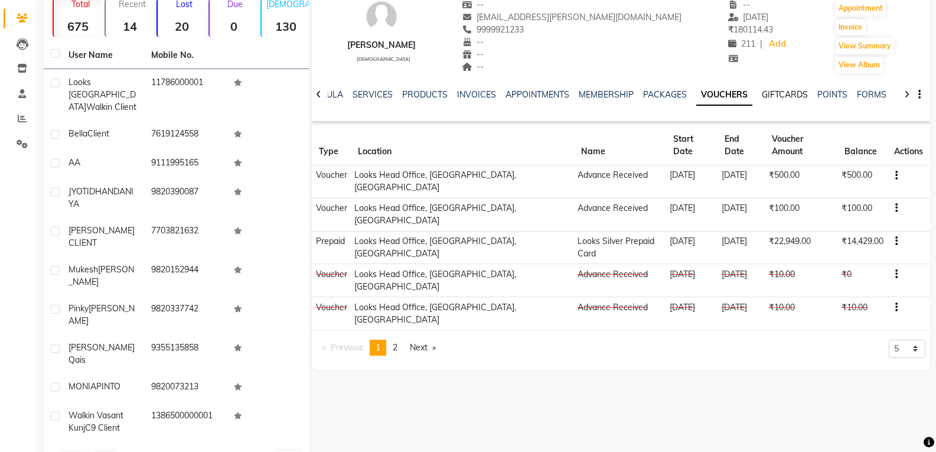
click at [777, 97] on link "GIFTCARDS" at bounding box center [784, 94] width 46 height 11
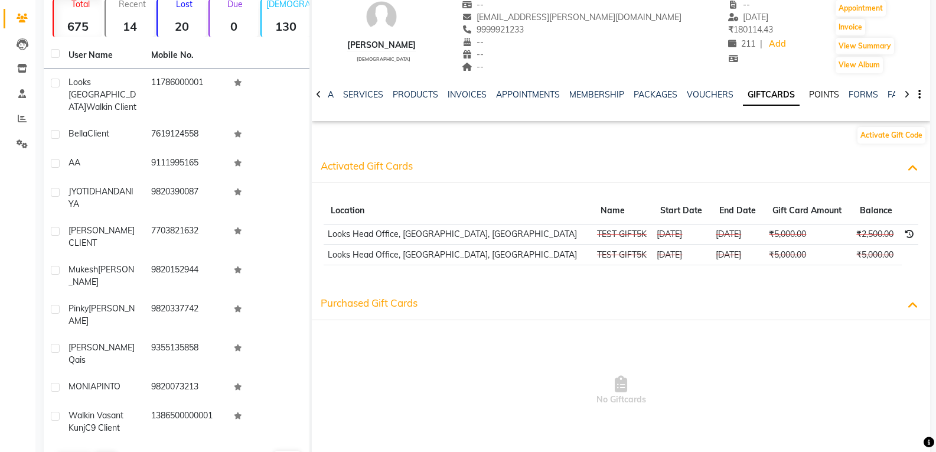
click at [823, 93] on link "POINTS" at bounding box center [824, 94] width 30 height 11
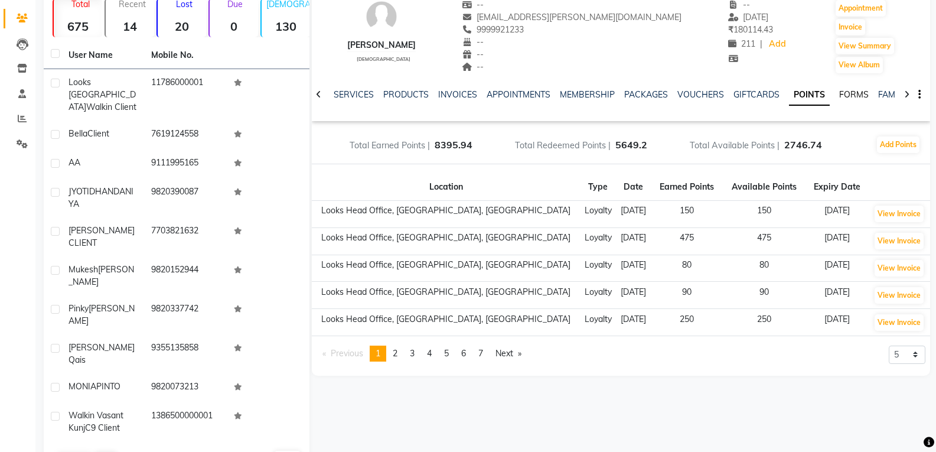
click at [847, 94] on link "FORMS" at bounding box center [854, 94] width 30 height 11
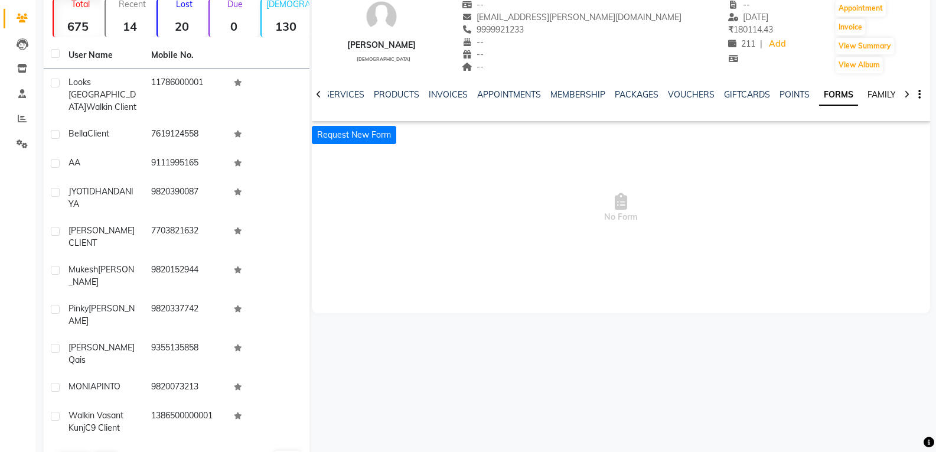
click at [867, 89] on link "FAMILY" at bounding box center [881, 94] width 28 height 11
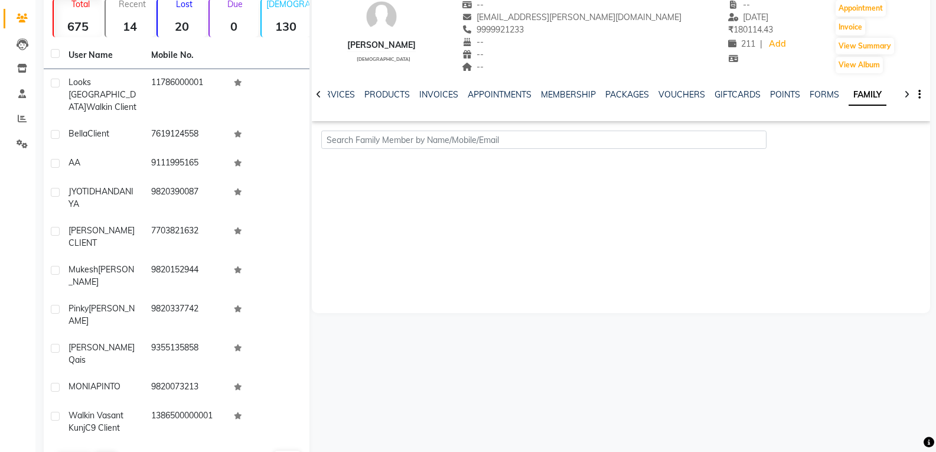
click at [320, 94] on icon at bounding box center [318, 94] width 5 height 8
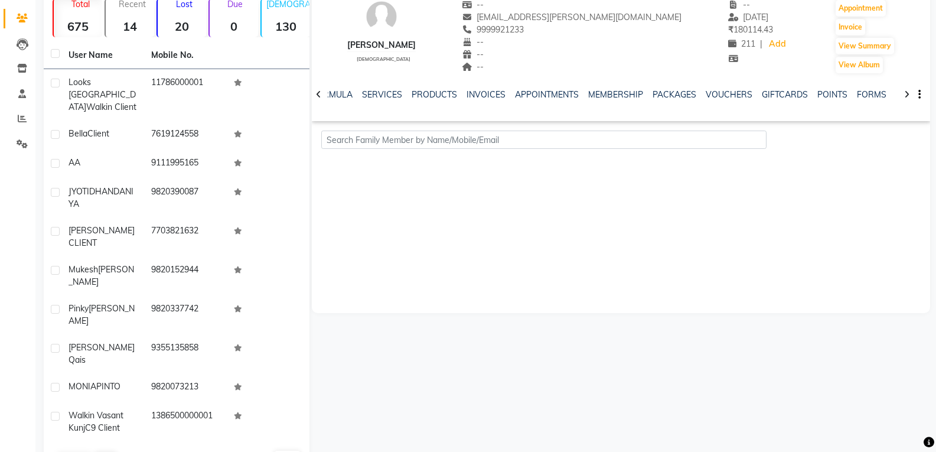
click at [320, 94] on icon at bounding box center [318, 94] width 5 height 8
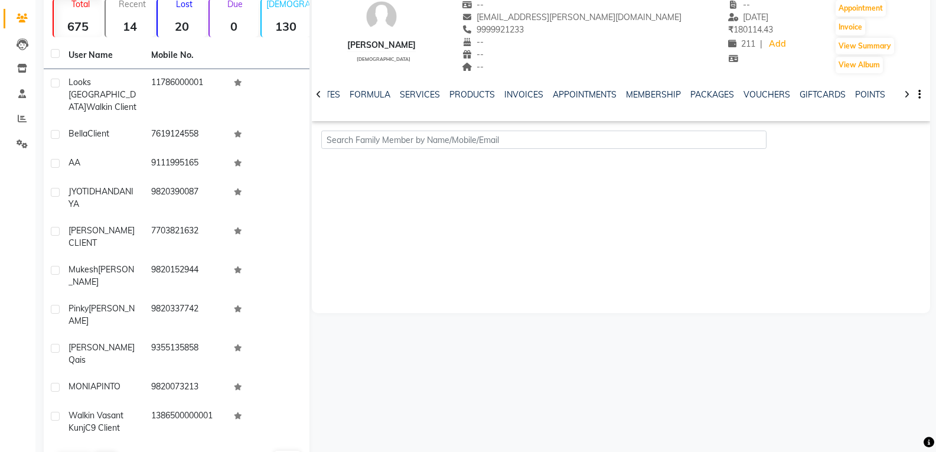
click at [320, 94] on icon at bounding box center [318, 94] width 5 height 8
click at [320, 94] on div "NOTES FORMULA SERVICES PRODUCTS INVOICES APPOINTMENTS MEMBERSHIP PACKAGES VOUCH…" at bounding box center [621, 94] width 618 height 41
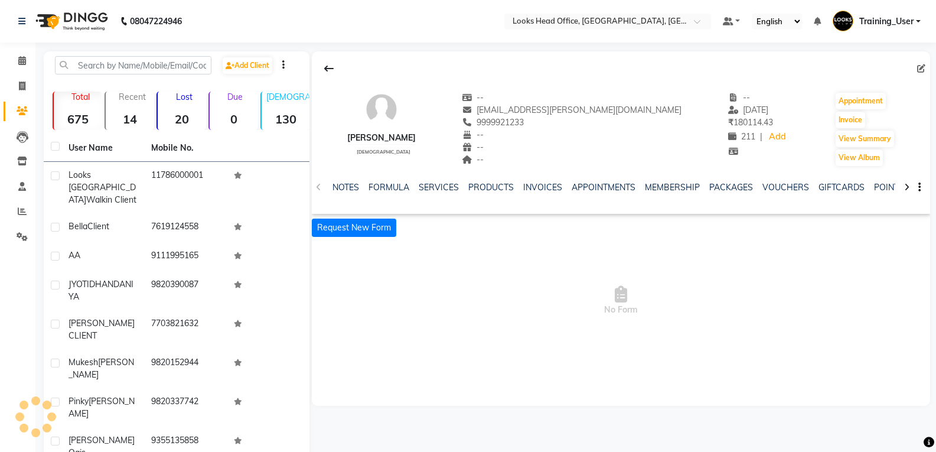
scroll to position [93, 0]
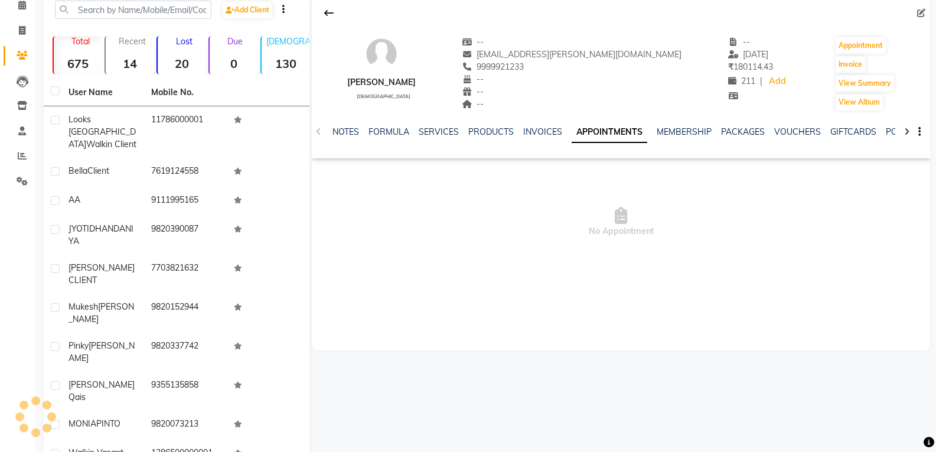
scroll to position [93, 0]
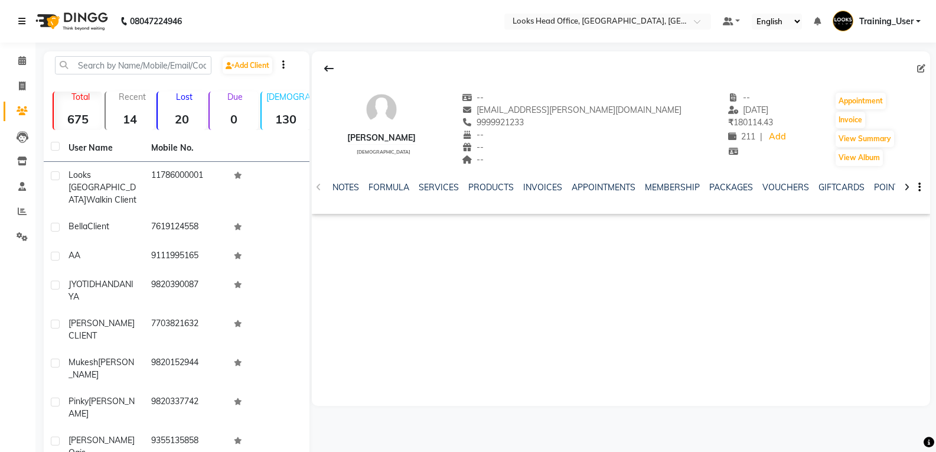
click at [20, 21] on icon at bounding box center [21, 21] width 7 height 8
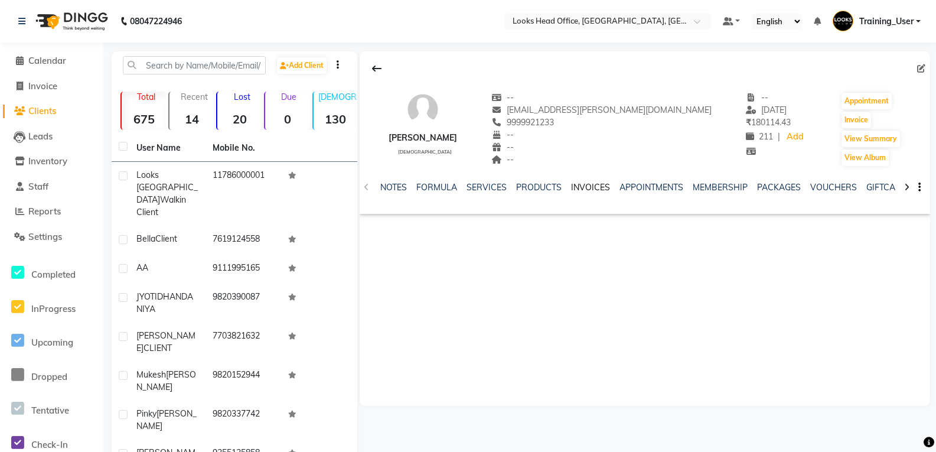
click at [590, 185] on link "INVOICES" at bounding box center [590, 187] width 39 height 11
click at [39, 87] on span "Invoice" at bounding box center [42, 85] width 29 height 11
select select "service"
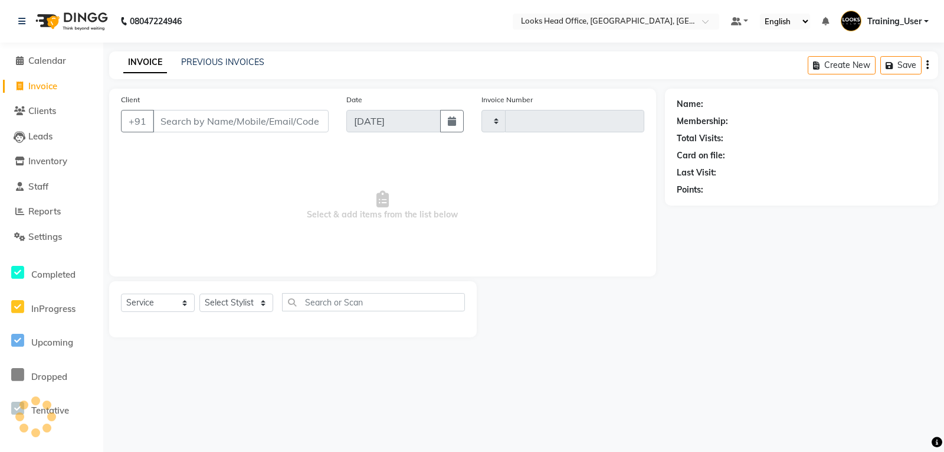
type input "0071"
select select "4313"
select select "35844"
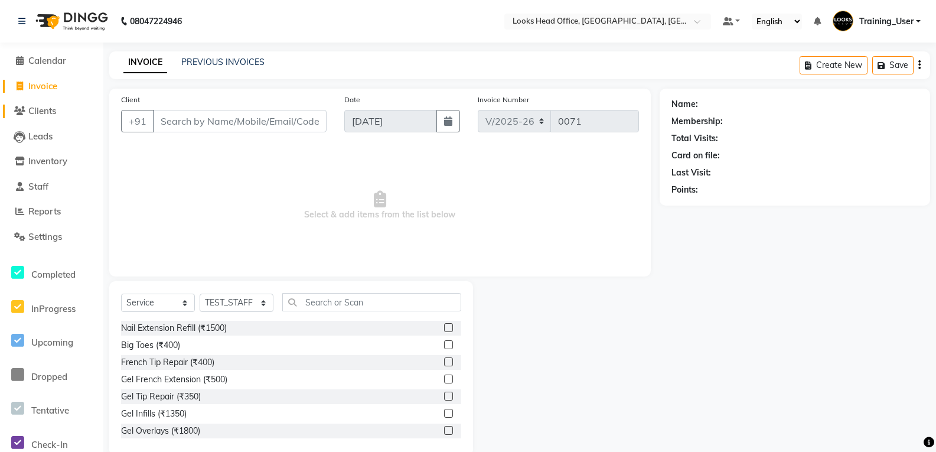
click at [63, 112] on link "Clients" at bounding box center [51, 111] width 97 height 14
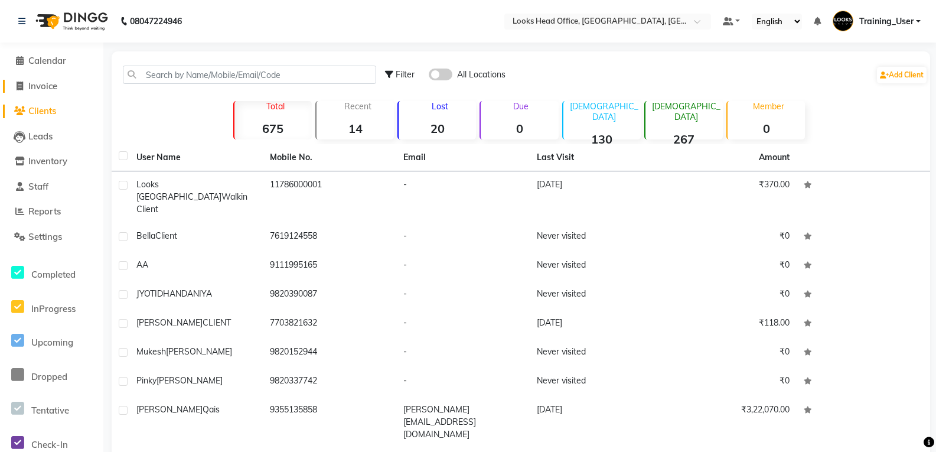
click at [50, 84] on span "Invoice" at bounding box center [42, 85] width 29 height 11
select select "service"
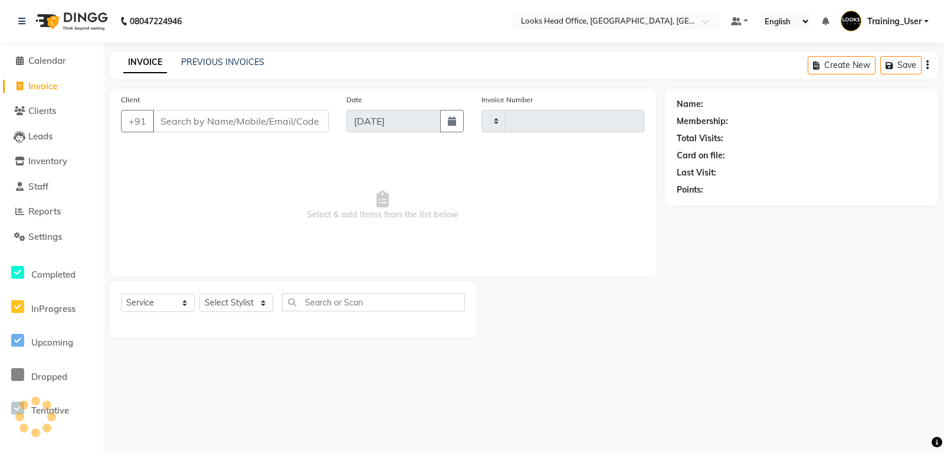
type input "0071"
select select "4313"
select select "35844"
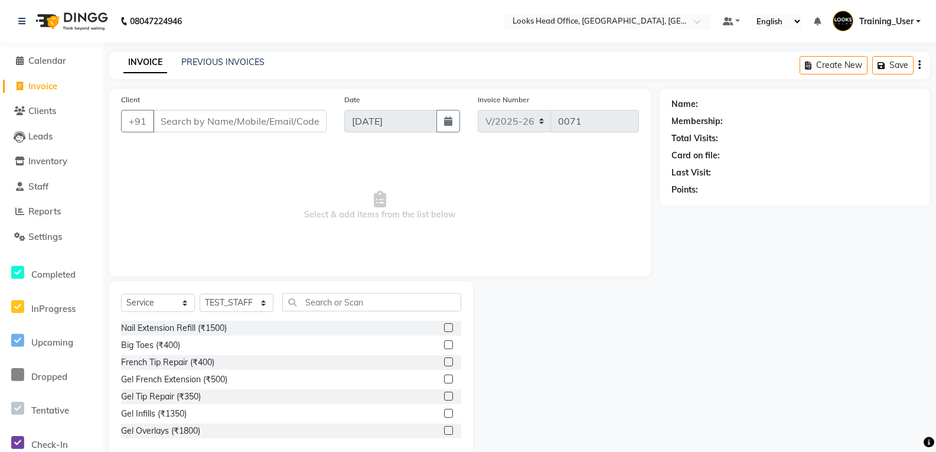
click at [913, 24] on span "Training_User" at bounding box center [886, 21] width 54 height 12
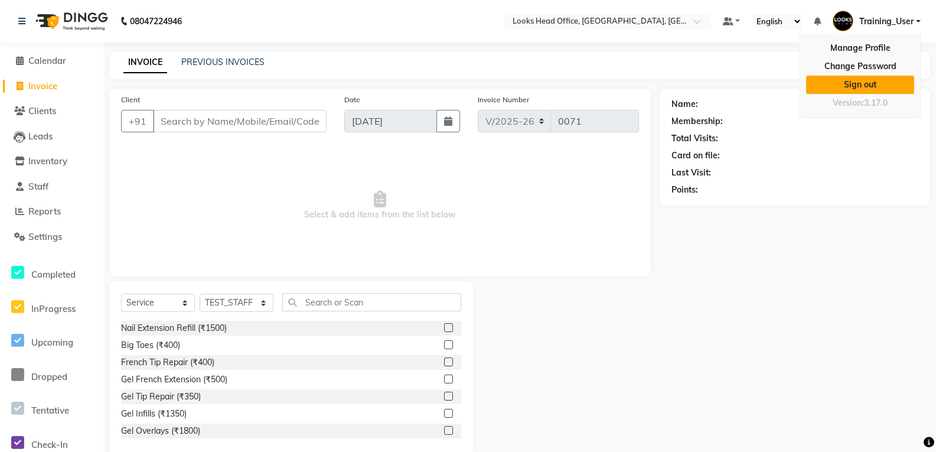
click at [867, 86] on link "Sign out" at bounding box center [860, 85] width 108 height 18
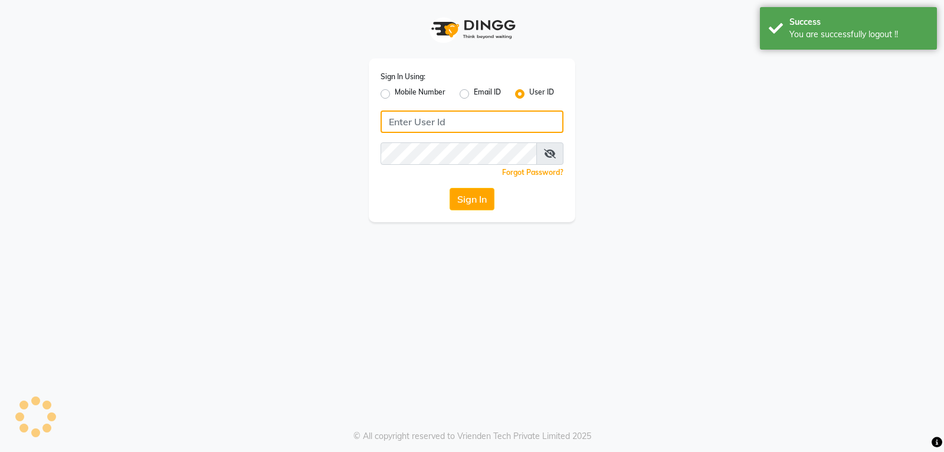
type input "e3901-01"
